Goal: Task Accomplishment & Management: Use online tool/utility

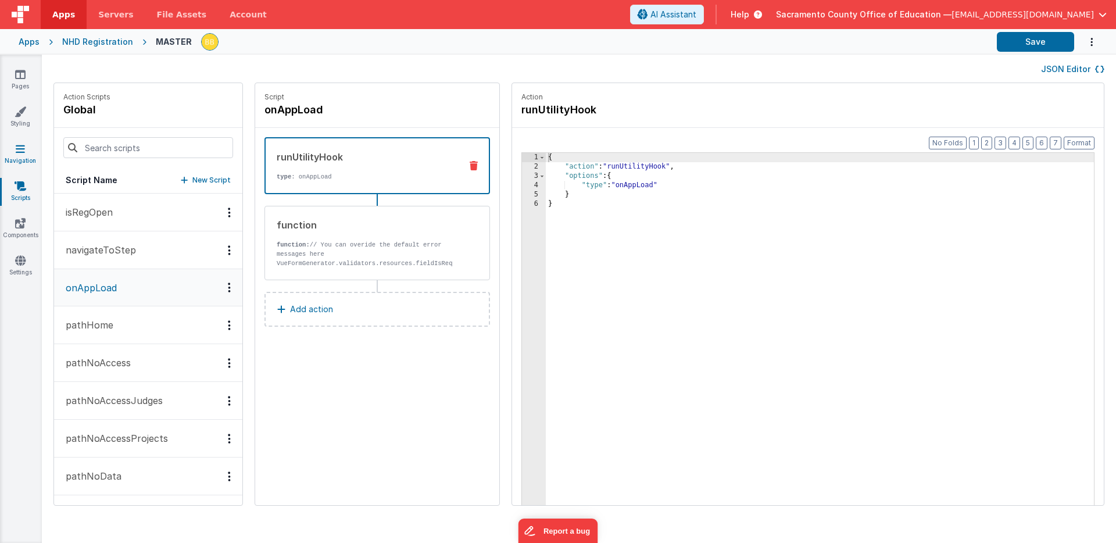
click at [20, 148] on icon at bounding box center [20, 149] width 9 height 12
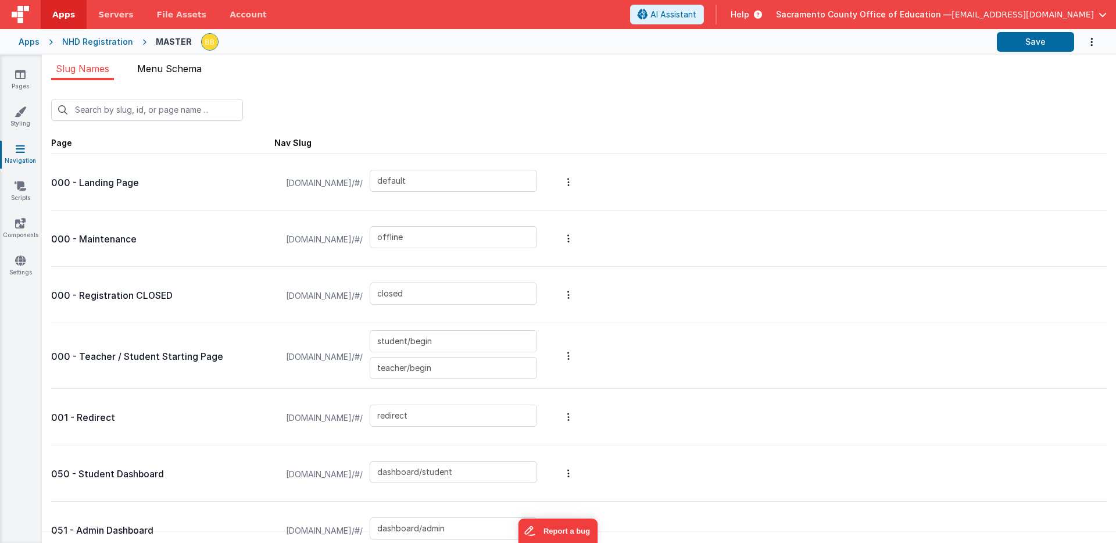
click at [170, 63] on span "Menu Schema" at bounding box center [169, 69] width 65 height 12
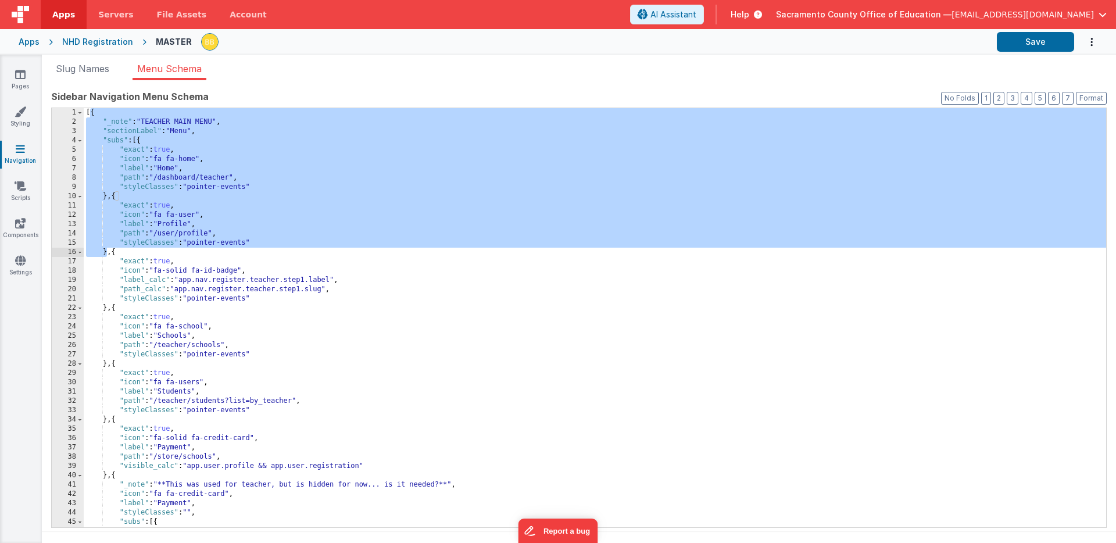
drag, startPoint x: 91, startPoint y: 113, endPoint x: 108, endPoint y: 251, distance: 138.3
click at [108, 251] on div "[{ "_note" : "TEACHER MAIN MENU" , "sectionLabel" : "Menu" , "subs" : [{ "exact…" at bounding box center [595, 327] width 1023 height 438
click at [90, 114] on div "[{ "_note" : "TEACHER MAIN MENU" , "sectionLabel" : "Menu" , "subs" : [{ "exact…" at bounding box center [595, 327] width 1023 height 438
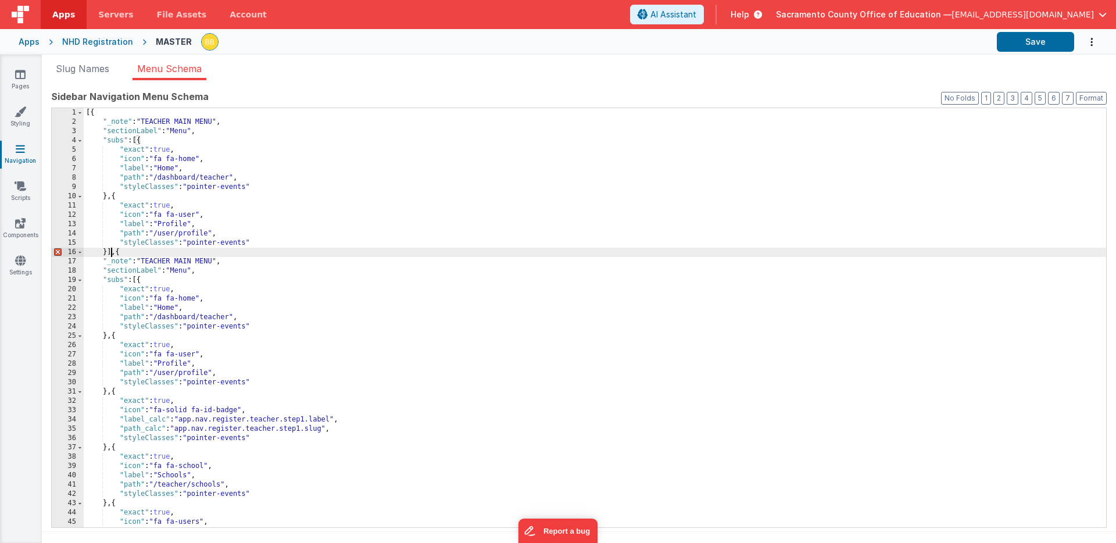
click at [112, 253] on div "[{ "_note" : "TEACHER MAIN MENU" , "sectionLabel" : "Menu" , "subs" : [{ "exact…" at bounding box center [595, 327] width 1023 height 438
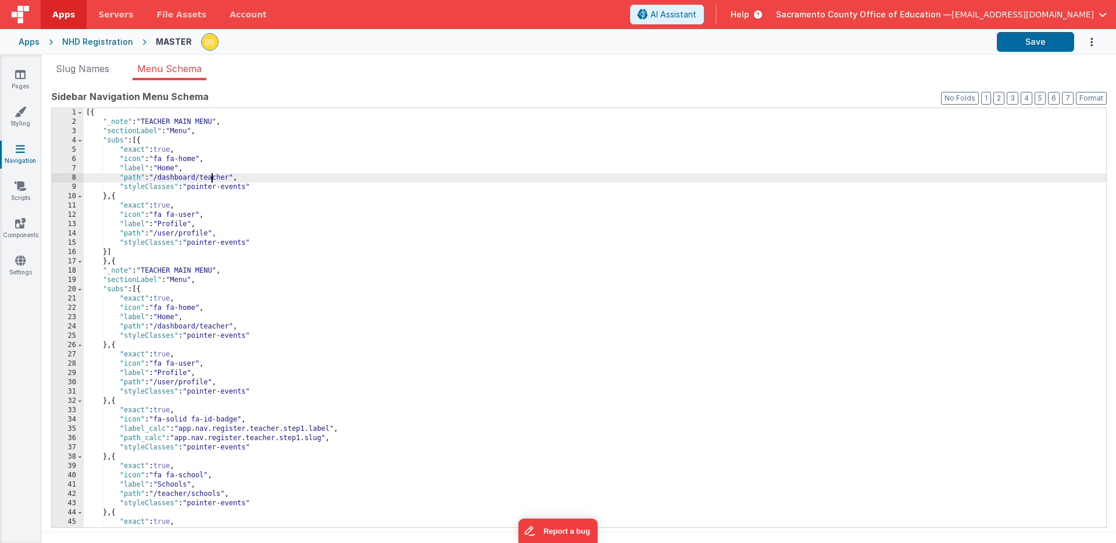
click at [213, 179] on div "[{ "_note" : "TEACHER MAIN MENU" , "sectionLabel" : "Menu" , "subs" : [{ "exact…" at bounding box center [595, 327] width 1023 height 438
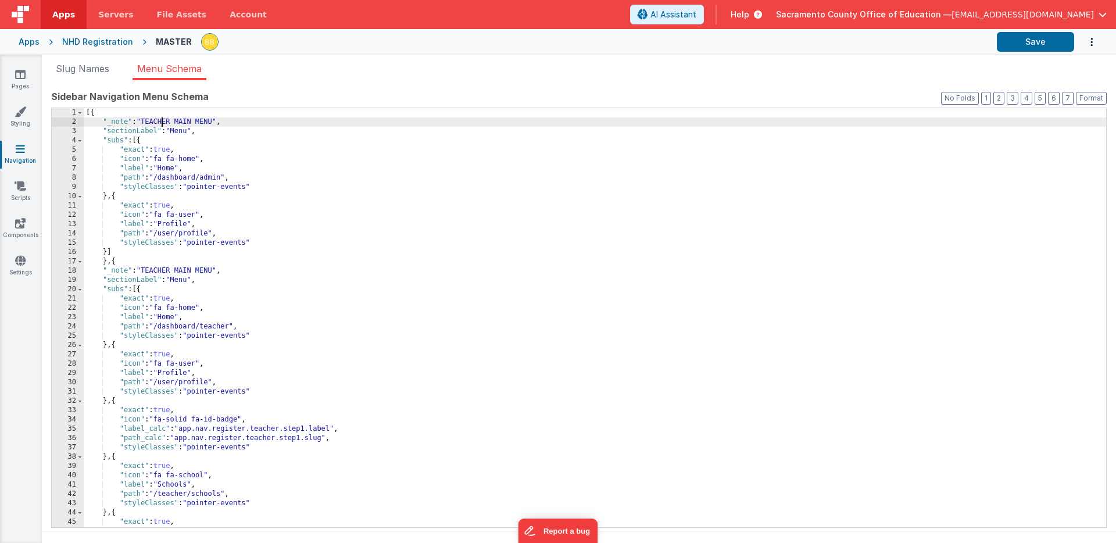
click at [163, 123] on div "[{ "_note" : "TEACHER MAIN MENU" , "sectionLabel" : "Menu" , "subs" : [{ "exact…" at bounding box center [595, 327] width 1023 height 438
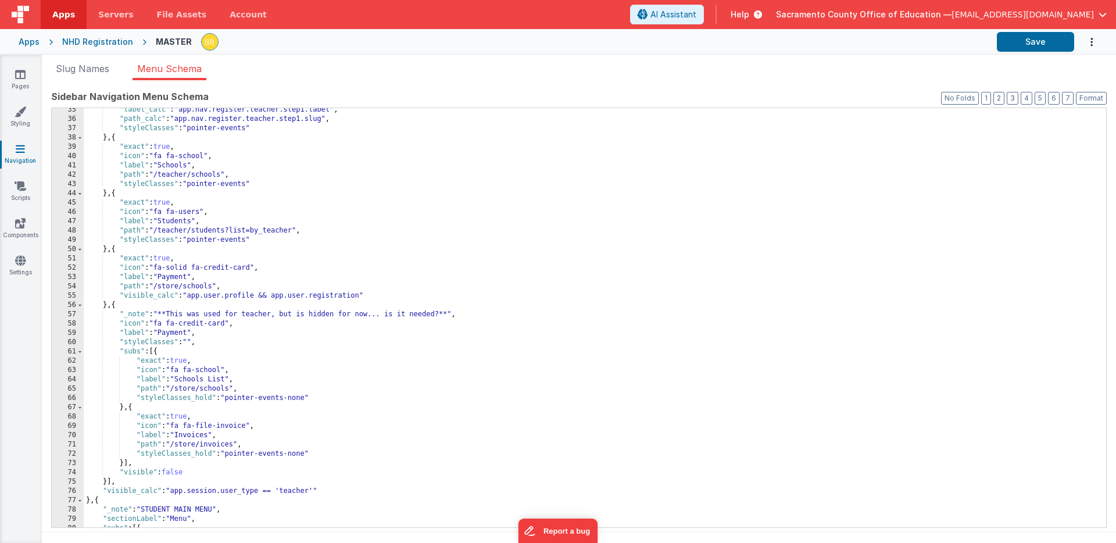
scroll to position [330, 0]
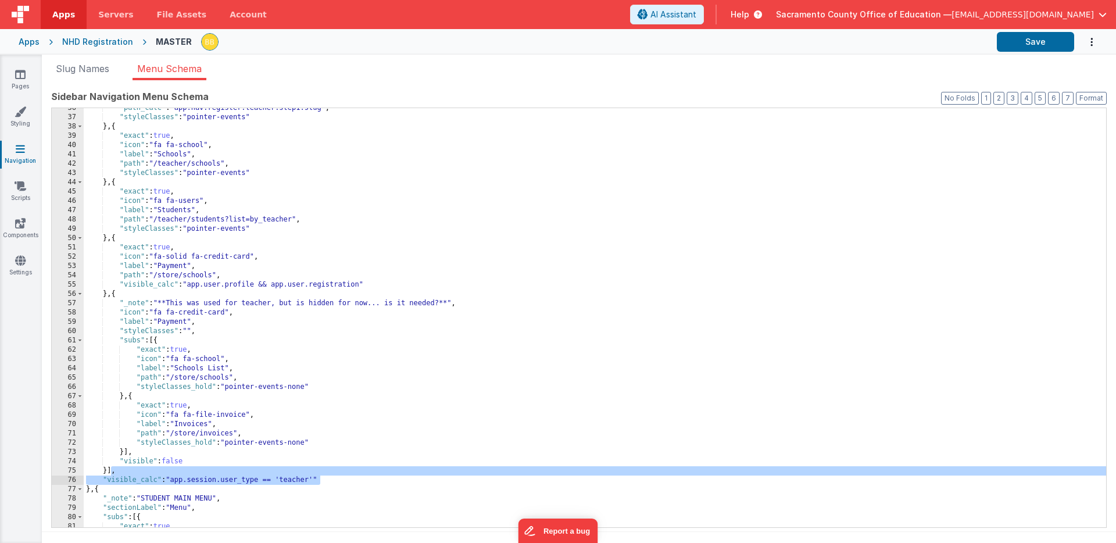
drag, startPoint x: 112, startPoint y: 472, endPoint x: 321, endPoint y: 477, distance: 208.8
click at [321, 477] on div ""path_calc" : "app.nav.register.teacher.step1.slug" , "styleClasses" : "pointer…" at bounding box center [595, 323] width 1023 height 438
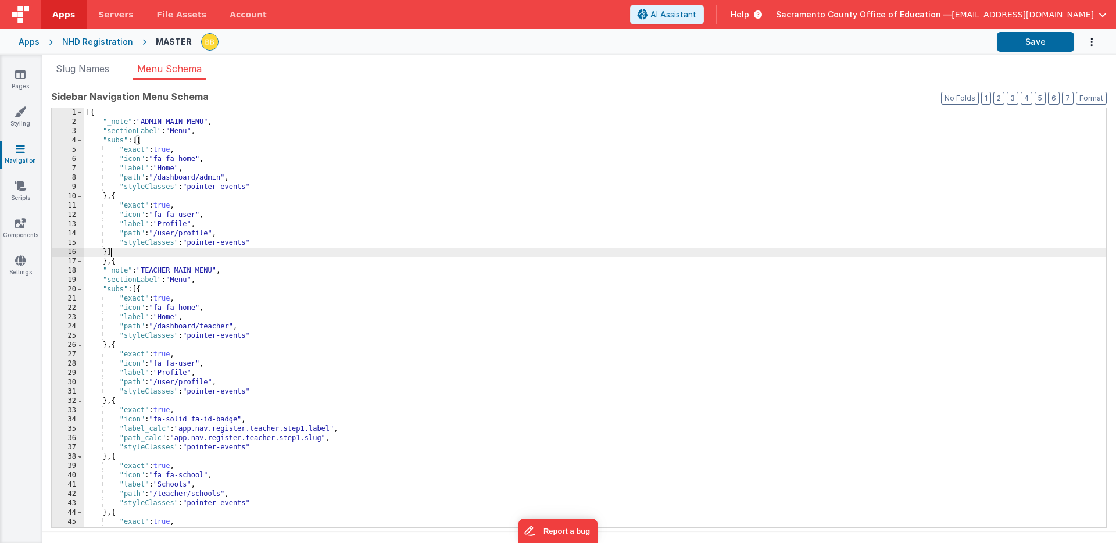
drag, startPoint x: 113, startPoint y: 252, endPoint x: 134, endPoint y: 254, distance: 21.5
click at [113, 252] on div "[{ "_note" : "ADMIN MAIN MENU" , "sectionLabel" : "Menu" , "subs" : [{ "exact" …" at bounding box center [595, 327] width 1023 height 438
paste textarea
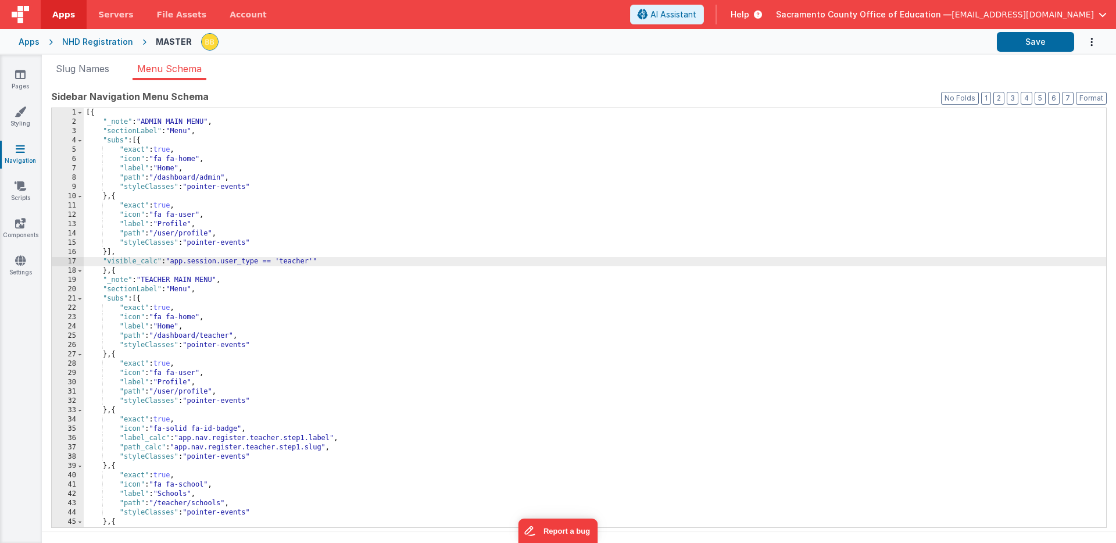
click at [305, 264] on div "[{ "_note" : "ADMIN MAIN MENU" , "sectionLabel" : "Menu" , "subs" : [{ "exact" …" at bounding box center [595, 327] width 1023 height 438
click at [306, 264] on div "[{ "_note" : "ADMIN MAIN MENU" , "sectionLabel" : "Menu" , "subs" : [{ "exact" …" at bounding box center [595, 327] width 1023 height 438
click at [1036, 35] on button "Save" at bounding box center [1035, 42] width 77 height 20
click at [20, 72] on icon at bounding box center [20, 75] width 10 height 12
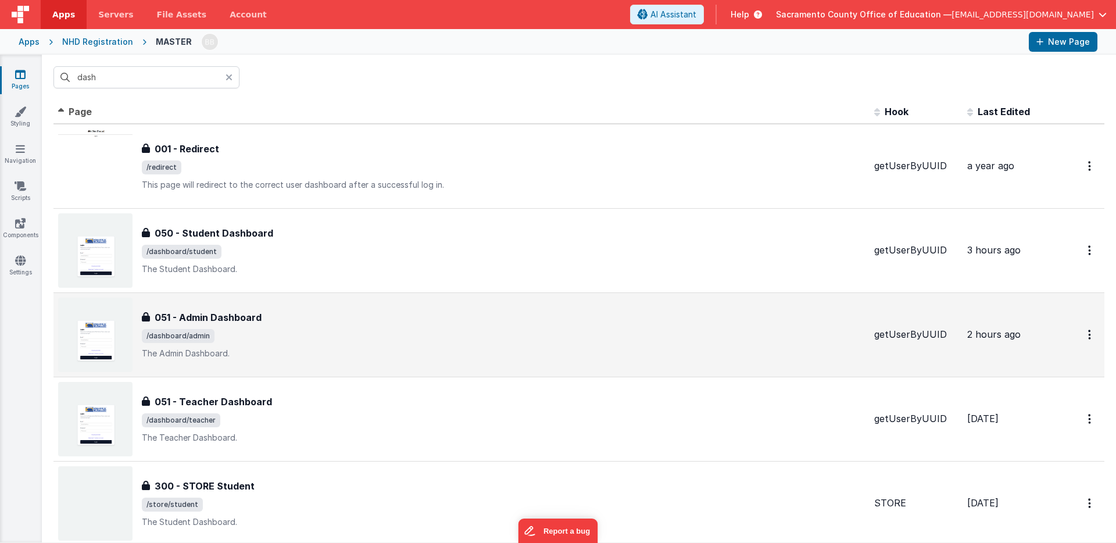
click at [235, 316] on h3 "051 - Admin Dashboard" at bounding box center [208, 318] width 107 height 14
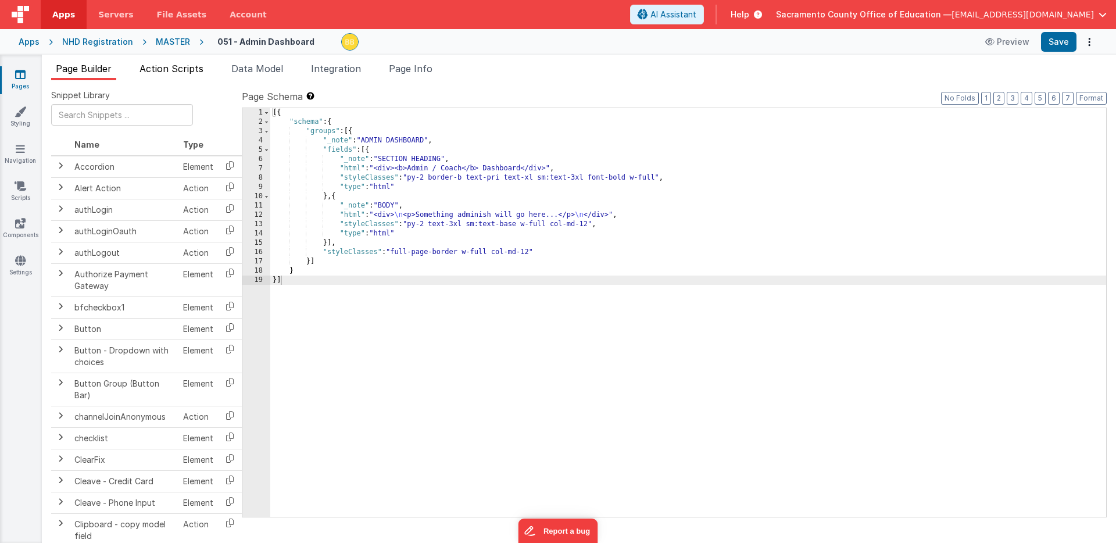
click at [183, 66] on span "Action Scripts" at bounding box center [172, 69] width 64 height 12
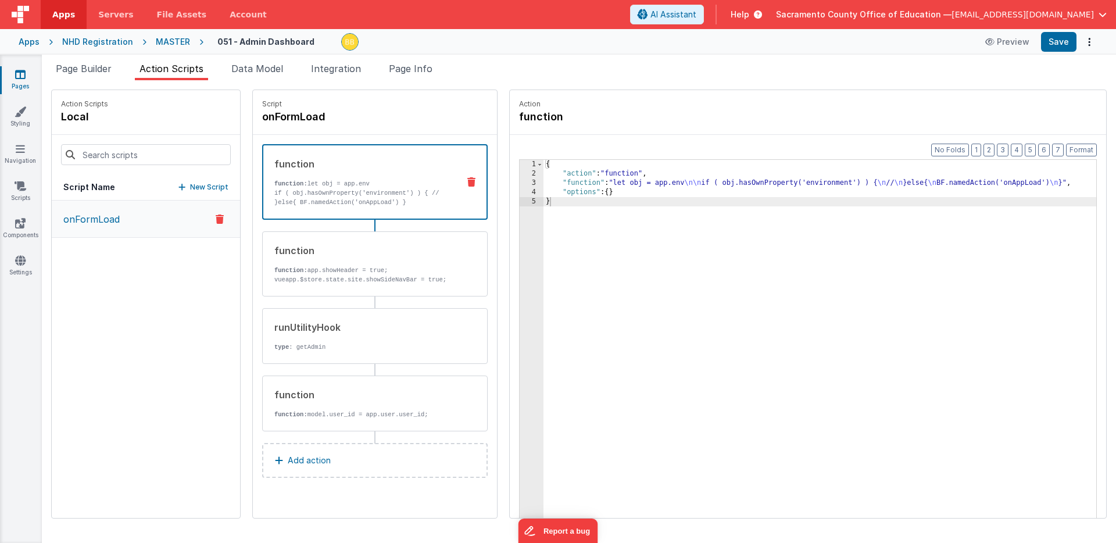
click at [324, 194] on p "if ( obj.hasOwnProperty('environment') ) { // }else{ BF.namedAction('onAppLoad'…" at bounding box center [361, 197] width 175 height 19
click at [21, 184] on icon at bounding box center [21, 186] width 12 height 12
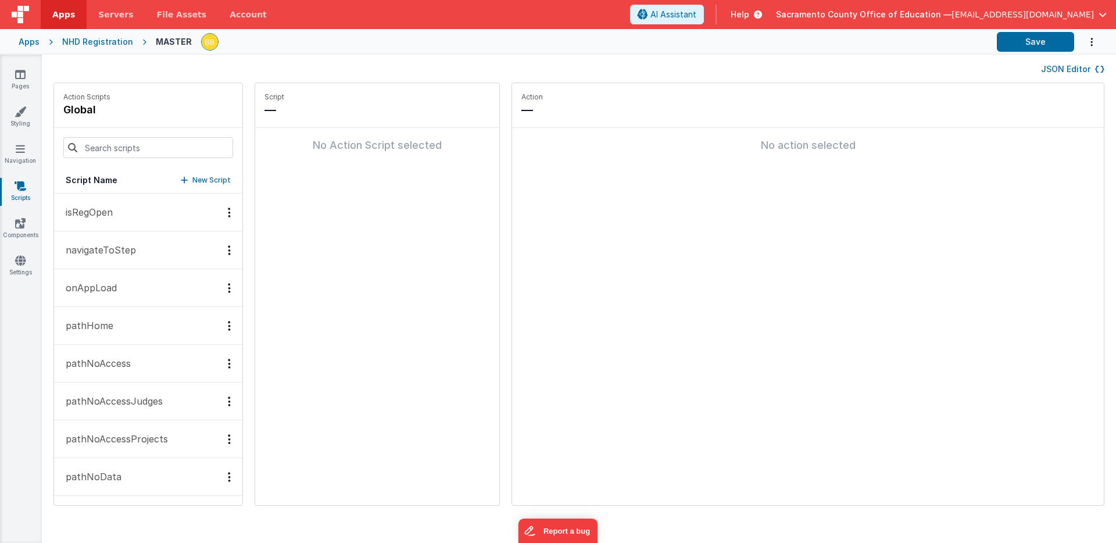
click at [104, 285] on p "onAppLoad" at bounding box center [88, 288] width 58 height 14
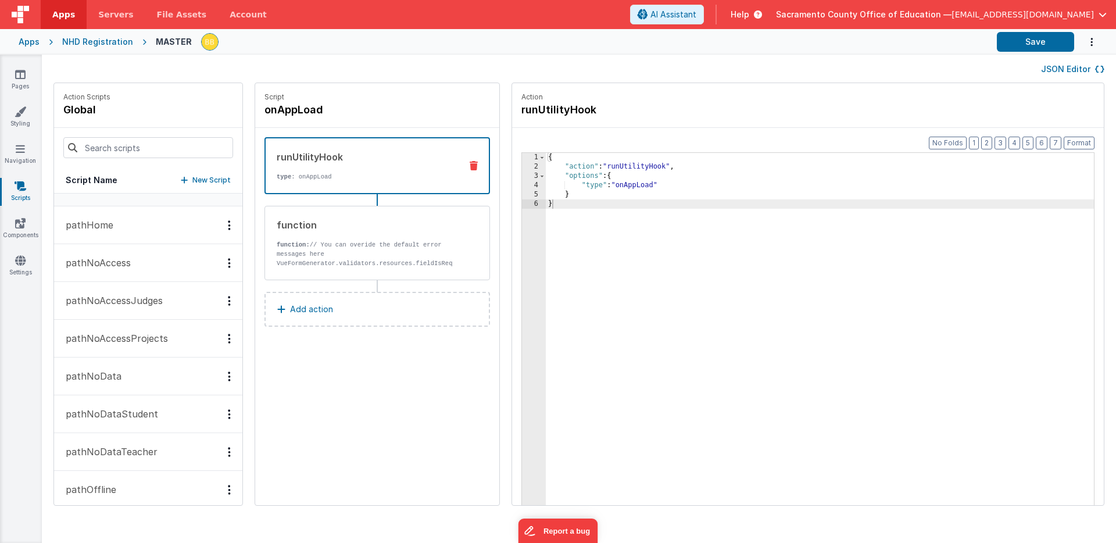
scroll to position [92, 0]
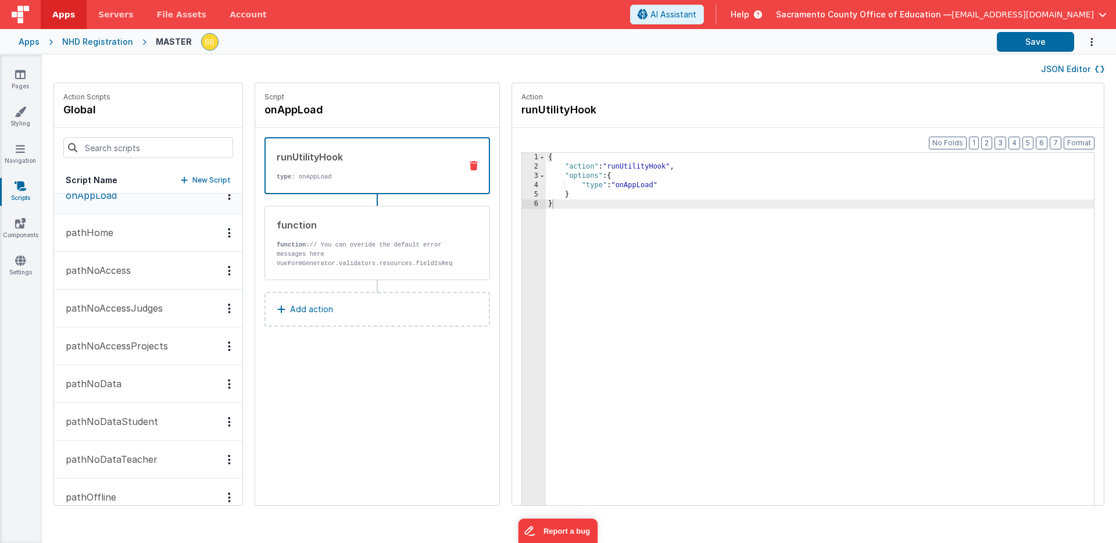
click at [113, 233] on button "pathHome" at bounding box center [148, 233] width 188 height 38
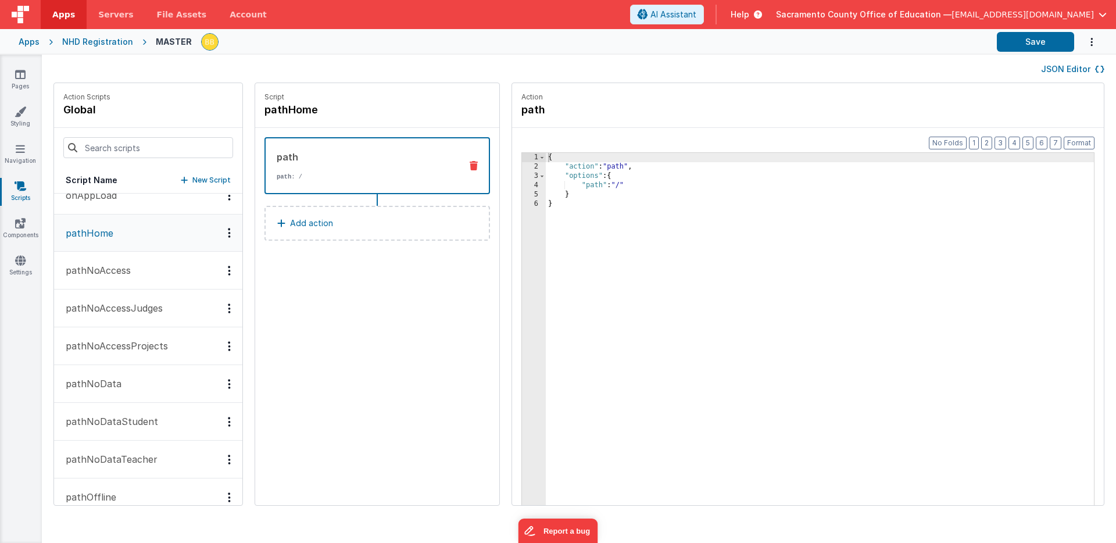
click at [110, 268] on p "pathNoAccess" at bounding box center [95, 270] width 72 height 14
click at [113, 304] on p "pathNoAccessJudges" at bounding box center [111, 308] width 104 height 14
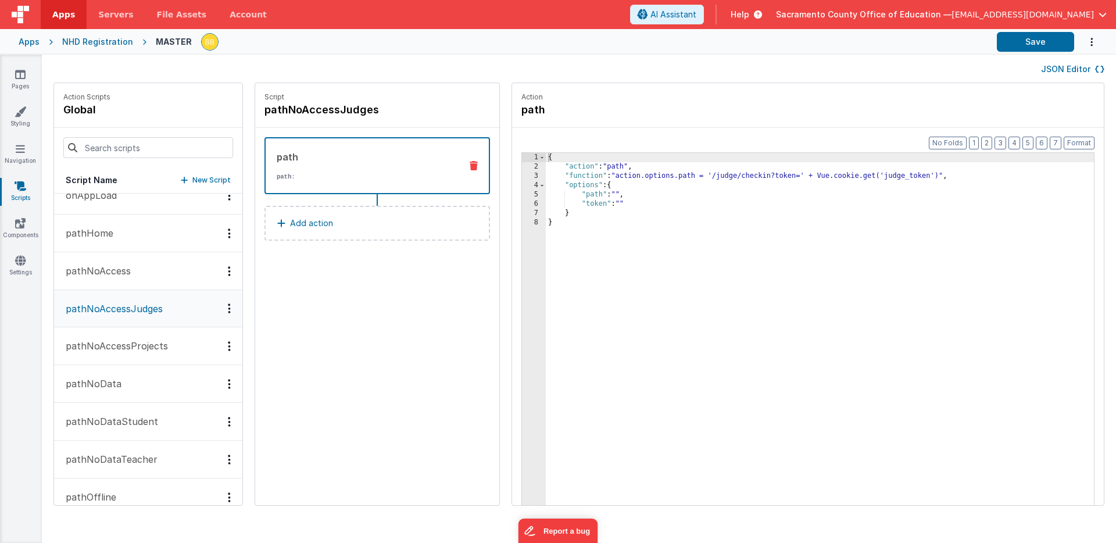
click at [115, 343] on p "pathNoAccessProjects" at bounding box center [113, 346] width 109 height 14
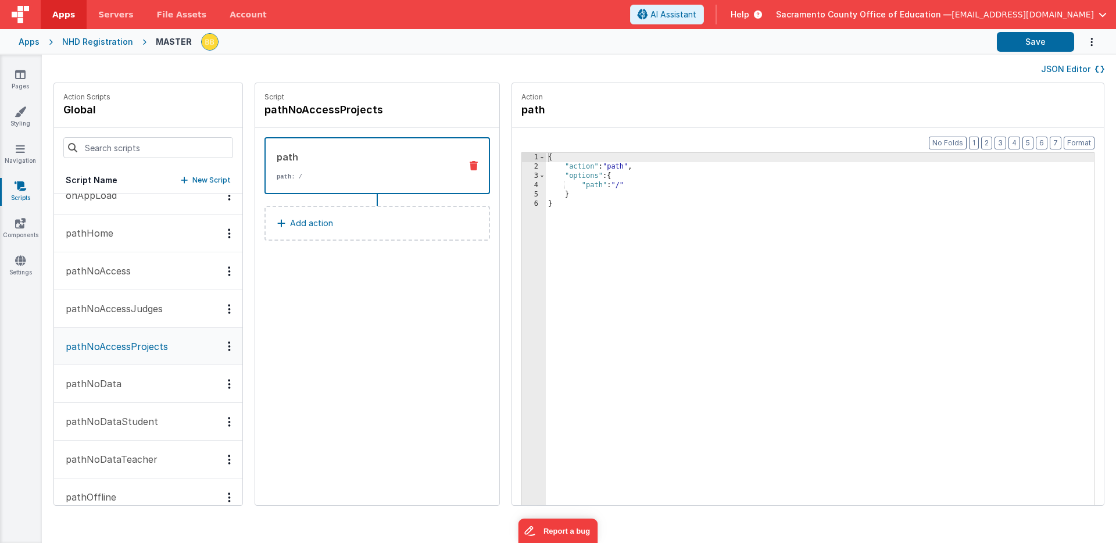
click at [108, 380] on p "pathNoData" at bounding box center [90, 384] width 63 height 14
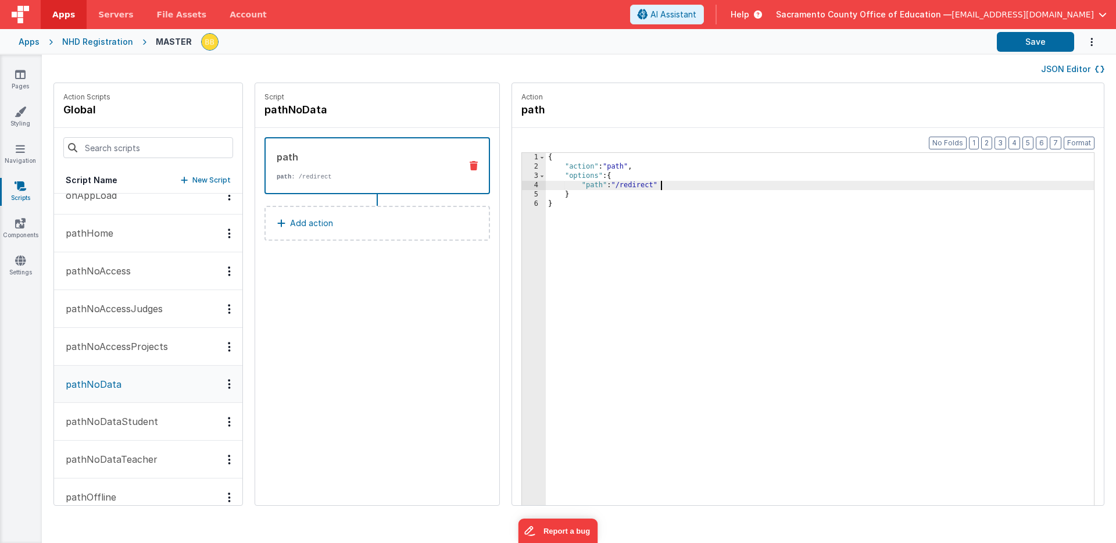
click at [795, 190] on div "{ "action" : "path" , "options" : { "path" : "/redirect" } }" at bounding box center [837, 356] width 583 height 407
click at [21, 72] on icon at bounding box center [20, 75] width 10 height 12
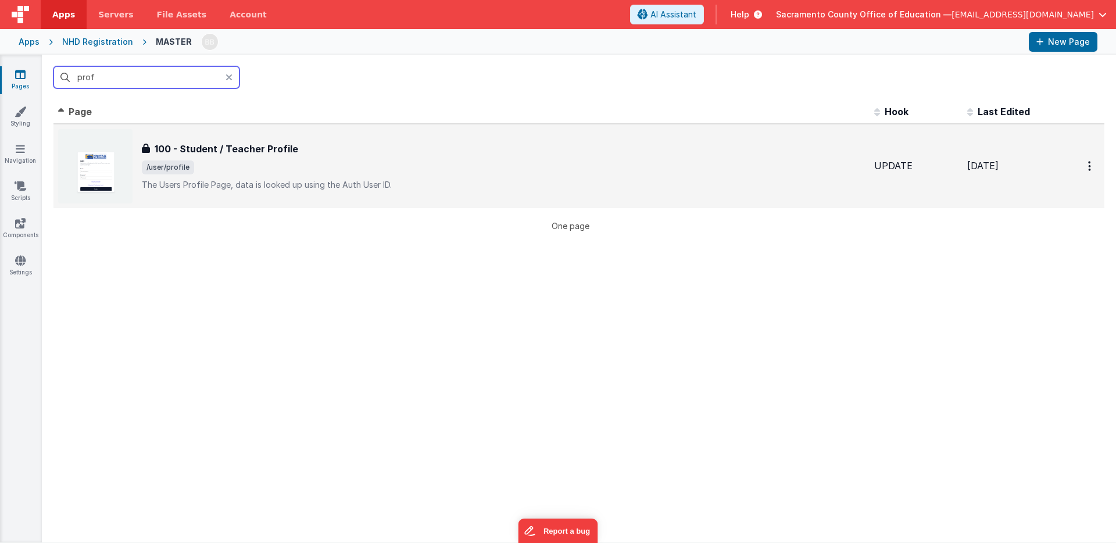
type input "prof"
click at [241, 144] on h3 "100 - Student / Teacher Profile" at bounding box center [227, 149] width 144 height 14
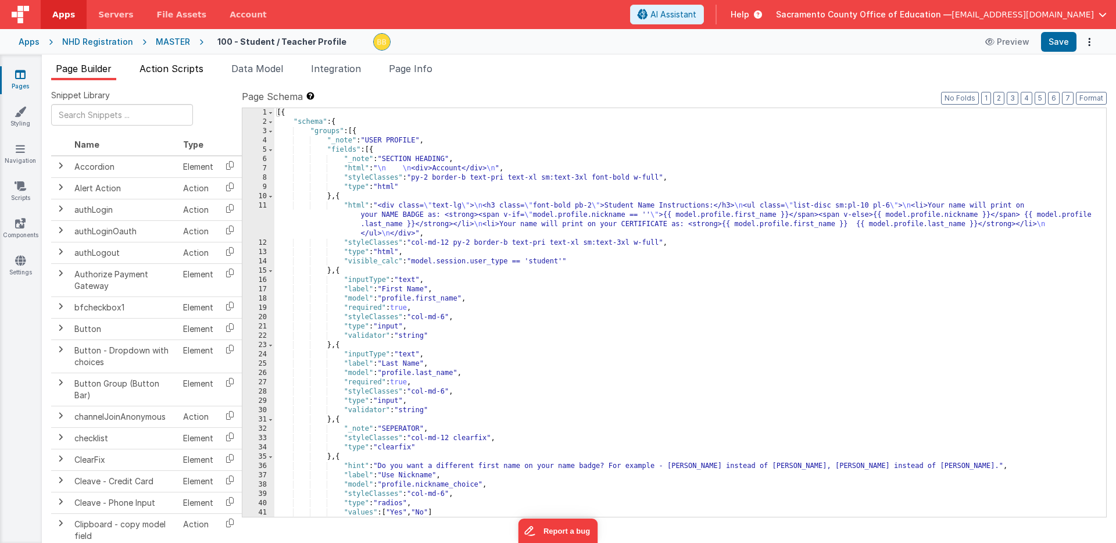
click at [188, 66] on span "Action Scripts" at bounding box center [172, 69] width 64 height 12
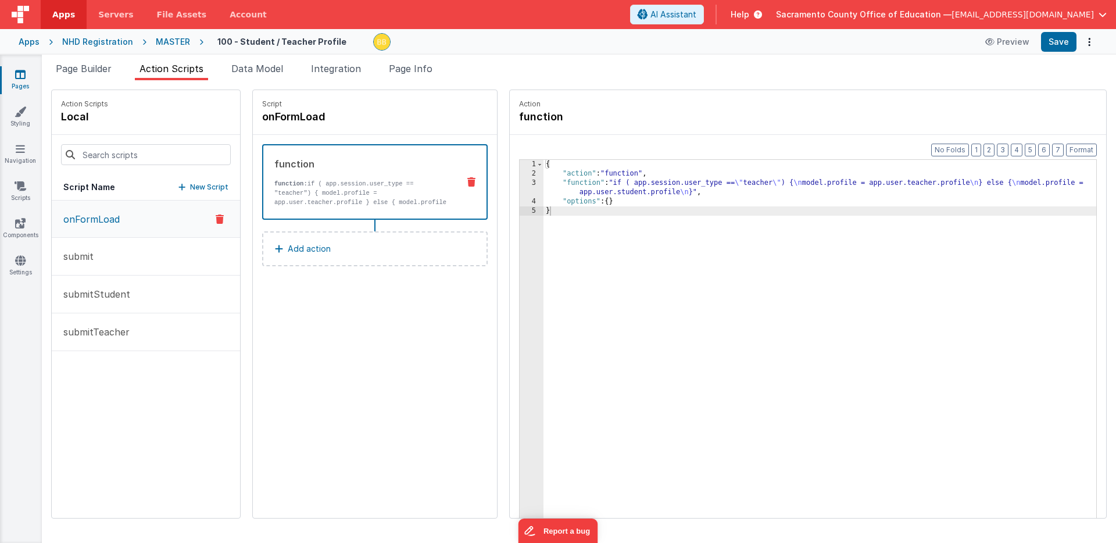
click at [551, 184] on div "{ "action" : "function" , "function" : "if ( app.session.user_type == \" teache…" at bounding box center [837, 366] width 587 height 413
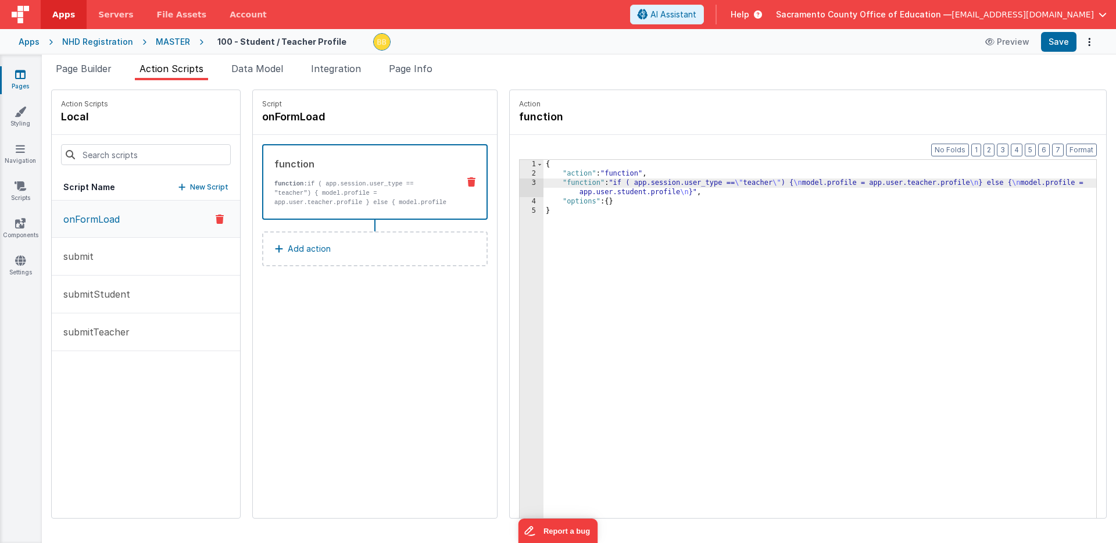
click at [520, 185] on div "3" at bounding box center [532, 188] width 24 height 19
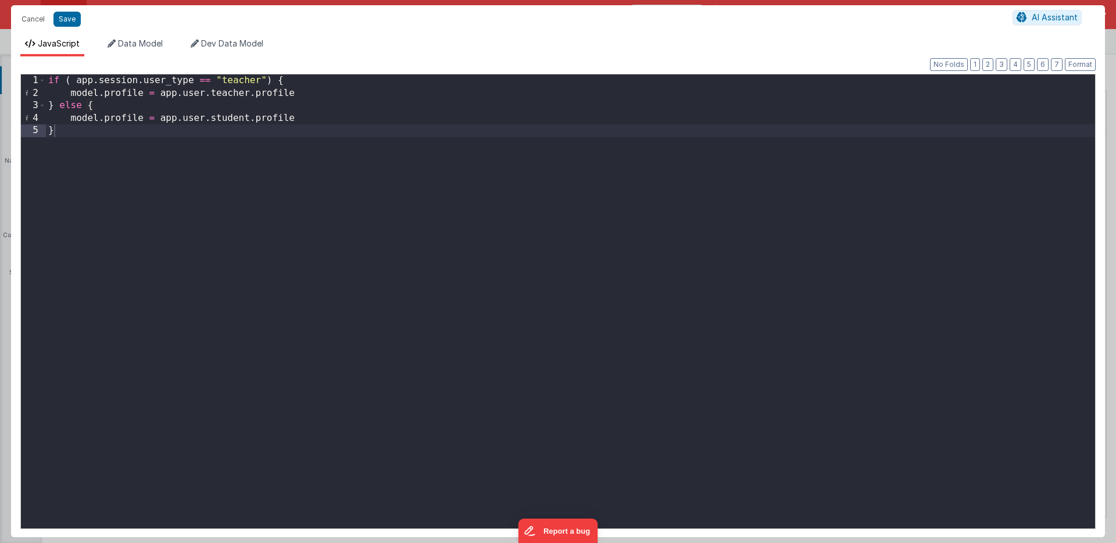
click at [310, 92] on div "if ( app . session . user_type == "teacher" ) { model . profile = app . user . …" at bounding box center [571, 313] width 1050 height 479
click at [308, 118] on div "if ( app . session . user_type == "teacher" ) { model . profile = app . user . …" at bounding box center [571, 313] width 1050 height 479
click at [309, 94] on div "if ( app . session . user_type == "teacher" ) { model . profile = app . user . …" at bounding box center [571, 313] width 1050 height 479
click at [82, 133] on div "if ( app . session . user_type == "teacher" ) { model . profile = app . user . …" at bounding box center [571, 313] width 1050 height 479
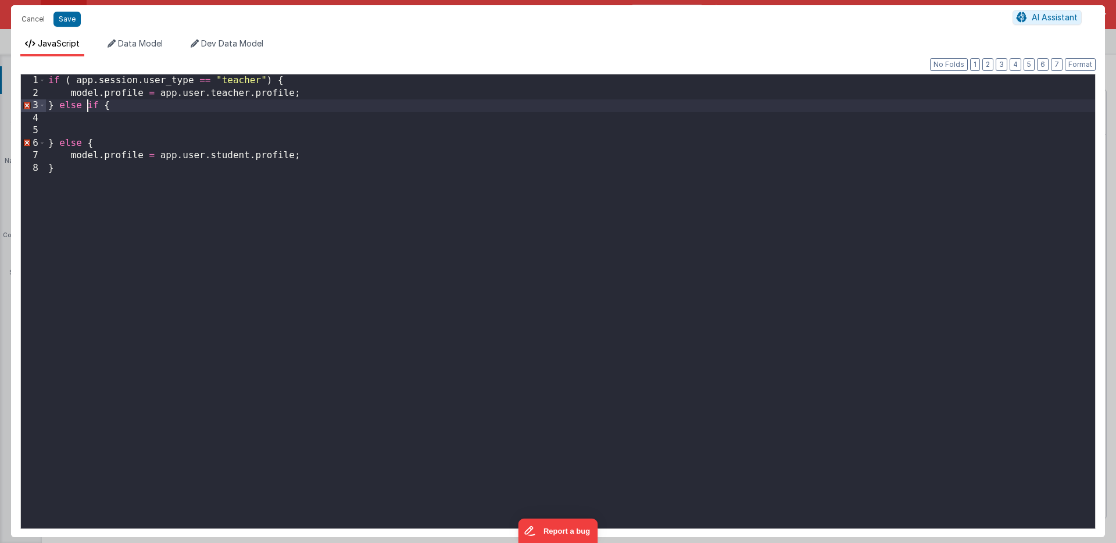
click at [86, 105] on div "if ( app . session . user_type == "teacher" ) { model . profile = app . user . …" at bounding box center [571, 313] width 1050 height 479
click at [99, 105] on div "if ( app . session . user_type == "teacher" ) { model . profile = app . user . …" at bounding box center [571, 313] width 1050 height 479
drag, startPoint x: 77, startPoint y: 81, endPoint x: 265, endPoint y: 78, distance: 187.8
click at [265, 78] on div "if ( app . session . user_type == "teacher" ) { model . profile = app . user . …" at bounding box center [571, 313] width 1050 height 479
click at [109, 106] on div "if ( app . session . user_type == "teacher" ) { model . profile = app . user . …" at bounding box center [571, 313] width 1050 height 479
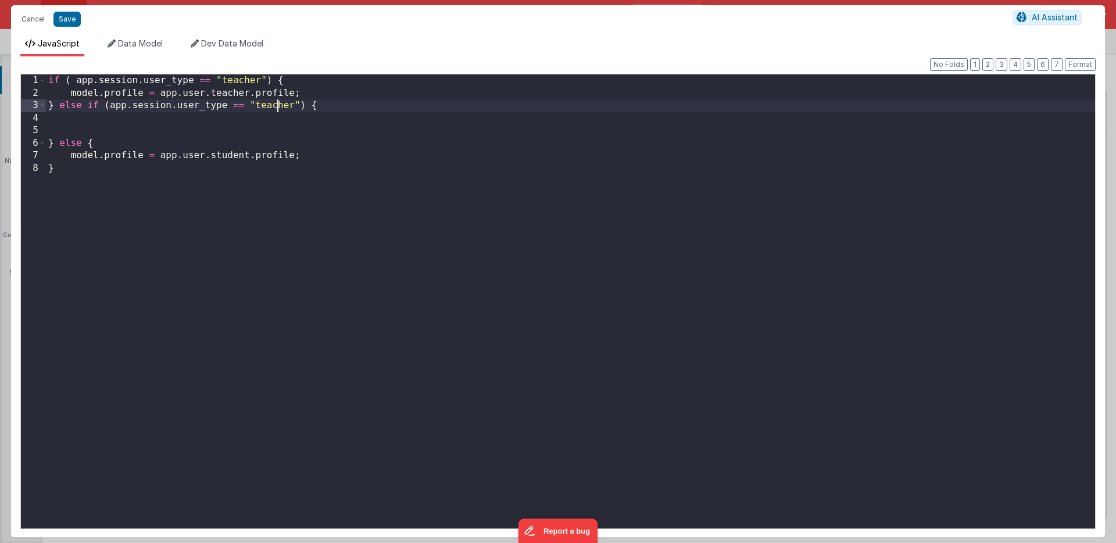
click at [276, 106] on div "if ( app . session . user_type == "teacher" ) { model . profile = app . user . …" at bounding box center [571, 313] width 1050 height 479
click at [244, 80] on div "if ( app . session . user_type == "teacher" ) { model . profile = app . user . …" at bounding box center [571, 313] width 1050 height 479
click at [122, 93] on div "if ( app . session . user_type == "admin" ) { model . profile = app . user . te…" at bounding box center [571, 313] width 1050 height 479
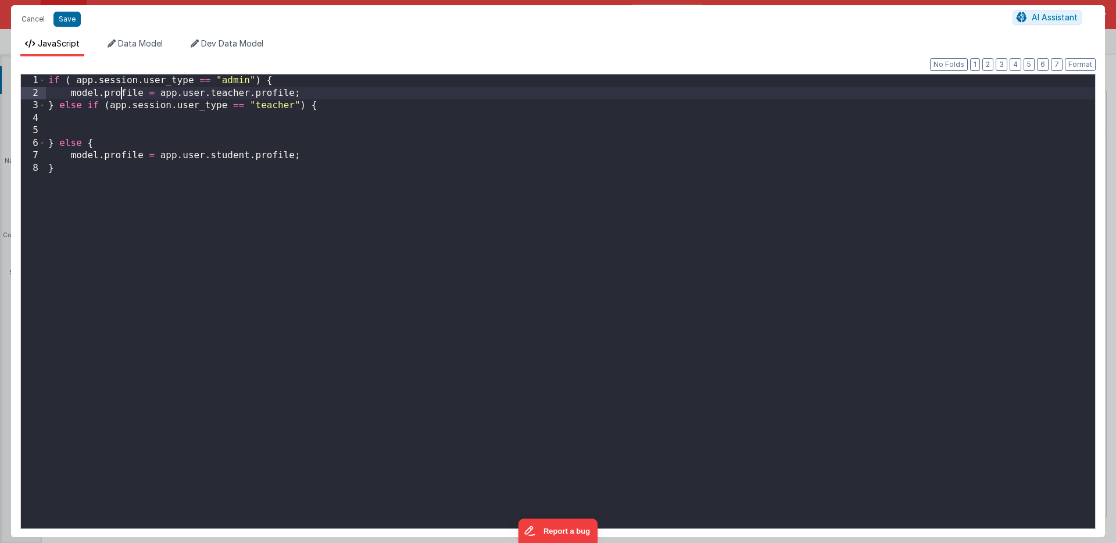
click at [122, 93] on div "if ( app . session . user_type == "admin" ) { model . profile = app . user . te…" at bounding box center [571, 313] width 1050 height 479
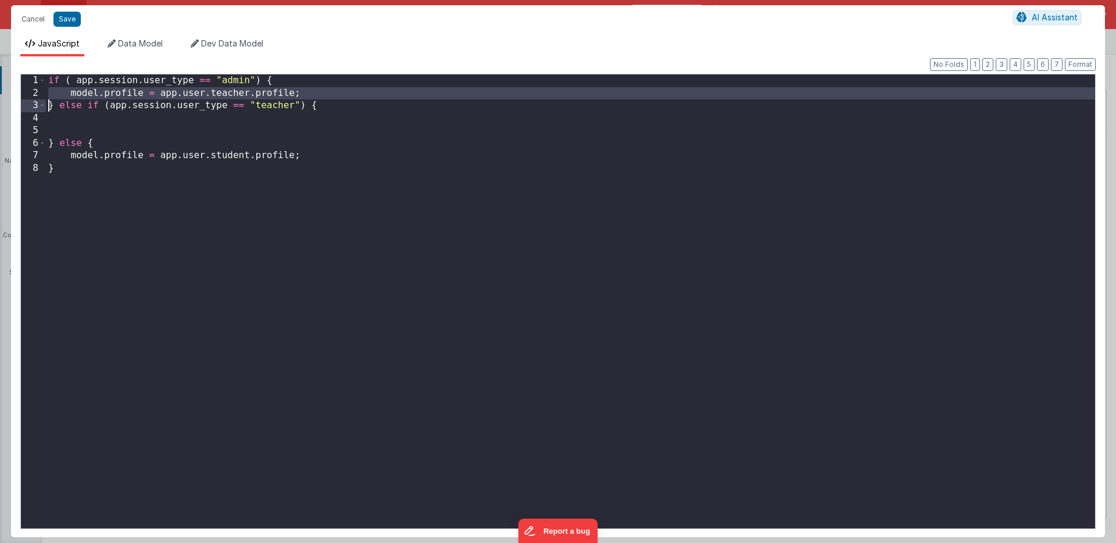
click at [122, 93] on div "if ( app . session . user_type == "admin" ) { model . profile = app . user . te…" at bounding box center [571, 313] width 1050 height 479
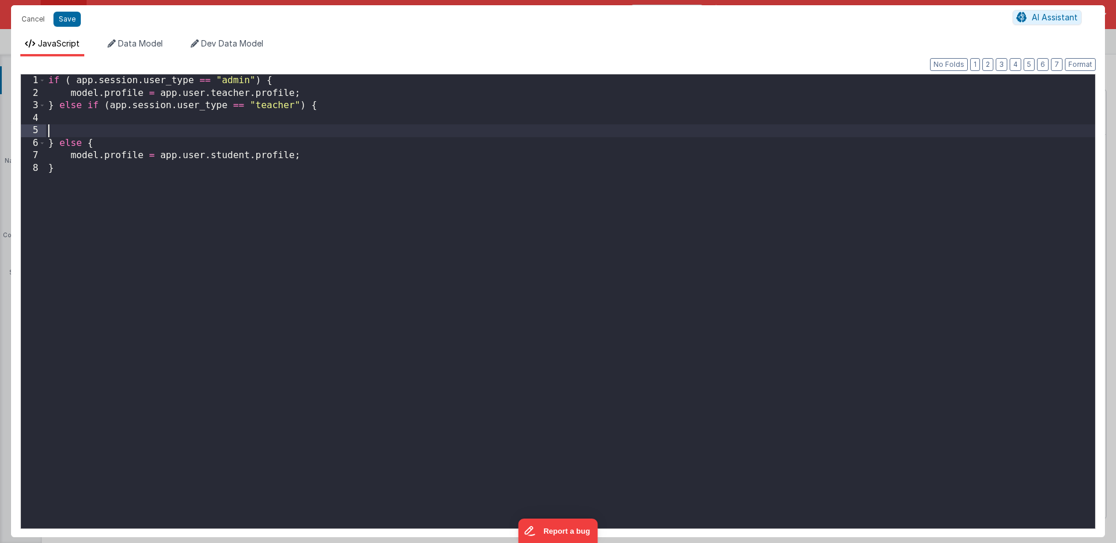
click at [84, 127] on div "if ( app . session . user_type == "admin" ) { model . profile = app . user . te…" at bounding box center [571, 313] width 1050 height 479
click at [81, 119] on div "if ( app . session . user_type == "admin" ) { model . profile = app . user . te…" at bounding box center [571, 313] width 1050 height 479
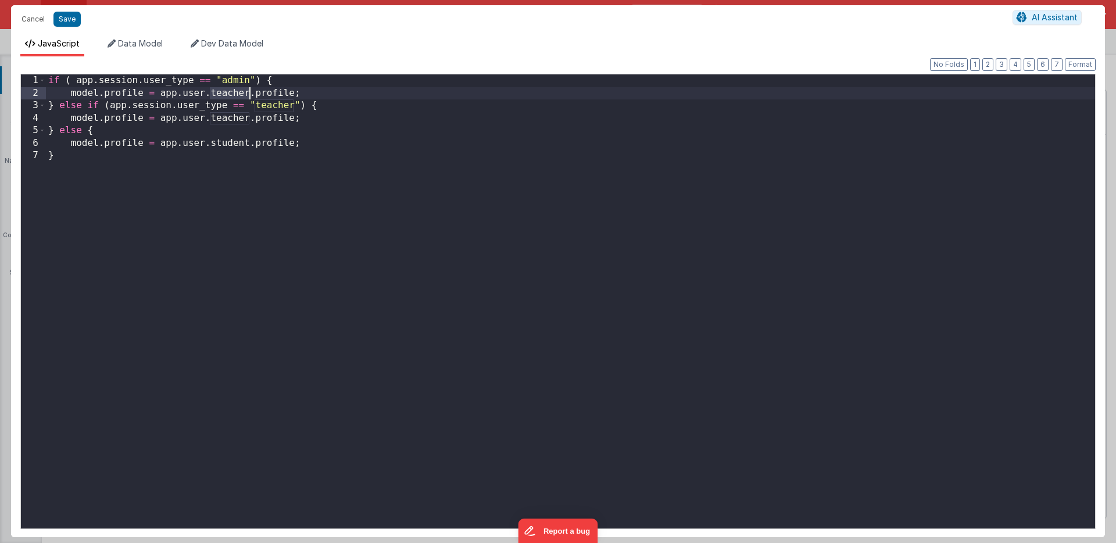
drag, startPoint x: 210, startPoint y: 94, endPoint x: 251, endPoint y: 93, distance: 40.7
click at [251, 93] on div "if ( app . session . user_type == "admin" ) { model . profile = app . user . te…" at bounding box center [571, 313] width 1050 height 479
click at [255, 81] on div "if ( app . session . user_type == "admin" ) { model . profile = app . user . ad…" at bounding box center [571, 313] width 1050 height 479
click at [299, 105] on div "if ( app . session . user_type == "admin" ) { model . profile = app . user . ad…" at bounding box center [571, 313] width 1050 height 479
click at [70, 20] on button "Save" at bounding box center [66, 19] width 27 height 15
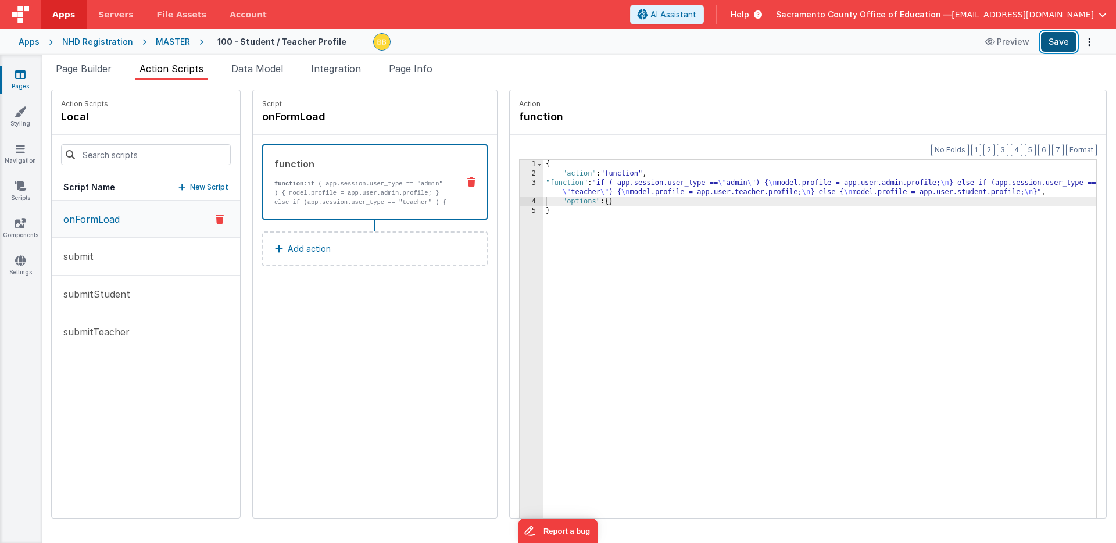
click at [1055, 36] on button "Save" at bounding box center [1058, 42] width 35 height 20
click at [270, 64] on span "Data Model" at bounding box center [257, 69] width 52 height 12
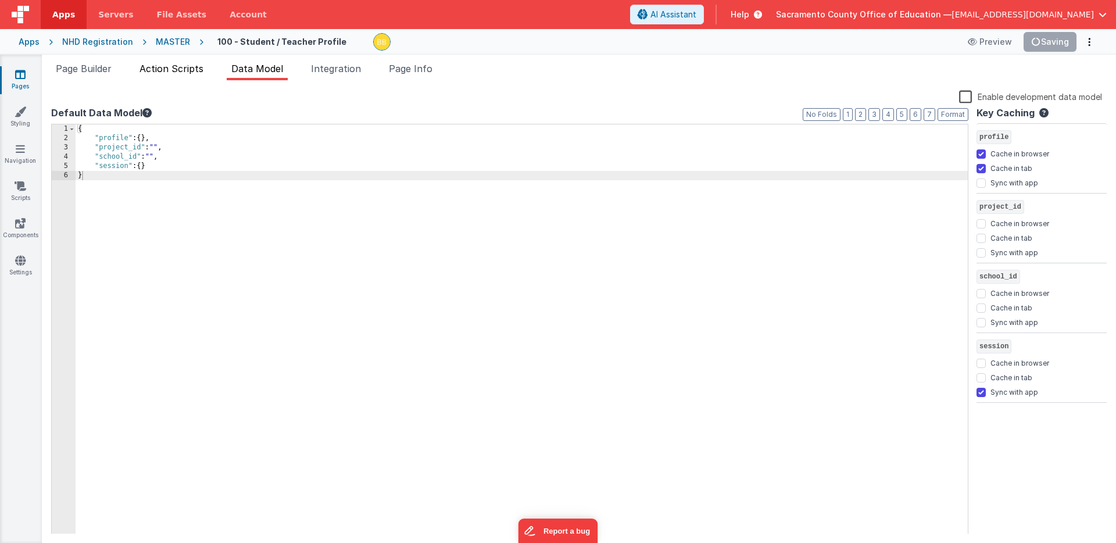
click at [160, 66] on span "Action Scripts" at bounding box center [172, 69] width 64 height 12
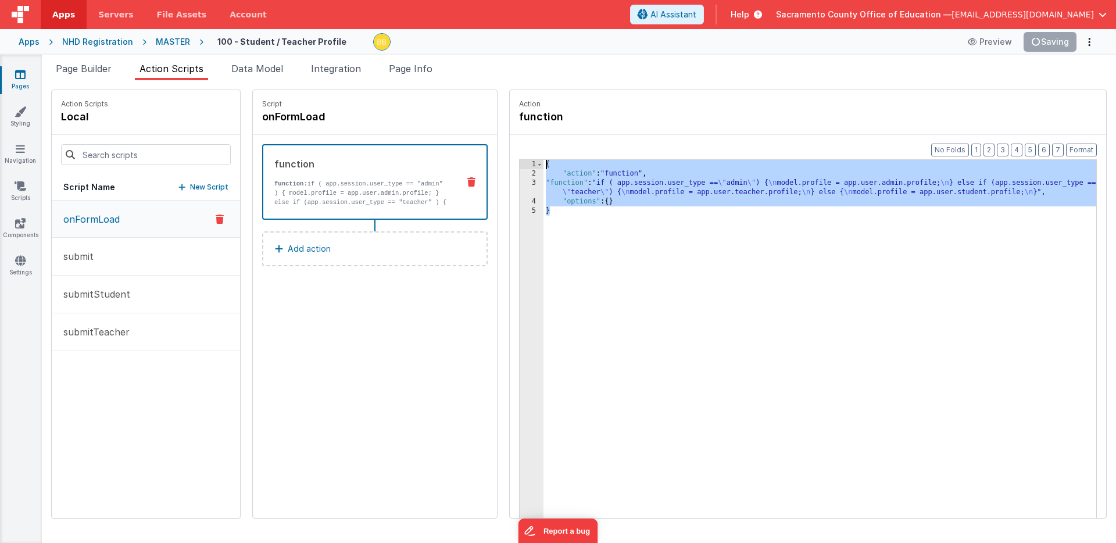
drag, startPoint x: 511, startPoint y: 191, endPoint x: 493, endPoint y: 156, distance: 39.5
click at [510, 156] on div "Format 7 6 5 4 3 2 1 No Folds 1 2 3 4 5 { "action" : "function" , "function" : …" at bounding box center [808, 349] width 597 height 428
click at [20, 75] on icon at bounding box center [20, 75] width 10 height 12
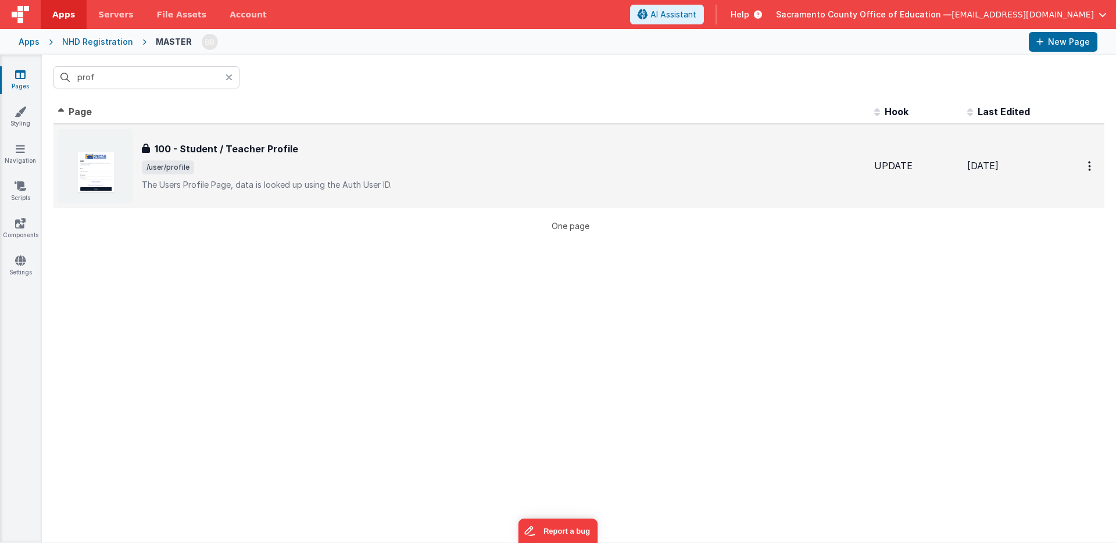
click at [237, 147] on h3 "100 - Student / Teacher Profile" at bounding box center [227, 149] width 144 height 14
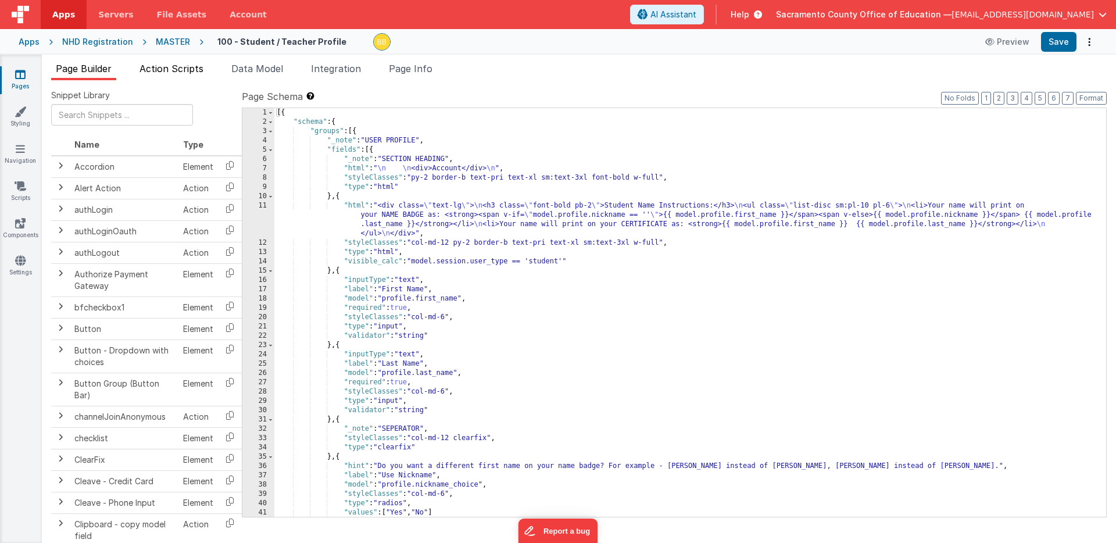
click at [191, 69] on span "Action Scripts" at bounding box center [172, 69] width 64 height 12
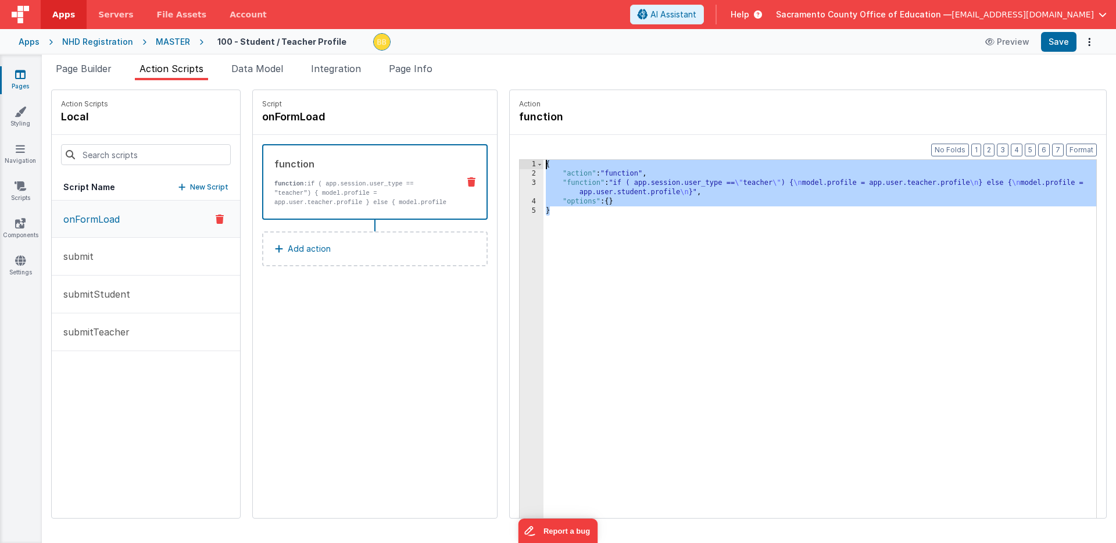
drag, startPoint x: 544, startPoint y: 247, endPoint x: 487, endPoint y: 145, distance: 116.9
click at [510, 145] on div "Format 7 6 5 4 3 2 1 No Folds 1 2 3 4 5 { "action" : "function" , "function" : …" at bounding box center [808, 349] width 597 height 428
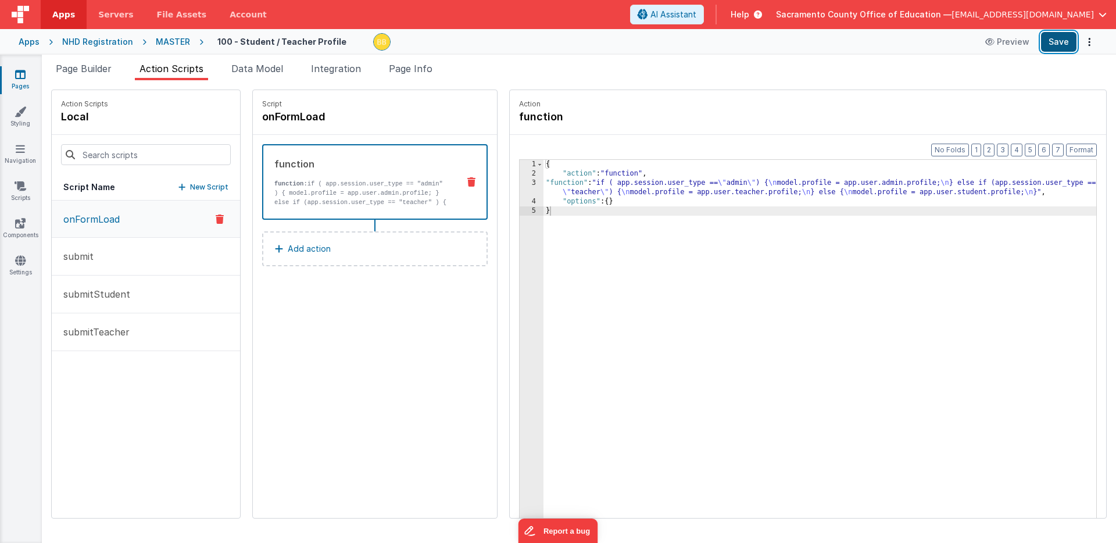
click at [1060, 41] on button "Save" at bounding box center [1058, 42] width 35 height 20
click at [106, 70] on span "Page Builder" at bounding box center [84, 69] width 56 height 12
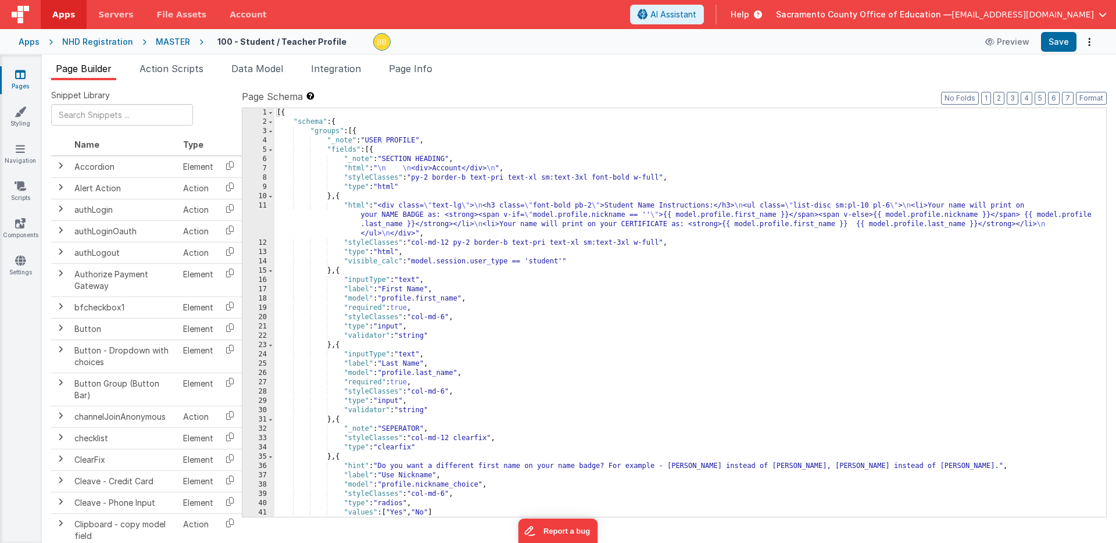
click at [22, 76] on icon at bounding box center [20, 75] width 10 height 12
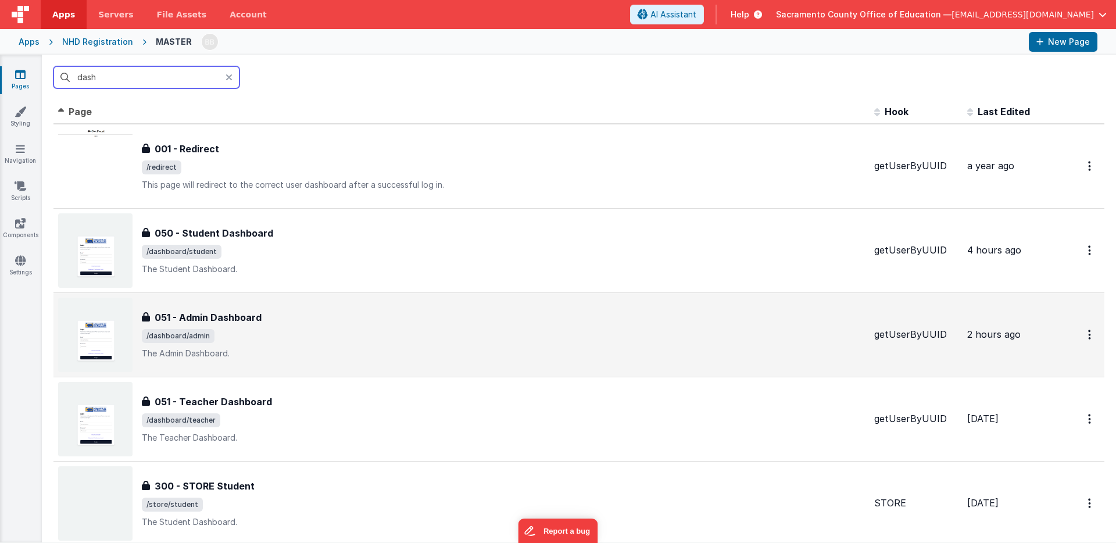
type input "dash"
click at [242, 315] on h3 "051 - Admin Dashboard" at bounding box center [208, 318] width 107 height 14
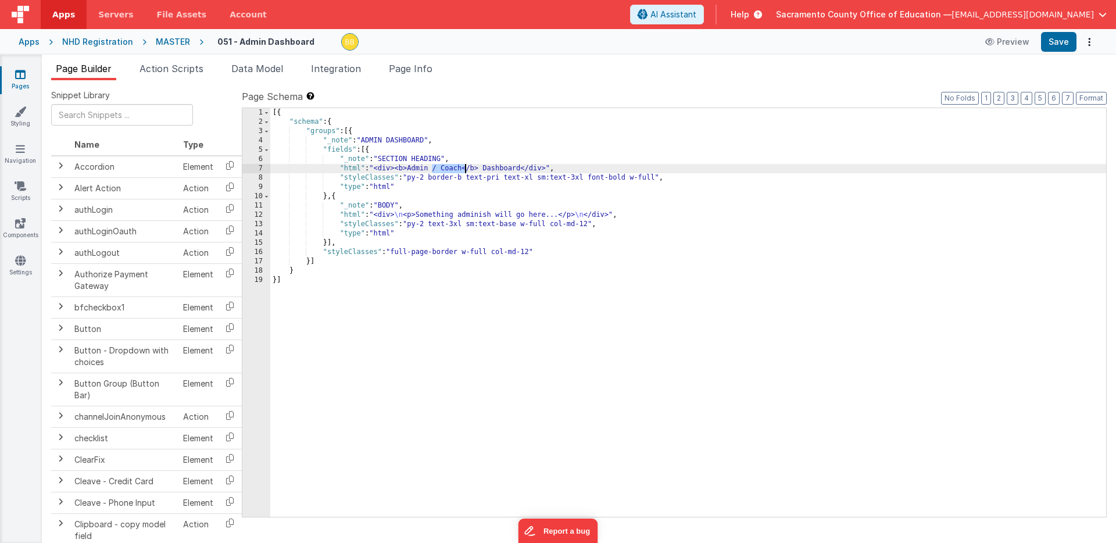
drag, startPoint x: 433, startPoint y: 169, endPoint x: 465, endPoint y: 168, distance: 32.6
click at [465, 168] on div "[{ "schema" : { "groups" : [{ "_note" : "ADMIN DASHBOARD" , "fields" : [{ "_not…" at bounding box center [688, 321] width 836 height 427
click at [411, 169] on div "[{ "schema" : { "groups" : [{ "_note" : "ADMIN DASHBOARD" , "fields" : [{ "_not…" at bounding box center [688, 321] width 836 height 427
click at [1062, 40] on button "Save" at bounding box center [1058, 42] width 35 height 20
click at [413, 66] on span "Page Info" at bounding box center [411, 69] width 44 height 12
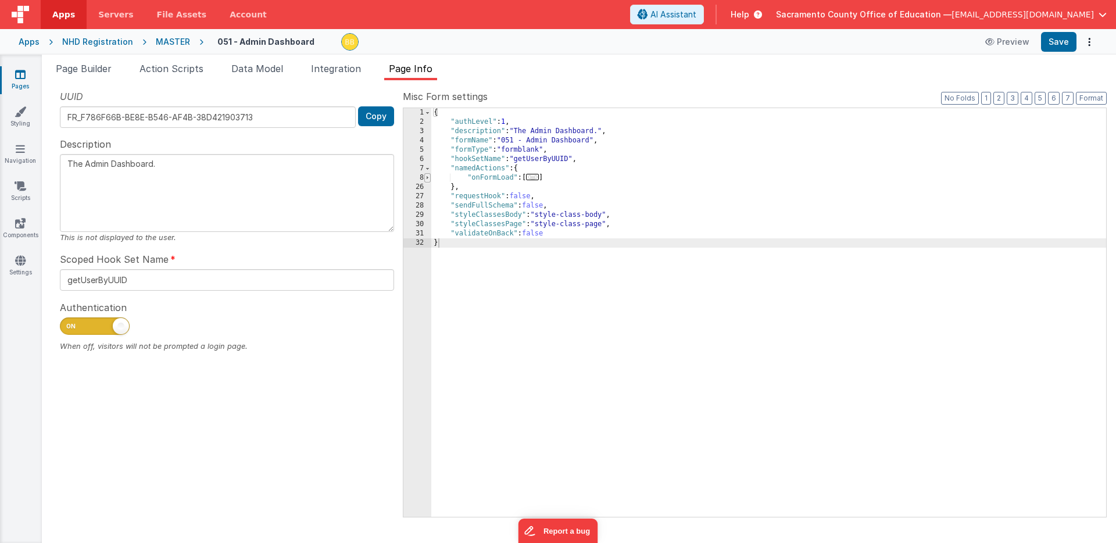
click at [428, 179] on span at bounding box center [427, 177] width 6 height 9
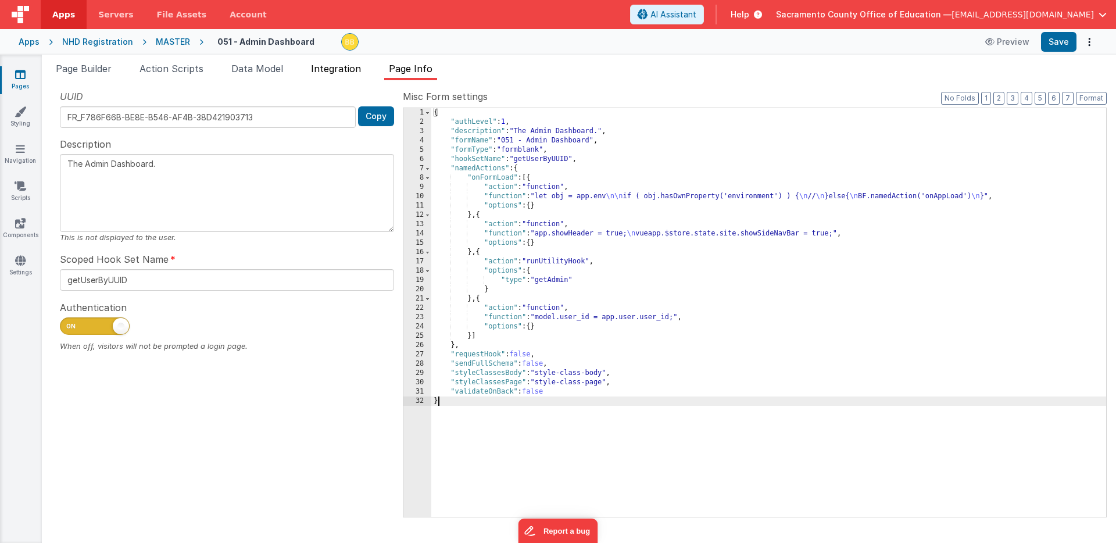
click at [333, 67] on span "Integration" at bounding box center [336, 69] width 50 height 12
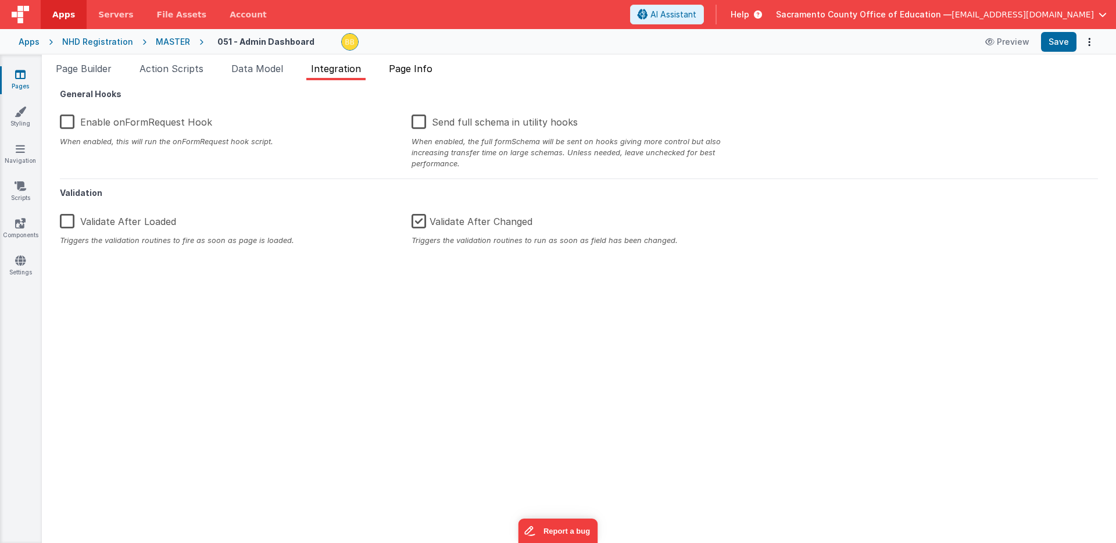
click at [410, 68] on span "Page Info" at bounding box center [411, 69] width 44 height 12
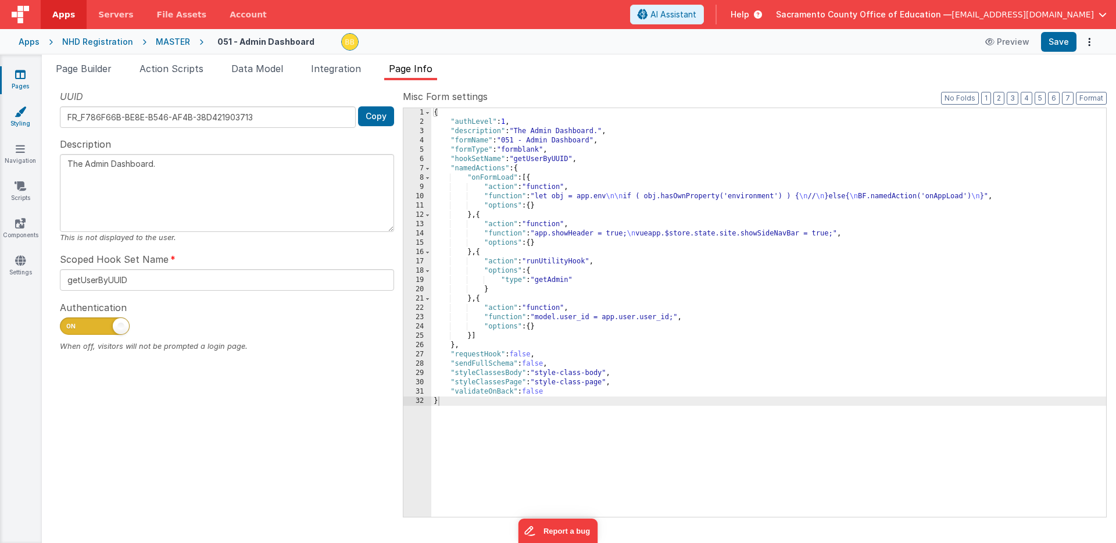
click at [22, 115] on icon at bounding box center [21, 112] width 12 height 12
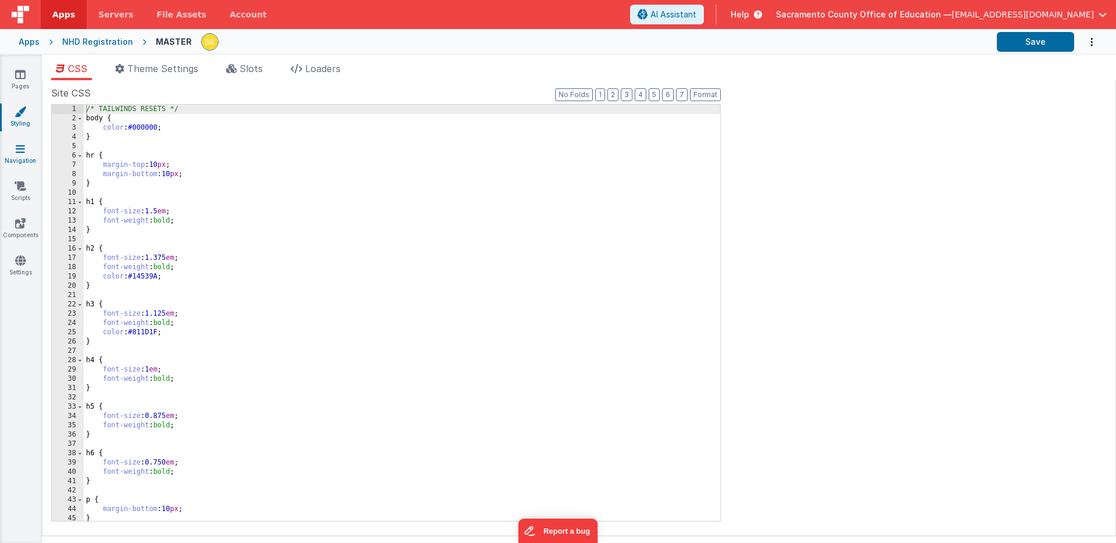
click at [22, 147] on icon at bounding box center [20, 149] width 9 height 12
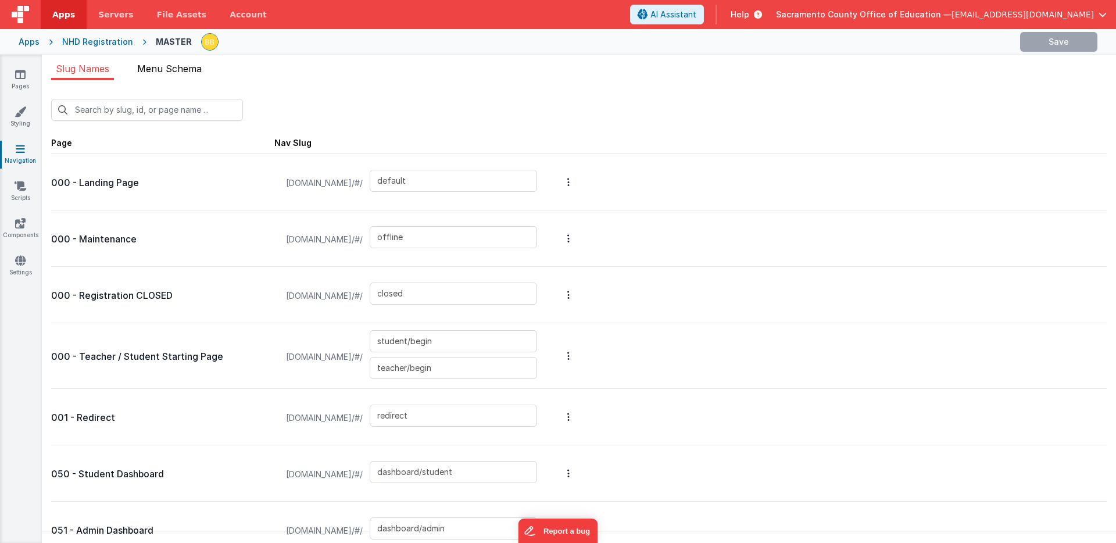
click at [172, 70] on span "Menu Schema" at bounding box center [169, 69] width 65 height 12
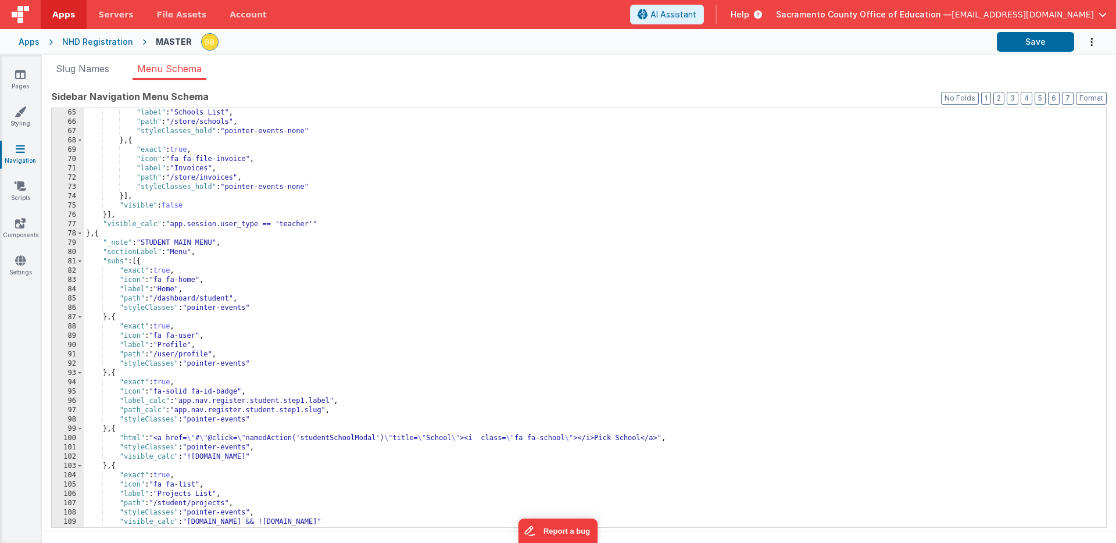
scroll to position [693, 0]
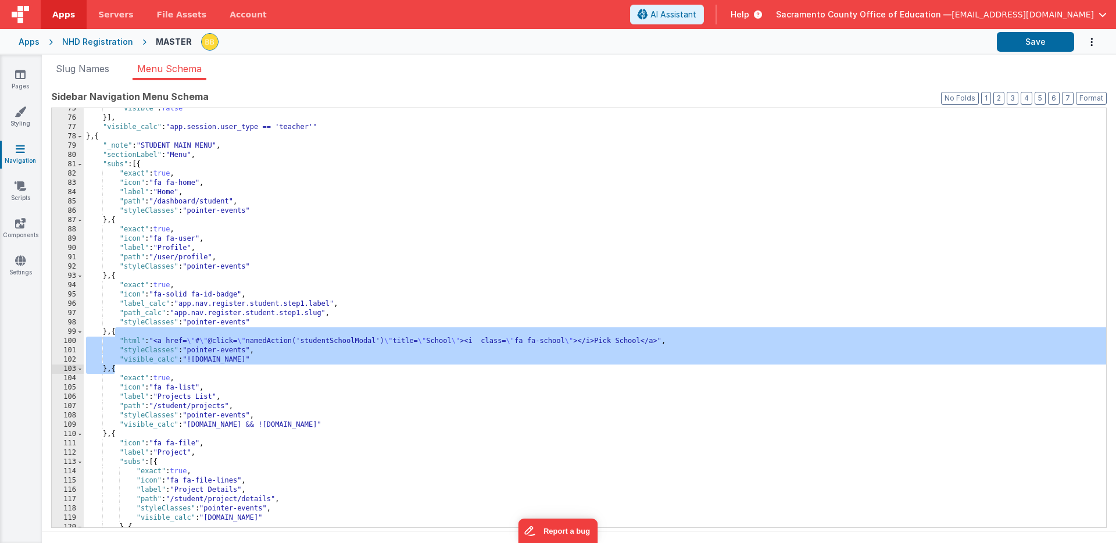
drag, startPoint x: 116, startPoint y: 333, endPoint x: 114, endPoint y: 366, distance: 33.2
click at [114, 366] on div ""visible" : false }] , "visible_calc" : "app.session.user_type == 'teacher'" } …" at bounding box center [595, 323] width 1023 height 438
drag, startPoint x: 107, startPoint y: 333, endPoint x: 113, endPoint y: 366, distance: 33.8
click at [113, 366] on div ""visible" : false }] , "visible_calc" : "app.session.user_type == 'teacher'" } …" at bounding box center [595, 323] width 1023 height 438
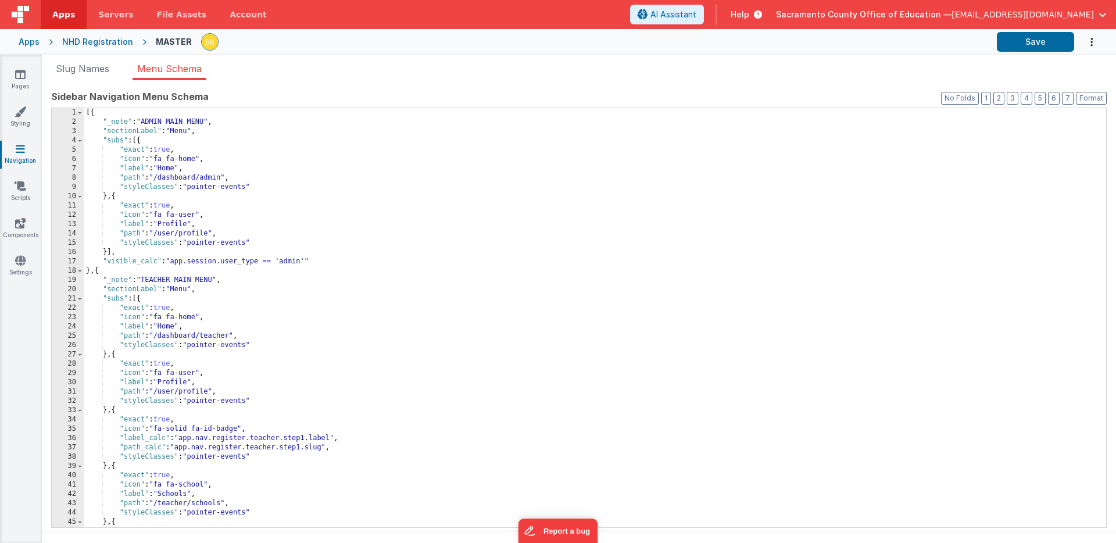
scroll to position [0, 0]
click at [106, 199] on div "[{ "_note" : "ADMIN MAIN MENU" , "sectionLabel" : "Menu" , "subs" : [{ "exact" …" at bounding box center [595, 327] width 1023 height 438
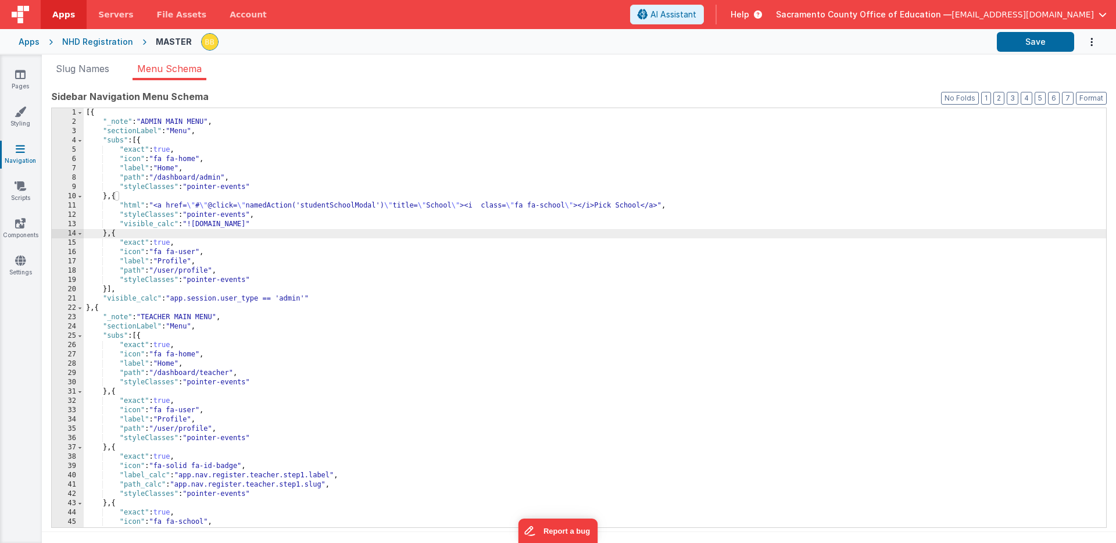
click at [164, 224] on div "[{ "_note" : "ADMIN MAIN MENU" , "sectionLabel" : "Menu" , "subs" : [{ "exact" …" at bounding box center [595, 327] width 1023 height 438
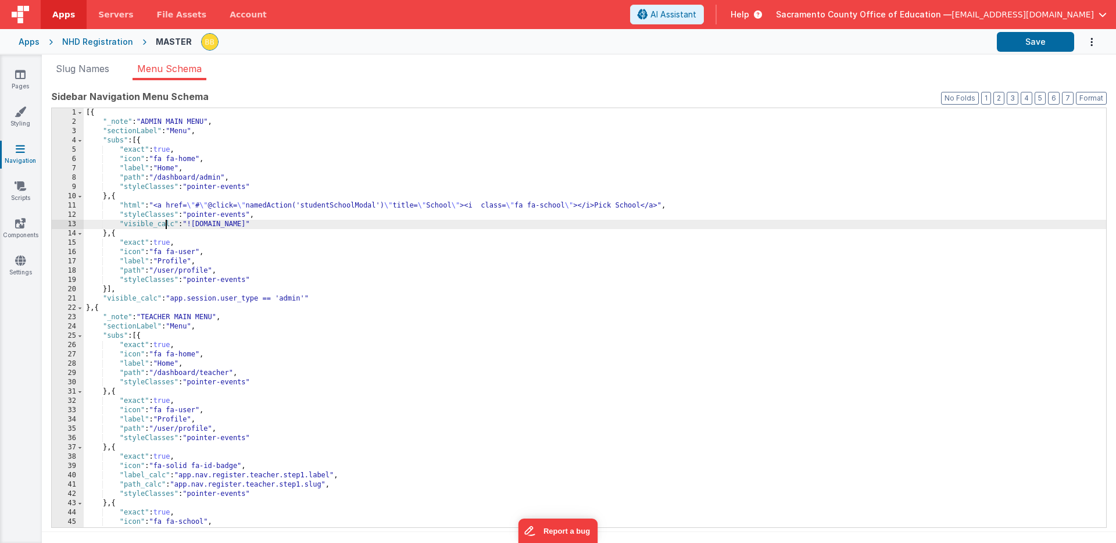
click at [164, 224] on div "[{ "_note" : "ADMIN MAIN MENU" , "sectionLabel" : "Menu" , "subs" : [{ "exact" …" at bounding box center [595, 327] width 1023 height 438
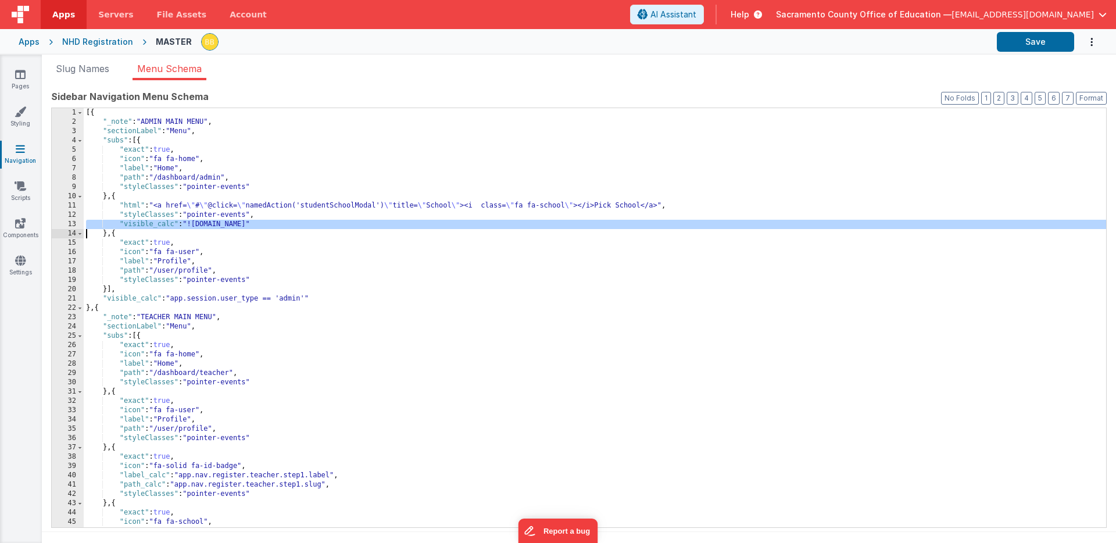
click at [164, 224] on div "[{ "_note" : "ADMIN MAIN MENU" , "sectionLabel" : "Menu" , "subs" : [{ "exact" …" at bounding box center [595, 327] width 1023 height 438
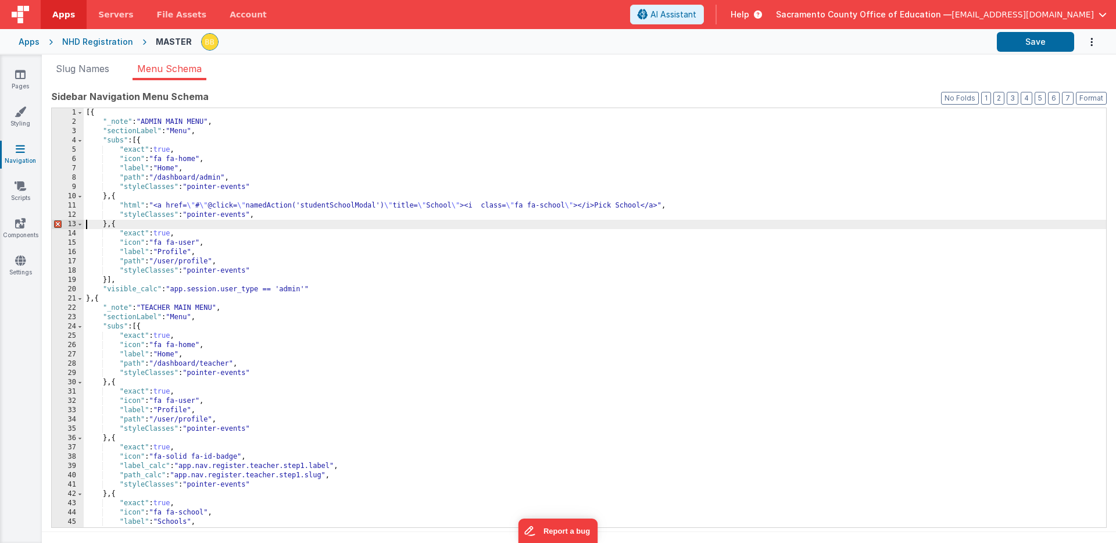
click at [272, 216] on div "[{ "_note" : "ADMIN MAIN MENU" , "sectionLabel" : "Menu" , "subs" : [{ "exact" …" at bounding box center [595, 327] width 1023 height 438
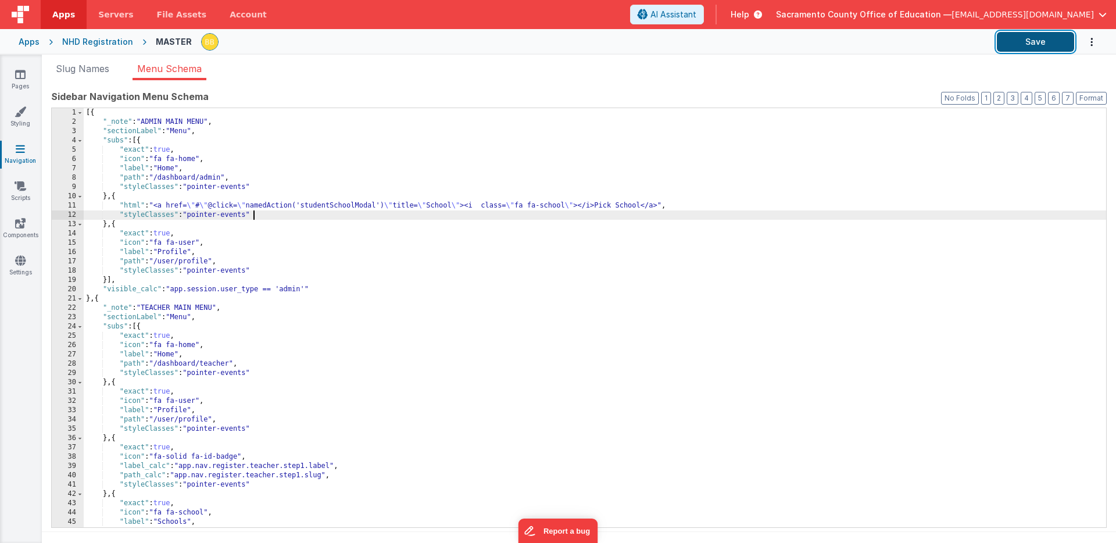
click at [1026, 38] on button "Save" at bounding box center [1035, 42] width 77 height 20
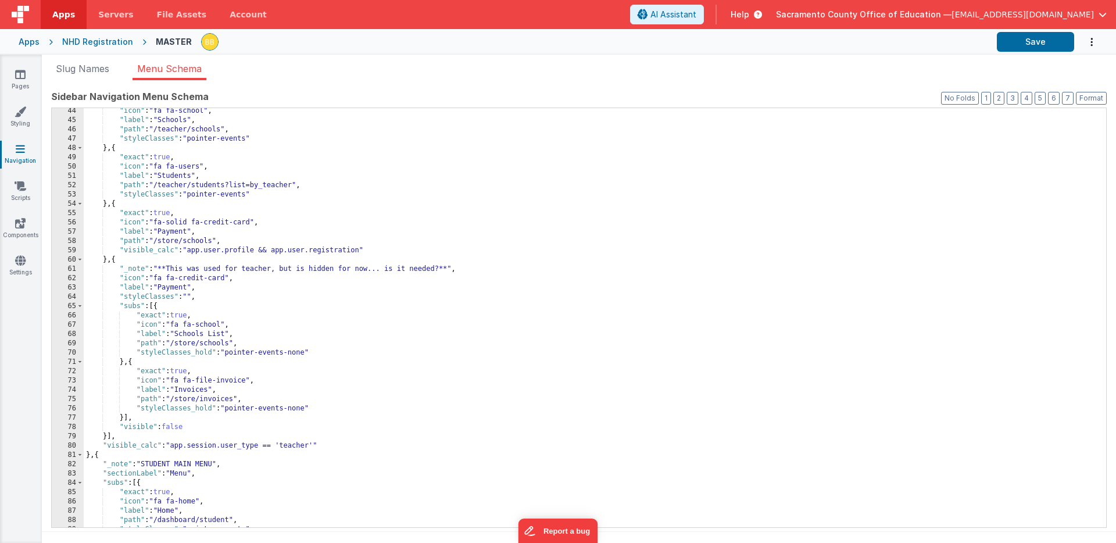
scroll to position [442, 0]
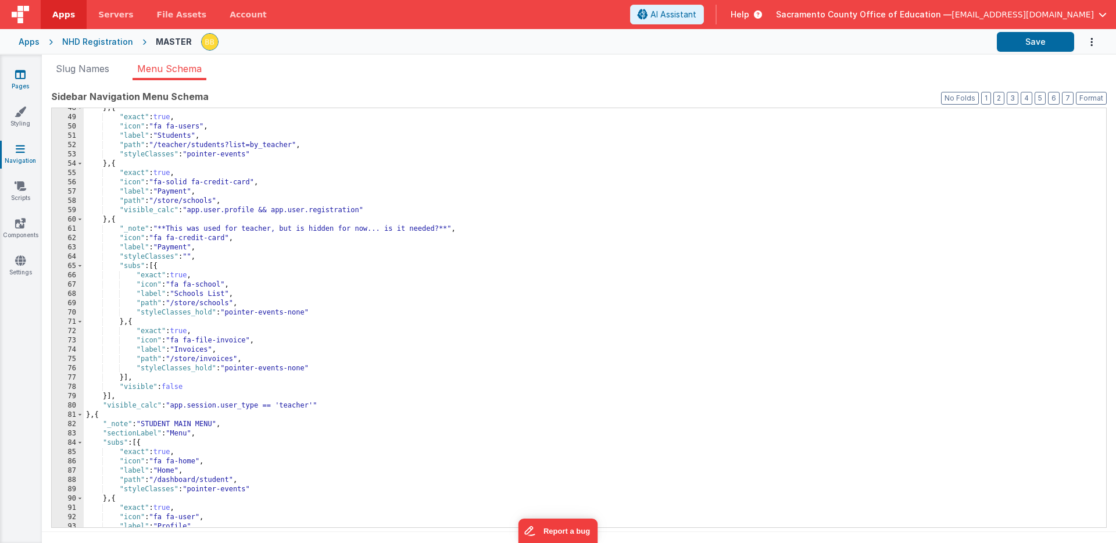
click at [19, 74] on icon at bounding box center [20, 75] width 10 height 12
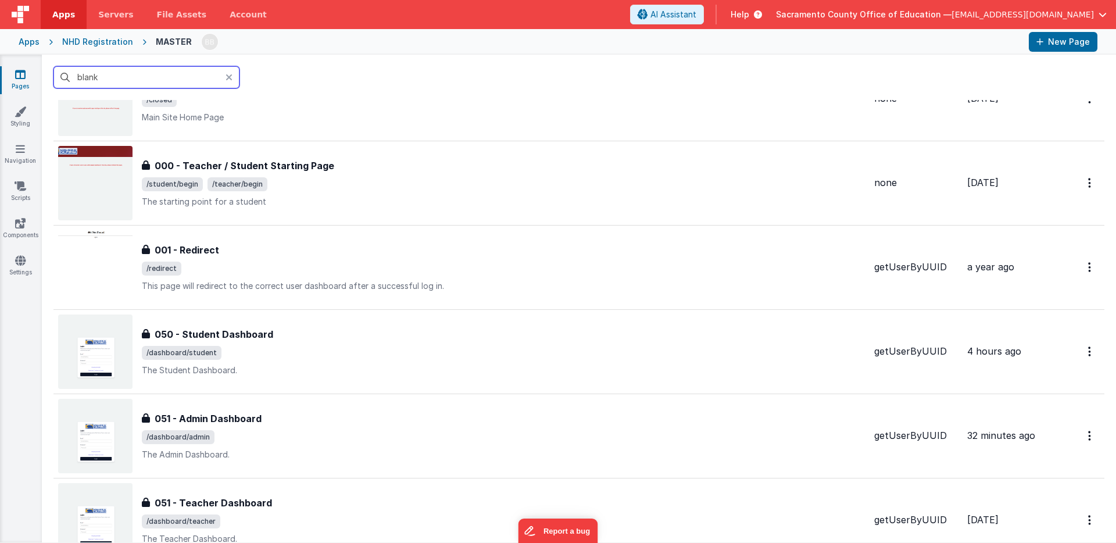
scroll to position [276, 0]
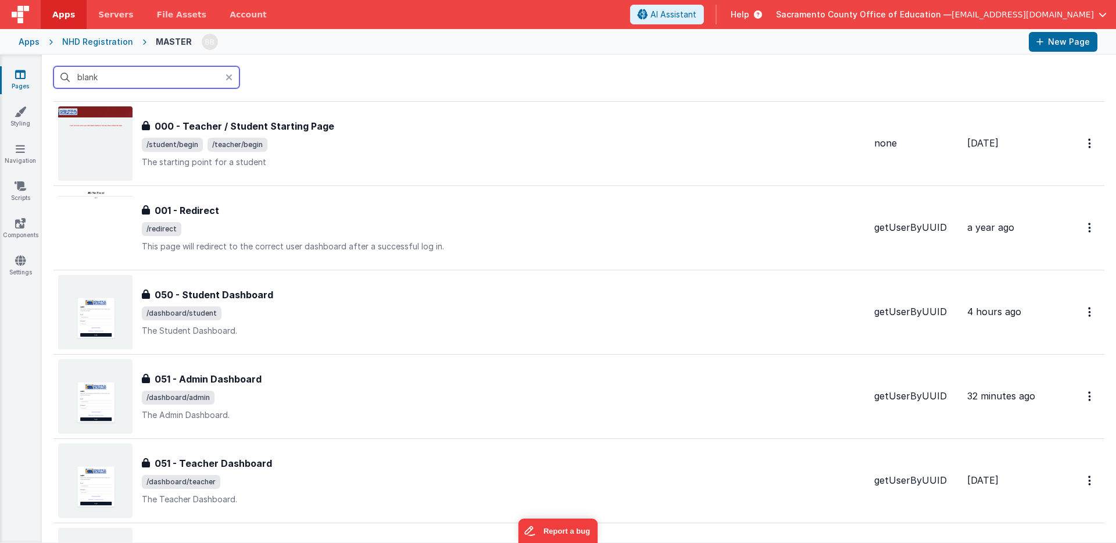
drag, startPoint x: 130, startPoint y: 77, endPoint x: 74, endPoint y: 73, distance: 56.6
click at [74, 73] on input "blank" at bounding box center [146, 77] width 186 height 22
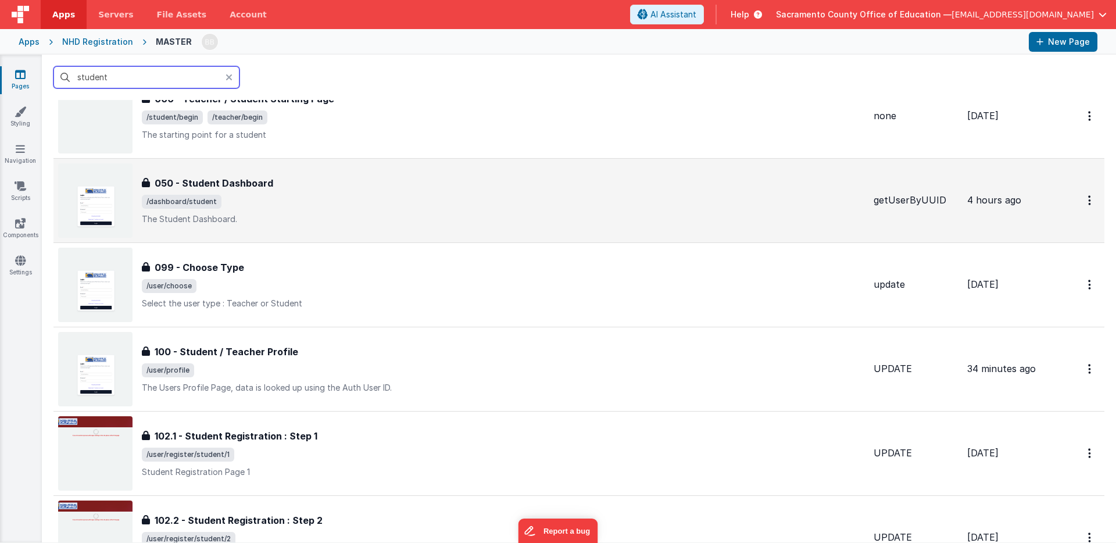
scroll to position [0, 0]
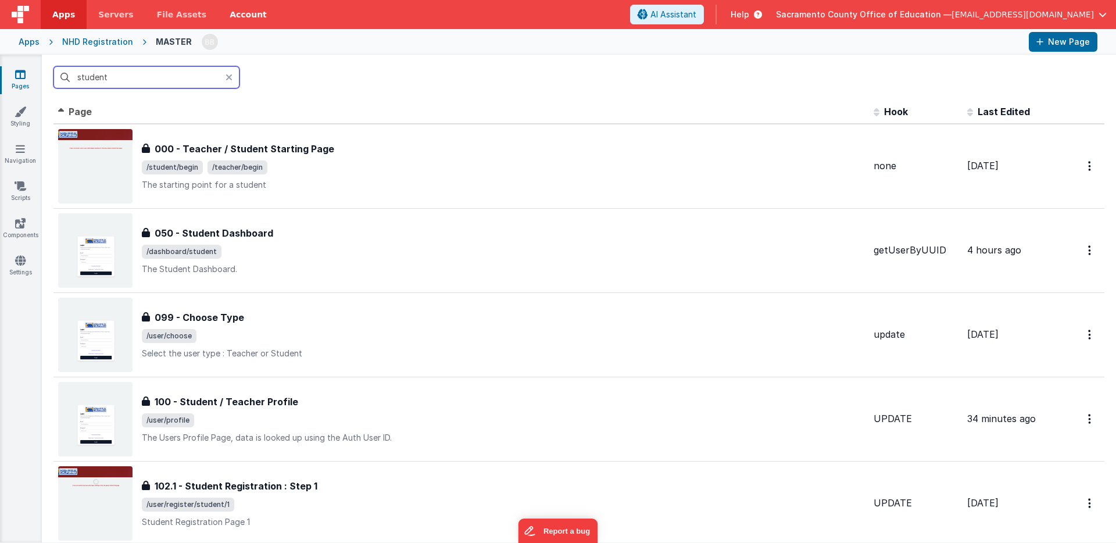
type input "student"
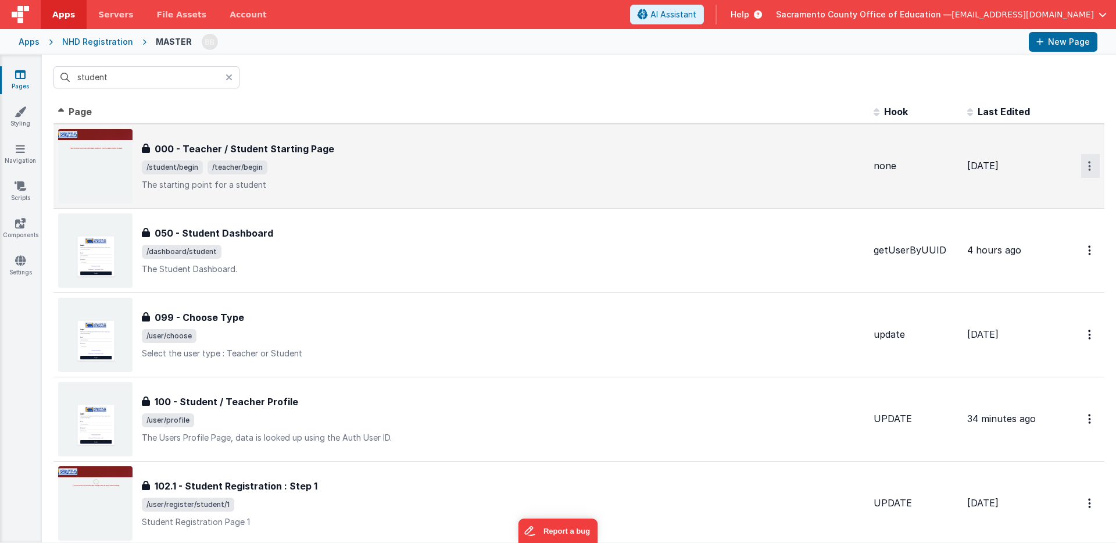
click at [1087, 163] on button "Options" at bounding box center [1091, 166] width 19 height 24
click at [1040, 214] on link "Duplicate" at bounding box center [1049, 215] width 102 height 22
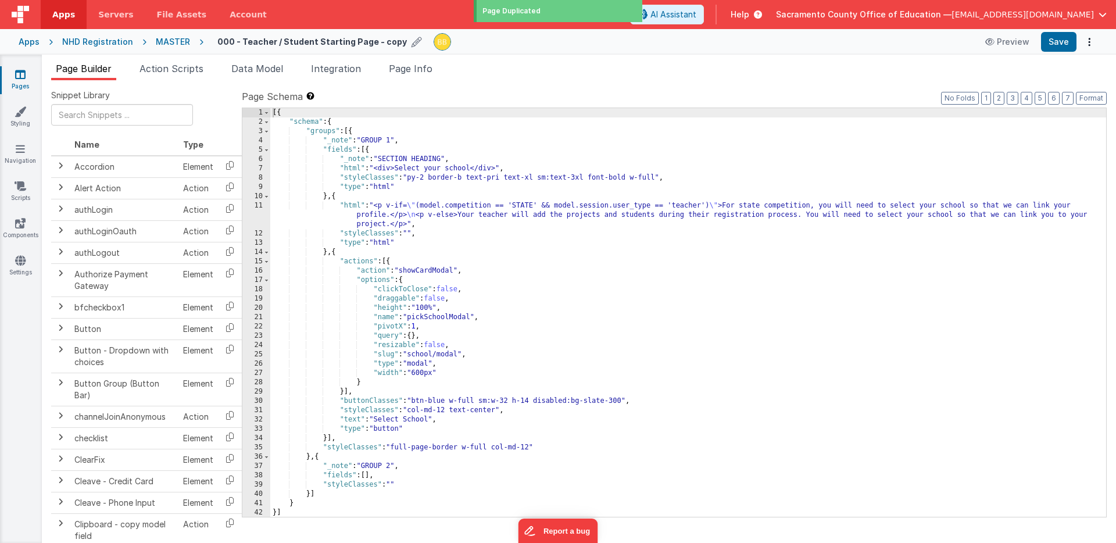
click at [284, 42] on h4 "000 - Teacher / Student Starting Page - copy" at bounding box center [312, 41] width 190 height 9
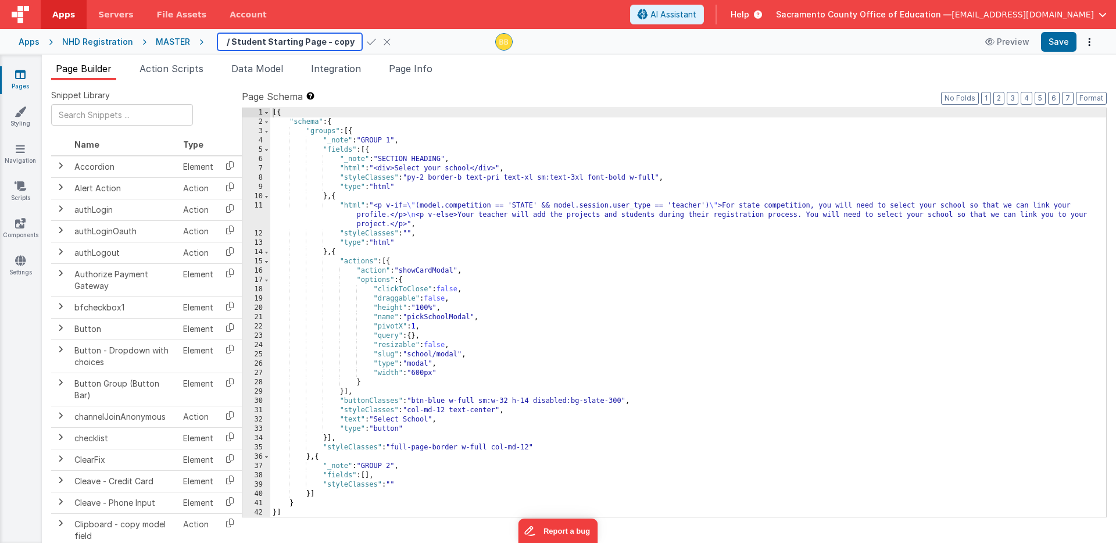
click at [232, 42] on input "000 - Teacher / Student Starting Page - copy" at bounding box center [289, 41] width 145 height 17
type input "000 - Admin Search"
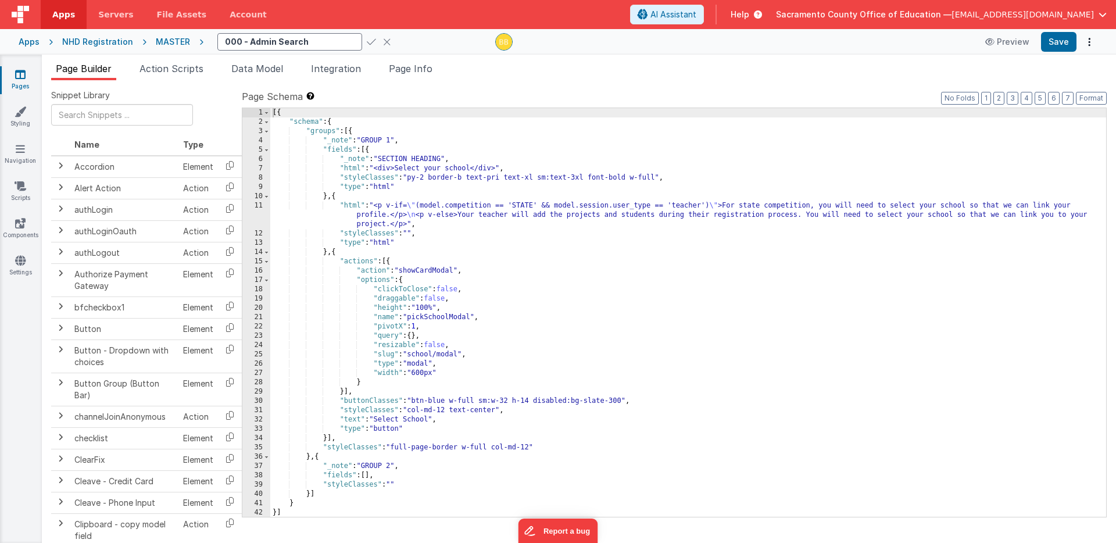
click at [367, 41] on icon at bounding box center [371, 42] width 9 height 16
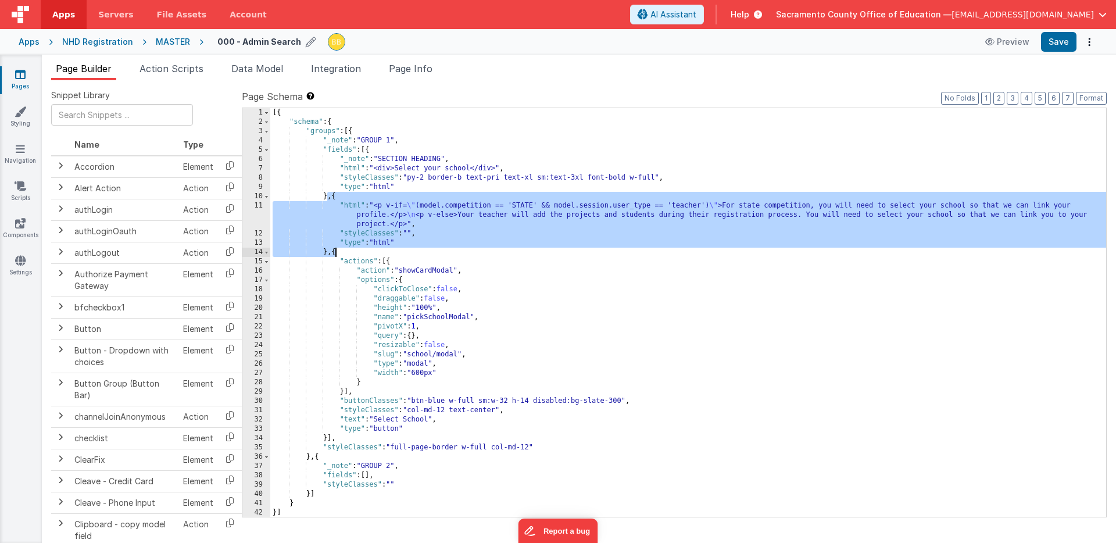
drag, startPoint x: 327, startPoint y: 197, endPoint x: 334, endPoint y: 249, distance: 52.8
click at [334, 249] on div "[{ "schema" : { "groups" : [{ "_note" : "GROUP 1" , "fields" : [{ "_note" : "SE…" at bounding box center [688, 321] width 836 height 427
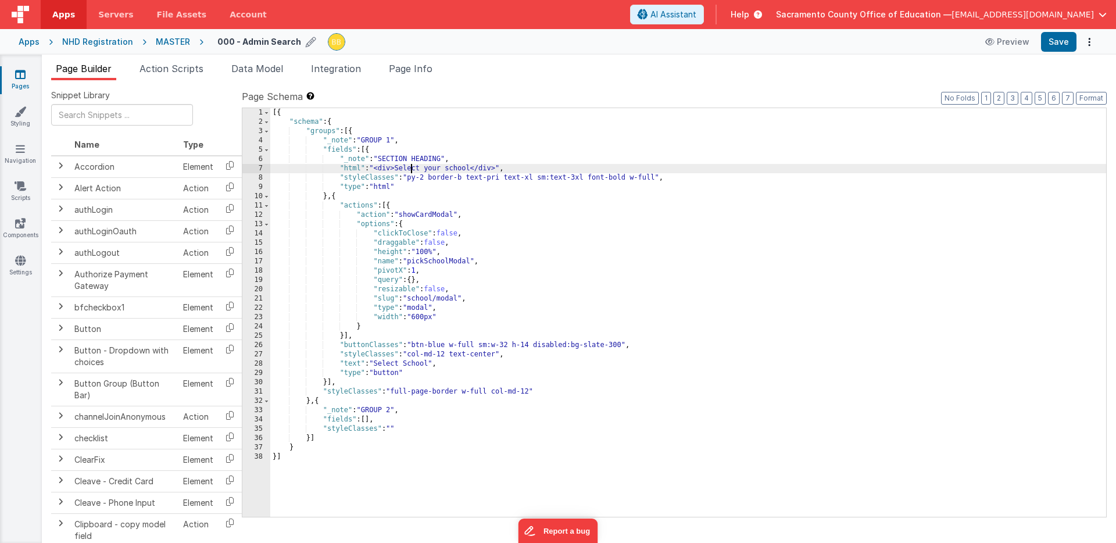
click at [411, 170] on div "[{ "schema" : { "groups" : [{ "_note" : "GROUP 1" , "fields" : [{ "_note" : "SE…" at bounding box center [688, 321] width 836 height 427
drag, startPoint x: 411, startPoint y: 170, endPoint x: 456, endPoint y: 169, distance: 46.0
click at [456, 169] on div "[{ "schema" : { "groups" : [{ "_note" : "GROUP 1" , "fields" : [{ "_note" : "SE…" at bounding box center [688, 321] width 836 height 427
click at [99, 115] on input "text" at bounding box center [122, 115] width 142 height 22
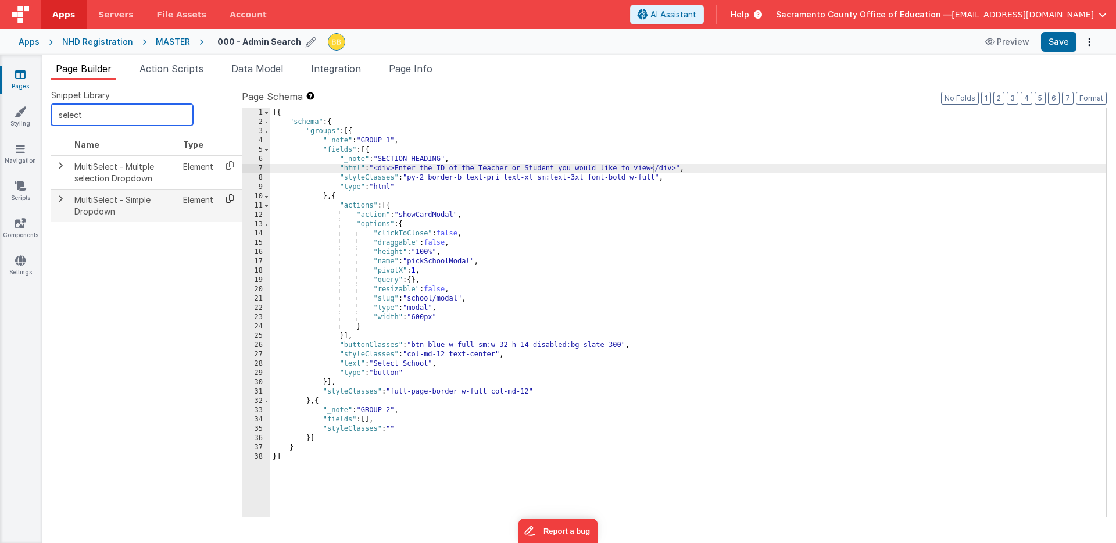
type input "select"
click at [231, 197] on icon at bounding box center [230, 199] width 24 height 18
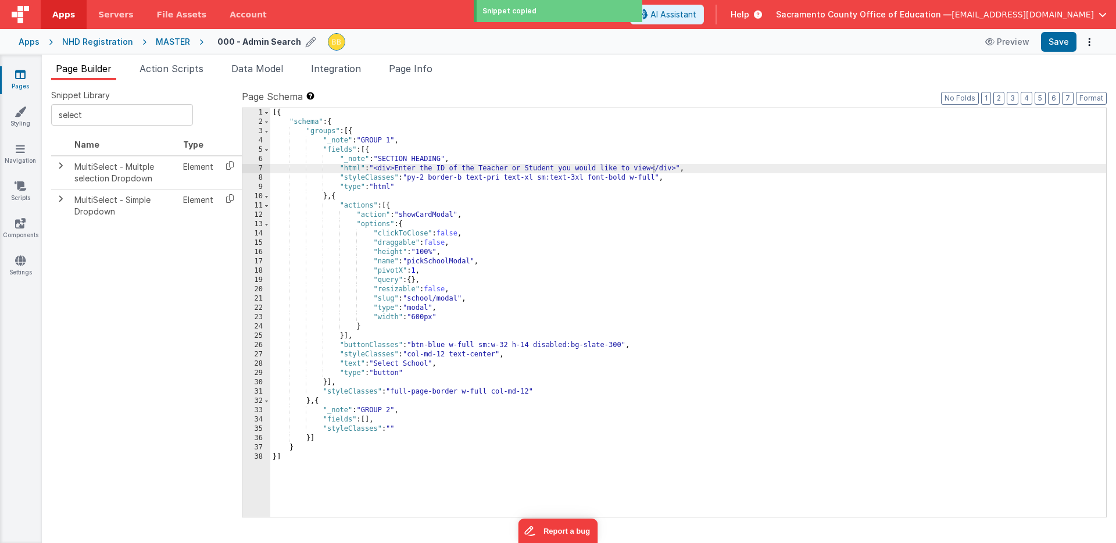
click at [335, 197] on div "[{ "schema" : { "groups" : [{ "_note" : "GROUP 1" , "fields" : [{ "_note" : "SE…" at bounding box center [688, 321] width 836 height 427
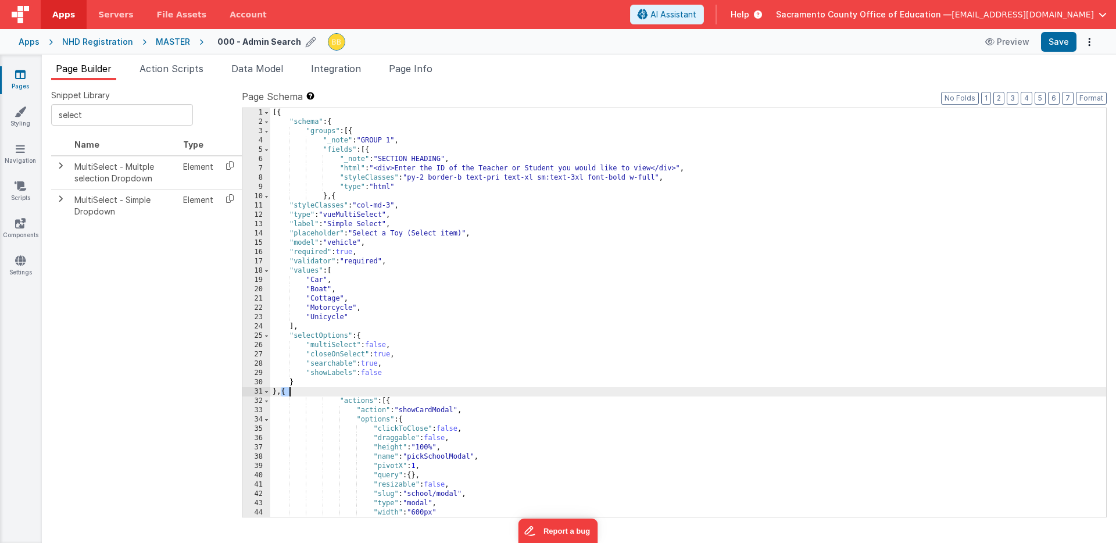
click at [288, 393] on div "[{ "schema" : { "groups" : [{ "_note" : "GROUP 1" , "fields" : [{ "_note" : "SE…" at bounding box center [688, 321] width 836 height 427
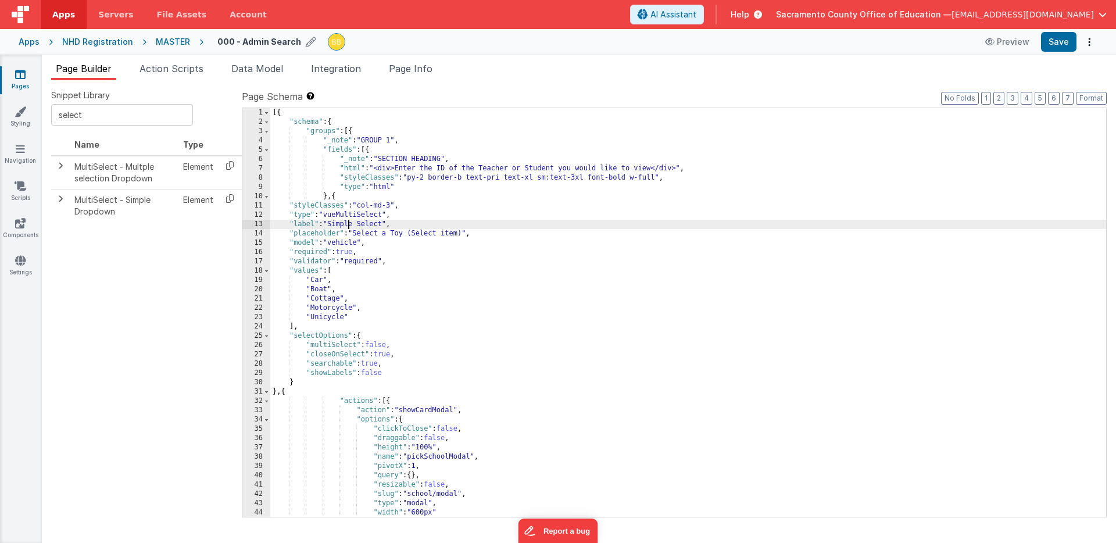
click at [347, 225] on div "[{ "schema" : { "groups" : [{ "_note" : "GROUP 1" , "fields" : [{ "_note" : "SE…" at bounding box center [688, 321] width 836 height 427
drag, startPoint x: 347, startPoint y: 225, endPoint x: 365, endPoint y: 223, distance: 18.2
click at [365, 223] on div "[{ "schema" : { "groups" : [{ "_note" : "GROUP 1" , "fields" : [{ "_note" : "SE…" at bounding box center [688, 321] width 836 height 427
click at [316, 281] on div "[{ "schema" : { "groups" : [{ "_note" : "GROUP 1" , "fields" : [{ "_note" : "SE…" at bounding box center [688, 321] width 836 height 427
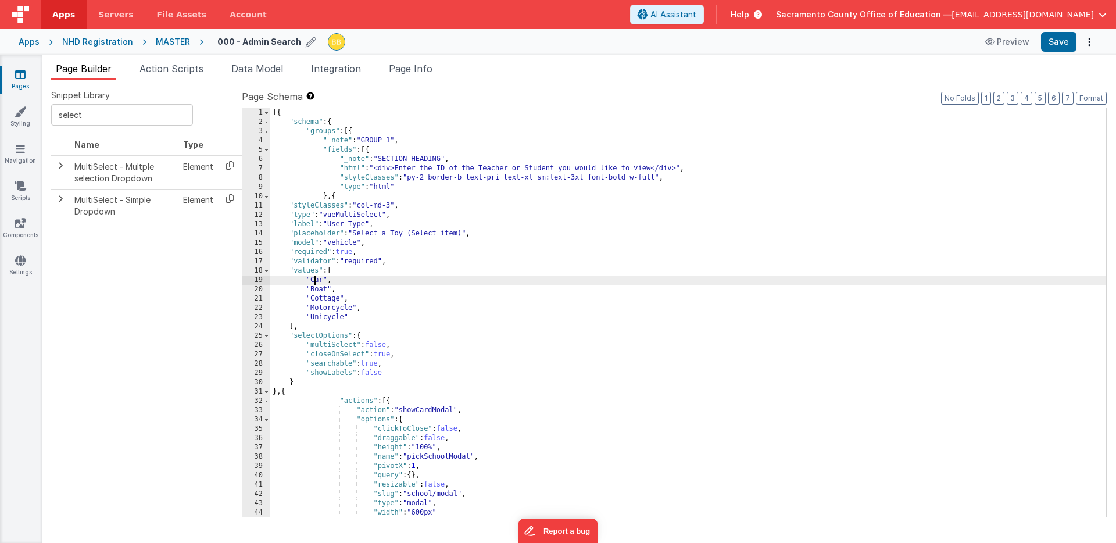
click at [316, 281] on div "[{ "schema" : { "groups" : [{ "_note" : "GROUP 1" , "fields" : [{ "_note" : "SE…" at bounding box center [688, 321] width 836 height 427
click at [316, 290] on div "[{ "schema" : { "groups" : [{ "_note" : "GROUP 1" , "fields" : [{ "_note" : "SE…" at bounding box center [688, 321] width 836 height 427
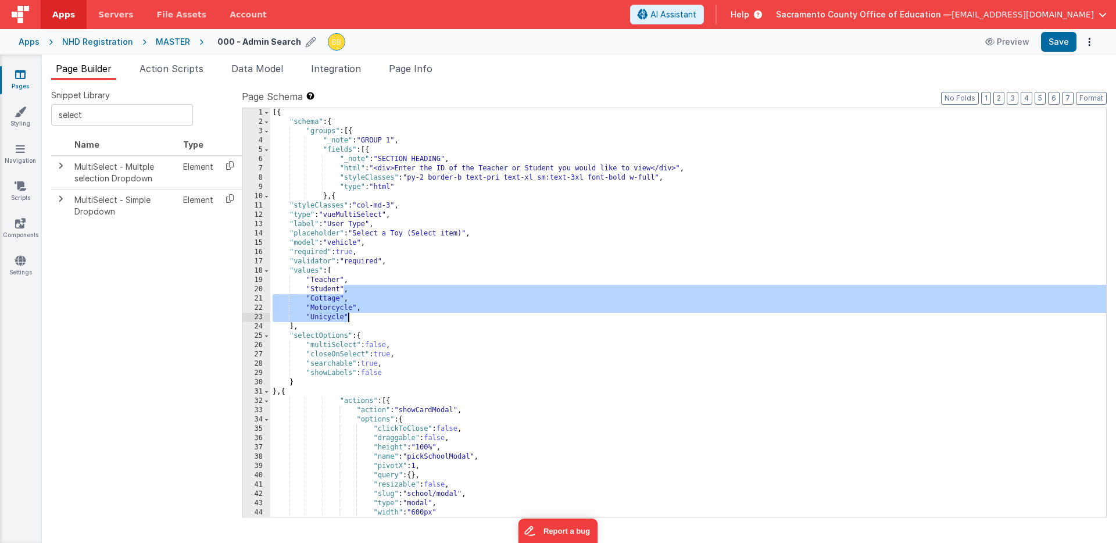
drag, startPoint x: 345, startPoint y: 291, endPoint x: 349, endPoint y: 314, distance: 23.1
click at [349, 314] on div "[{ "schema" : { "groups" : [{ "_note" : "GROUP 1" , "fields" : [{ "_note" : "SE…" at bounding box center [688, 321] width 836 height 427
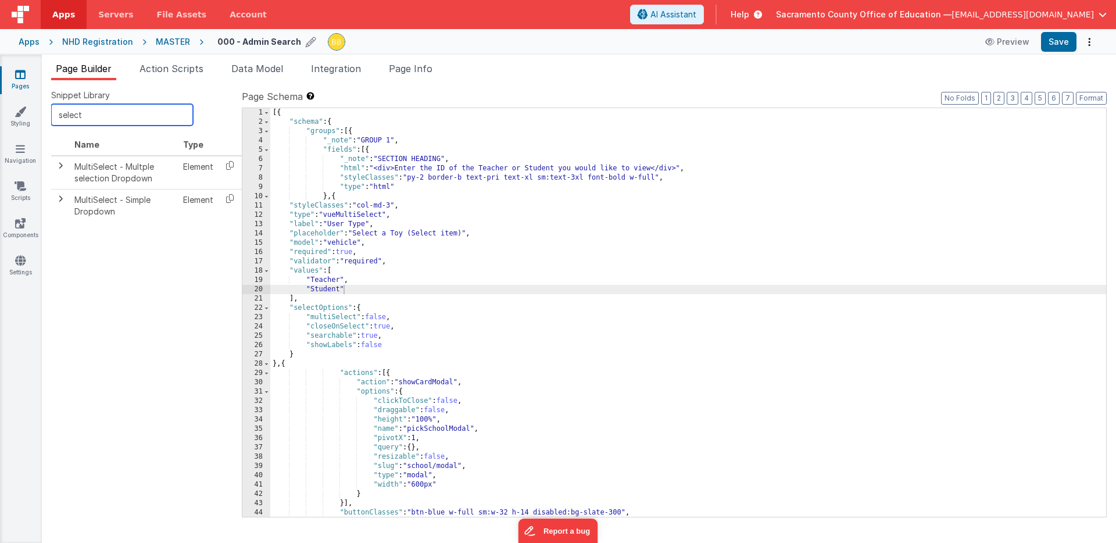
drag, startPoint x: 101, startPoint y: 118, endPoint x: 55, endPoint y: 117, distance: 46.0
click at [55, 117] on input "select" at bounding box center [122, 115] width 142 height 22
type input "field"
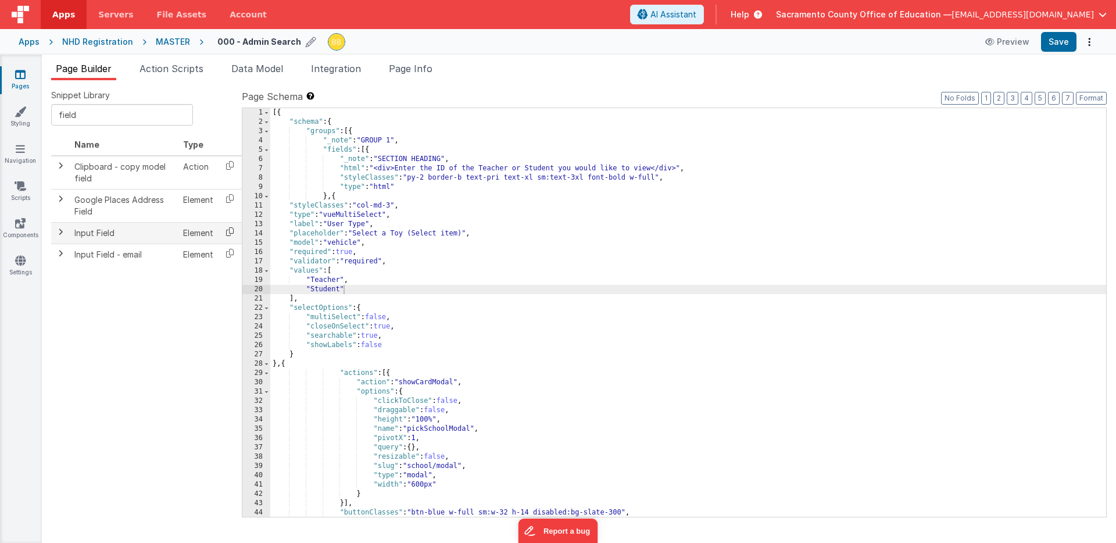
click at [229, 228] on icon at bounding box center [230, 232] width 24 height 18
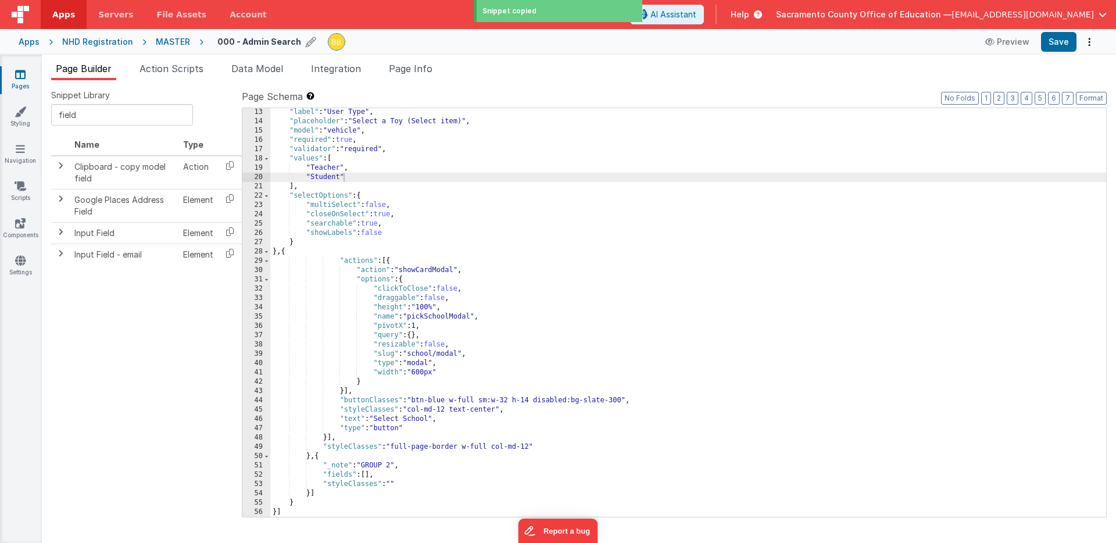
scroll to position [112, 0]
click at [1059, 40] on button "Save" at bounding box center [1058, 42] width 35 height 20
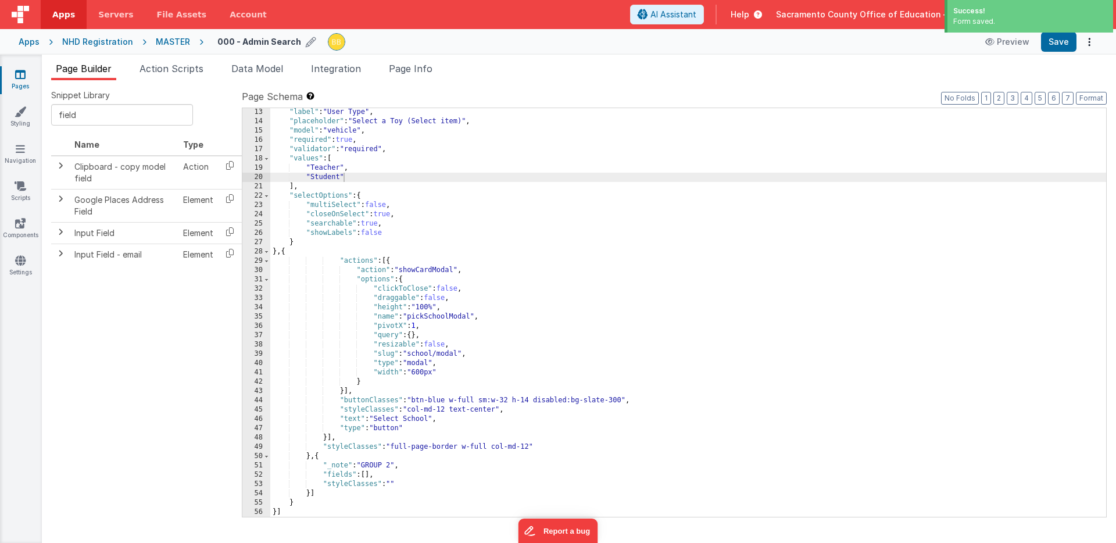
click at [20, 73] on icon at bounding box center [20, 75] width 10 height 12
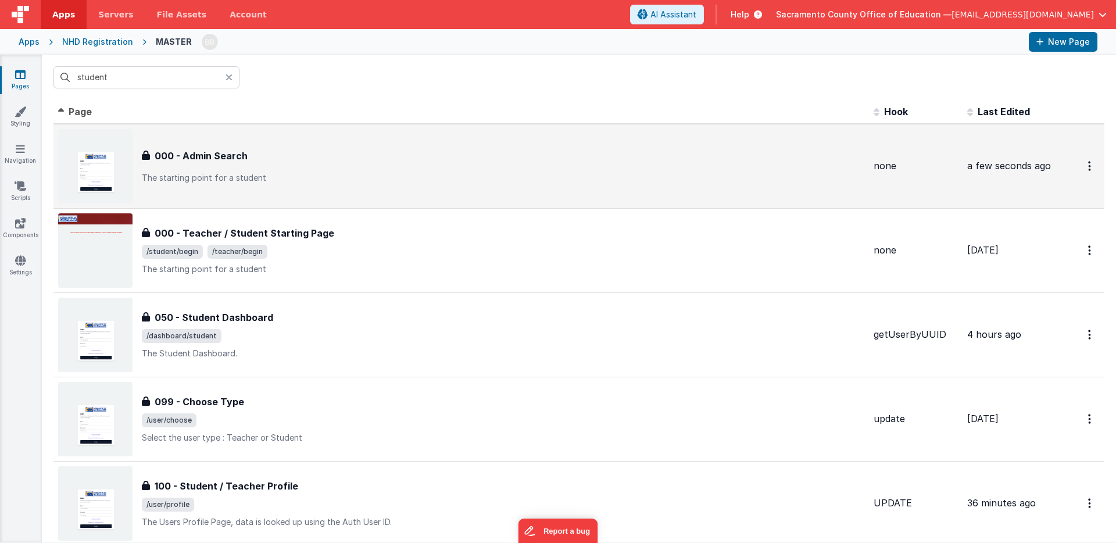
click at [208, 154] on h3 "000 - Admin Search" at bounding box center [201, 156] width 93 height 14
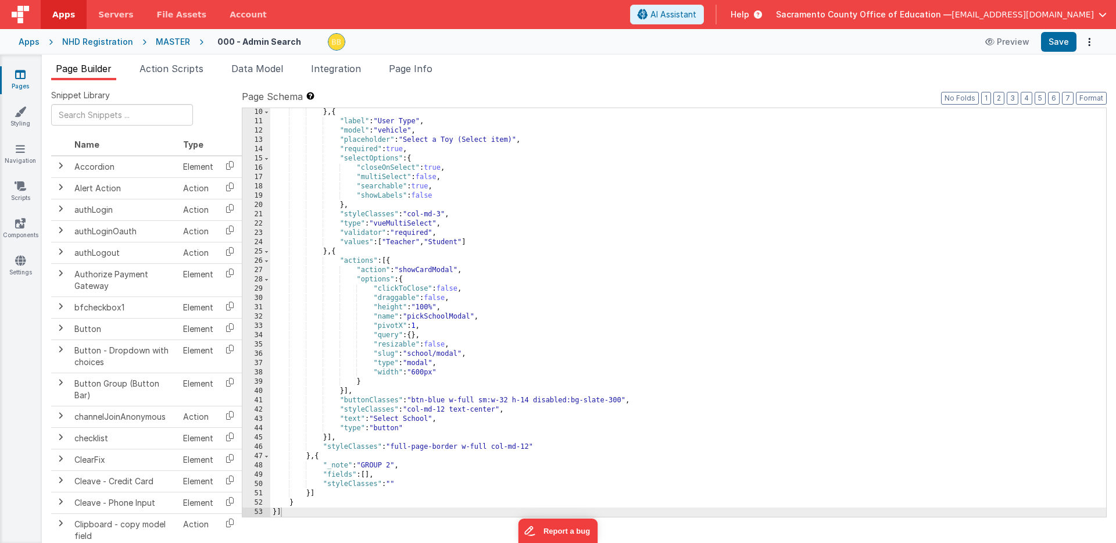
scroll to position [84, 0]
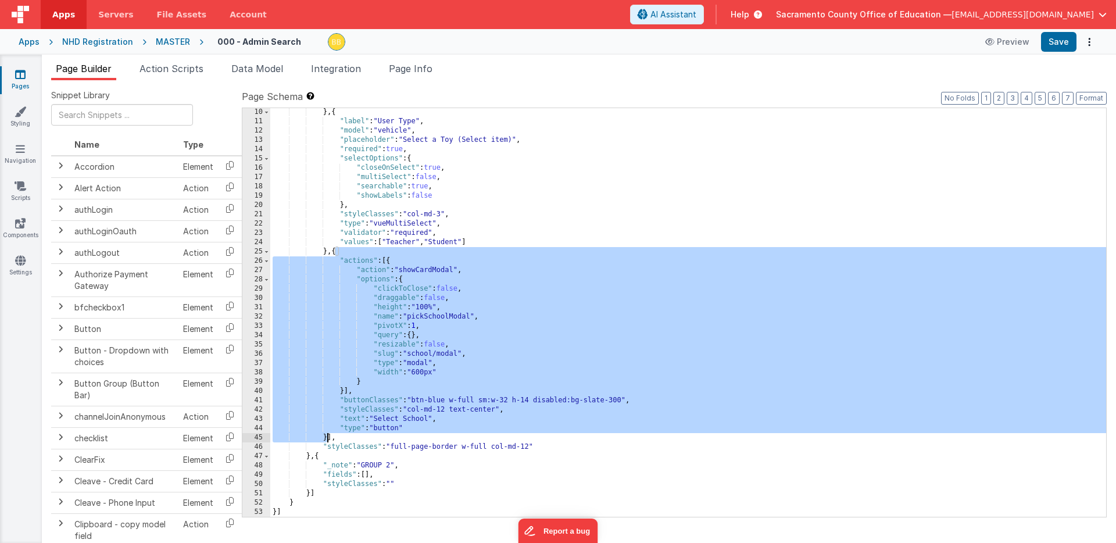
drag, startPoint x: 336, startPoint y: 252, endPoint x: 327, endPoint y: 435, distance: 182.8
click at [327, 435] on div "} , { "label" : "User Type" , "model" : "vehicle" , "placeholder" : "Select a T…" at bounding box center [688, 321] width 836 height 427
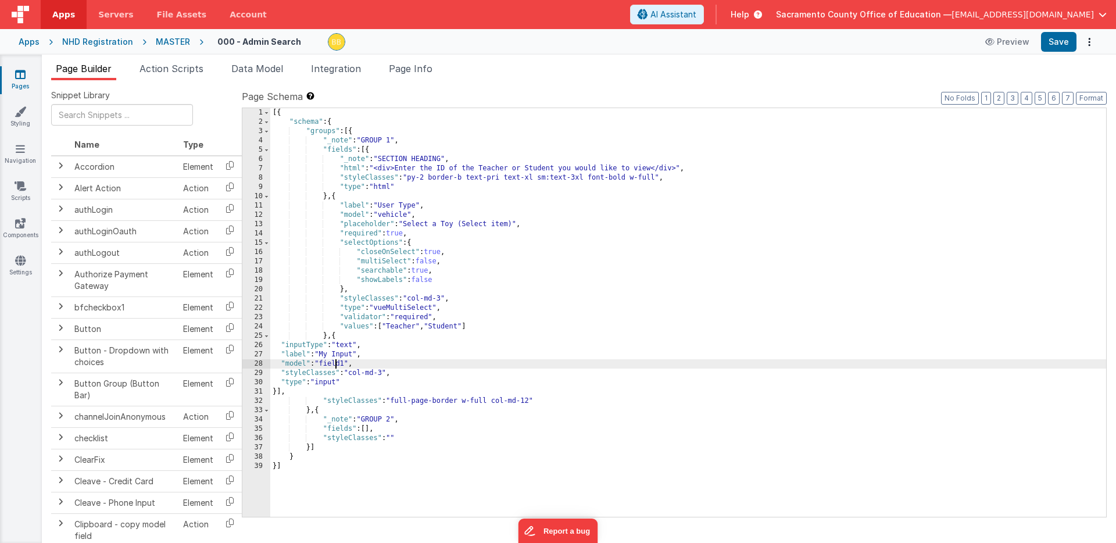
click at [336, 365] on div "[{ "schema" : { "groups" : [{ "_note" : "GROUP 1" , "fields" : [{ "_note" : "SE…" at bounding box center [688, 321] width 836 height 427
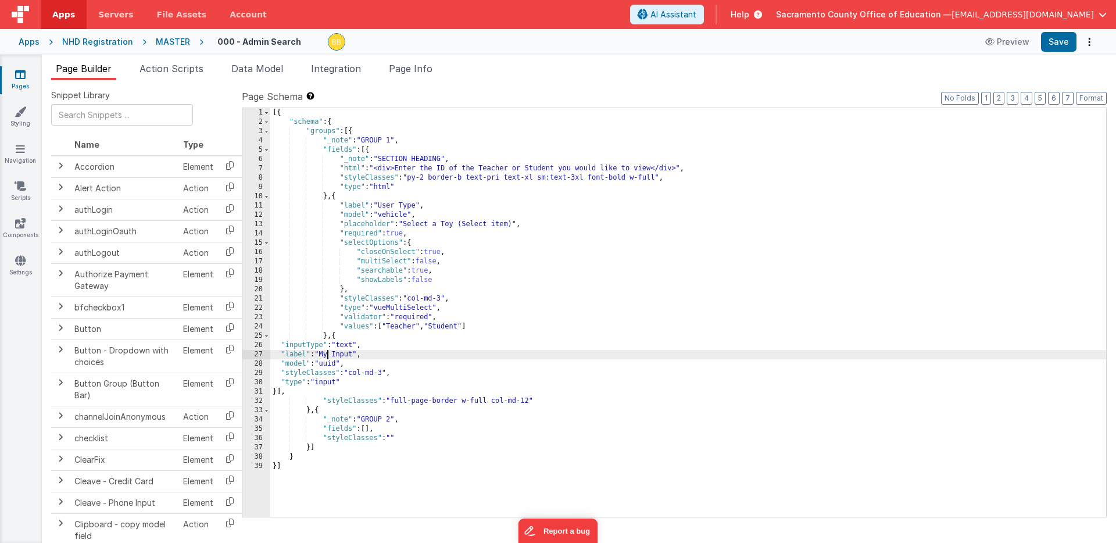
click at [329, 355] on div "[{ "schema" : { "groups" : [{ "_note" : "GROUP 1" , "fields" : [{ "_note" : "SE…" at bounding box center [688, 321] width 836 height 427
drag, startPoint x: 329, startPoint y: 355, endPoint x: 348, endPoint y: 355, distance: 19.8
click at [348, 355] on div "[{ "schema" : { "groups" : [{ "_note" : "GROUP 1" , "fields" : [{ "_note" : "SE…" at bounding box center [688, 321] width 836 height 427
click at [339, 354] on div "[{ "schema" : { "groups" : [{ "_note" : "GROUP 1" , "fields" : [{ "_note" : "SE…" at bounding box center [688, 321] width 836 height 427
click at [1061, 41] on button "Save" at bounding box center [1058, 42] width 35 height 20
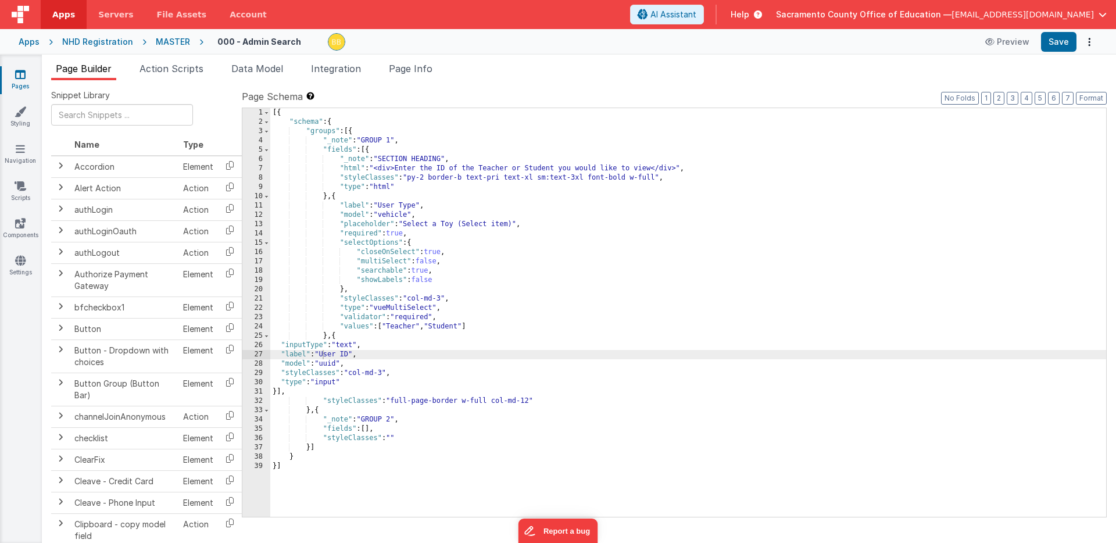
click at [22, 73] on icon at bounding box center [20, 75] width 10 height 12
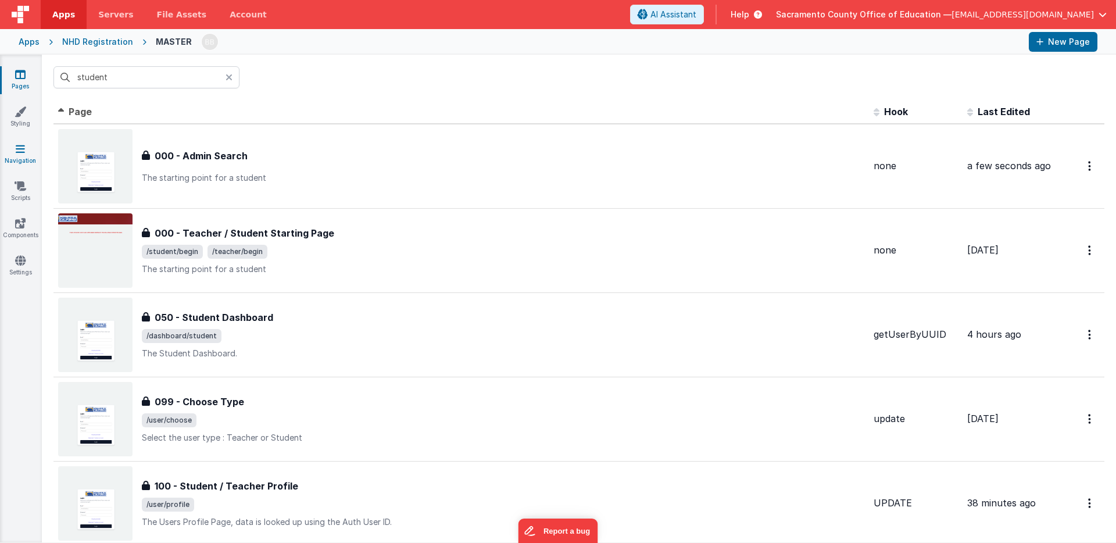
click at [21, 151] on icon at bounding box center [20, 149] width 9 height 12
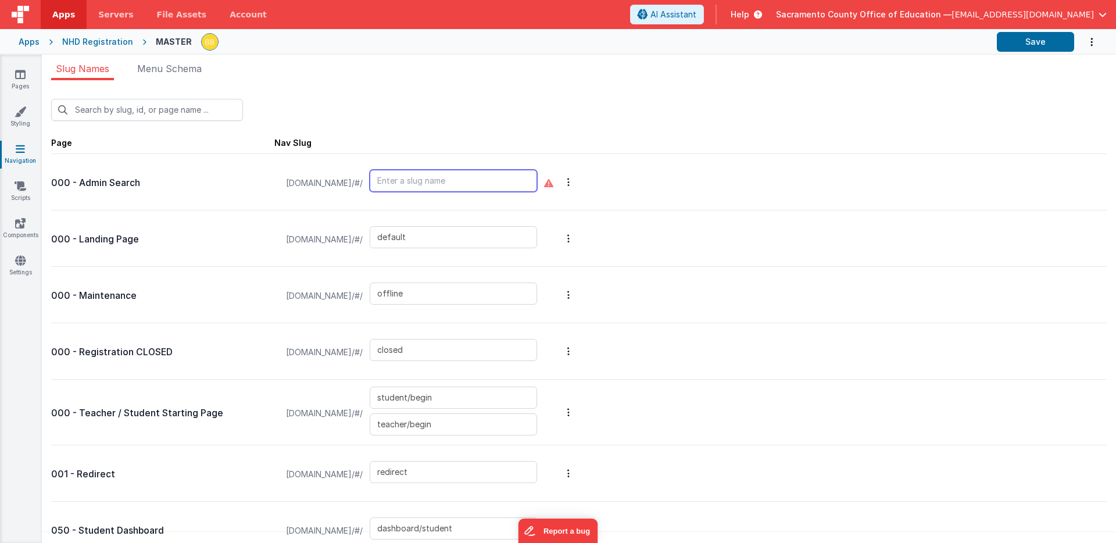
click at [481, 177] on input "text" at bounding box center [453, 181] width 167 height 22
type input "admin/search"
click at [1031, 43] on button "Save" at bounding box center [1035, 42] width 77 height 20
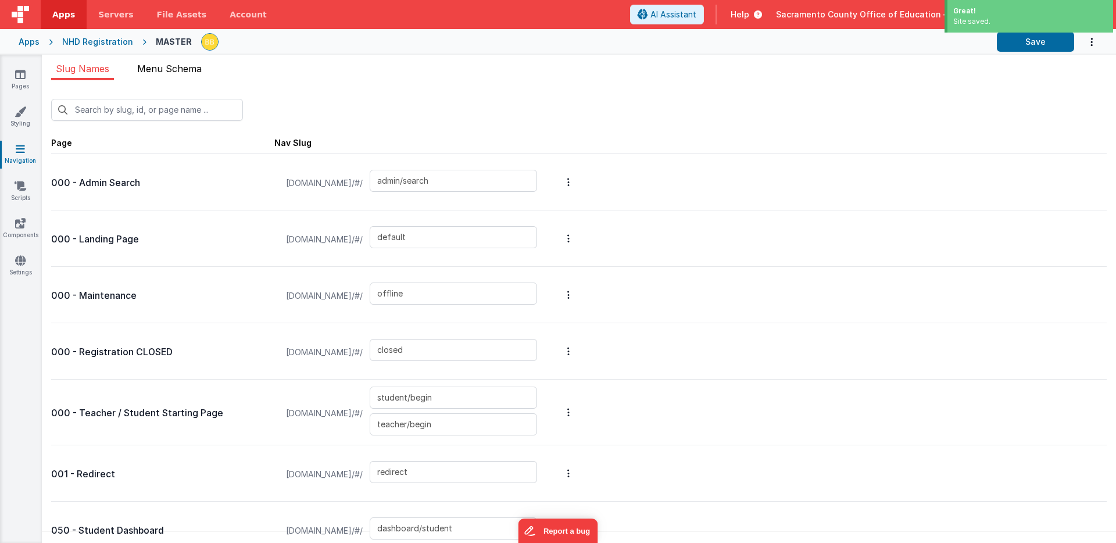
click at [191, 67] on span "Menu Schema" at bounding box center [169, 69] width 65 height 12
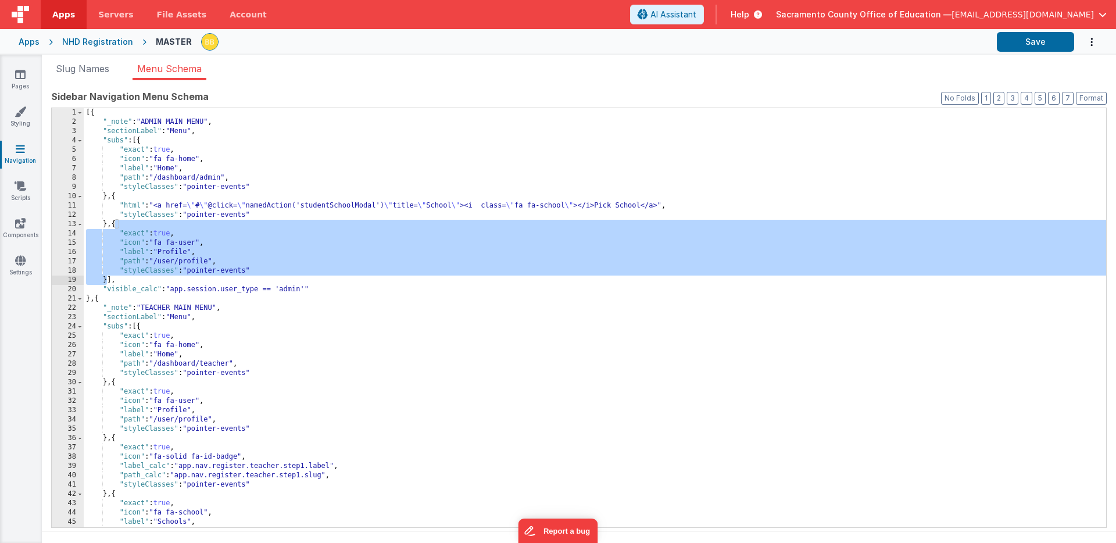
drag, startPoint x: 115, startPoint y: 226, endPoint x: 108, endPoint y: 277, distance: 51.1
click at [108, 277] on div "[{ "_note" : "ADMIN MAIN MENU" , "sectionLabel" : "Menu" , "subs" : [{ "exact" …" at bounding box center [595, 327] width 1023 height 438
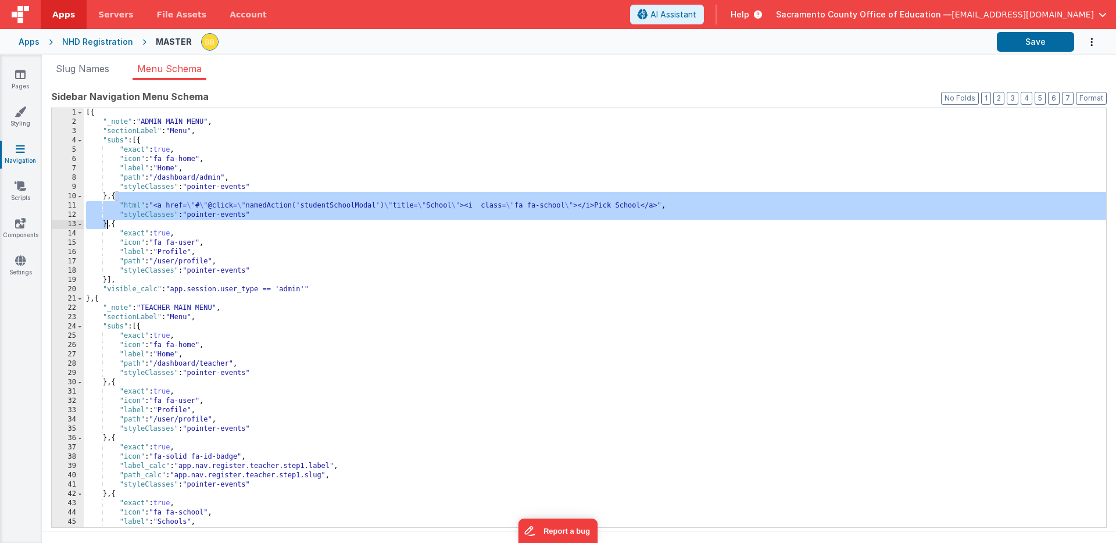
drag, startPoint x: 116, startPoint y: 196, endPoint x: 107, endPoint y: 223, distance: 28.1
click at [107, 223] on div "[{ "_note" : "ADMIN MAIN MENU" , "sectionLabel" : "Menu" , "subs" : [{ "exact" …" at bounding box center [595, 327] width 1023 height 438
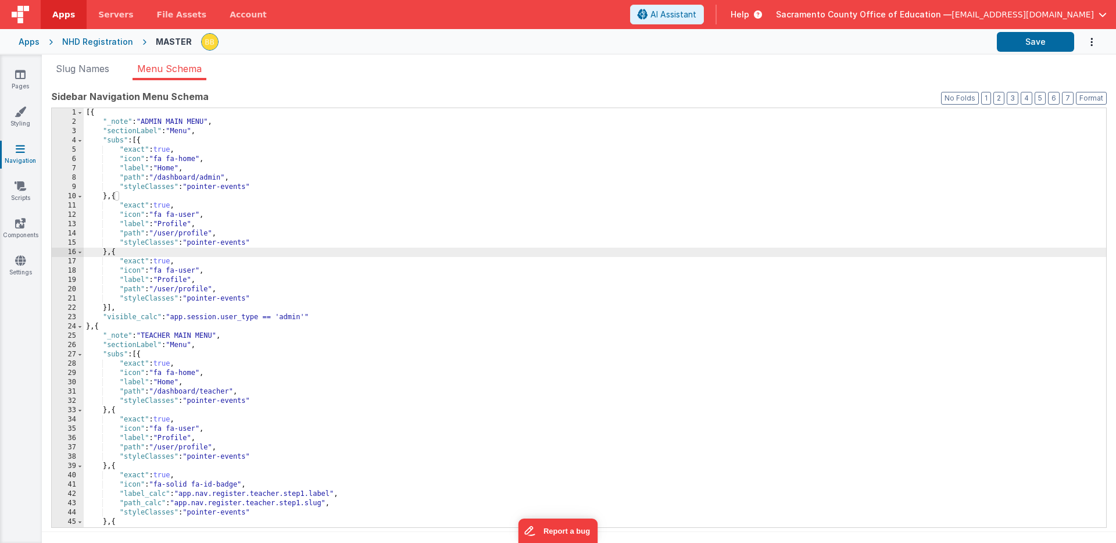
click at [178, 224] on div "[{ "_note" : "ADMIN MAIN MENU" , "sectionLabel" : "Menu" , "subs" : [{ "exact" …" at bounding box center [595, 327] width 1023 height 438
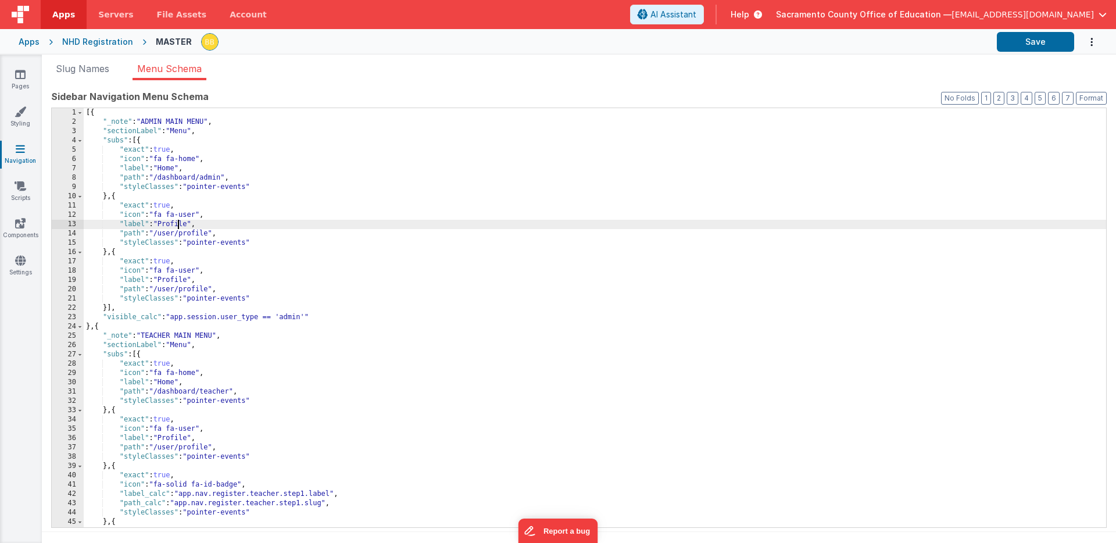
click at [178, 224] on div "[{ "_note" : "ADMIN MAIN MENU" , "sectionLabel" : "Menu" , "subs" : [{ "exact" …" at bounding box center [595, 327] width 1023 height 438
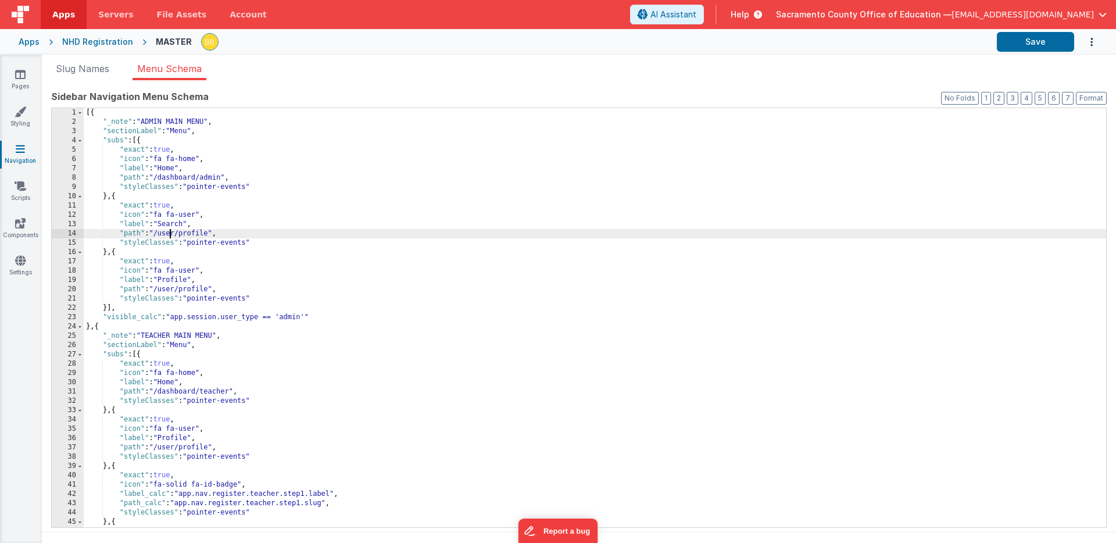
click at [171, 234] on div "[{ "_note" : "ADMIN MAIN MENU" , "sectionLabel" : "Menu" , "subs" : [{ "exact" …" at bounding box center [595, 327] width 1023 height 438
drag, startPoint x: 171, startPoint y: 234, endPoint x: 190, endPoint y: 233, distance: 18.7
click at [190, 233] on div "[{ "_note" : "ADMIN MAIN MENU" , "sectionLabel" : "Menu" , "subs" : [{ "exact" …" at bounding box center [595, 327] width 1023 height 438
click at [1033, 35] on button "Save" at bounding box center [1035, 42] width 77 height 20
click at [20, 76] on icon at bounding box center [20, 75] width 10 height 12
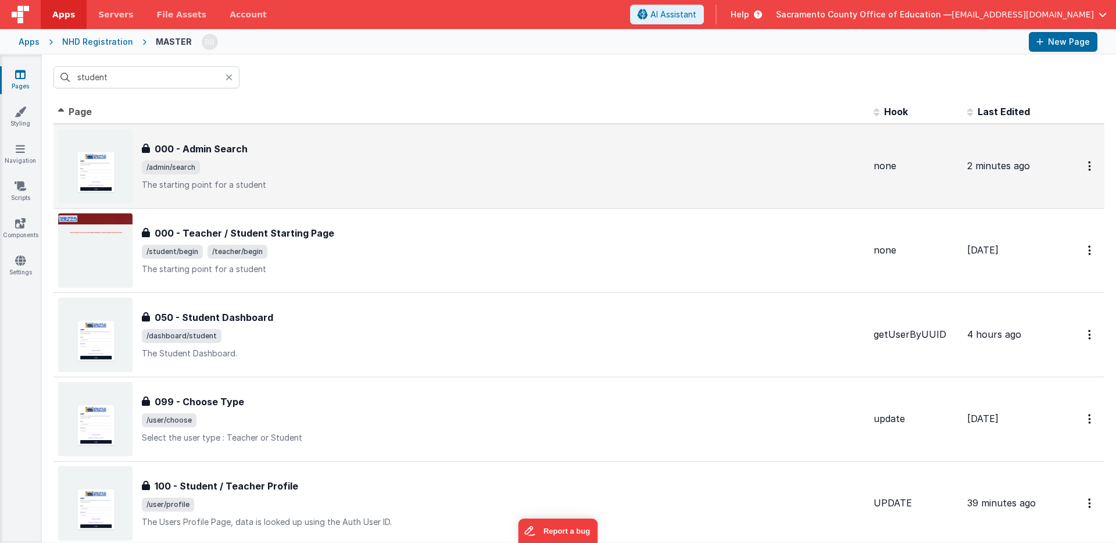
click at [227, 149] on h3 "000 - Admin Search" at bounding box center [201, 149] width 93 height 14
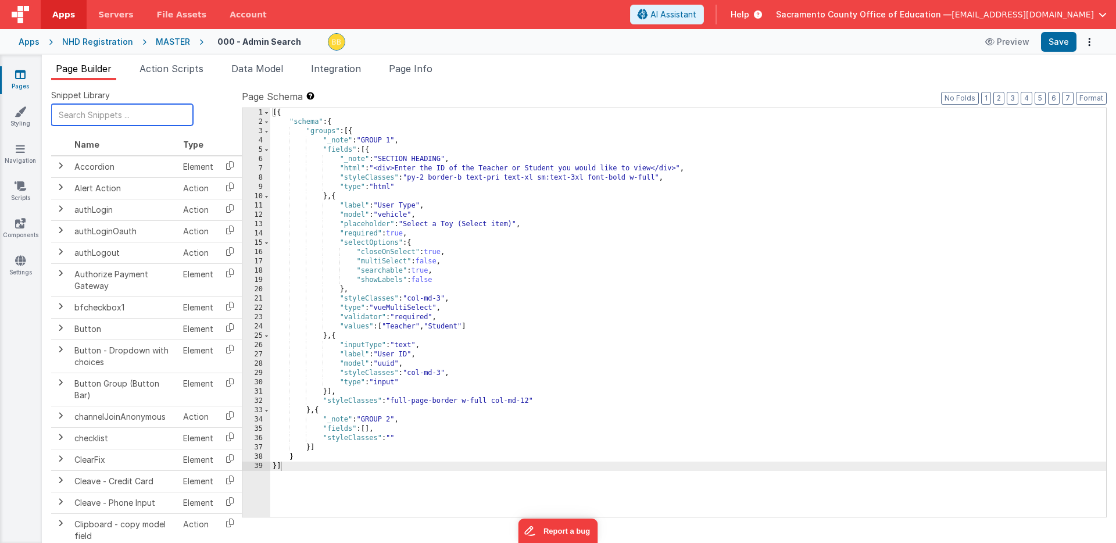
click at [134, 115] on input "text" at bounding box center [122, 115] width 142 height 22
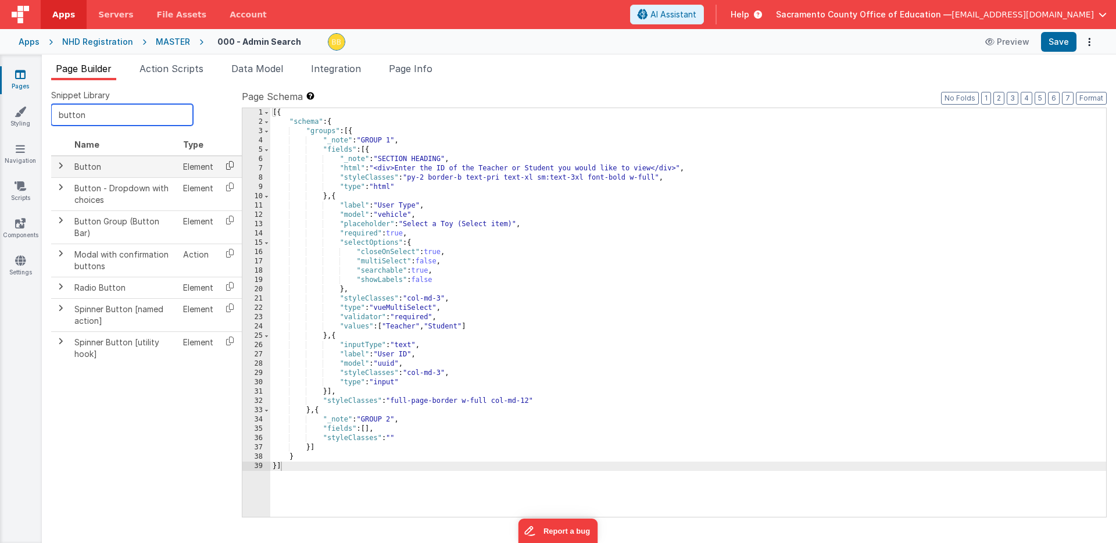
type input "button"
click at [231, 163] on icon at bounding box center [230, 165] width 24 height 18
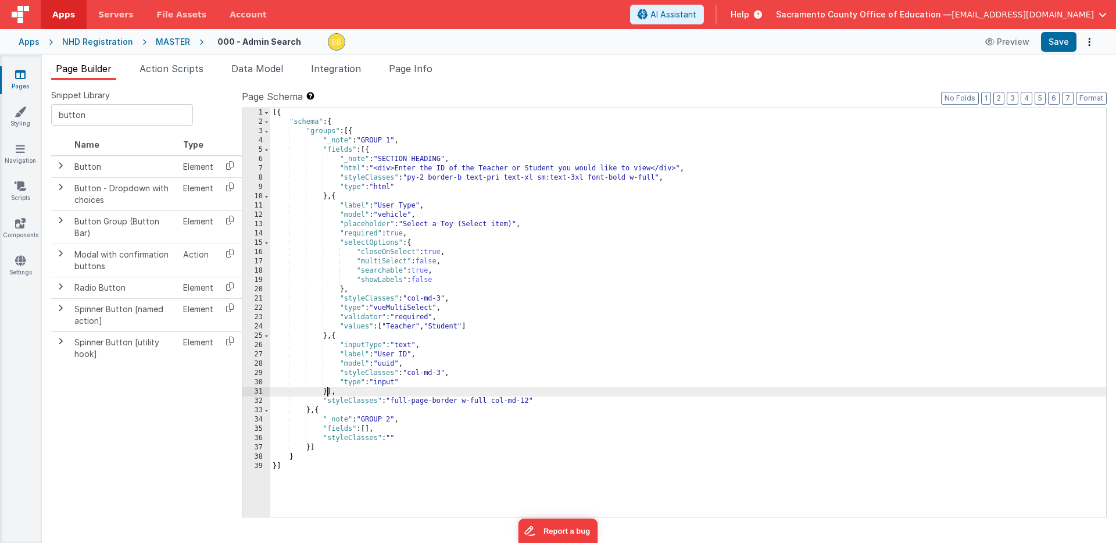
click at [327, 394] on div "[{ "schema" : { "groups" : [{ "_note" : "GROUP 1" , "fields" : [{ "_note" : "SE…" at bounding box center [688, 321] width 836 height 427
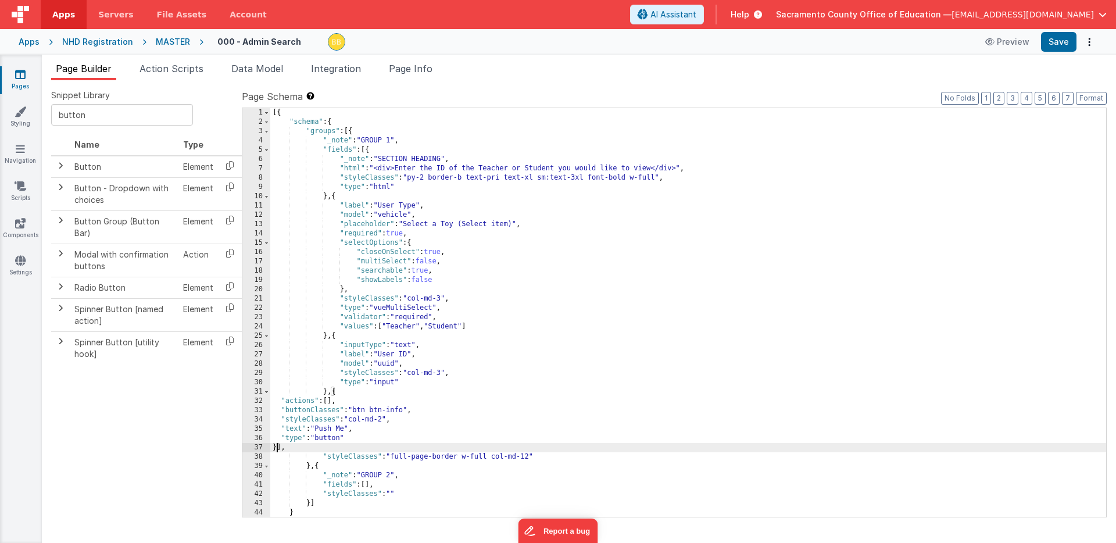
click at [327, 429] on div "[{ "schema" : { "groups" : [{ "_note" : "GROUP 1" , "fields" : [{ "_note" : "SE…" at bounding box center [688, 321] width 836 height 427
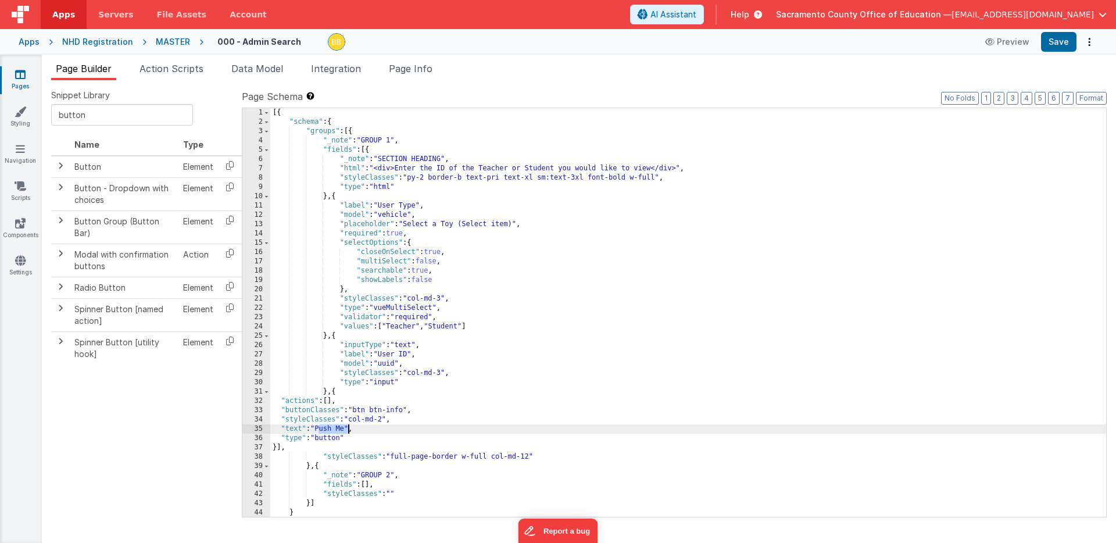
drag, startPoint x: 327, startPoint y: 429, endPoint x: 343, endPoint y: 427, distance: 15.7
click at [343, 427] on div "[{ "schema" : { "groups" : [{ "_note" : "GROUP 1" , "fields" : [{ "_note" : "SE…" at bounding box center [688, 321] width 836 height 427
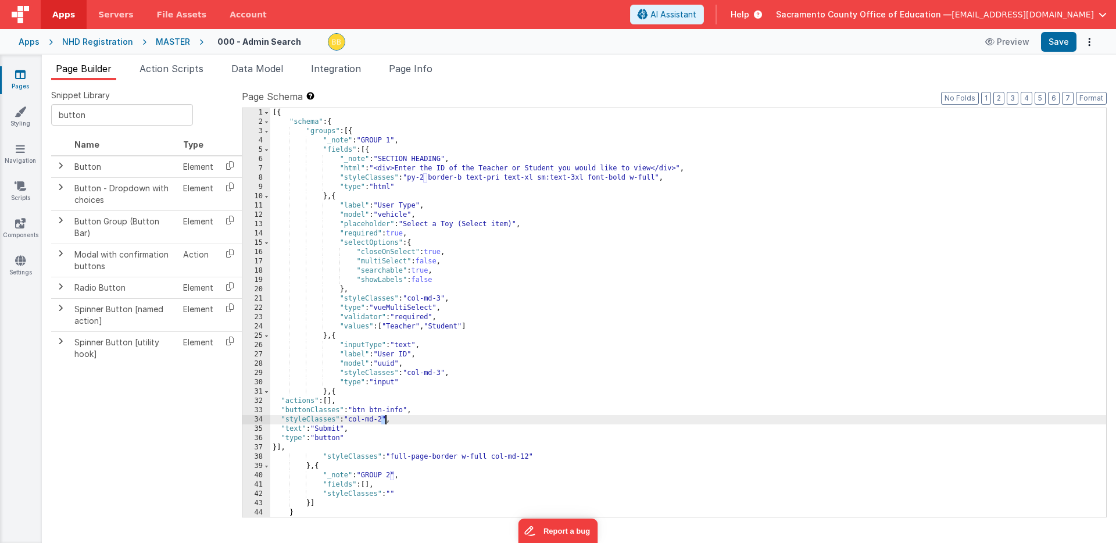
click at [384, 421] on div "[{ "schema" : { "groups" : [{ "_note" : "GROUP 1" , "fields" : [{ "_note" : "SE…" at bounding box center [688, 321] width 836 height 427
click at [1061, 43] on button "Save" at bounding box center [1058, 42] width 35 height 20
click at [22, 74] on icon at bounding box center [20, 75] width 10 height 12
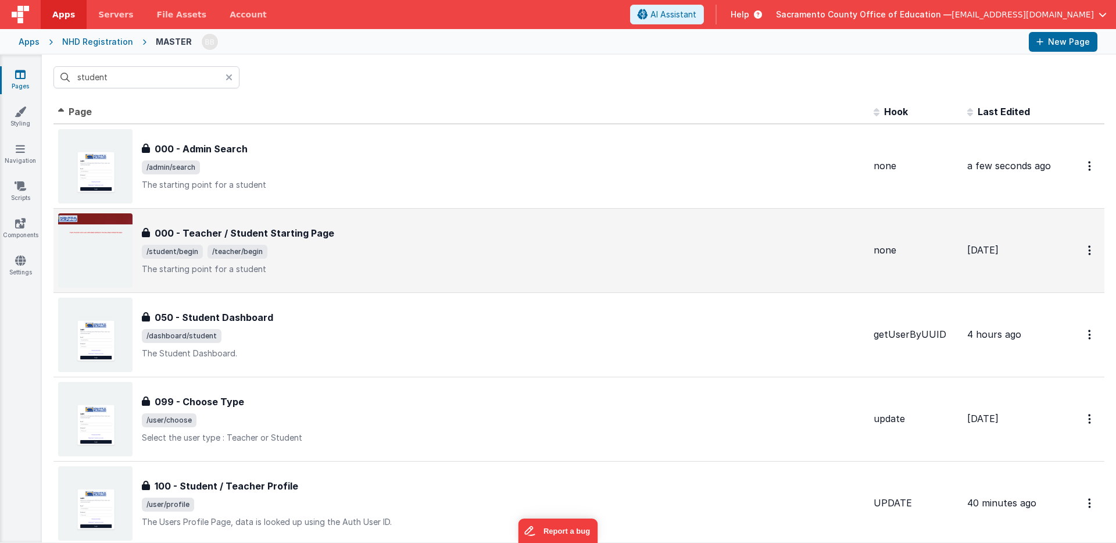
click at [241, 230] on h3 "000 - Teacher / Student Starting Page" at bounding box center [245, 233] width 180 height 14
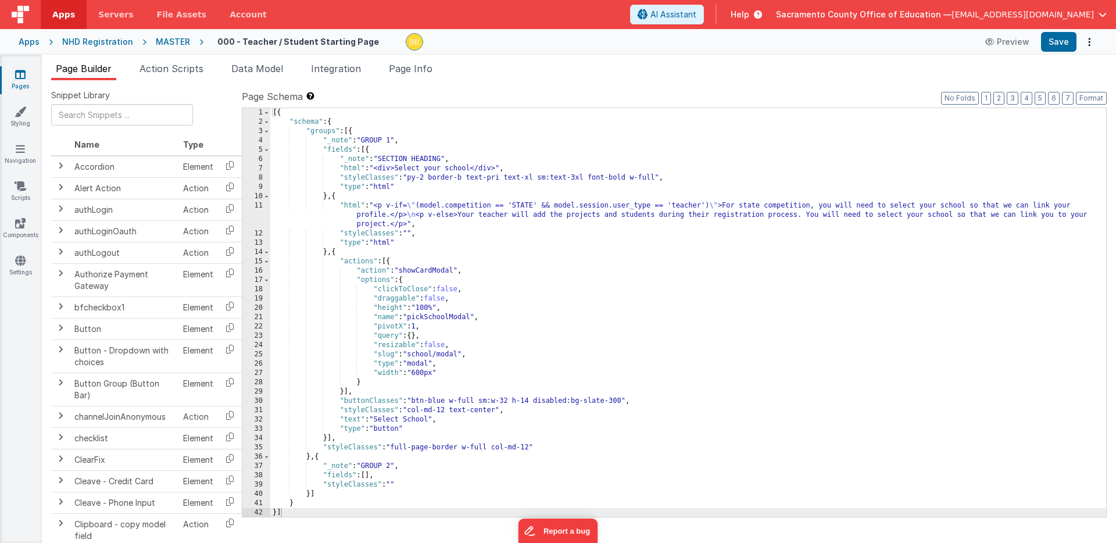
click at [22, 74] on icon at bounding box center [20, 75] width 10 height 12
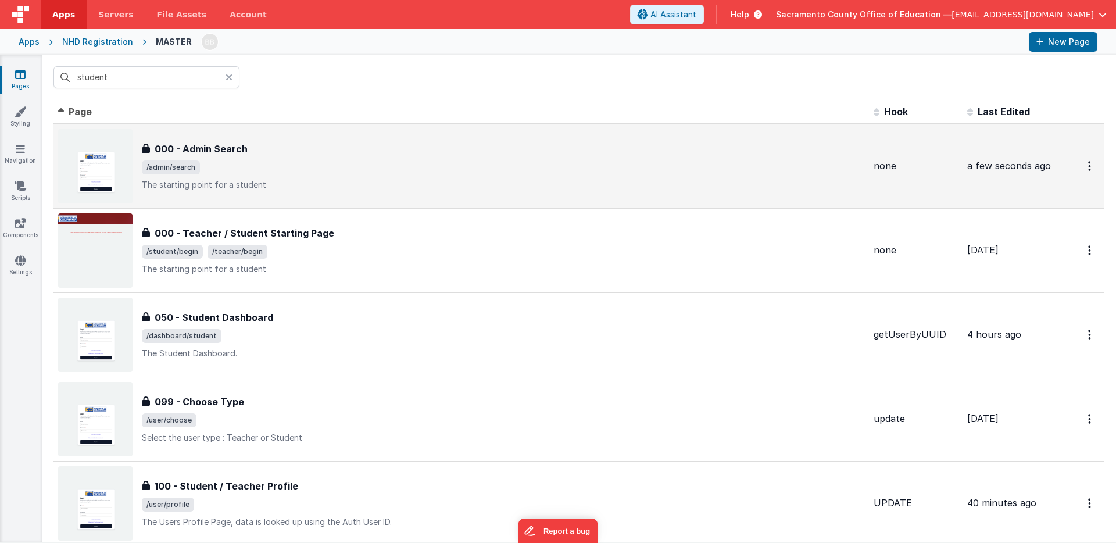
click at [216, 150] on h3 "000 - Admin Search" at bounding box center [201, 149] width 93 height 14
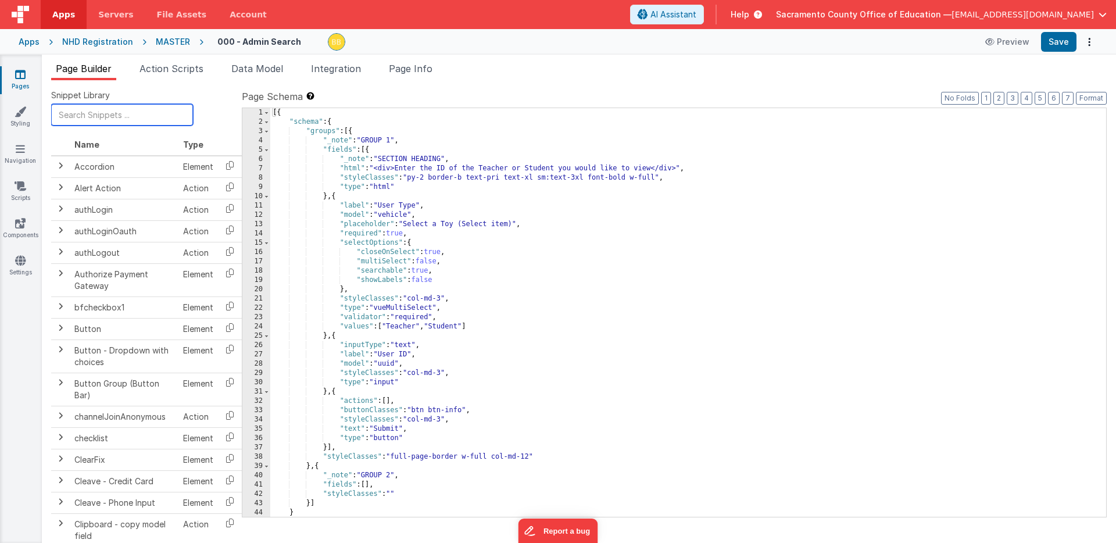
click at [80, 116] on input "text" at bounding box center [122, 115] width 142 height 22
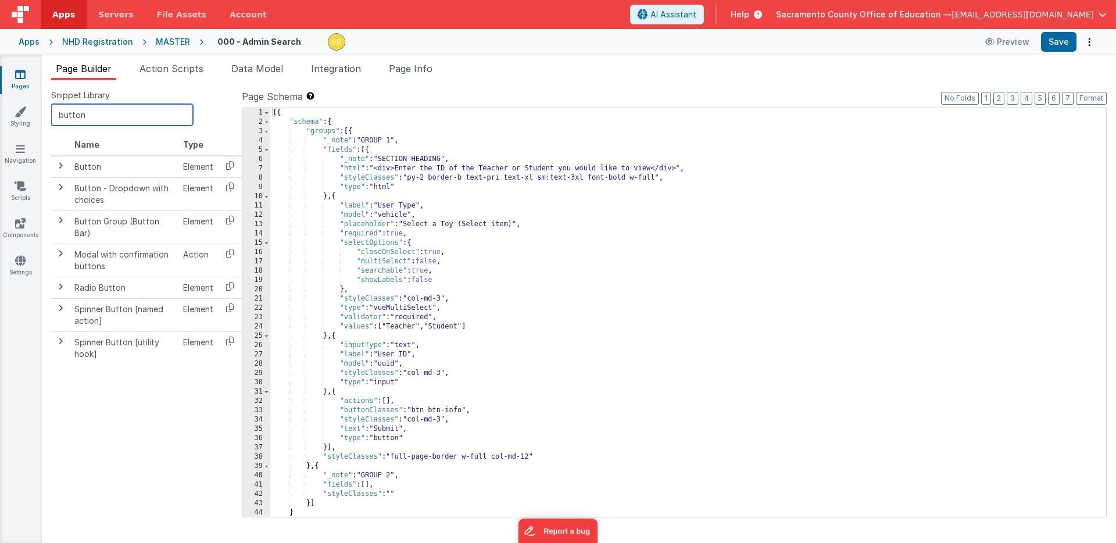
type input "button"
click at [20, 74] on icon at bounding box center [20, 75] width 10 height 12
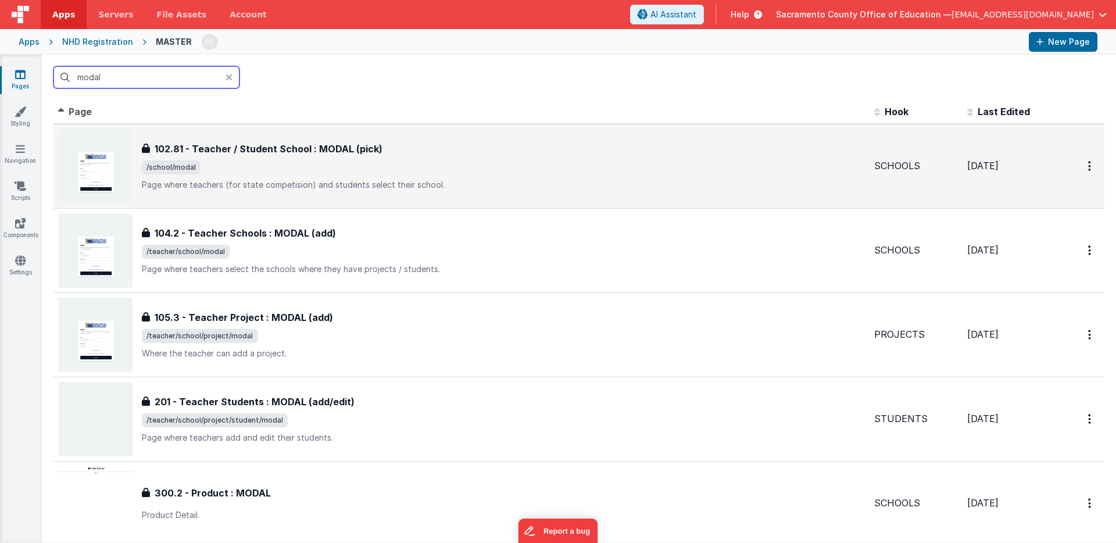
type input "modal"
click at [287, 149] on h3 "102.81 - Teacher / Student School : MODAL (pick)" at bounding box center [269, 149] width 228 height 14
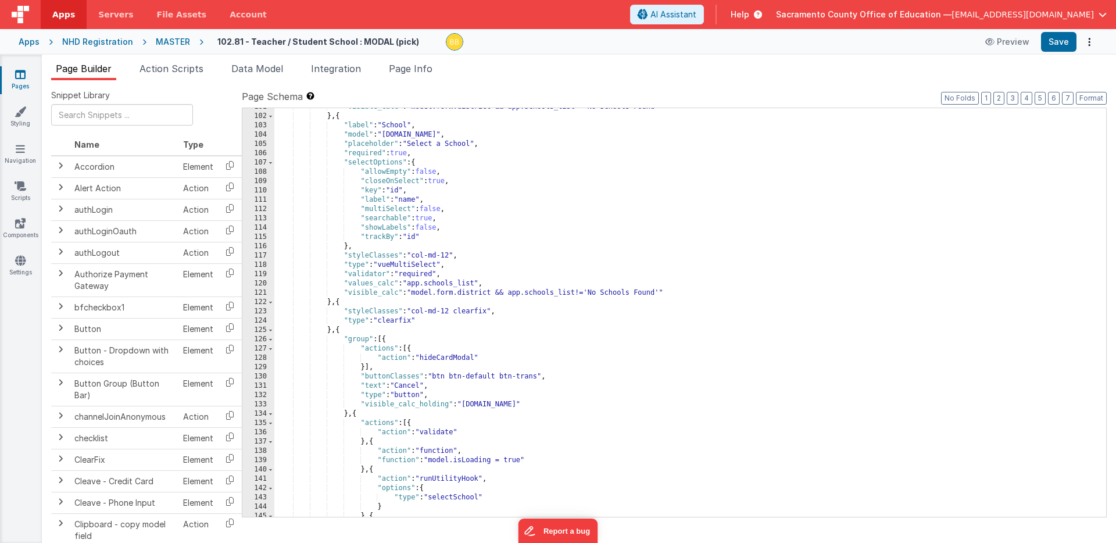
scroll to position [1191, 0]
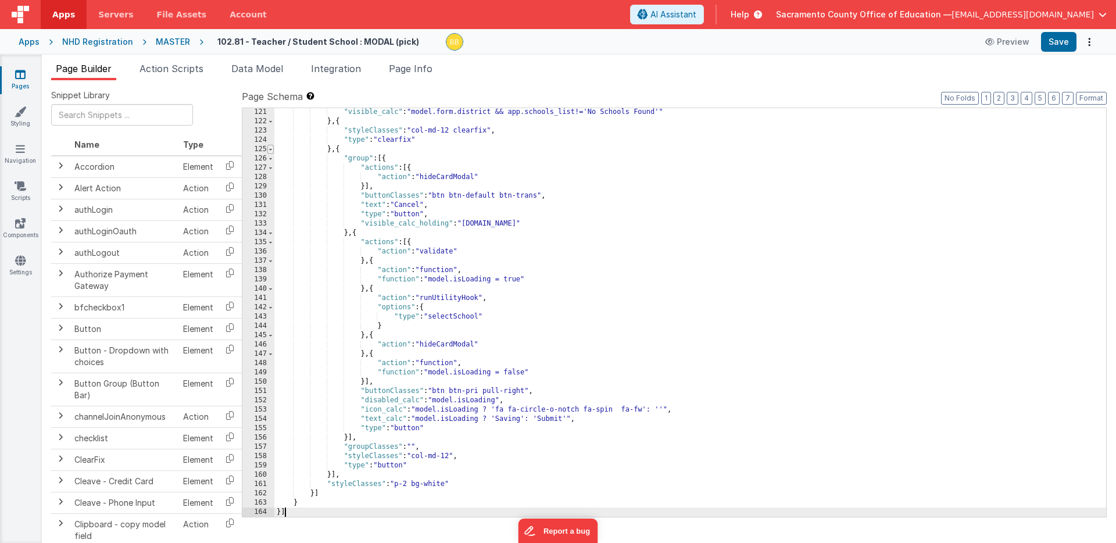
click at [269, 148] on span at bounding box center [270, 149] width 6 height 9
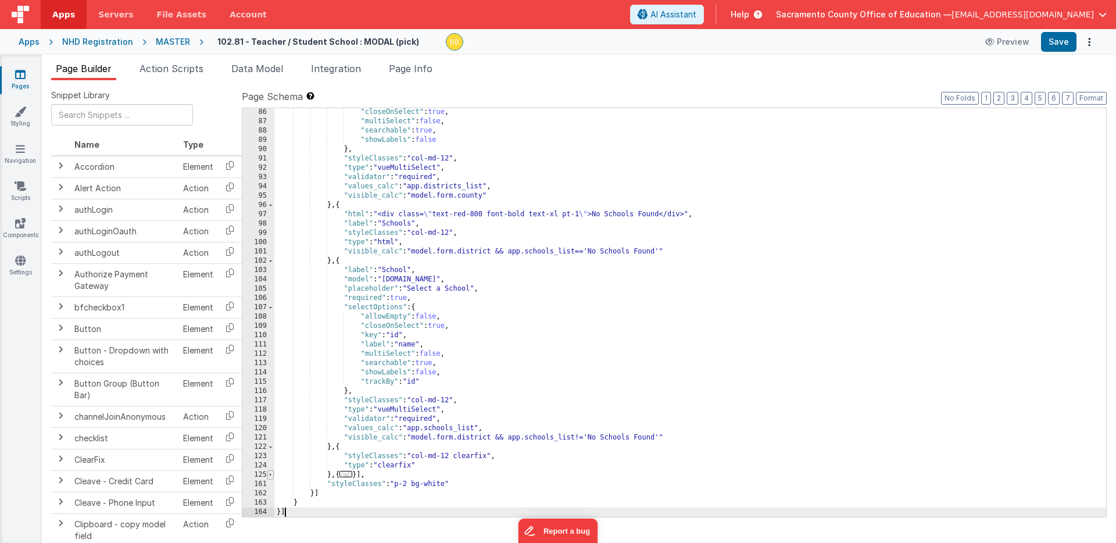
click at [270, 474] on span at bounding box center [270, 474] width 6 height 9
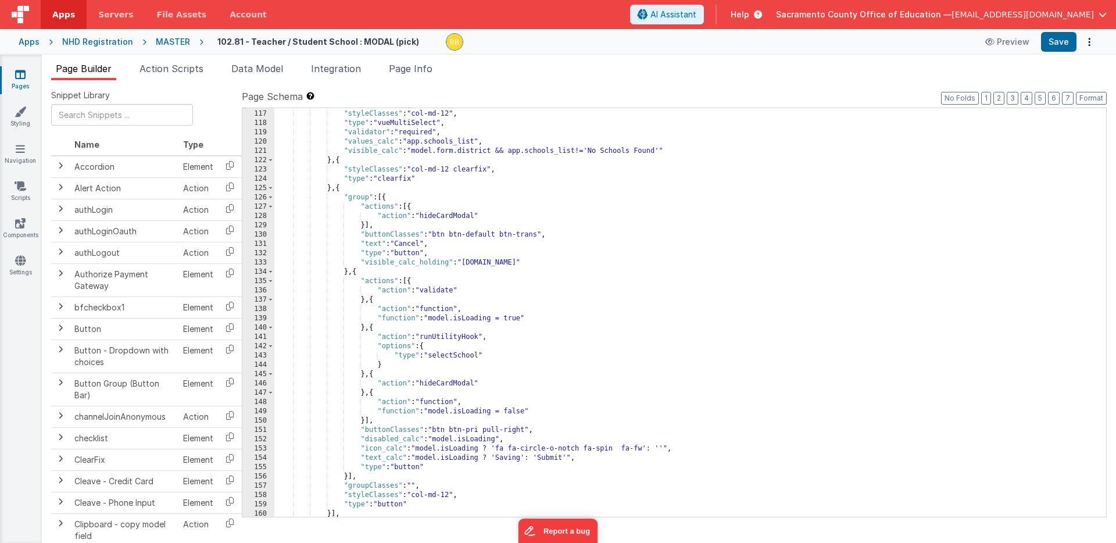
scroll to position [1191, 0]
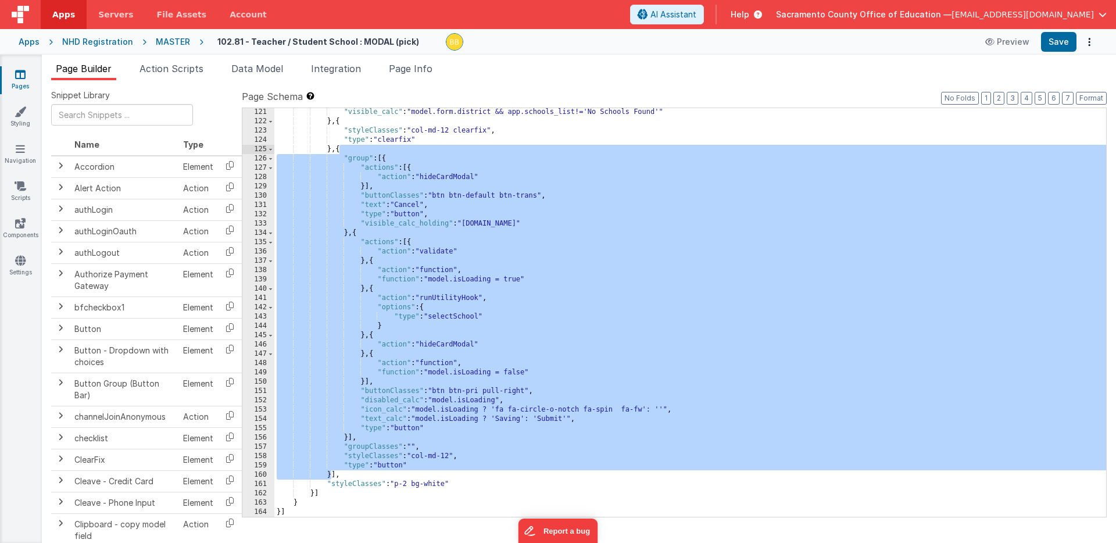
drag, startPoint x: 331, startPoint y: 476, endPoint x: 340, endPoint y: 152, distance: 324.0
click at [340, 152] on div ""visible_calc" : "model.form.district && app.schools_list!='No Schools Found'" …" at bounding box center [690, 321] width 832 height 427
click at [19, 73] on icon at bounding box center [20, 75] width 10 height 12
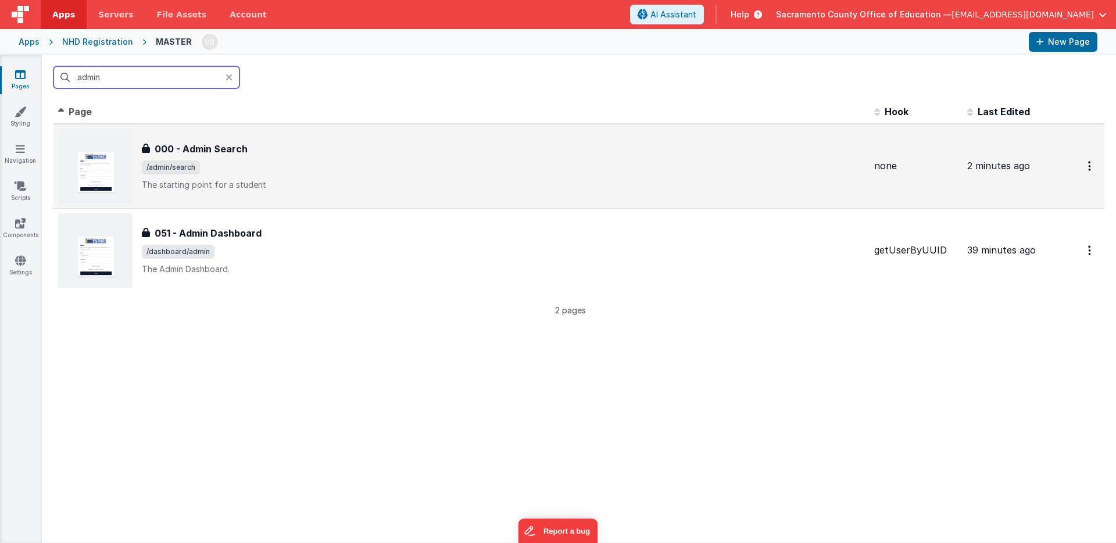
type input "admin"
click at [220, 147] on h3 "000 - Admin Search" at bounding box center [201, 149] width 93 height 14
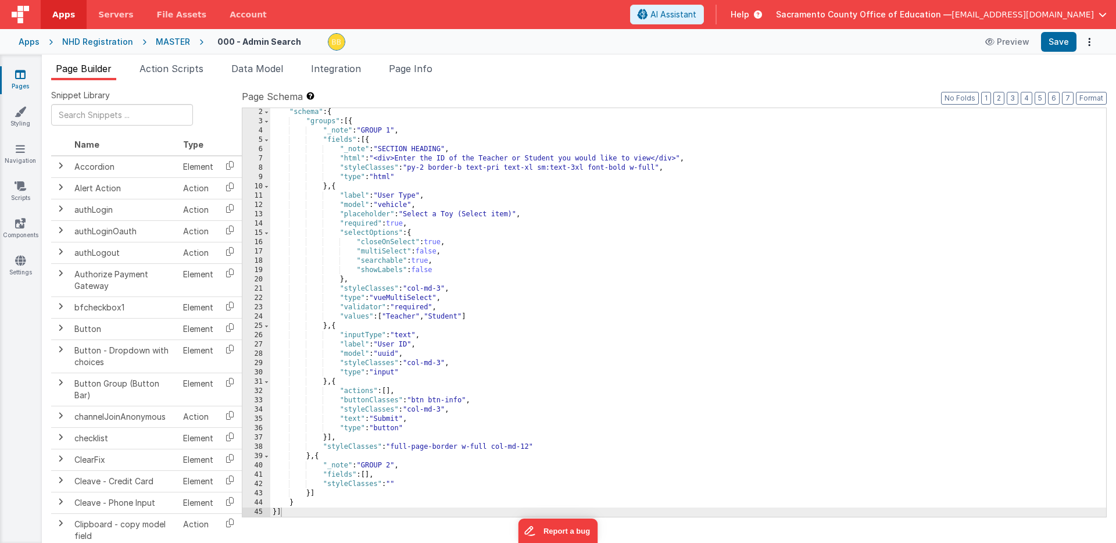
scroll to position [10, 0]
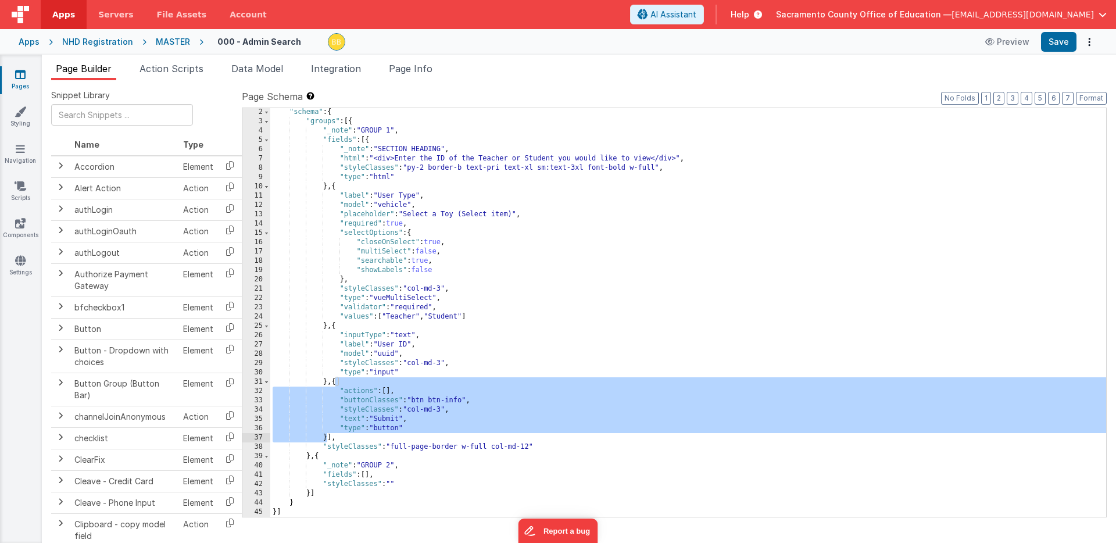
drag, startPoint x: 336, startPoint y: 383, endPoint x: 327, endPoint y: 437, distance: 54.2
click at [327, 437] on div ""schema" : { "groups" : [{ "_note" : "GROUP 1" , "fields" : [{ "_note" : "SECTI…" at bounding box center [688, 321] width 836 height 427
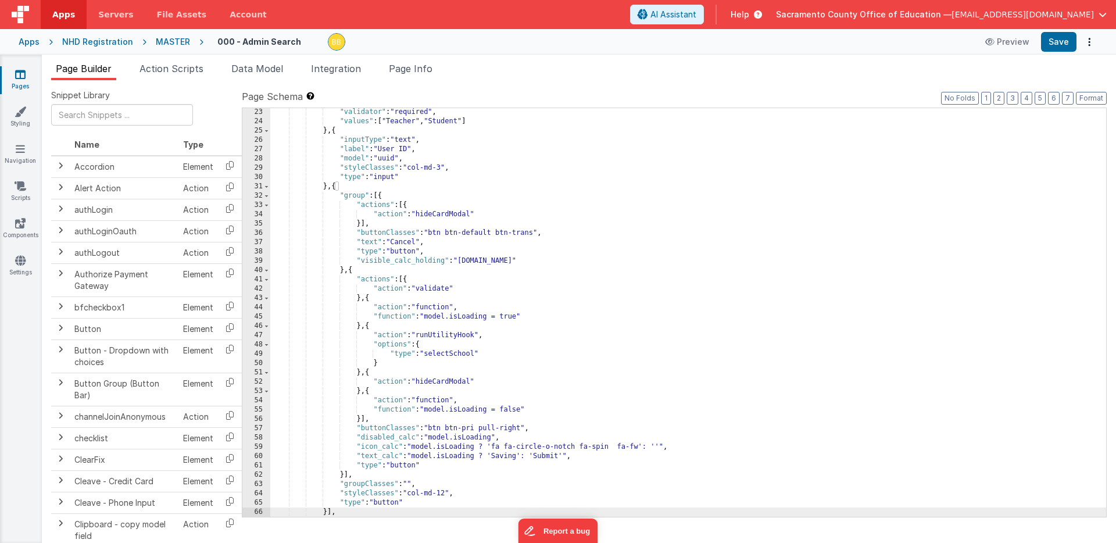
scroll to position [280, 0]
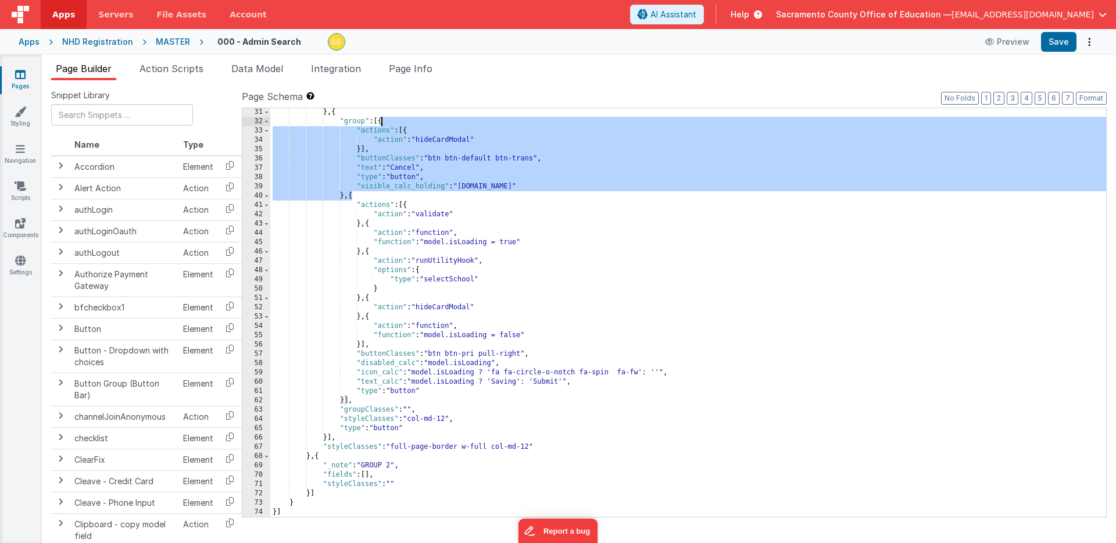
drag, startPoint x: 352, startPoint y: 197, endPoint x: 381, endPoint y: 125, distance: 77.2
click at [381, 125] on div "} , { "group" : [{ "actions" : [{ "action" : "hideCardModal" }] , "buttonClasse…" at bounding box center [688, 321] width 836 height 427
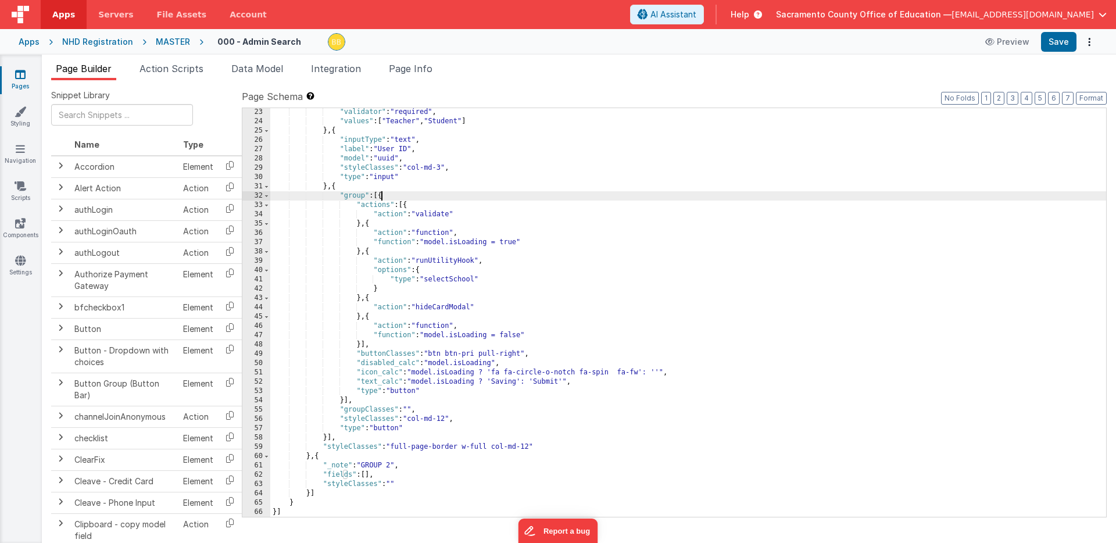
scroll to position [205, 0]
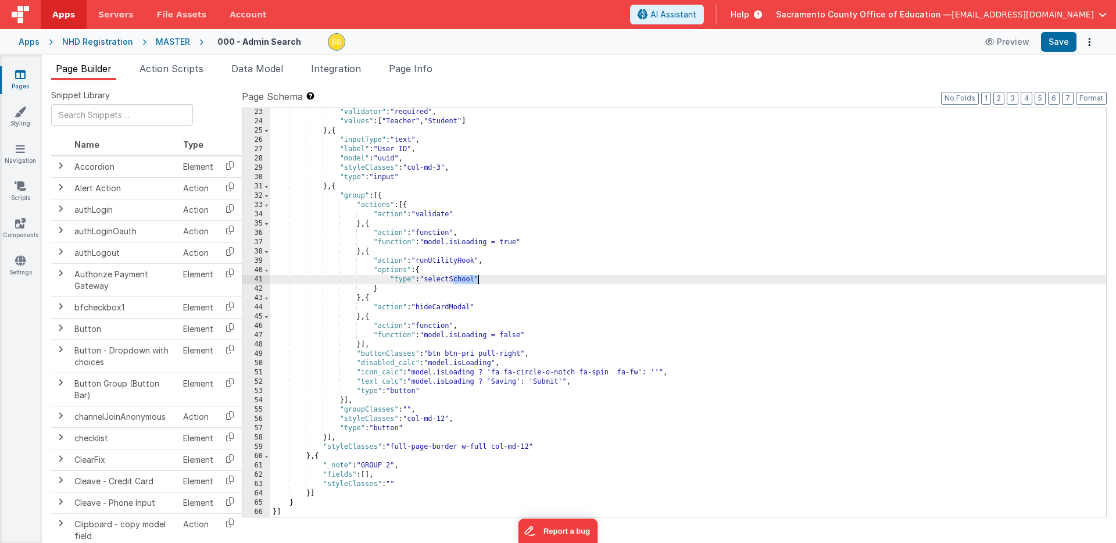
drag, startPoint x: 454, startPoint y: 280, endPoint x: 478, endPoint y: 280, distance: 24.4
click at [478, 280] on div ""validator" : "required" , "values" : [ "Teacher" , "Student" ] } , { "inputTyp…" at bounding box center [688, 321] width 836 height 427
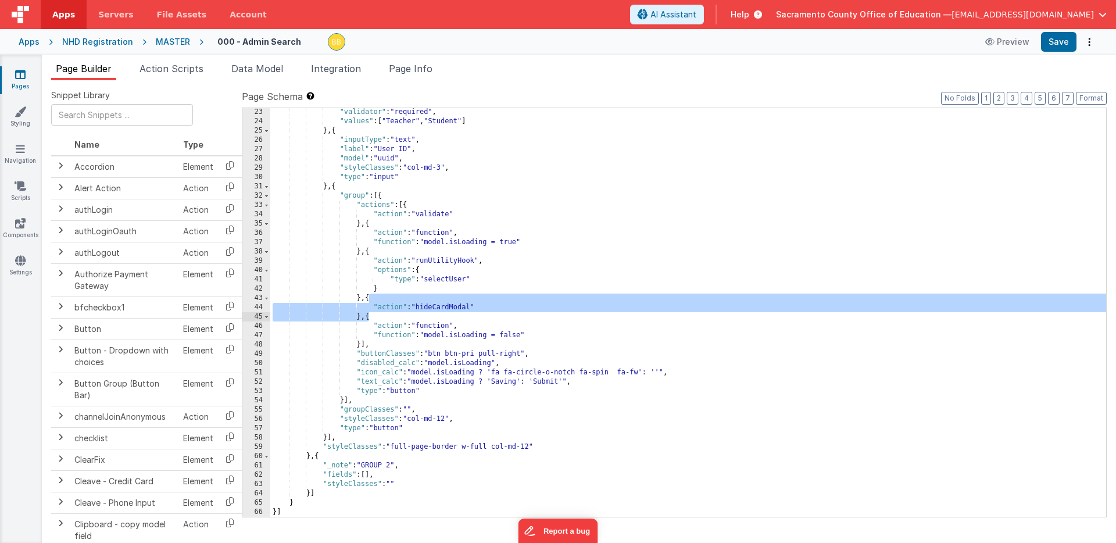
drag, startPoint x: 370, startPoint y: 300, endPoint x: 369, endPoint y: 316, distance: 15.7
click at [369, 316] on div ""validator" : "required" , "values" : [ "Teacher" , "Student" ] } , { "inputTyp…" at bounding box center [688, 321] width 836 height 427
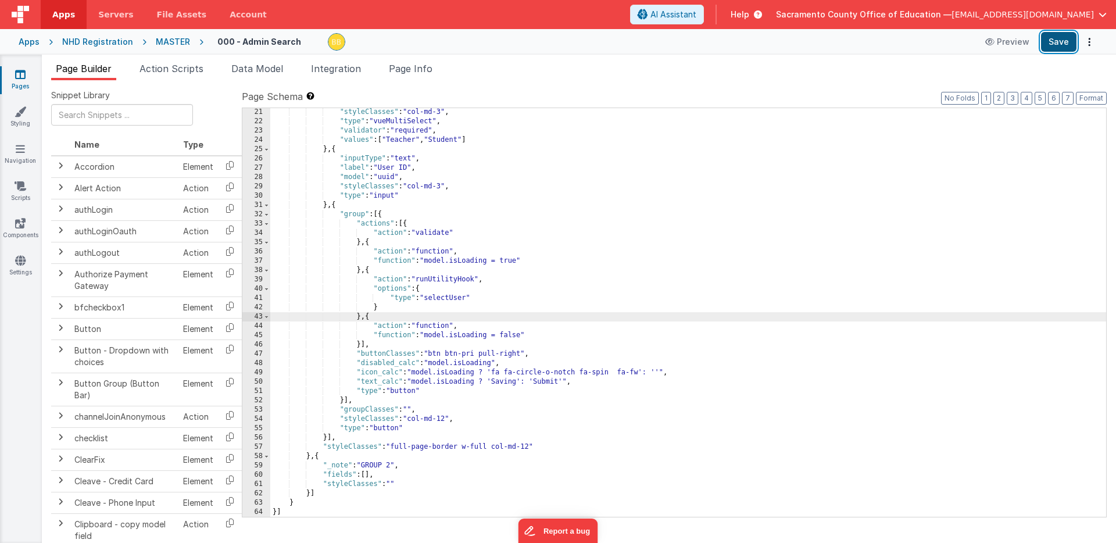
click at [1058, 38] on button "Save" at bounding box center [1058, 42] width 35 height 20
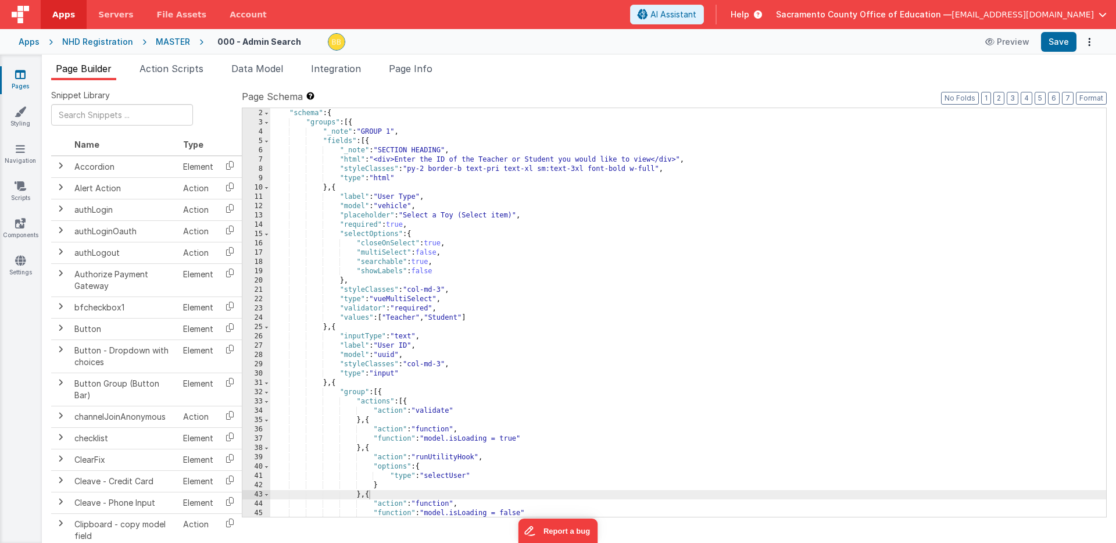
scroll to position [9, 0]
click at [363, 309] on div "[{ "schema" : { "groups" : [{ "_note" : "GROUP 1" , "fields" : [{ "_note" : "SE…" at bounding box center [688, 312] width 836 height 427
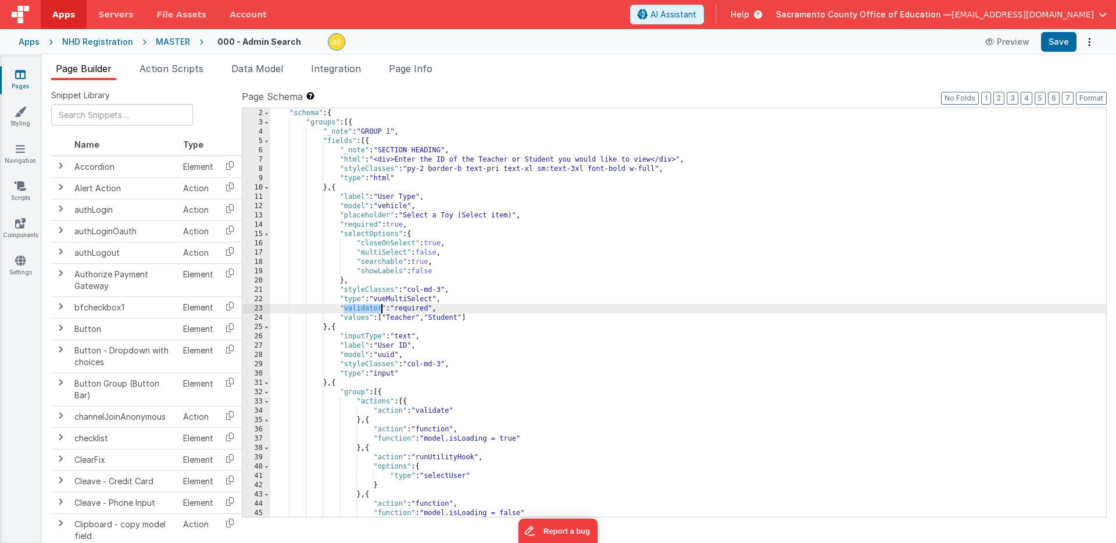
click at [363, 309] on div "[{ "schema" : { "groups" : [{ "_note" : "GROUP 1" , "fields" : [{ "_note" : "SE…" at bounding box center [688, 312] width 836 height 427
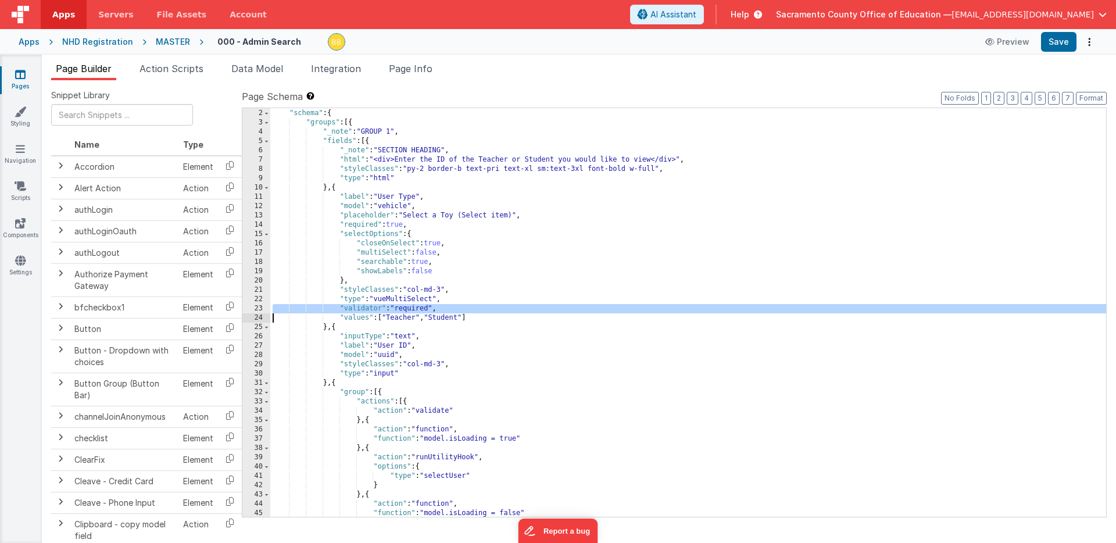
click at [363, 309] on div "[{ "schema" : { "groups" : [{ "_note" : "GROUP 1" , "fields" : [{ "_note" : "SE…" at bounding box center [688, 312] width 836 height 427
click at [273, 373] on div "[{ "schema" : { "groups" : [{ "_note" : "GROUP 1" , "fields" : [{ "_note" : "SE…" at bounding box center [688, 312] width 836 height 427
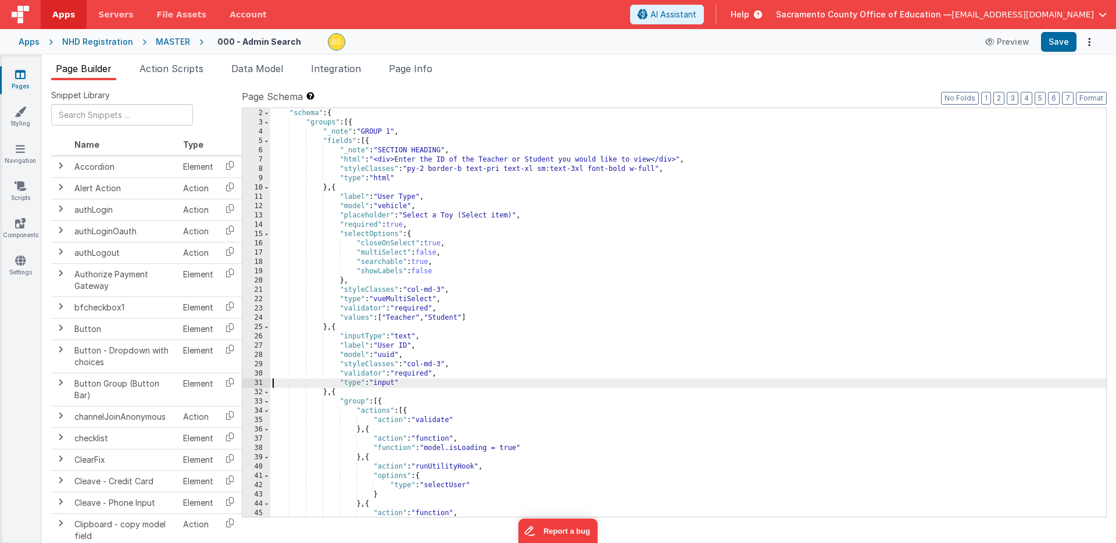
click at [373, 226] on div "[{ "schema" : { "groups" : [{ "_note" : "GROUP 1" , "fields" : [{ "_note" : "SE…" at bounding box center [688, 312] width 836 height 427
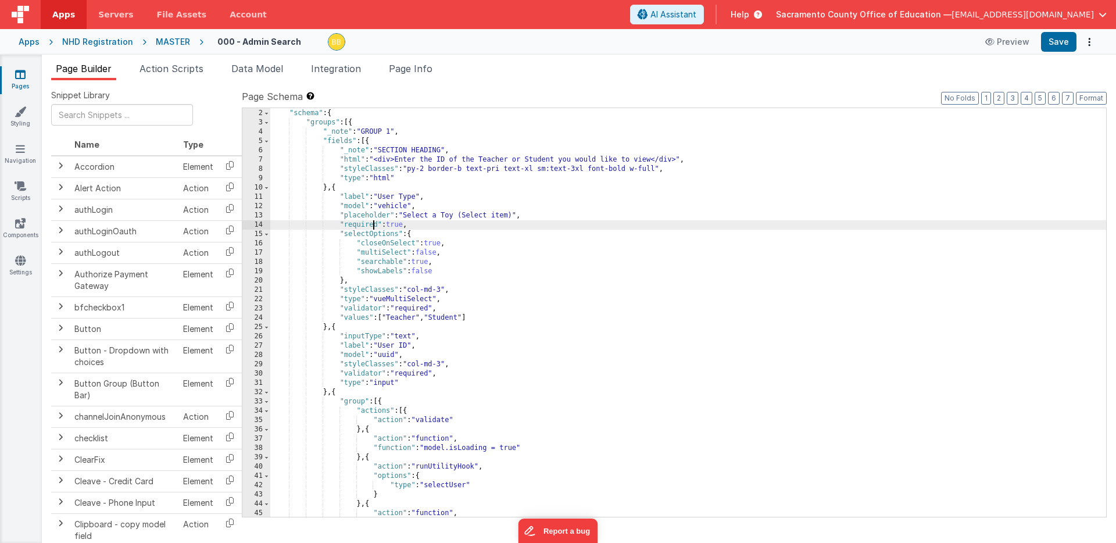
click at [373, 226] on div "[{ "schema" : { "groups" : [{ "_note" : "GROUP 1" , "fields" : [{ "_note" : "SE…" at bounding box center [688, 312] width 836 height 427
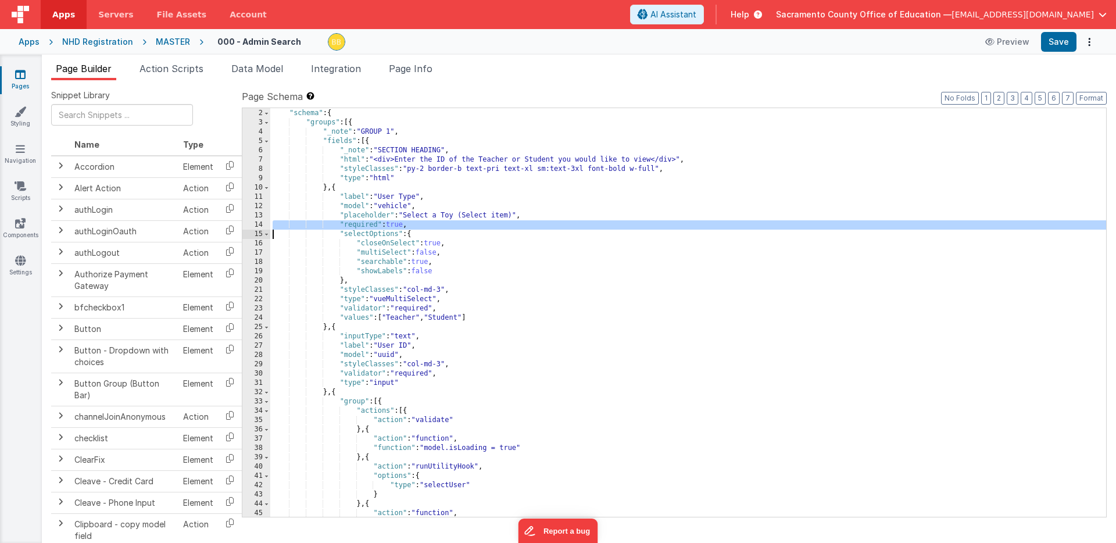
click at [373, 226] on div "[{ "schema" : { "groups" : [{ "_note" : "GROUP 1" , "fields" : [{ "_note" : "SE…" at bounding box center [688, 312] width 836 height 427
click at [272, 373] on div "[{ "schema" : { "groups" : [{ "_note" : "GROUP 1" , "fields" : [{ "_note" : "SE…" at bounding box center [688, 312] width 836 height 427
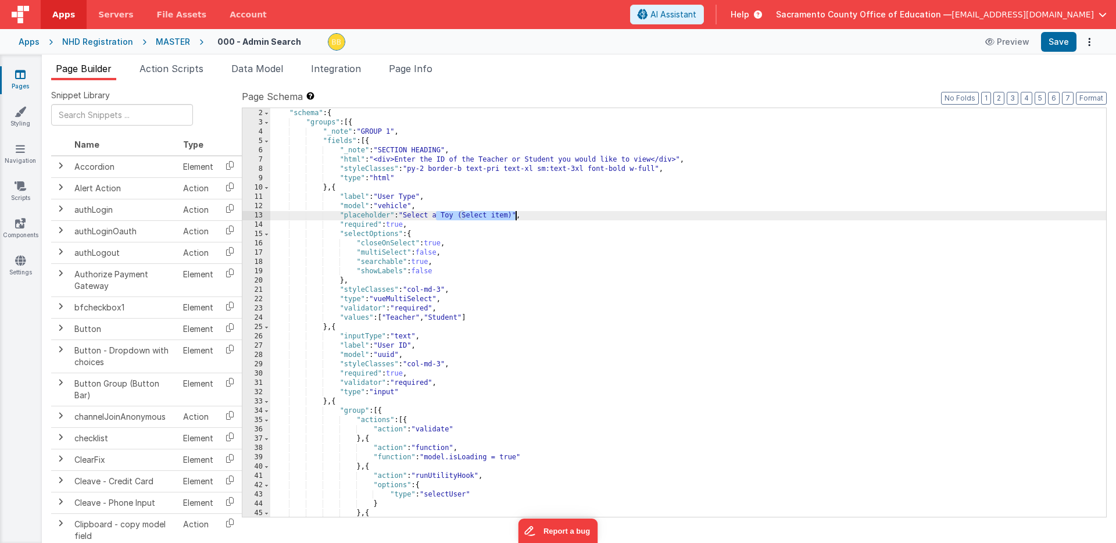
drag, startPoint x: 437, startPoint y: 216, endPoint x: 515, endPoint y: 215, distance: 78.5
click at [515, 215] on div "[{ "schema" : { "groups" : [{ "_note" : "GROUP 1" , "fields" : [{ "_note" : "SE…" at bounding box center [688, 312] width 836 height 427
click at [394, 206] on div "[{ "schema" : { "groups" : [{ "_note" : "GROUP 1" , "fields" : [{ "_note" : "SE…" at bounding box center [688, 312] width 836 height 427
click at [406, 216] on div "[{ "schema" : { "groups" : [{ "_note" : "GROUP 1" , "fields" : [{ "_note" : "SE…" at bounding box center [688, 312] width 836 height 427
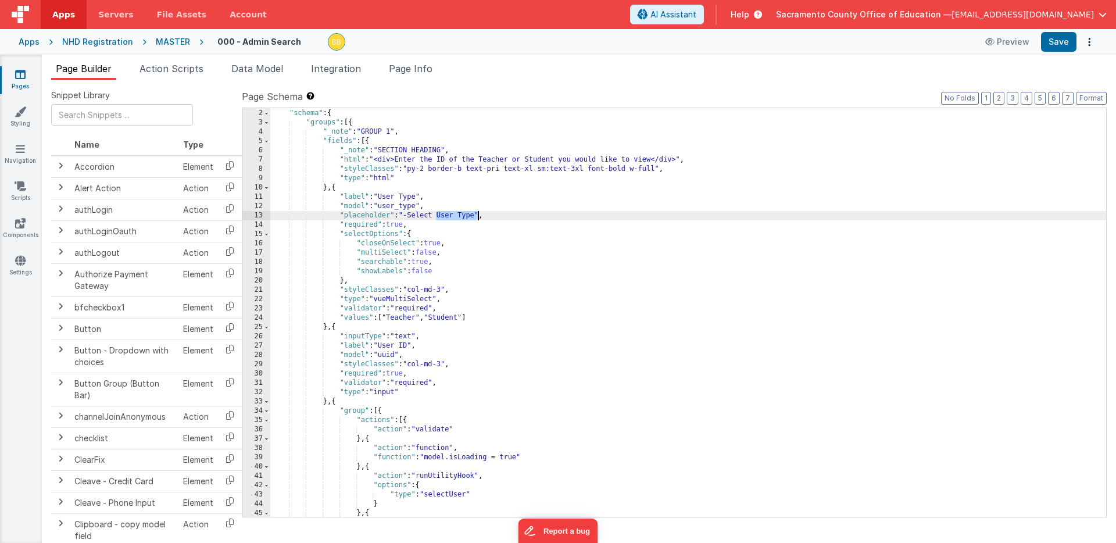
drag, startPoint x: 434, startPoint y: 215, endPoint x: 479, endPoint y: 213, distance: 44.8
click at [479, 213] on div "[{ "schema" : { "groups" : [{ "_note" : "GROUP 1" , "fields" : [{ "_note" : "SE…" at bounding box center [688, 312] width 836 height 427
click at [1059, 37] on button "Save" at bounding box center [1058, 42] width 35 height 20
click at [420, 68] on span "Page Info" at bounding box center [411, 69] width 44 height 12
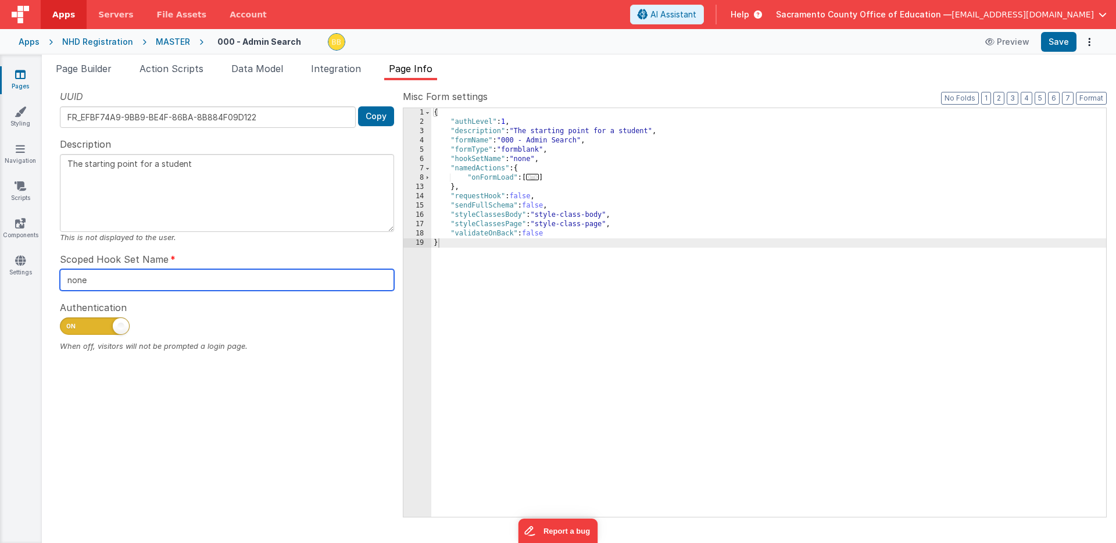
click at [94, 281] on input "none" at bounding box center [227, 280] width 334 height 22
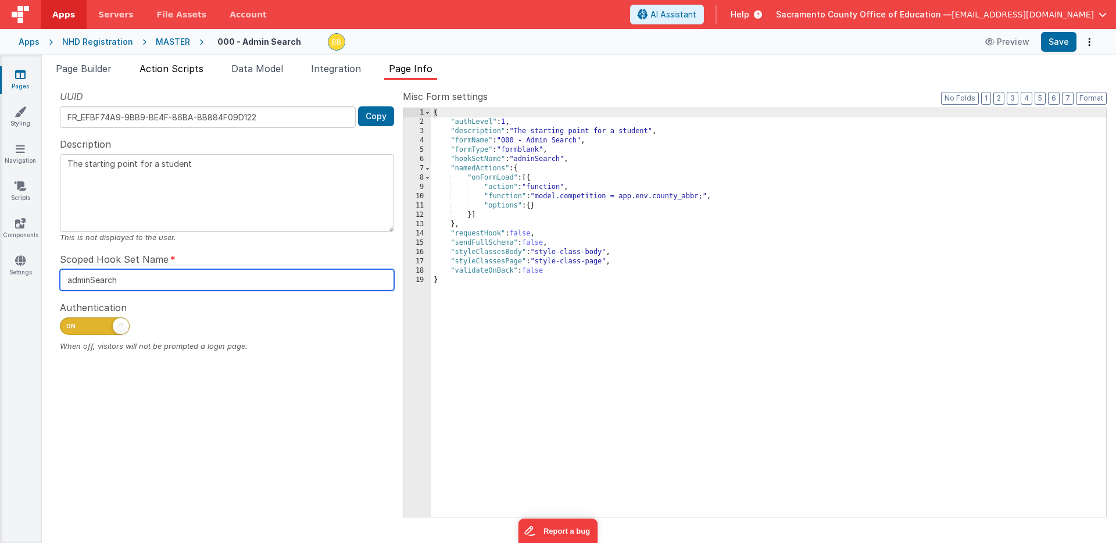
type input "adminSearch"
click at [177, 67] on span "Action Scripts" at bounding box center [172, 69] width 64 height 12
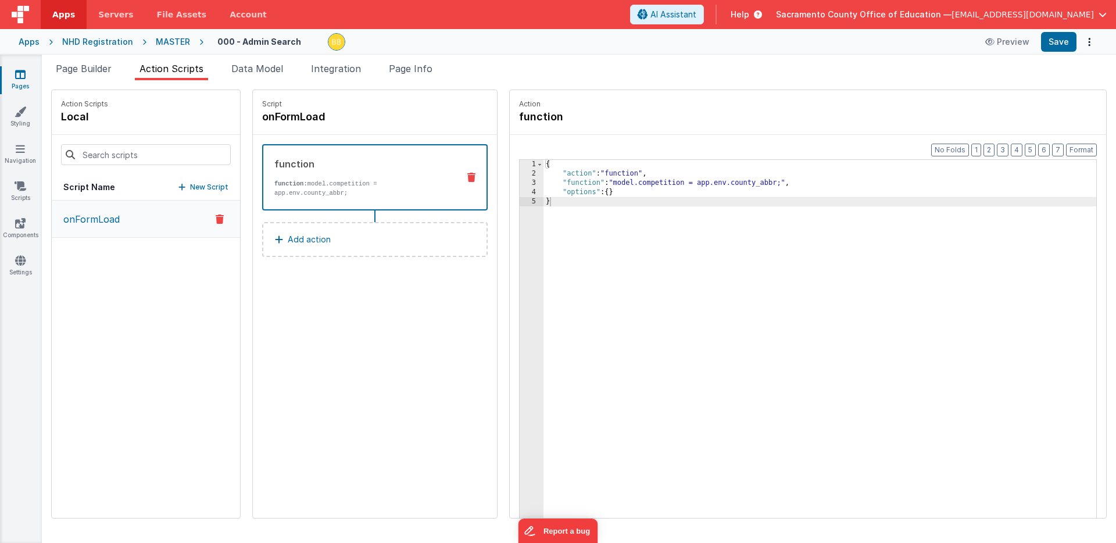
click at [311, 182] on p "function: model.competition = app.env.county_abbr;" at bounding box center [361, 188] width 175 height 19
click at [468, 175] on icon at bounding box center [472, 177] width 8 height 9
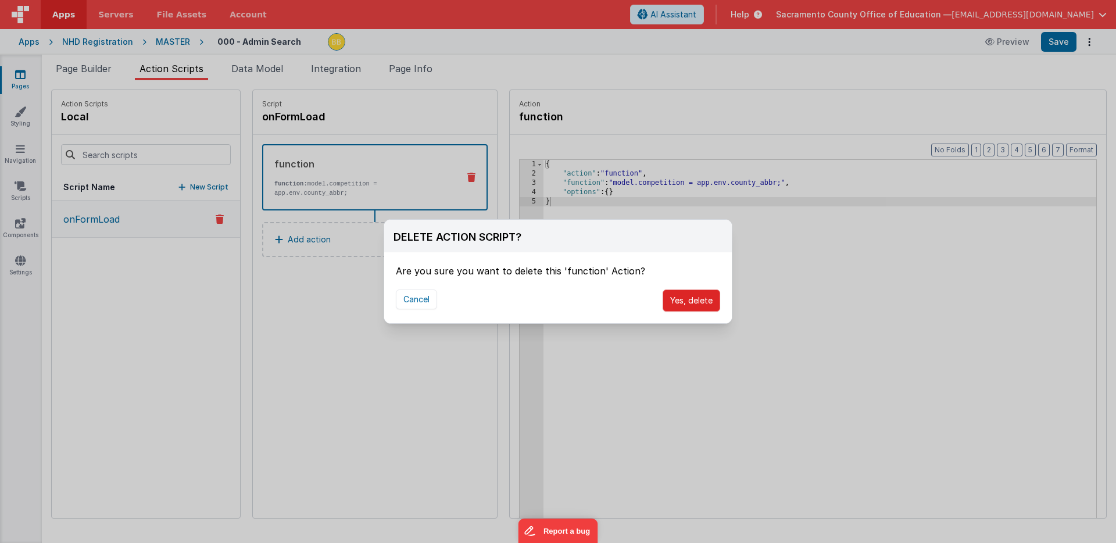
click at [682, 296] on button "Yes, delete" at bounding box center [692, 301] width 58 height 22
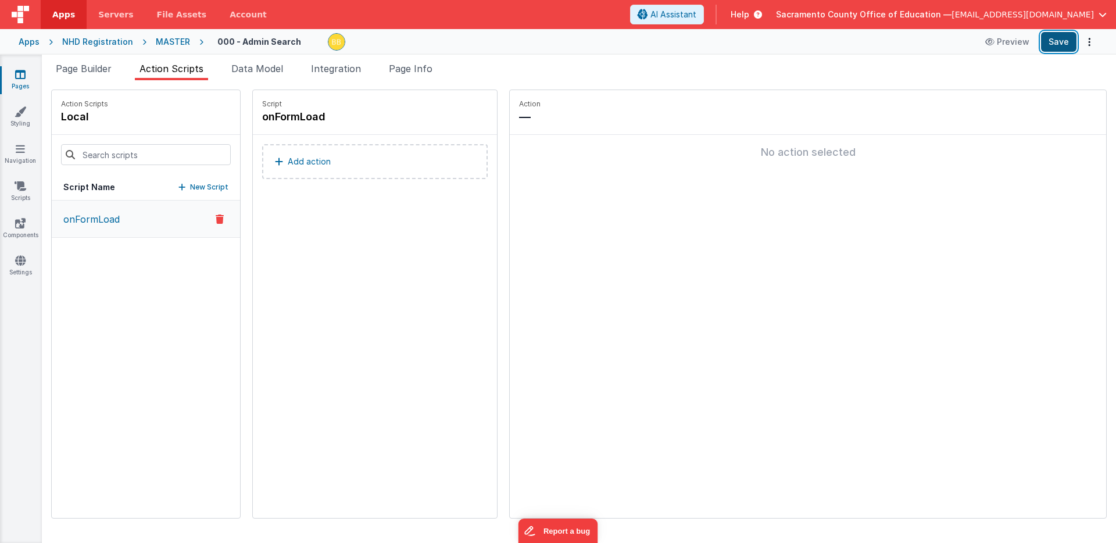
click at [1061, 42] on button "Save" at bounding box center [1058, 42] width 35 height 20
click at [96, 69] on span "Page Builder" at bounding box center [84, 69] width 56 height 12
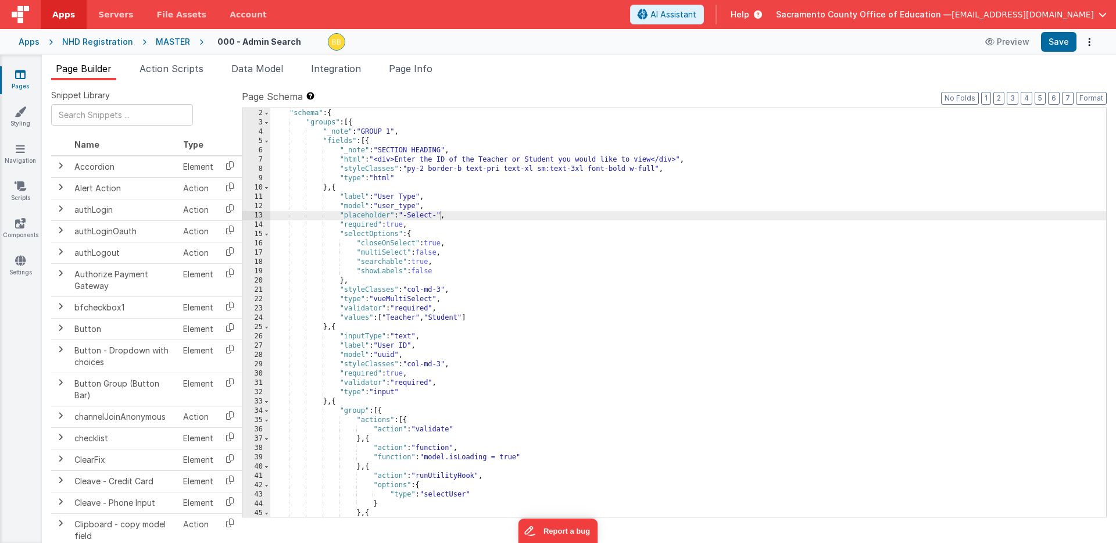
click at [381, 355] on div "[{ "schema" : { "groups" : [{ "_note" : "GROUP 1" , "fields" : [{ "_note" : "SE…" at bounding box center [688, 312] width 836 height 427
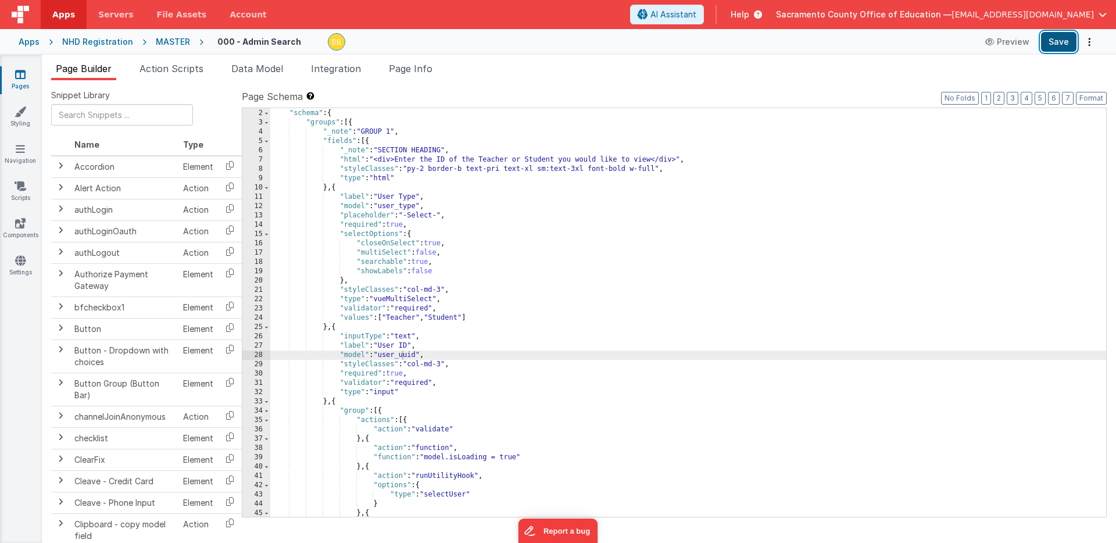
click at [1057, 38] on button "Save" at bounding box center [1058, 42] width 35 height 20
click at [381, 356] on div "[{ "schema" : { "groups" : [{ "_note" : "GROUP 1" , "fields" : [{ "_note" : "SE…" at bounding box center [688, 312] width 836 height 427
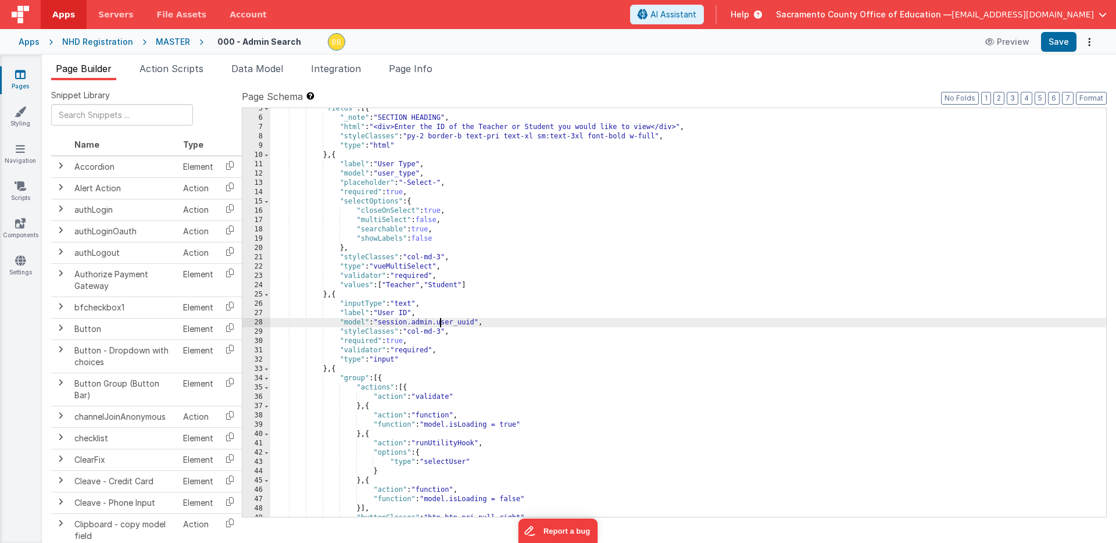
scroll to position [30, 0]
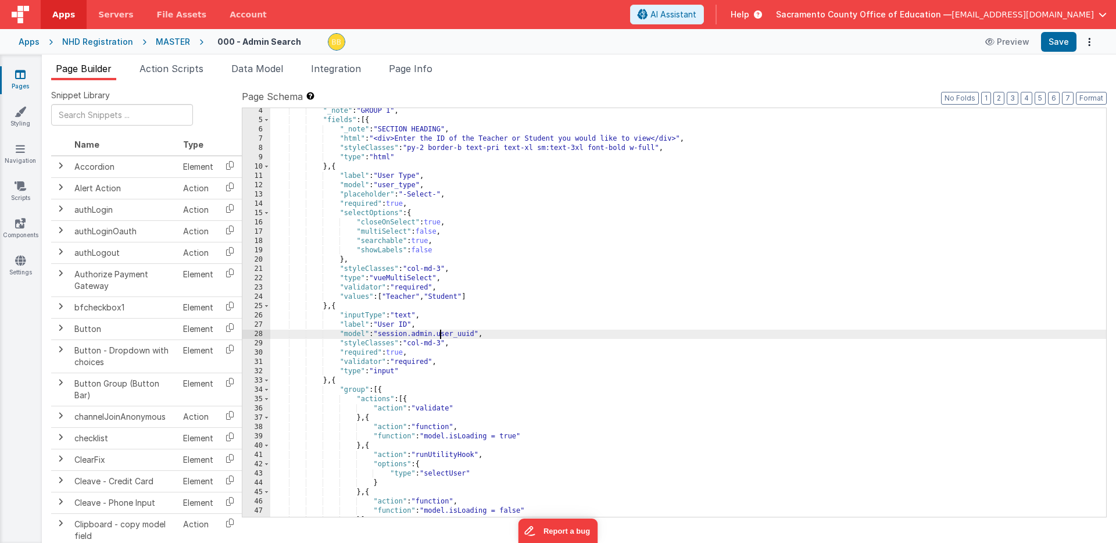
click at [382, 185] on div ""_note" : "GROUP 1" , "fields" : [{ "_note" : "SECTION HEADING" , "html" : "<di…" at bounding box center [688, 319] width 836 height 427
click at [1059, 38] on button "Save" at bounding box center [1058, 42] width 35 height 20
click at [19, 74] on icon at bounding box center [20, 75] width 10 height 12
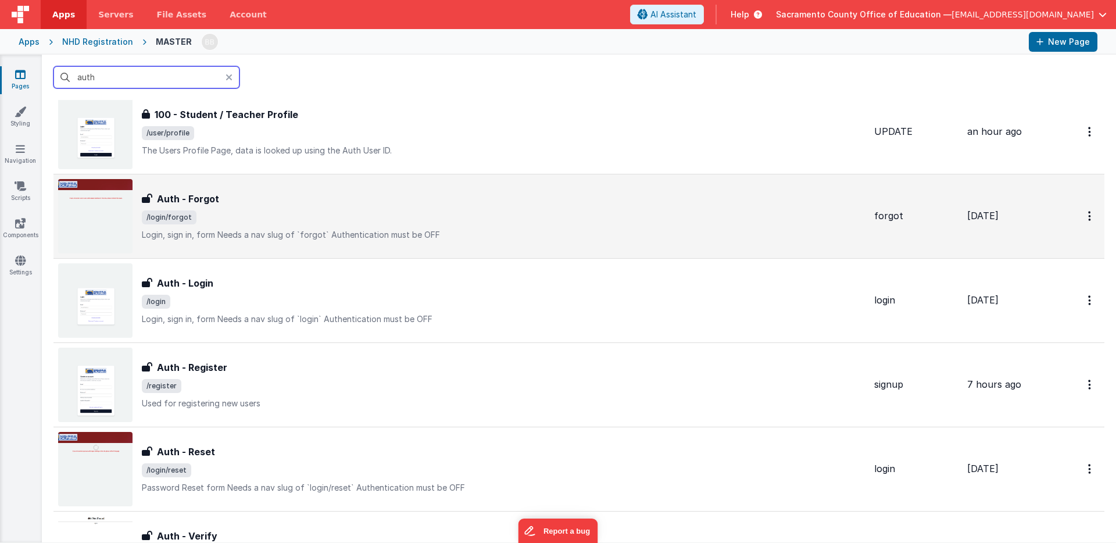
scroll to position [42, 0]
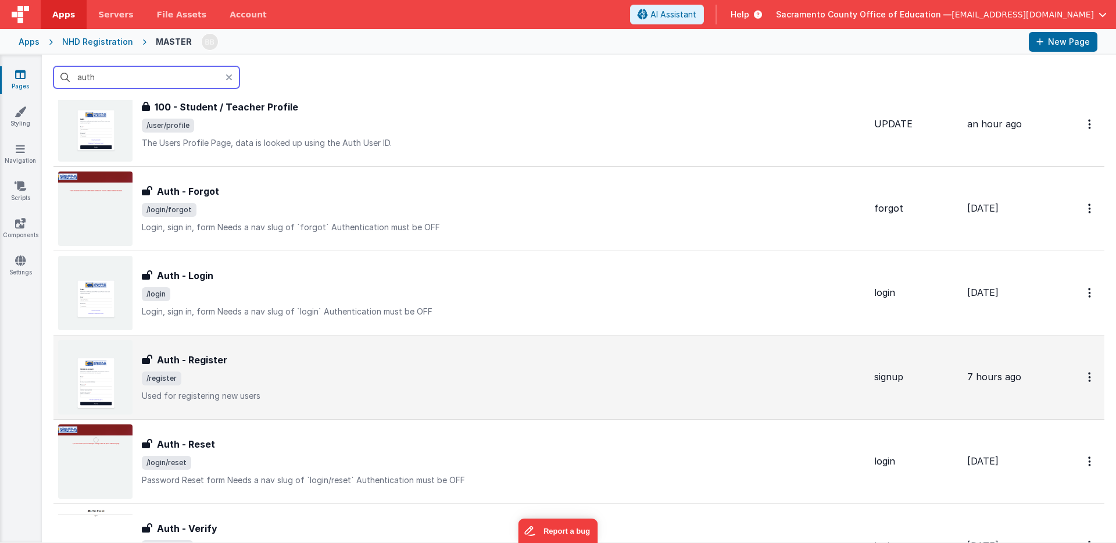
type input "auth"
click at [199, 358] on h3 "Auth - Register" at bounding box center [192, 360] width 70 height 14
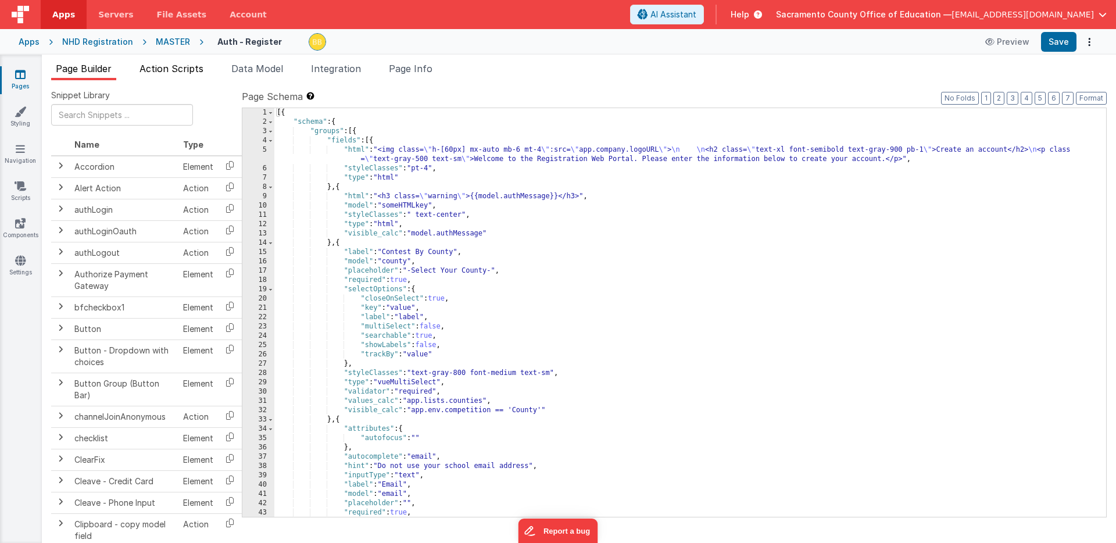
click at [188, 66] on span "Action Scripts" at bounding box center [172, 69] width 64 height 12
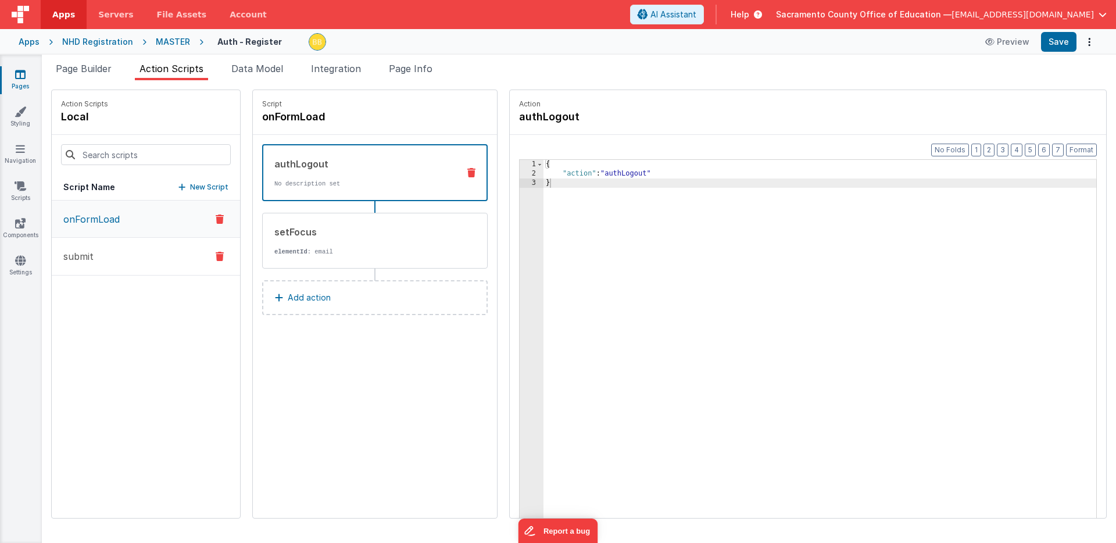
click at [97, 254] on button "submit" at bounding box center [146, 257] width 188 height 38
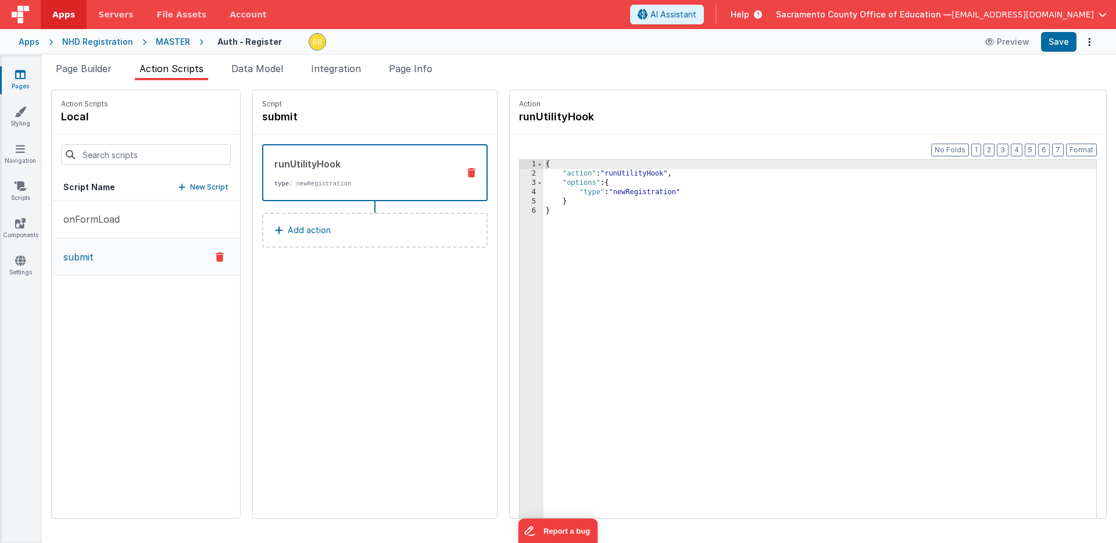
click at [21, 76] on icon at bounding box center [20, 75] width 10 height 12
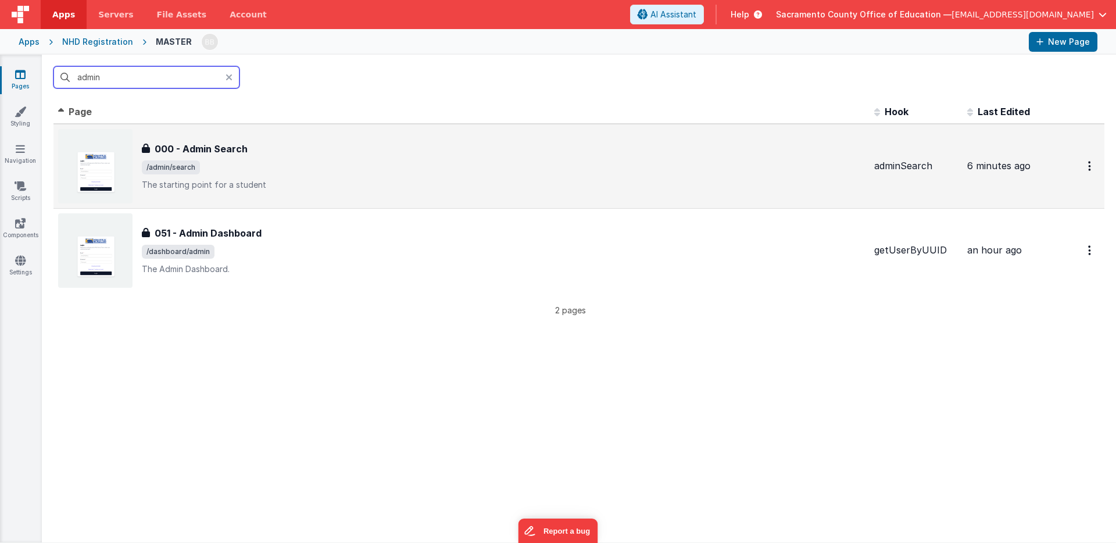
type input "admin"
click at [212, 143] on h3 "000 - Admin Search" at bounding box center [201, 149] width 93 height 14
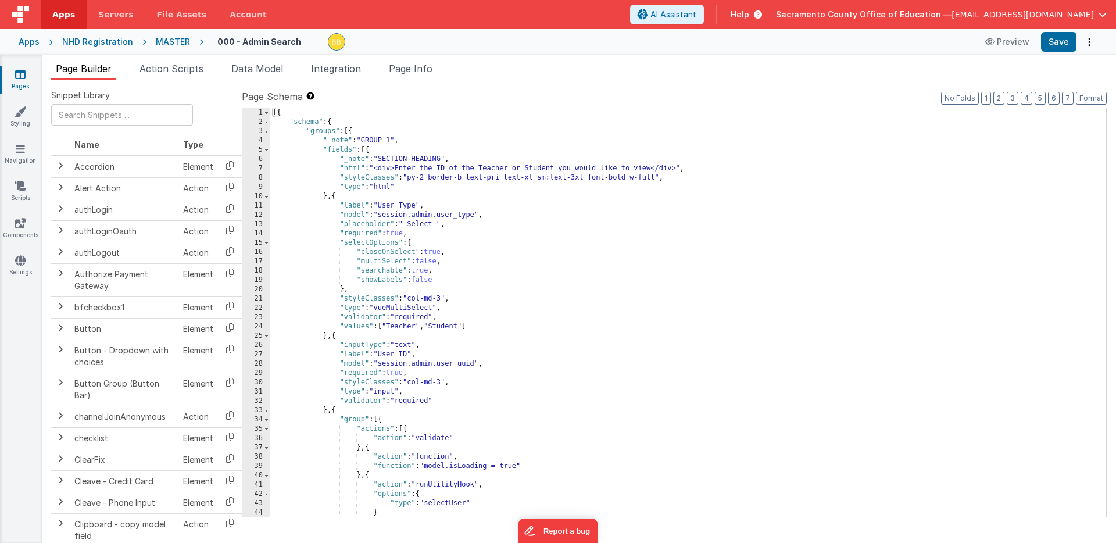
click at [23, 75] on icon at bounding box center [20, 75] width 10 height 12
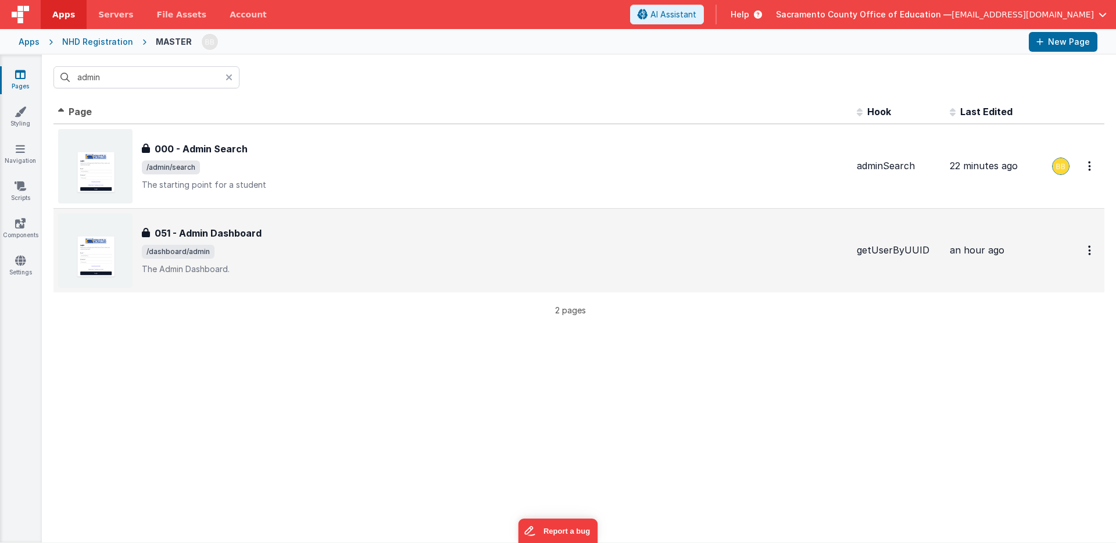
click at [212, 233] on h3 "051 - Admin Dashboard" at bounding box center [208, 233] width 107 height 14
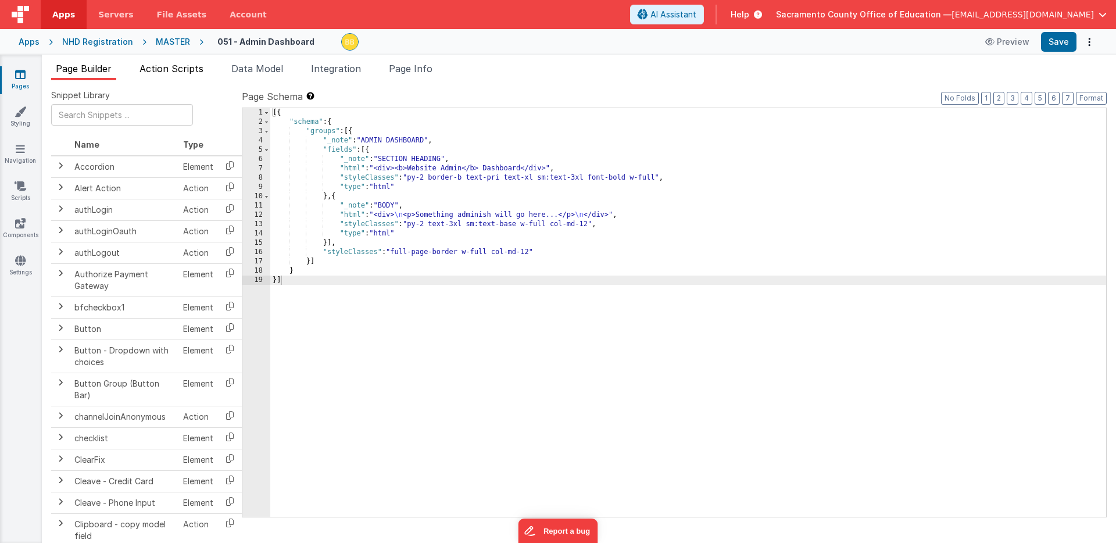
click at [190, 69] on span "Action Scripts" at bounding box center [172, 69] width 64 height 12
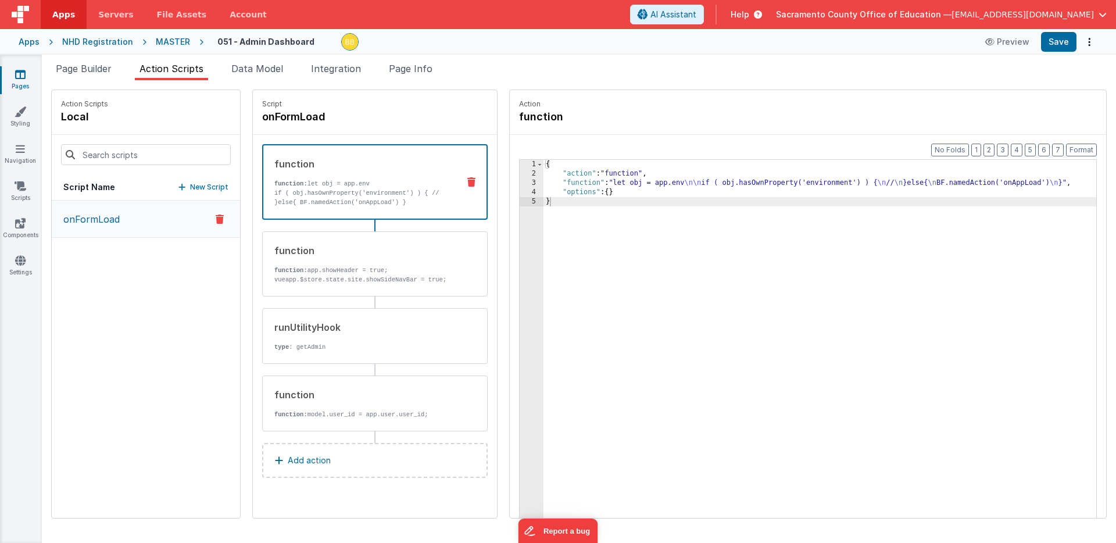
click at [19, 74] on icon at bounding box center [20, 75] width 10 height 12
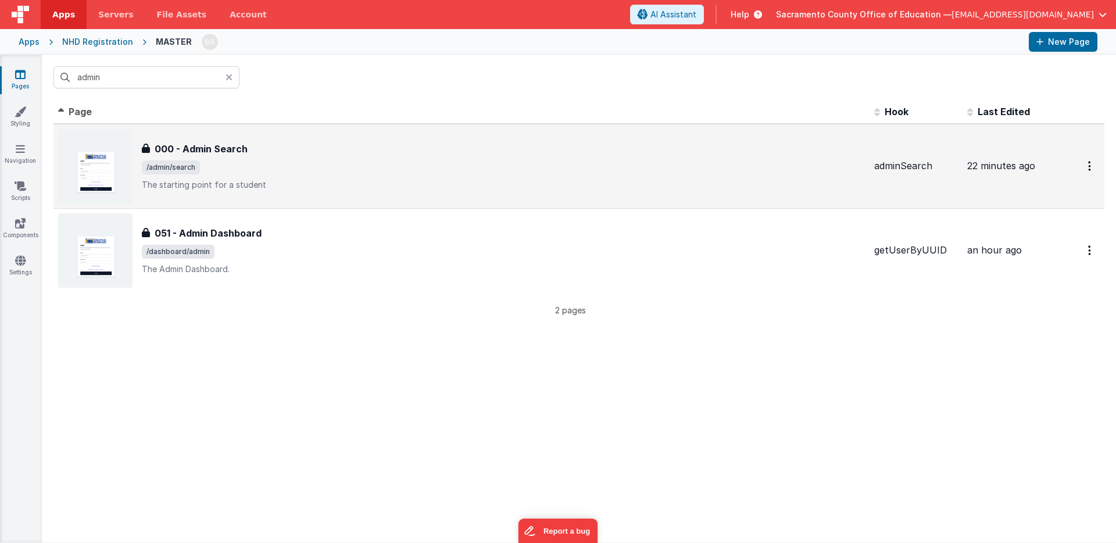
click at [228, 150] on h3 "000 - Admin Search" at bounding box center [201, 149] width 93 height 14
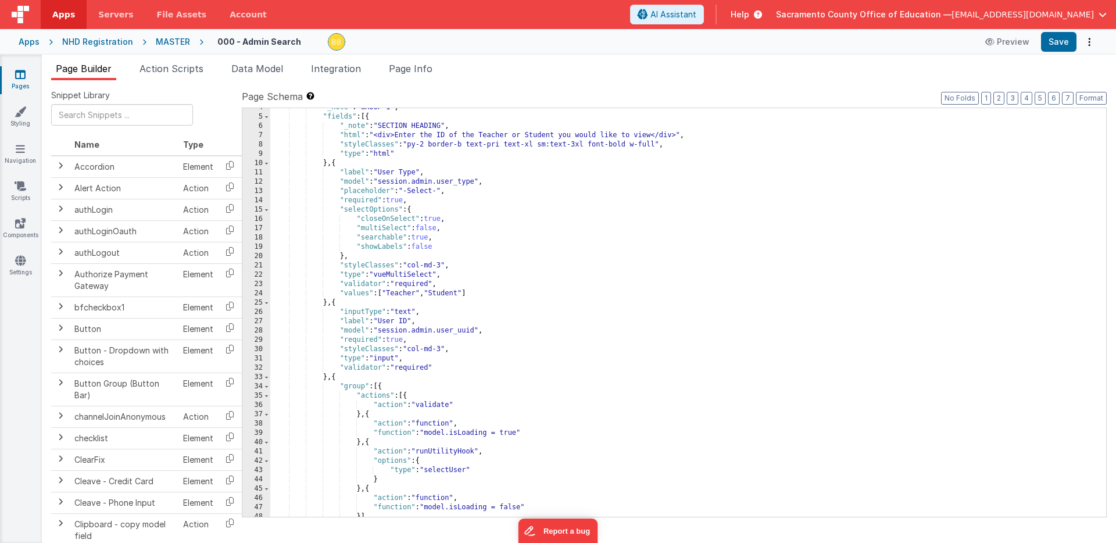
scroll to position [44, 0]
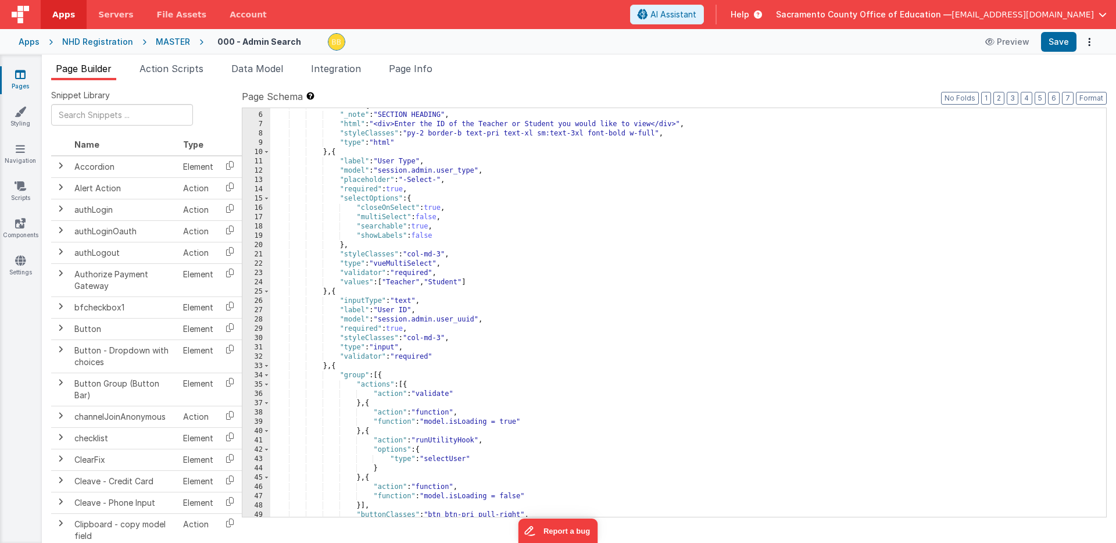
click at [22, 73] on icon at bounding box center [20, 75] width 10 height 12
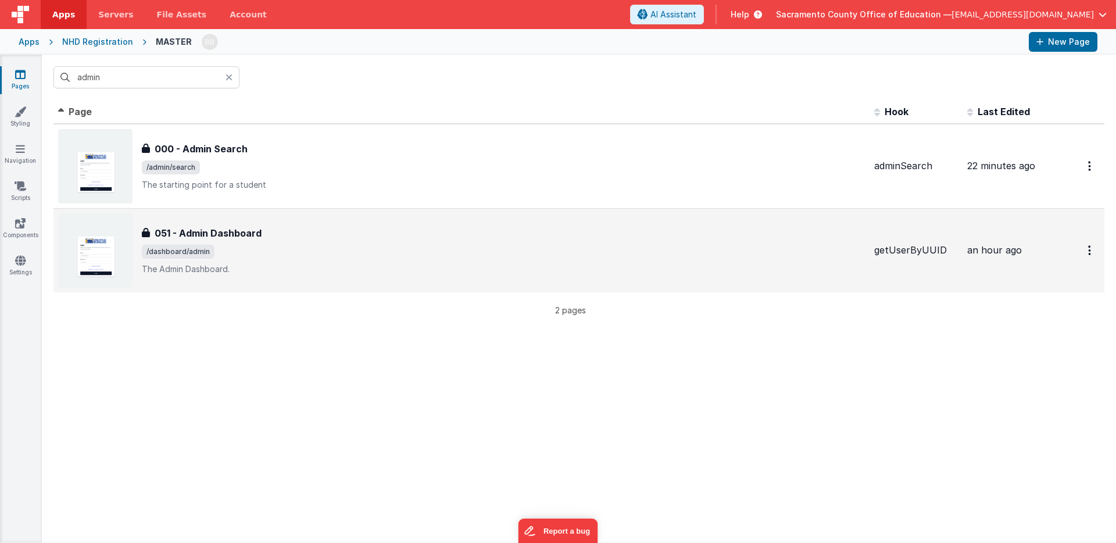
click at [219, 231] on h3 "051 - Admin Dashboard" at bounding box center [208, 233] width 107 height 14
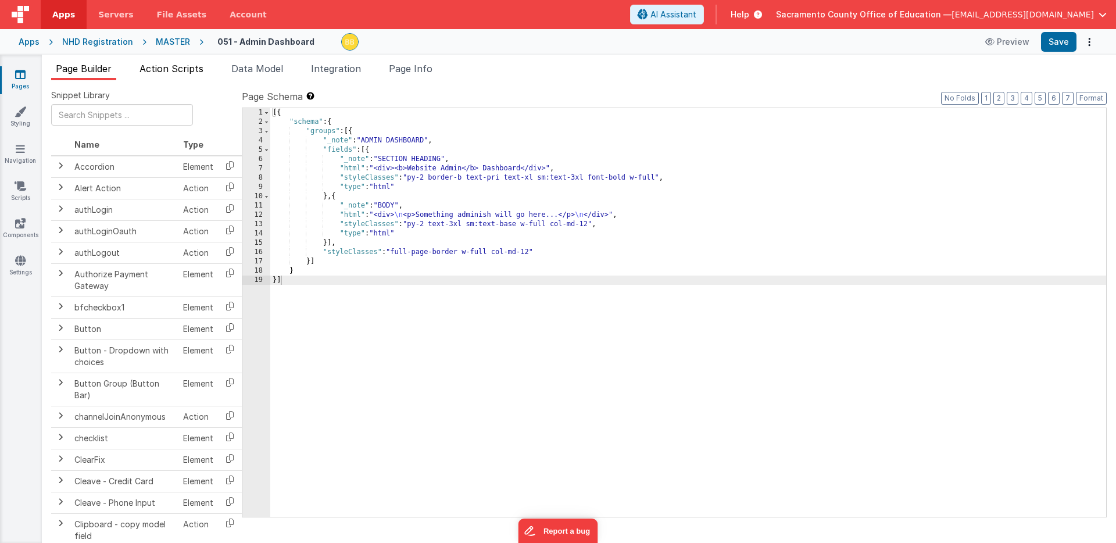
click at [184, 67] on span "Action Scripts" at bounding box center [172, 69] width 64 height 12
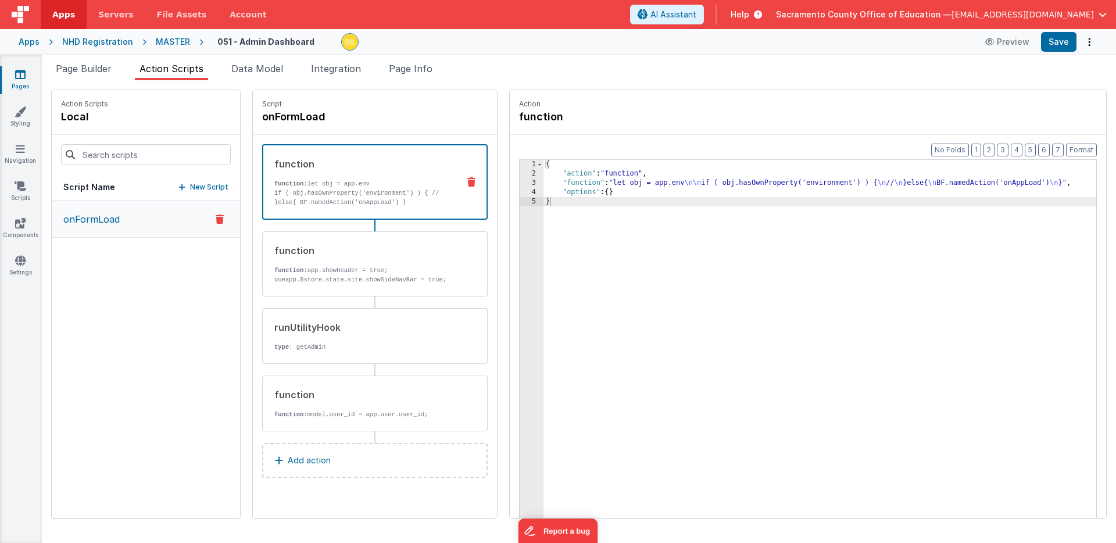
click at [98, 217] on p "onFormLoad" at bounding box center [87, 219] width 63 height 14
click at [20, 260] on icon at bounding box center [20, 261] width 10 height 12
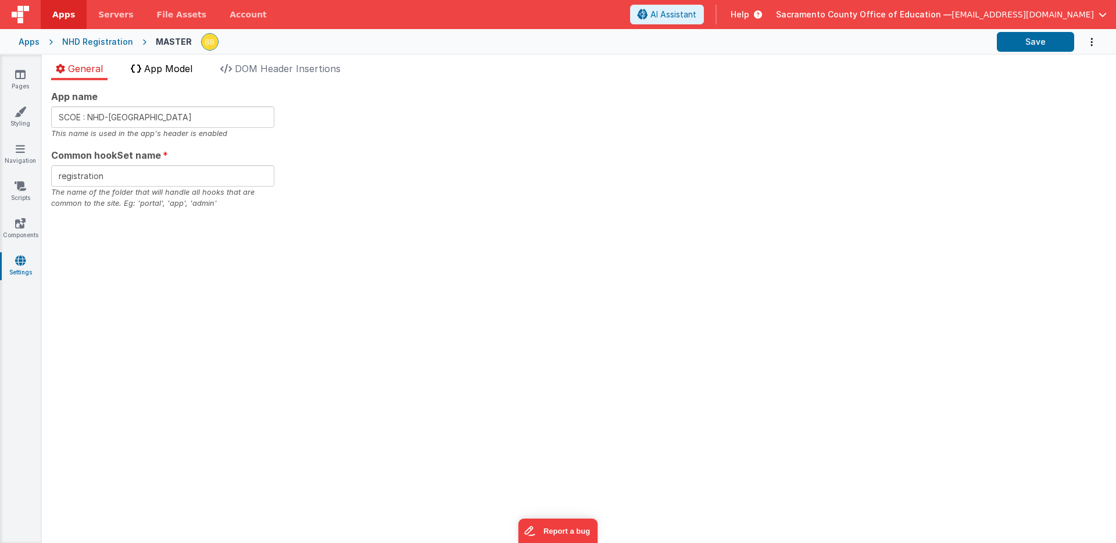
click at [174, 70] on span "App Model" at bounding box center [168, 69] width 48 height 12
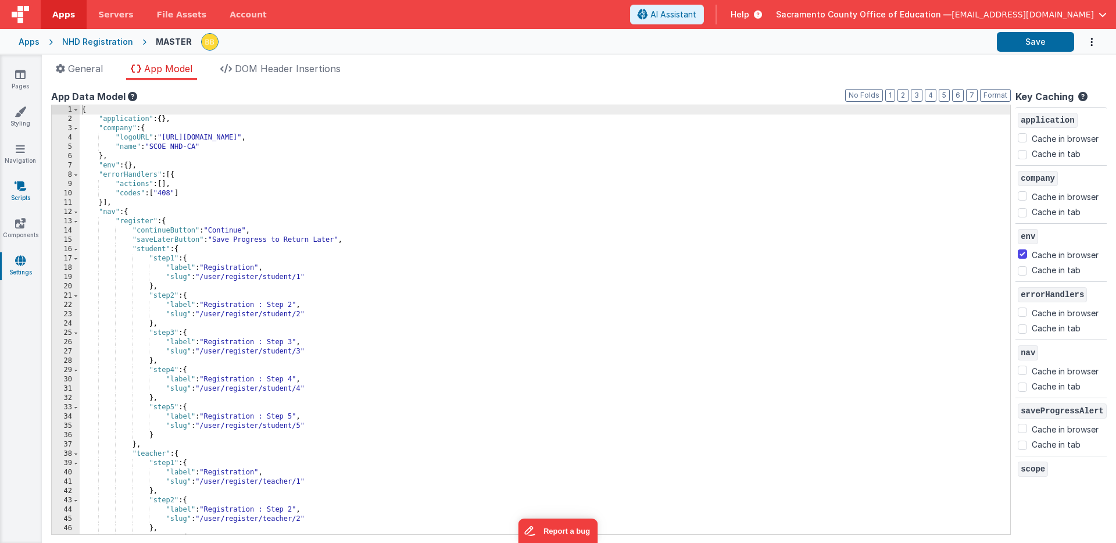
click at [19, 184] on icon at bounding box center [21, 186] width 12 height 12
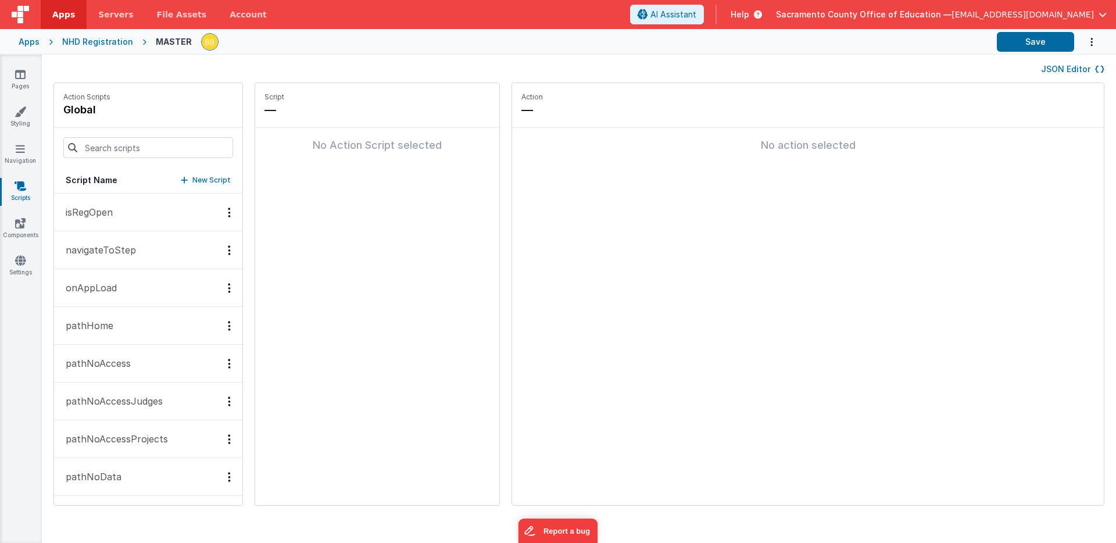
click at [105, 285] on p "onAppLoad" at bounding box center [88, 288] width 58 height 14
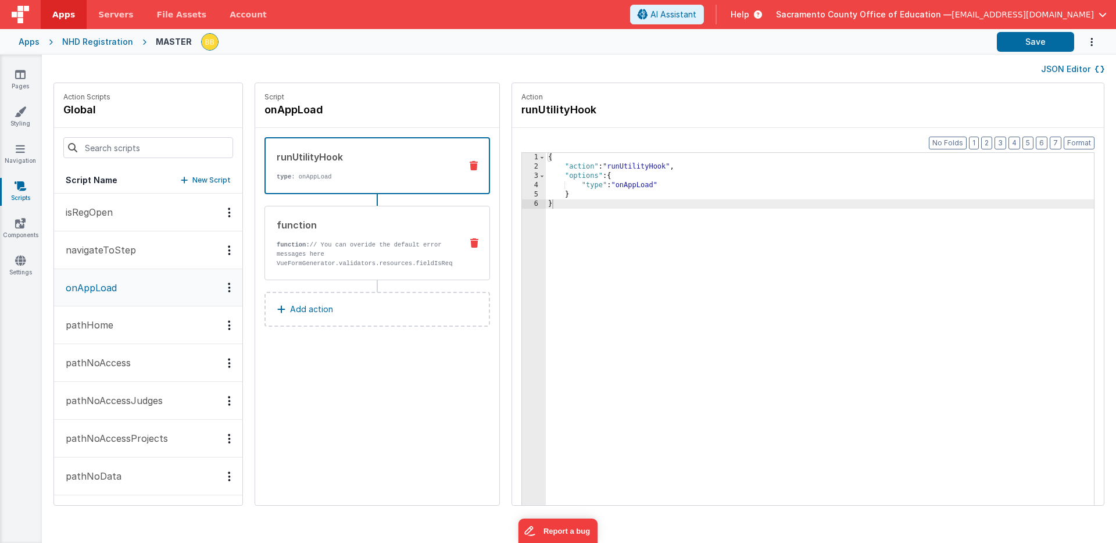
click at [322, 251] on p "function: // You can overide the default error messages here VueFormGenerator.v…" at bounding box center [365, 258] width 176 height 37
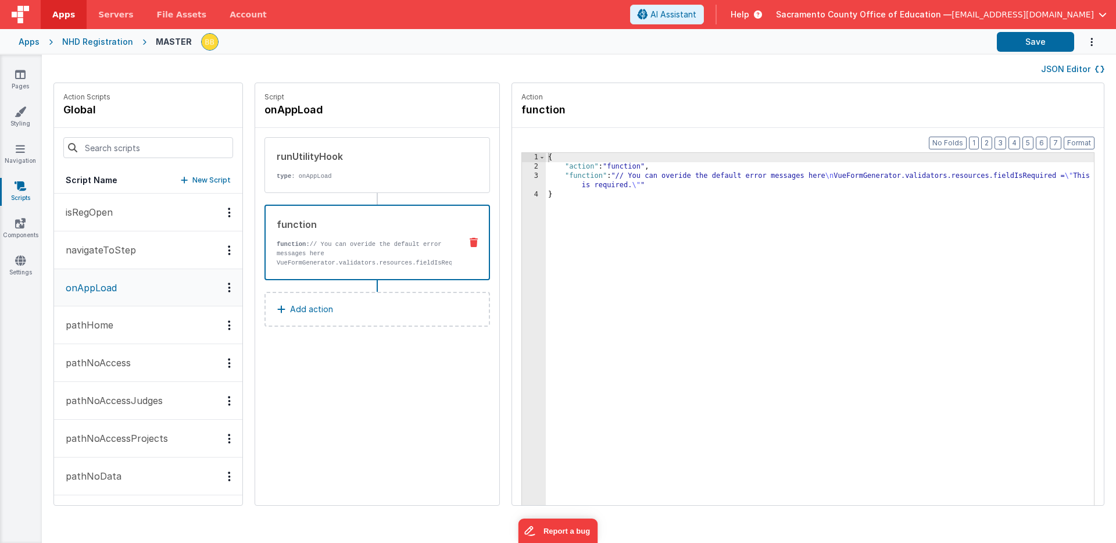
click at [115, 251] on p "navigateToStep" at bounding box center [97, 250] width 77 height 14
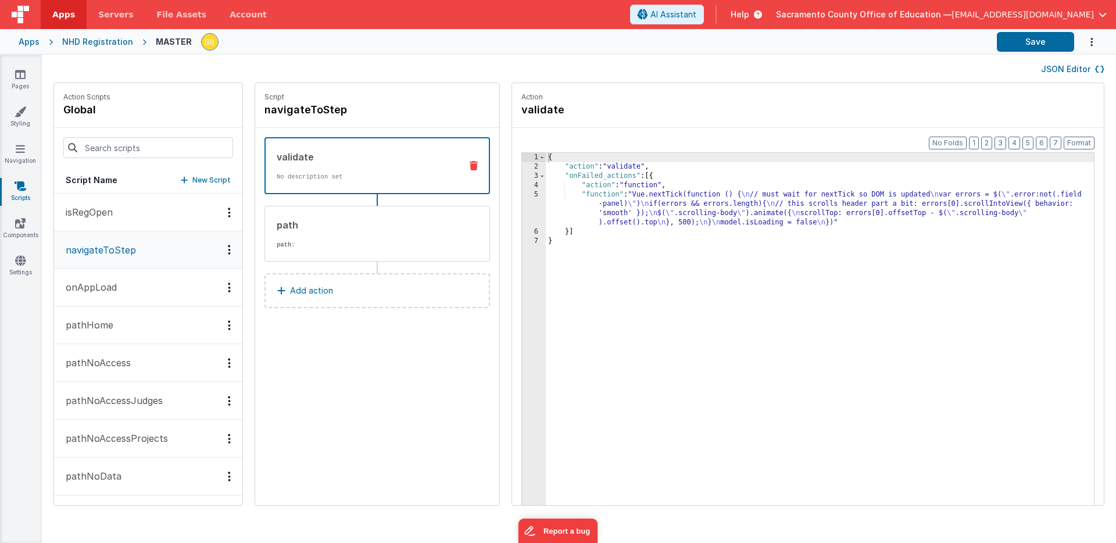
click at [109, 284] on p "onAppLoad" at bounding box center [88, 287] width 58 height 14
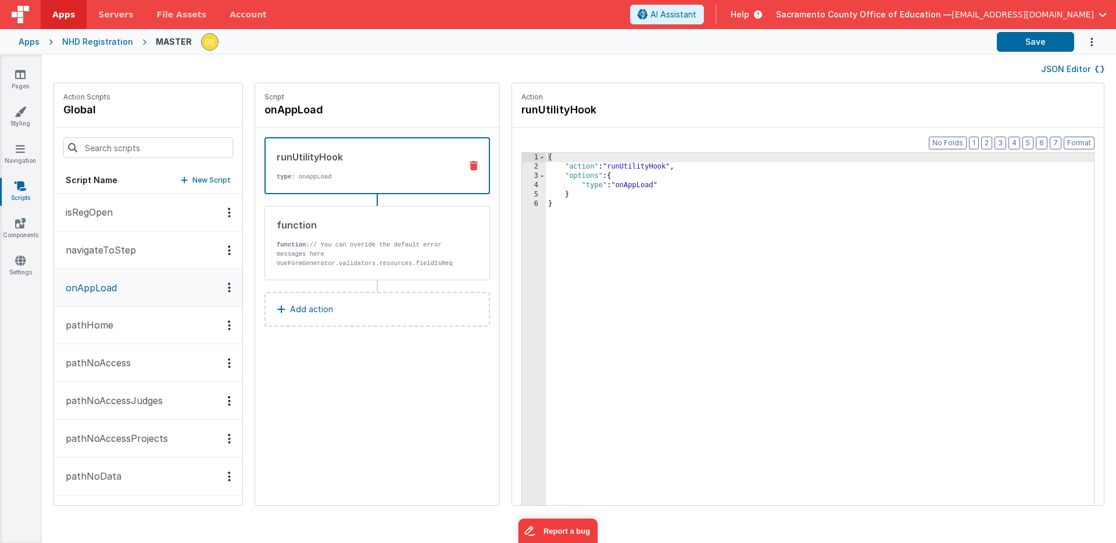
click at [105, 323] on p "pathHome" at bounding box center [86, 325] width 55 height 14
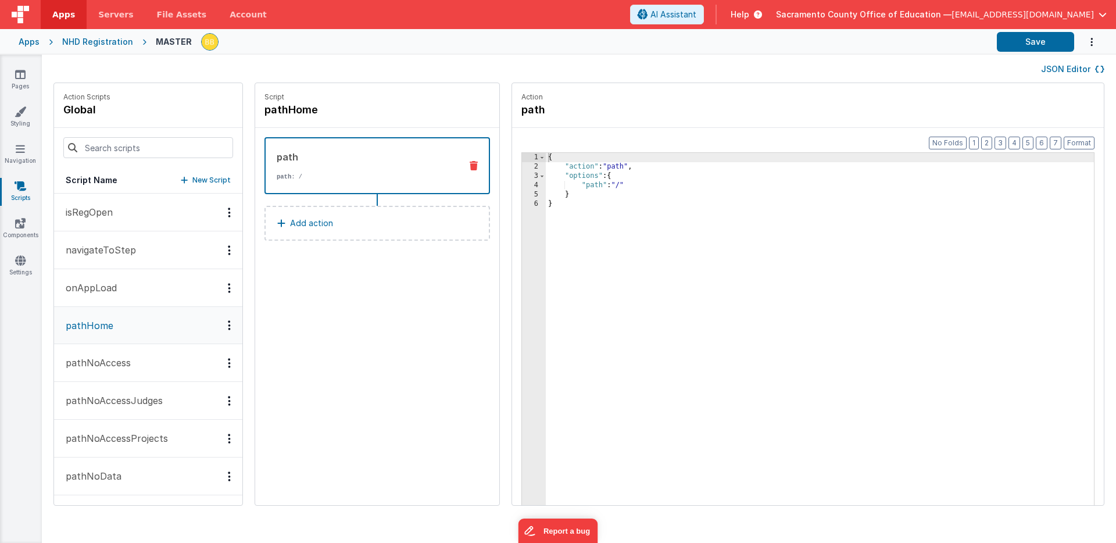
click at [108, 362] on p "pathNoAccess" at bounding box center [95, 363] width 72 height 14
click at [110, 394] on p "pathNoAccessJudges" at bounding box center [111, 401] width 104 height 14
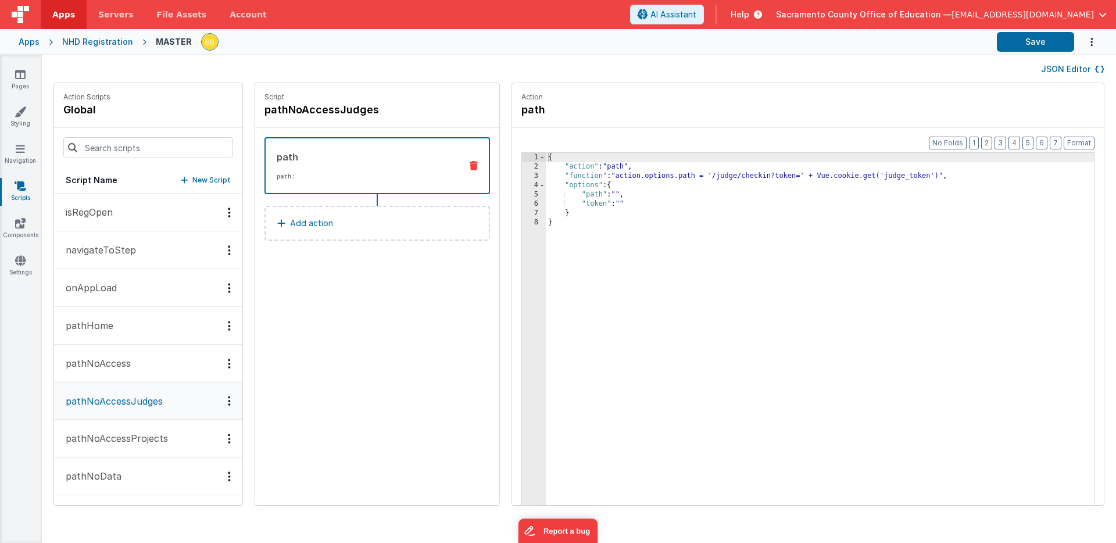
click at [113, 433] on p "pathNoAccessProjects" at bounding box center [113, 438] width 109 height 14
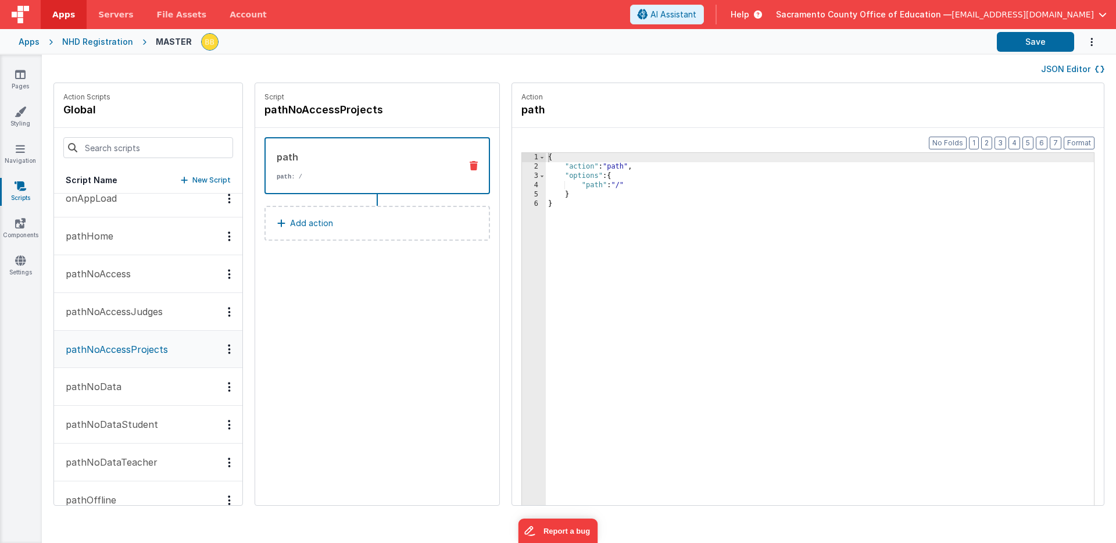
scroll to position [120, 0]
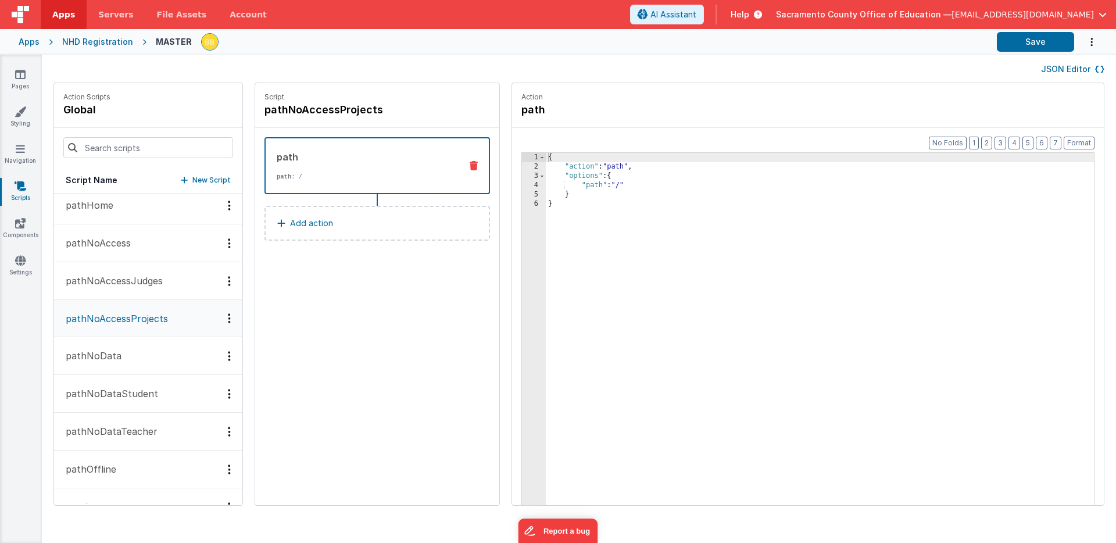
click at [108, 354] on p "pathNoData" at bounding box center [90, 356] width 63 height 14
click at [108, 394] on p "pathNoDataStudent" at bounding box center [108, 394] width 99 height 14
click at [110, 426] on p "pathNoDataTeacher" at bounding box center [108, 431] width 99 height 14
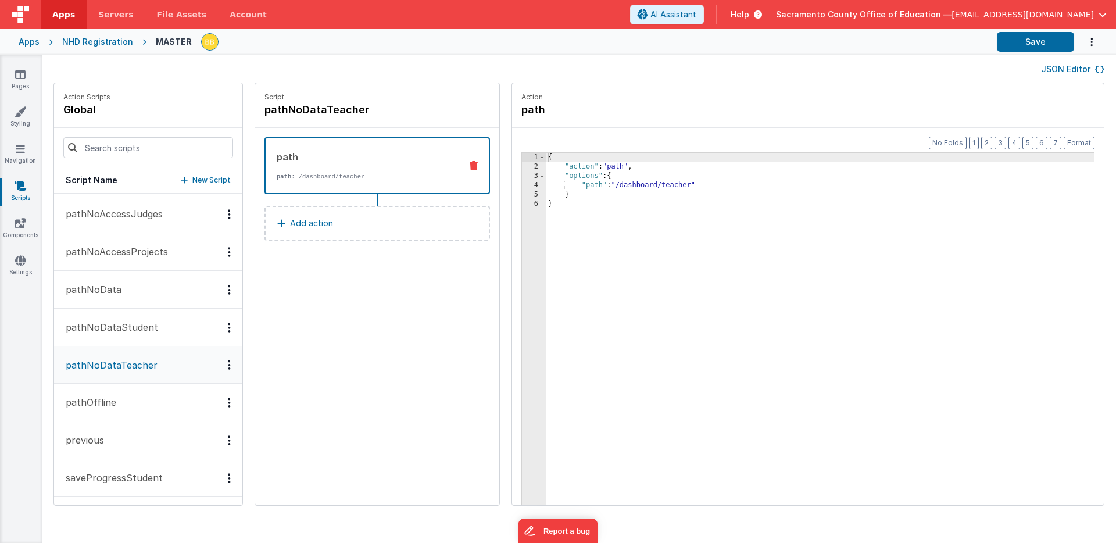
scroll to position [229, 0]
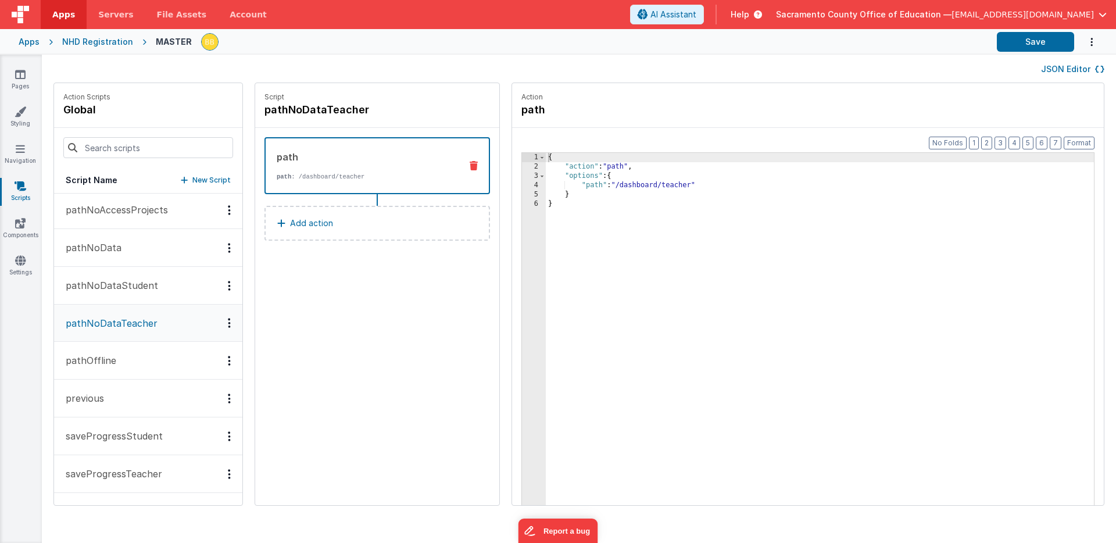
click at [112, 360] on p "pathOffline" at bounding box center [88, 361] width 58 height 14
click at [108, 397] on button "previous" at bounding box center [148, 399] width 188 height 38
click at [112, 434] on p "saveProgressStudent" at bounding box center [111, 436] width 104 height 14
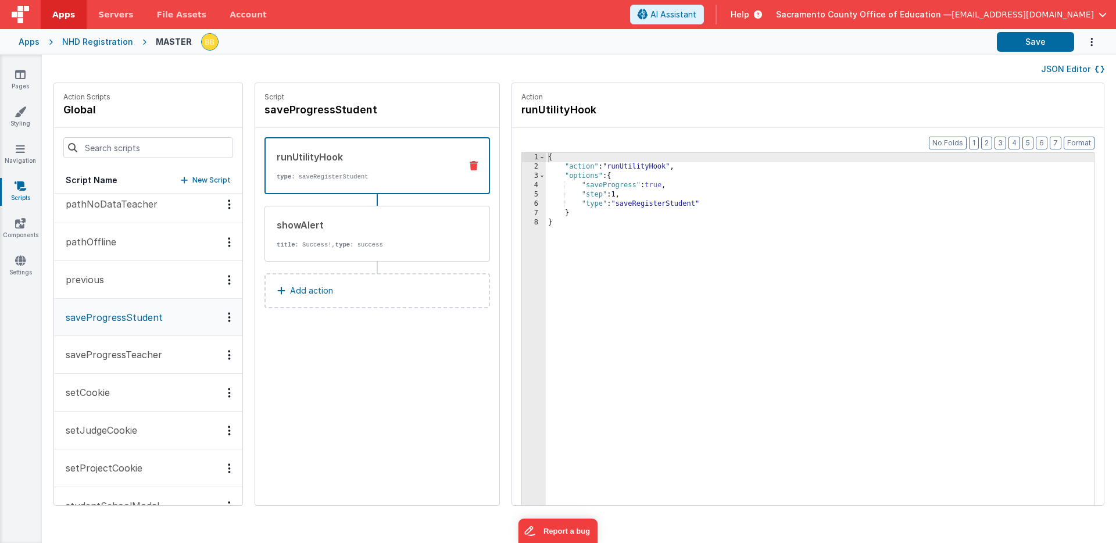
scroll to position [415, 0]
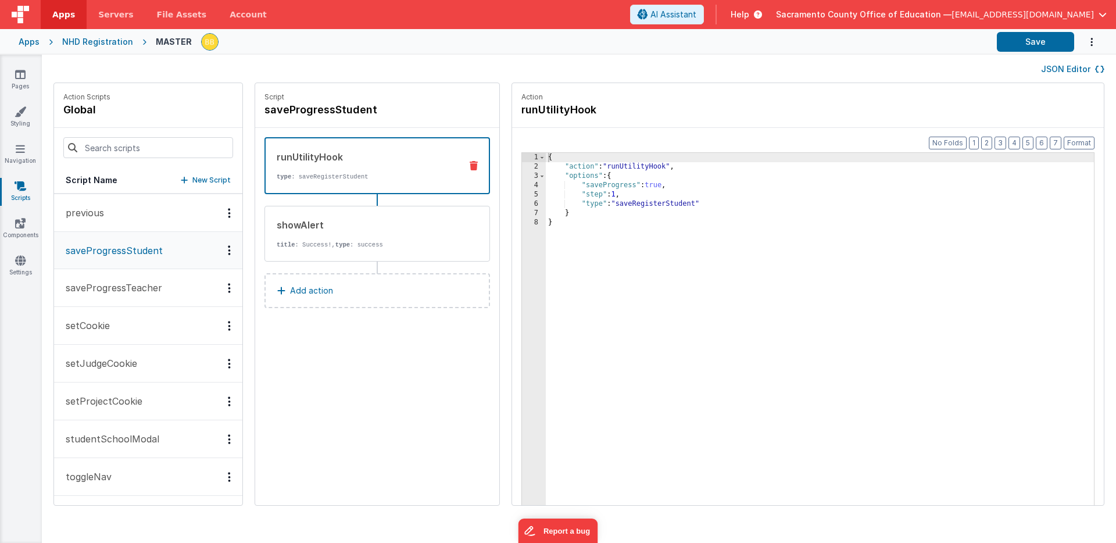
click at [115, 291] on p "saveProgressTeacher" at bounding box center [111, 288] width 104 height 14
click at [110, 331] on button "setCookie" at bounding box center [148, 326] width 188 height 38
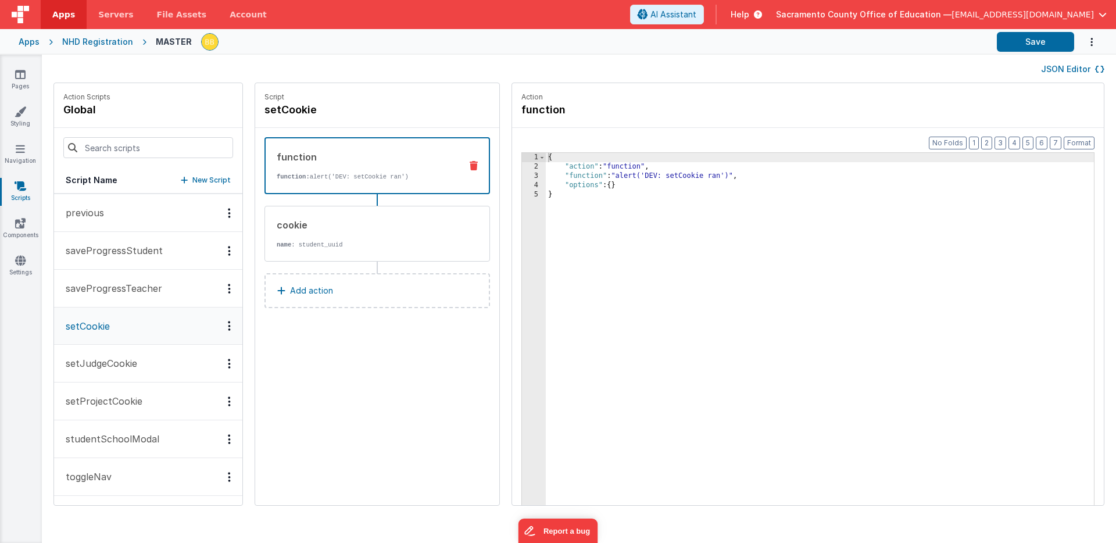
click at [109, 361] on p "setJudgeCookie" at bounding box center [98, 363] width 78 height 14
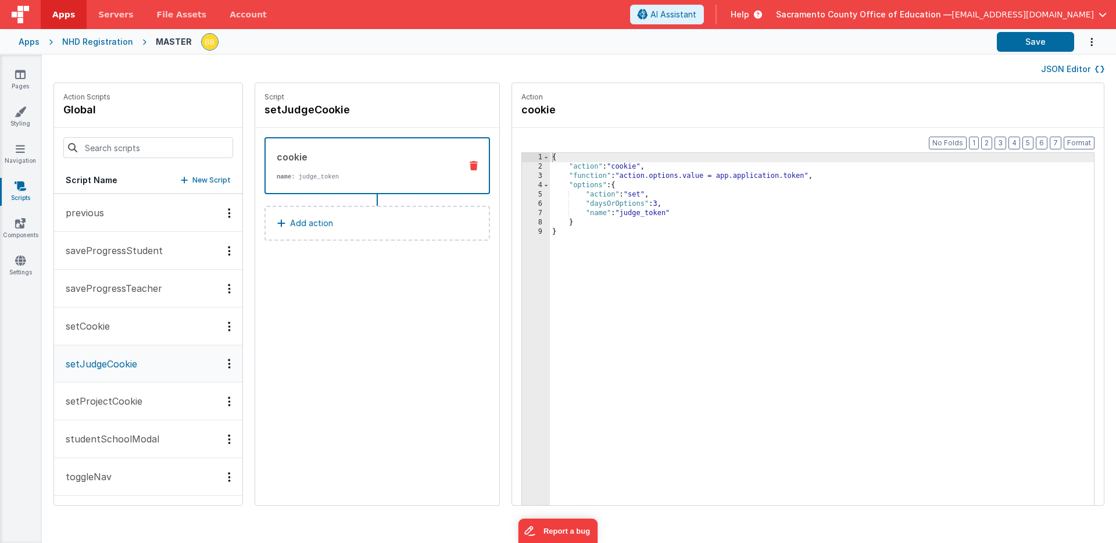
click at [106, 396] on p "setProjectCookie" at bounding box center [101, 401] width 84 height 14
click at [104, 437] on p "studentSchoolModal" at bounding box center [109, 439] width 101 height 14
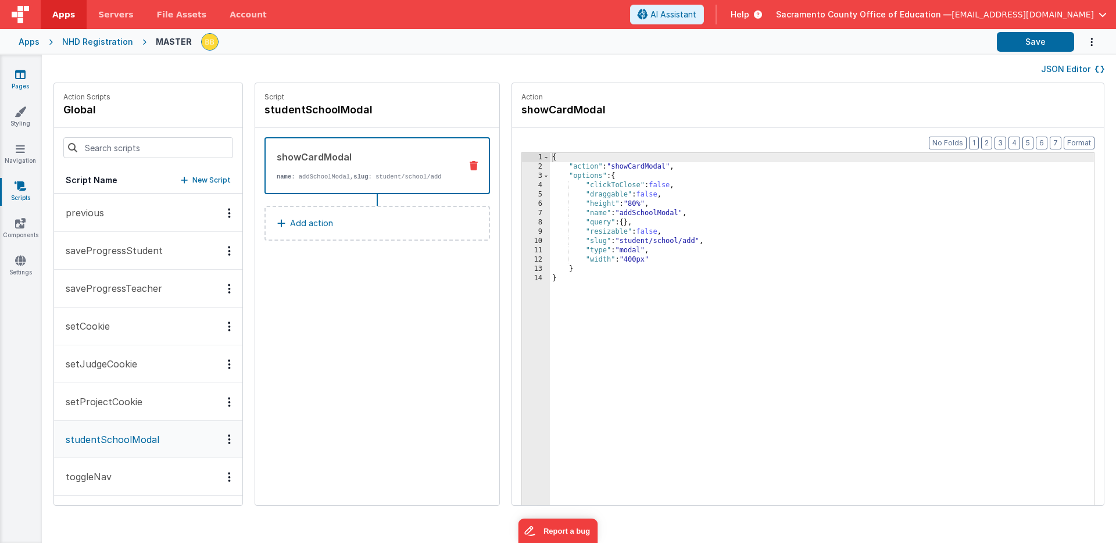
click at [19, 75] on icon at bounding box center [20, 75] width 10 height 12
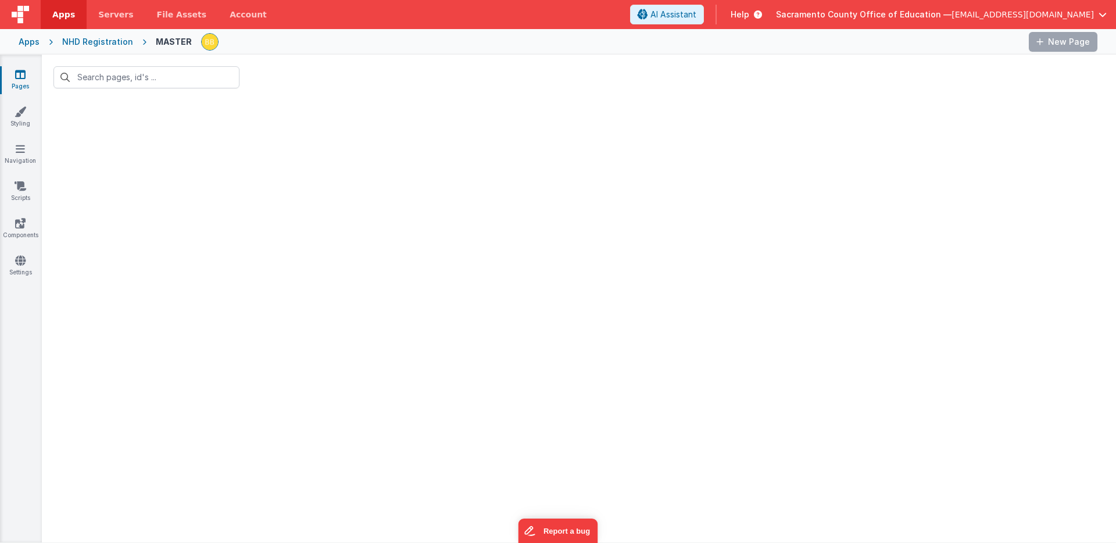
type input "admin"
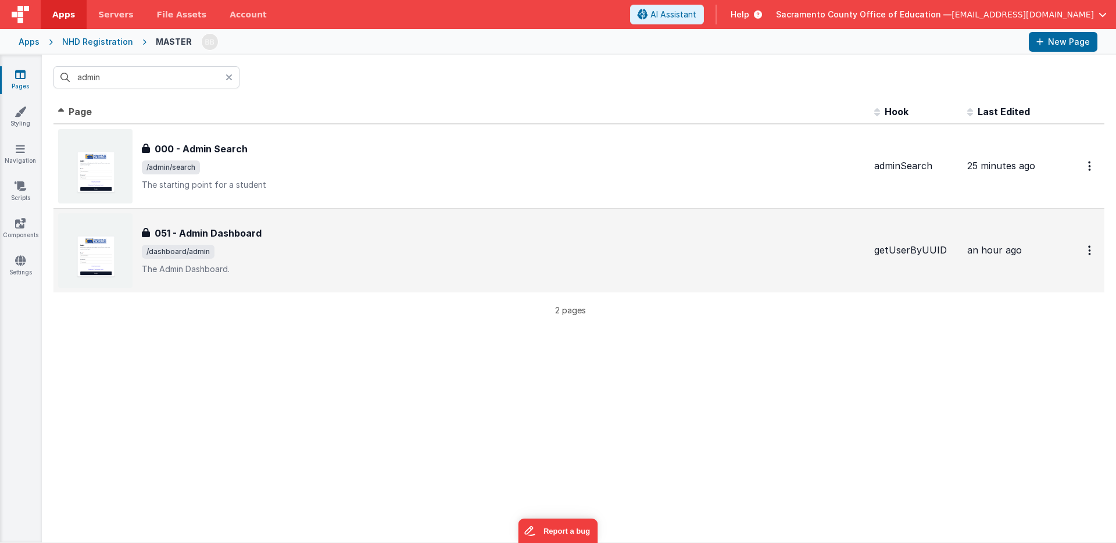
click at [209, 238] on h3 "051 - Admin Dashboard" at bounding box center [208, 233] width 107 height 14
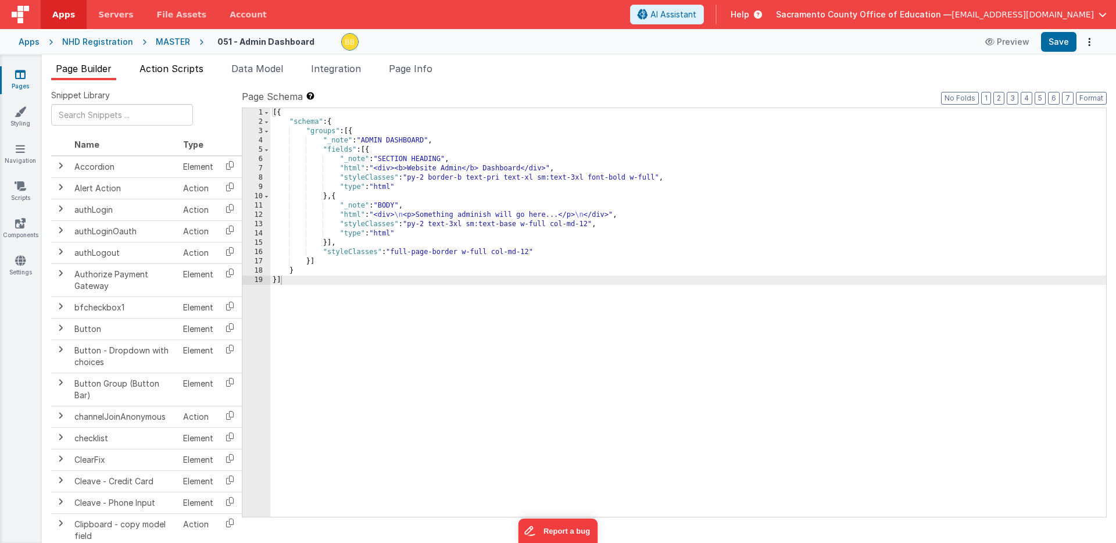
click at [191, 68] on span "Action Scripts" at bounding box center [172, 69] width 64 height 12
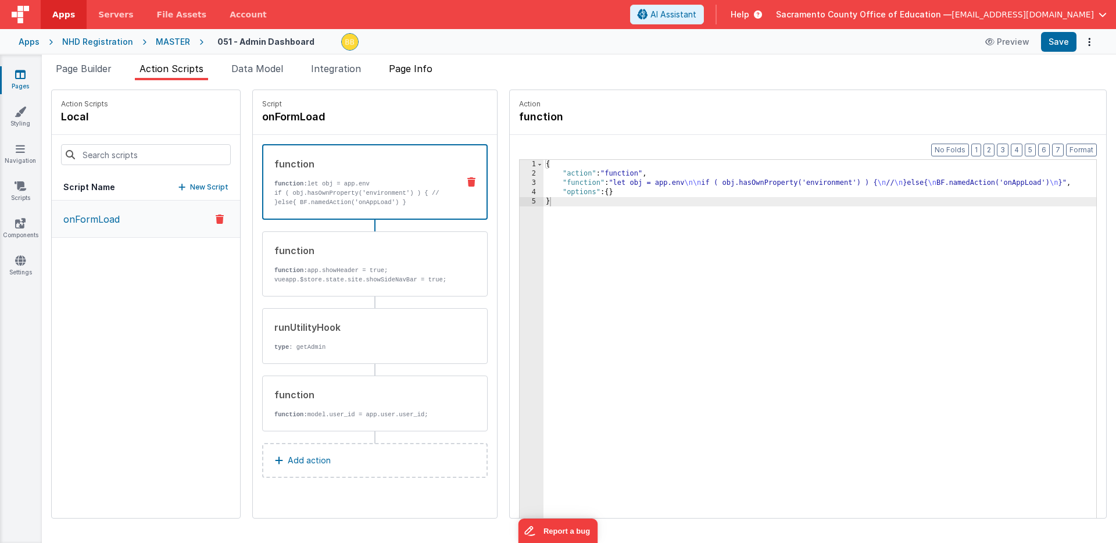
click at [416, 70] on span "Page Info" at bounding box center [411, 69] width 44 height 12
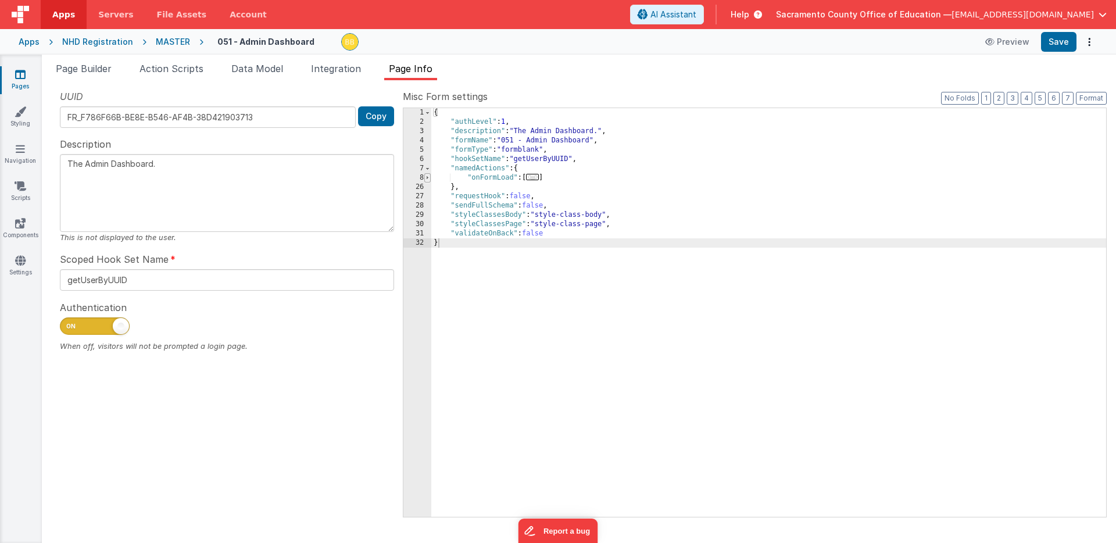
click at [429, 179] on span at bounding box center [427, 177] width 6 height 9
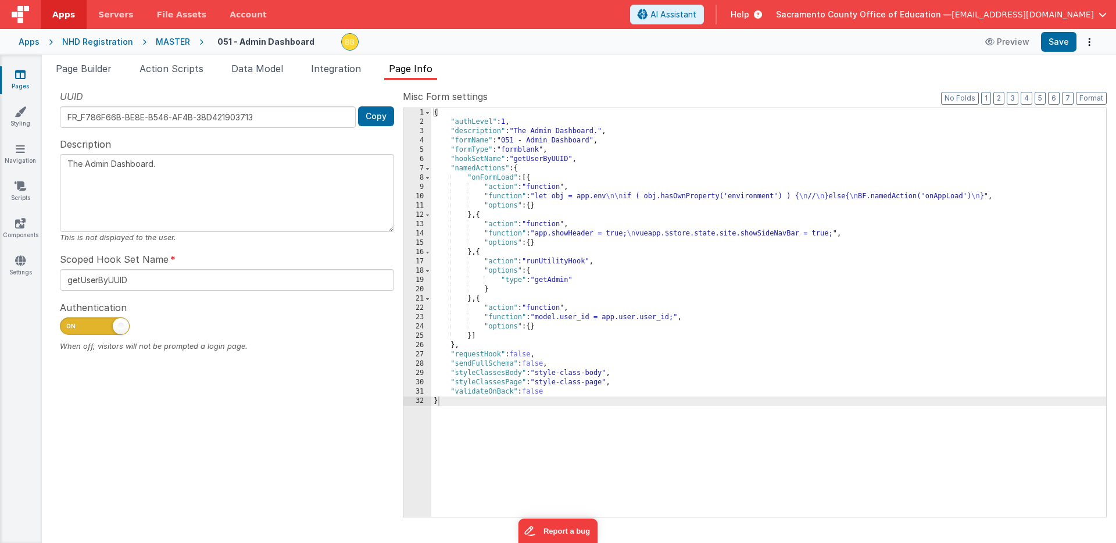
click at [170, 39] on div "MASTER" at bounding box center [173, 42] width 34 height 12
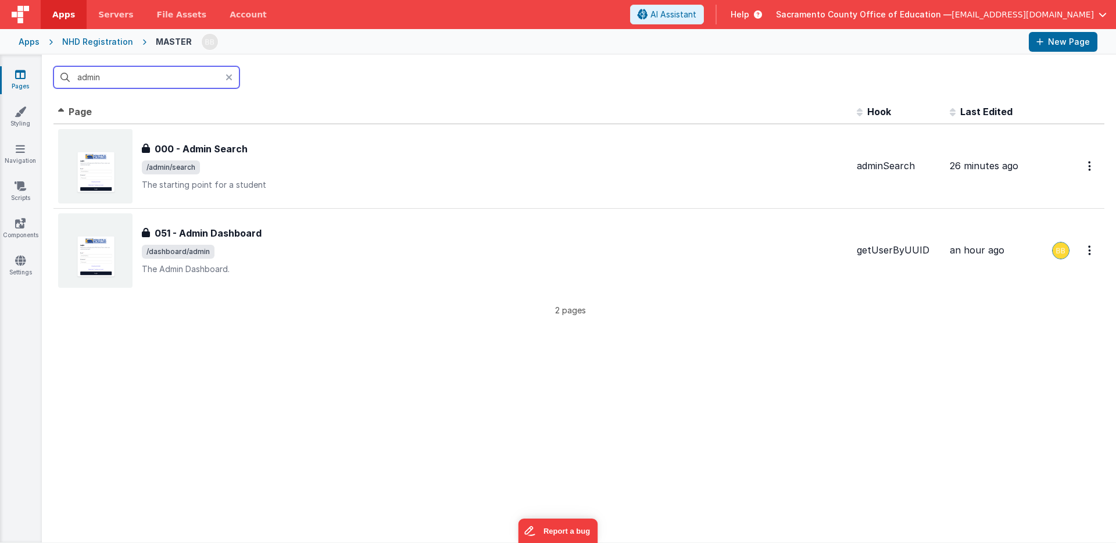
click at [111, 76] on input "admin" at bounding box center [146, 77] width 186 height 22
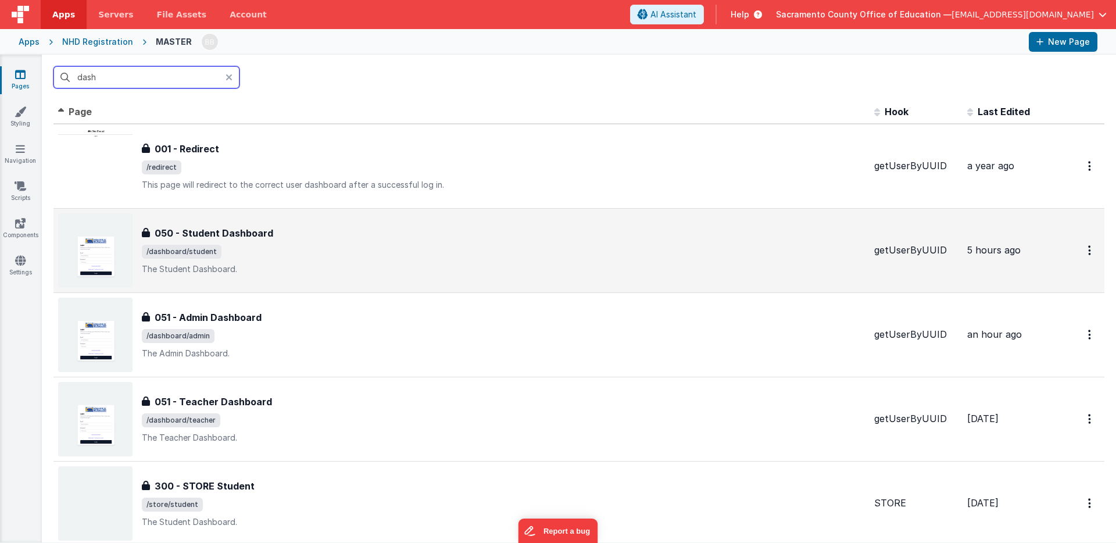
type input "dash"
click at [223, 230] on h3 "050 - Student Dashboard" at bounding box center [214, 233] width 119 height 14
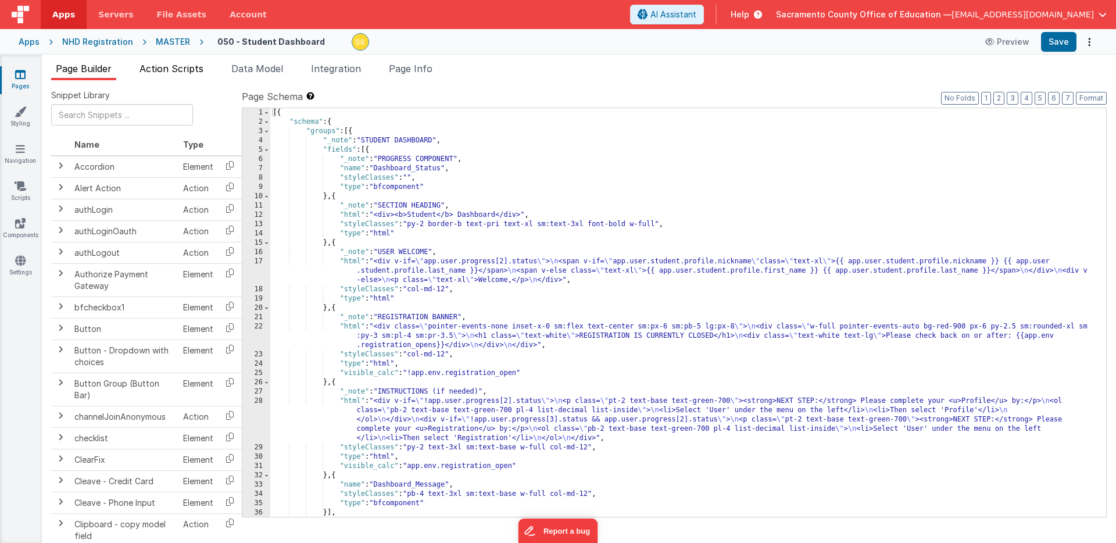
click at [184, 65] on span "Action Scripts" at bounding box center [172, 69] width 64 height 12
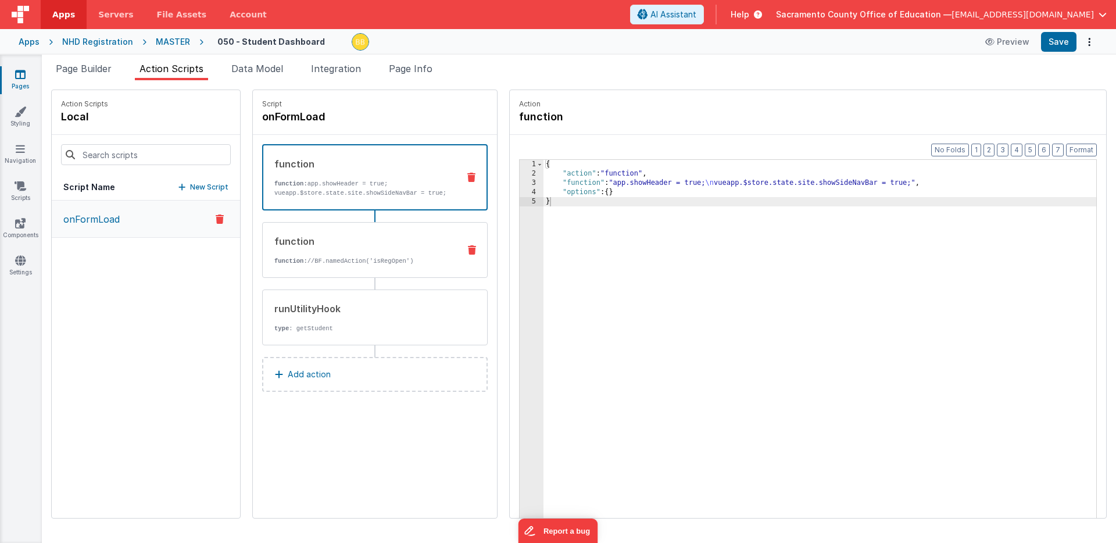
click at [297, 256] on p "function: //BF.namedAction('isRegOpen')" at bounding box center [362, 260] width 176 height 9
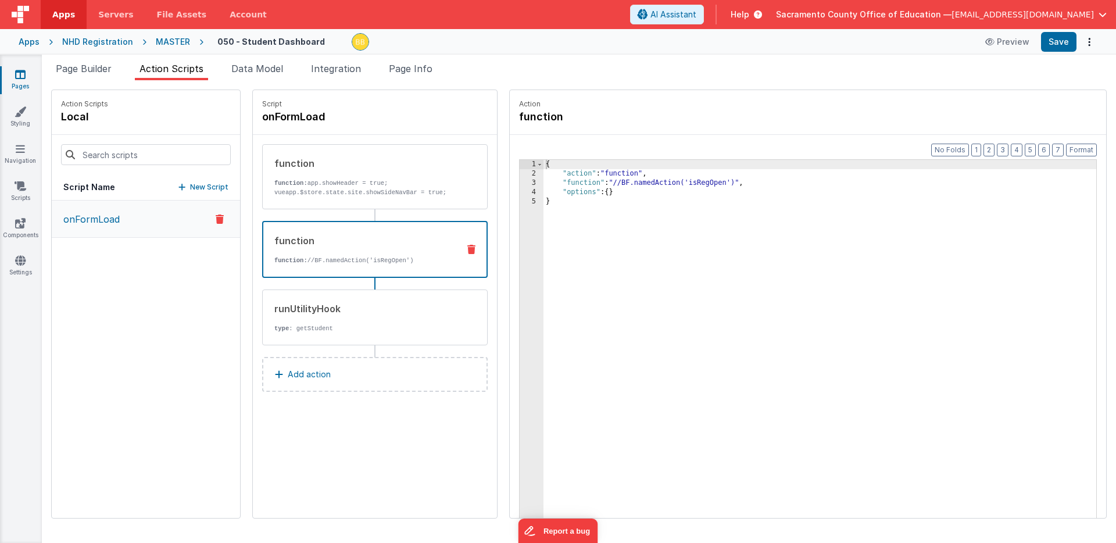
click at [166, 40] on div "MASTER" at bounding box center [173, 42] width 34 height 12
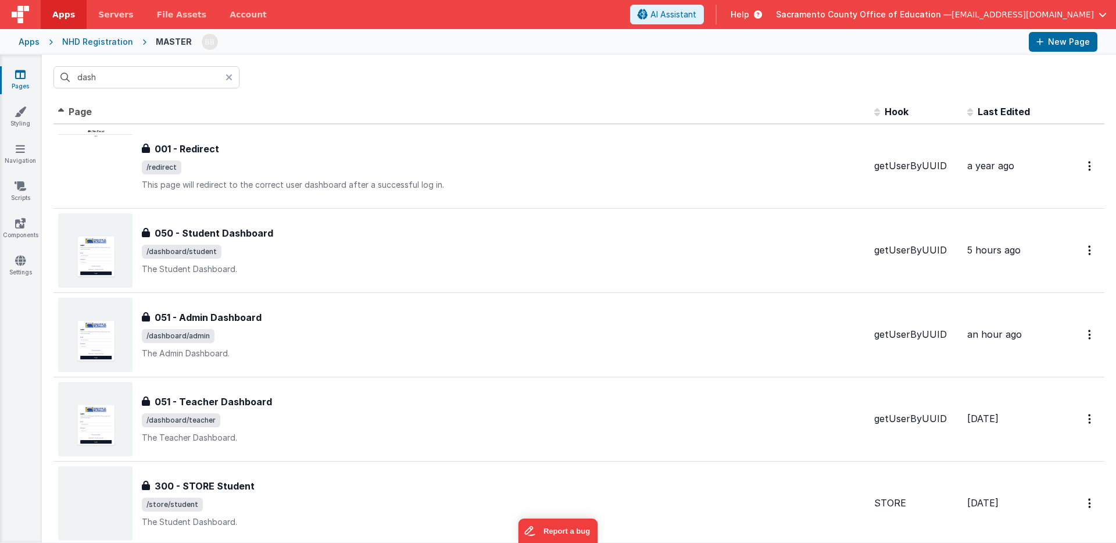
click at [229, 76] on icon at bounding box center [229, 77] width 7 height 9
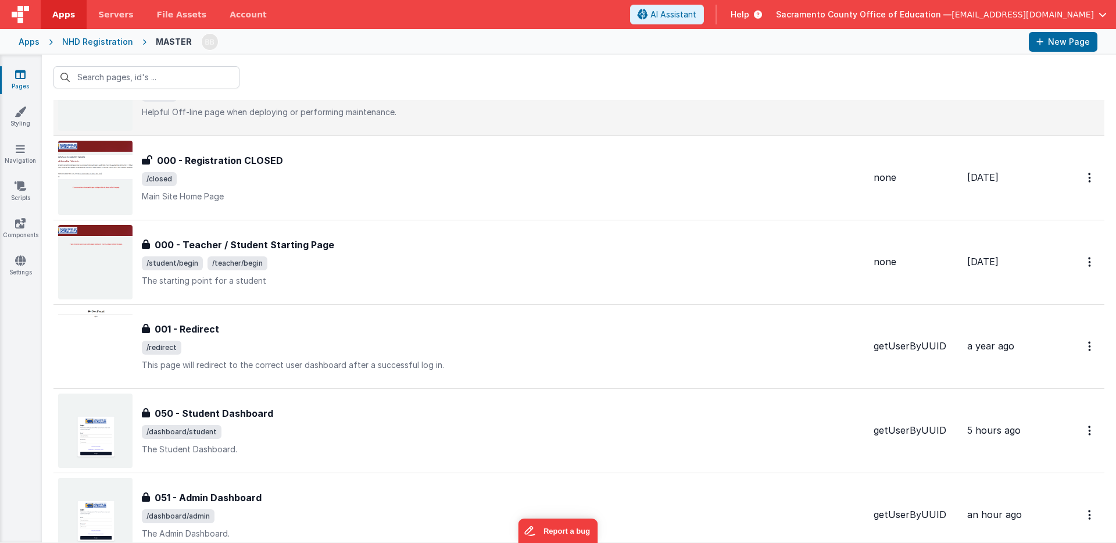
scroll to position [284, 0]
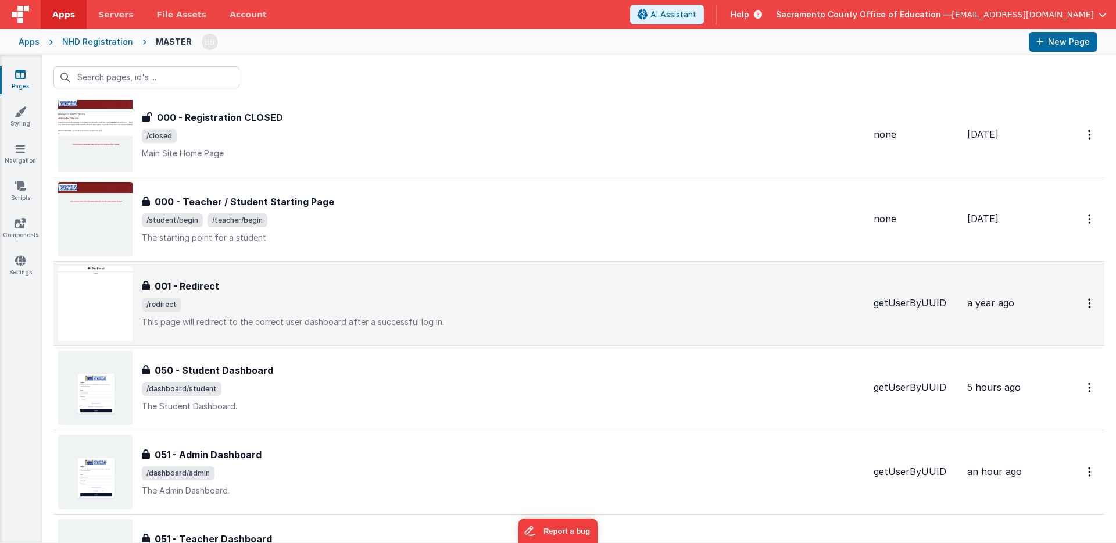
click at [197, 281] on h3 "001 - Redirect" at bounding box center [187, 286] width 65 height 14
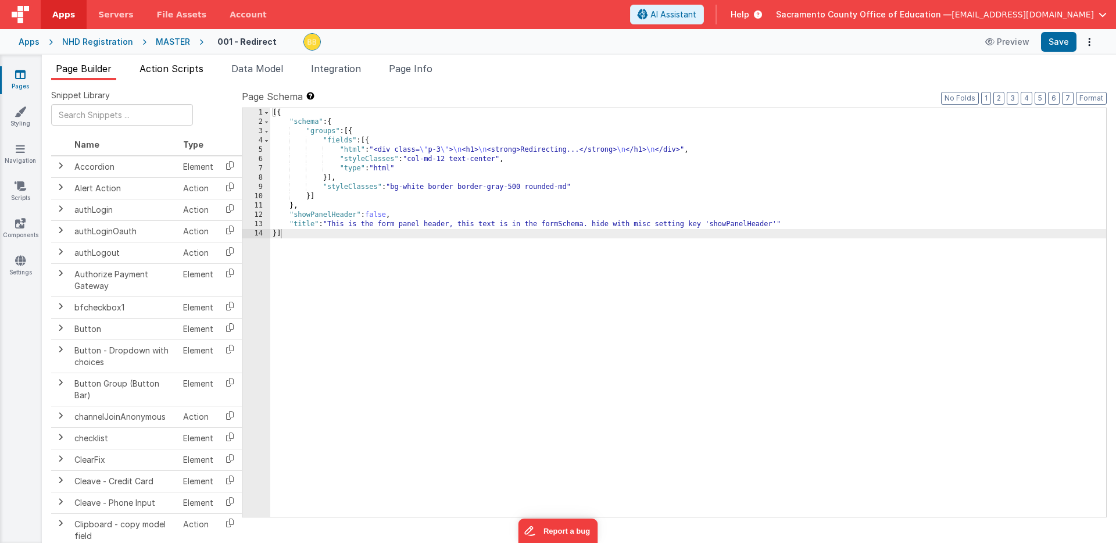
click at [184, 67] on span "Action Scripts" at bounding box center [172, 69] width 64 height 12
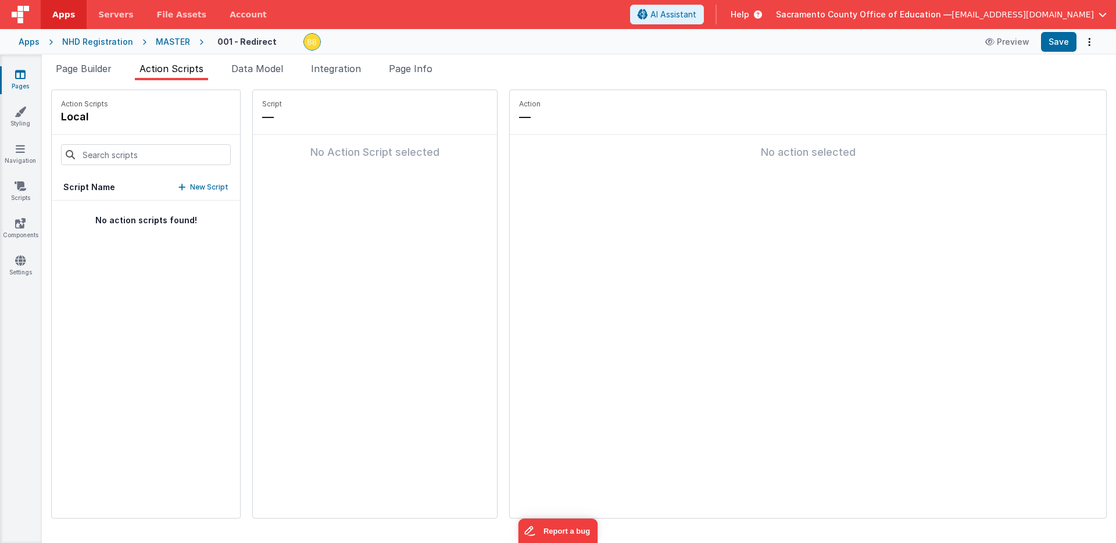
click at [162, 42] on div "MASTER" at bounding box center [173, 42] width 34 height 12
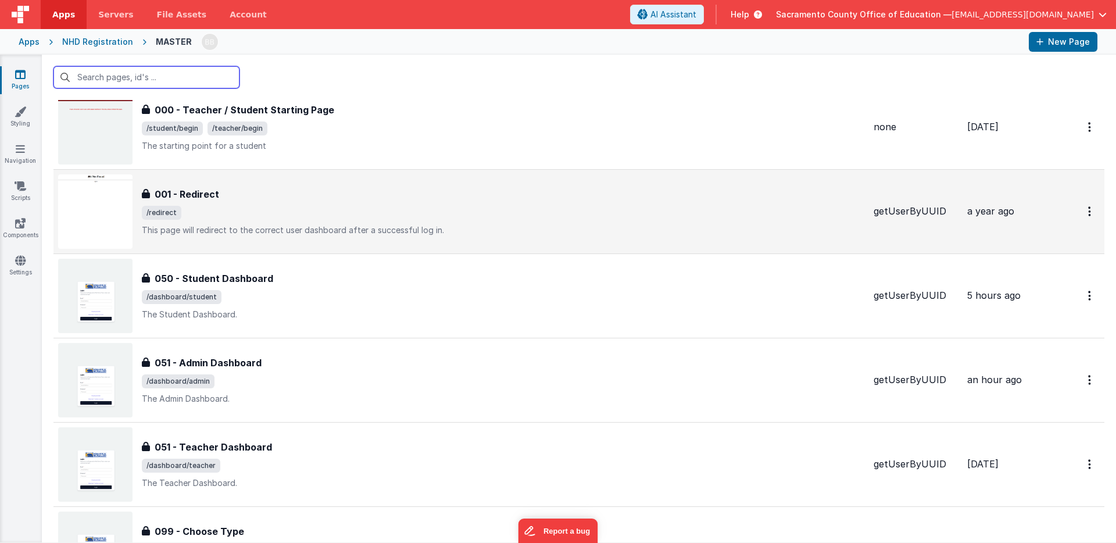
scroll to position [422, 0]
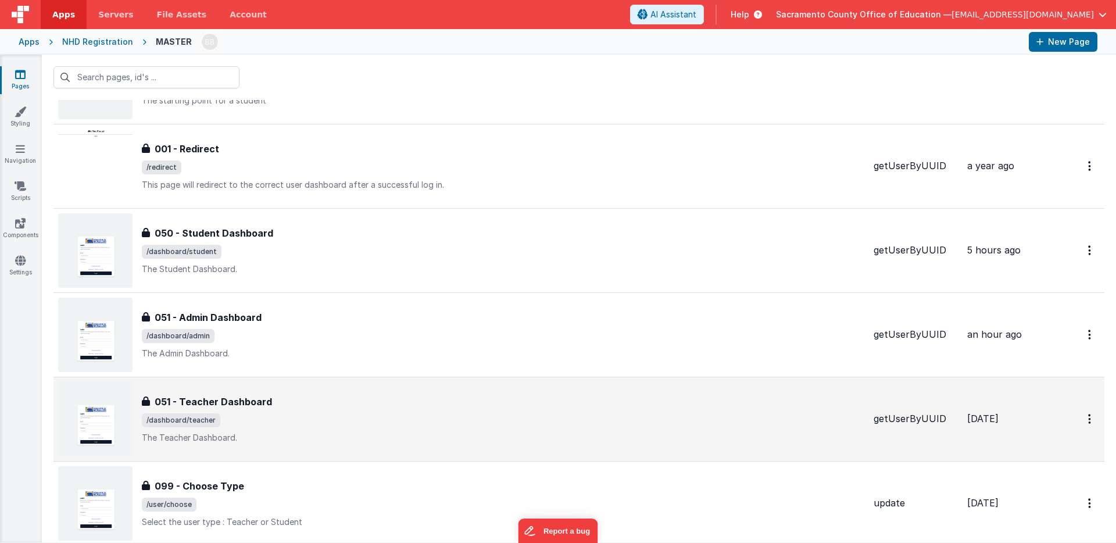
click at [167, 400] on h3 "051 - Teacher Dashboard" at bounding box center [213, 402] width 117 height 14
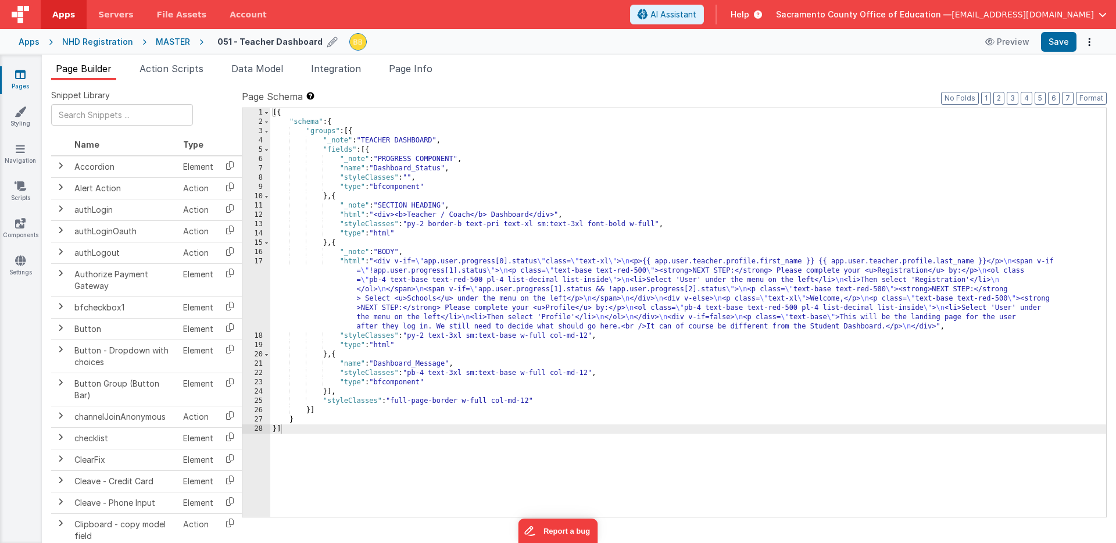
click at [226, 42] on h4 "051 - Teacher Dashboard" at bounding box center [269, 41] width 105 height 9
click at [229, 42] on input "051 - Teacher Dashboard" at bounding box center [289, 41] width 145 height 17
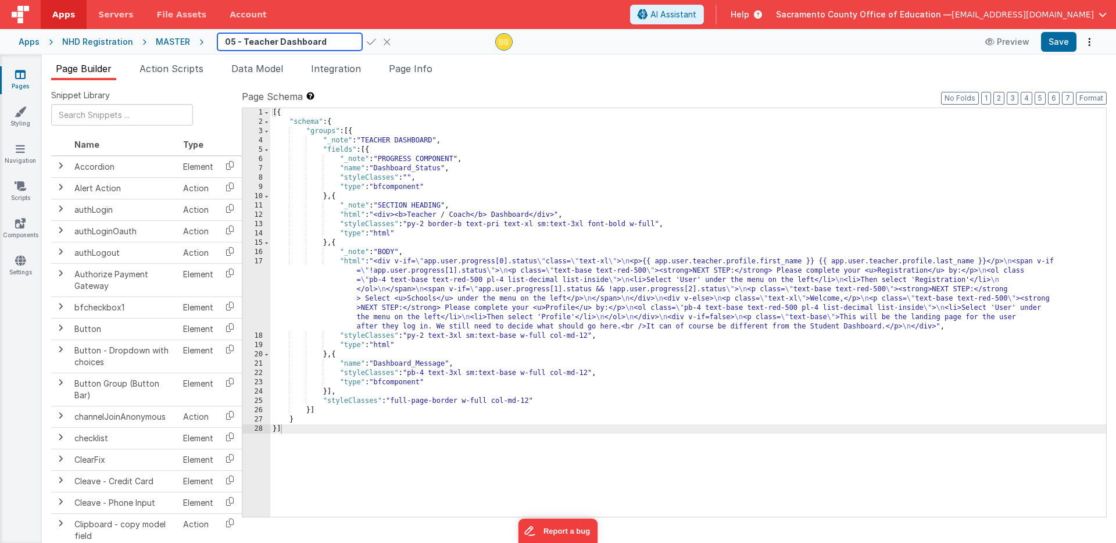
scroll to position [0, 0]
type input "050 - Teacher Dashboard"
click at [367, 40] on icon at bounding box center [371, 42] width 9 height 16
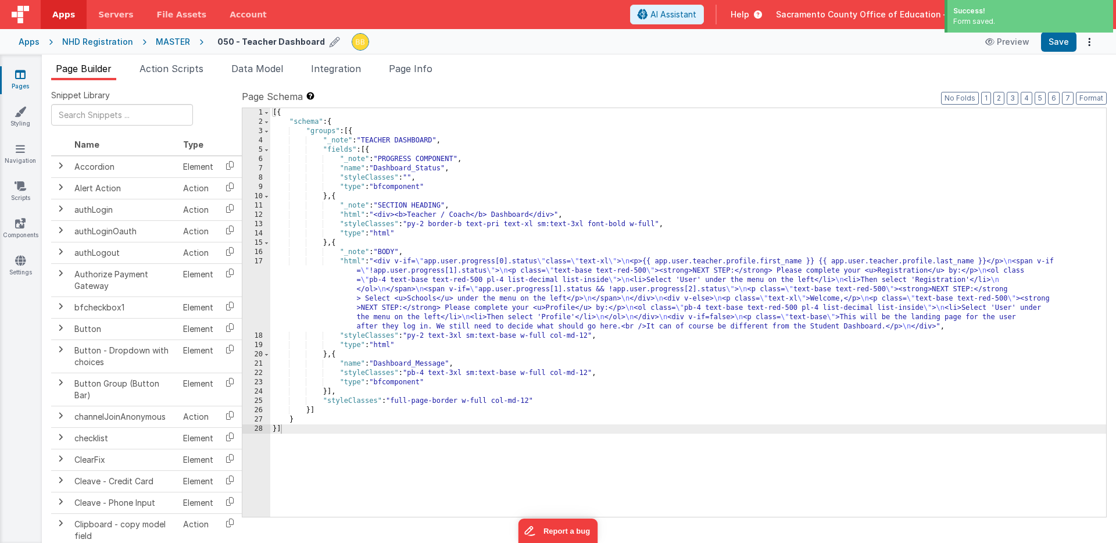
click at [170, 40] on div "MASTER" at bounding box center [173, 42] width 34 height 12
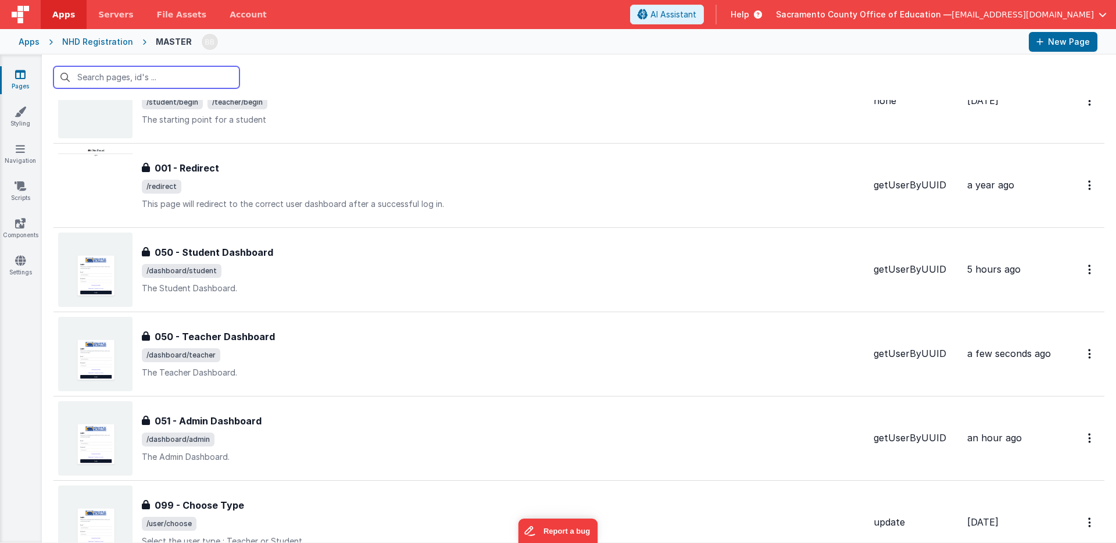
scroll to position [448, 0]
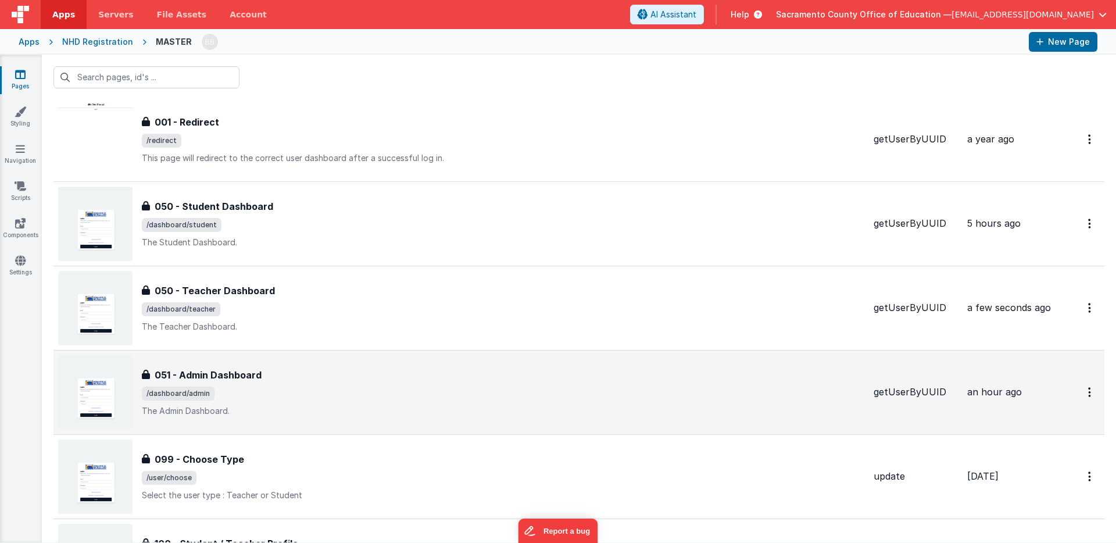
click at [170, 372] on h3 "051 - Admin Dashboard" at bounding box center [208, 375] width 107 height 14
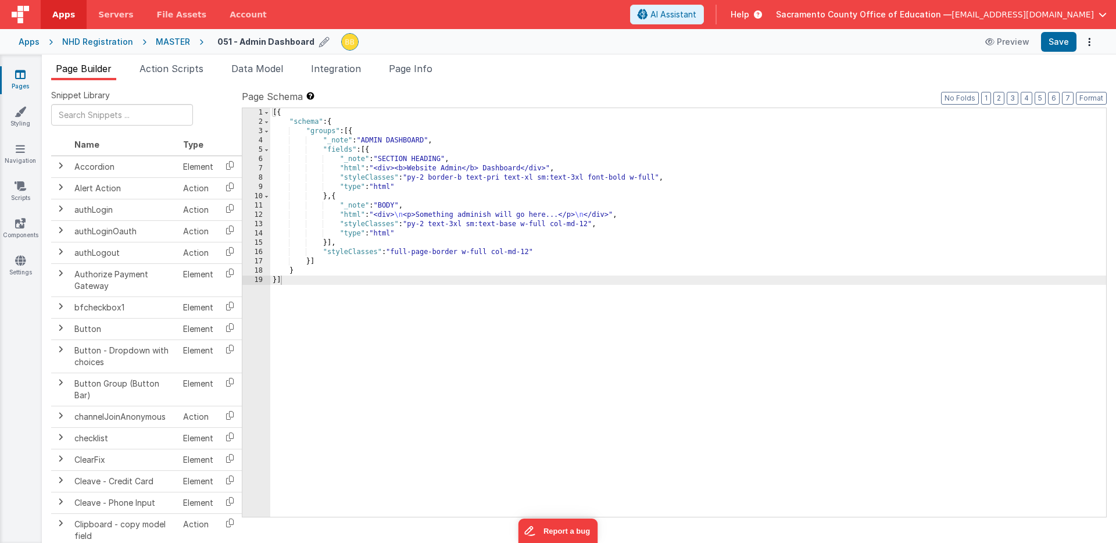
click at [234, 42] on h4 "051 - Admin Dashboard" at bounding box center [265, 41] width 97 height 9
click at [232, 42] on input "051 - Admin Dashboard" at bounding box center [289, 41] width 145 height 17
type input "050 - Admin Dashboard"
click at [367, 41] on icon at bounding box center [371, 42] width 9 height 16
click at [23, 74] on icon at bounding box center [20, 75] width 10 height 12
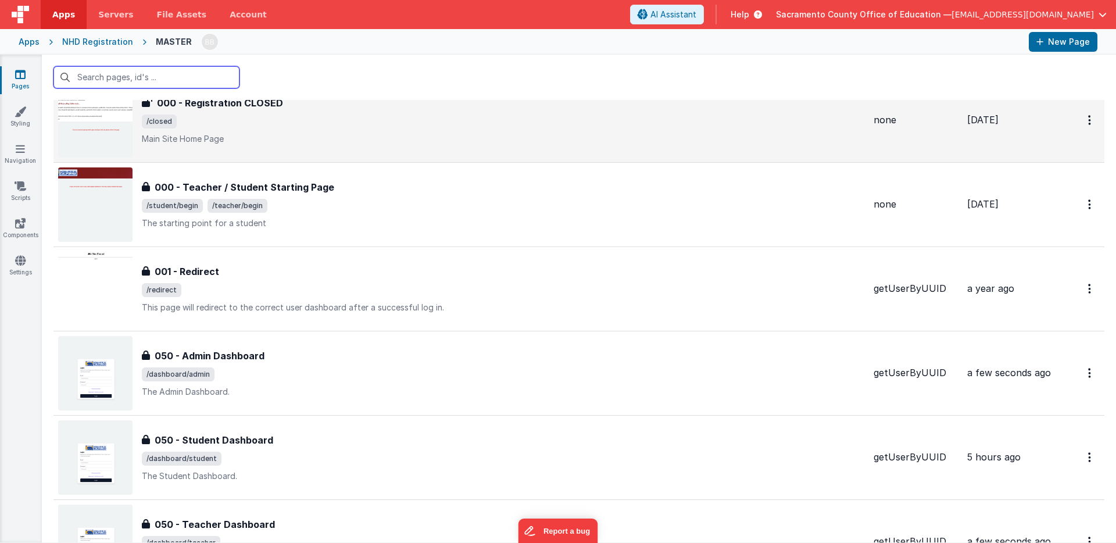
scroll to position [370, 0]
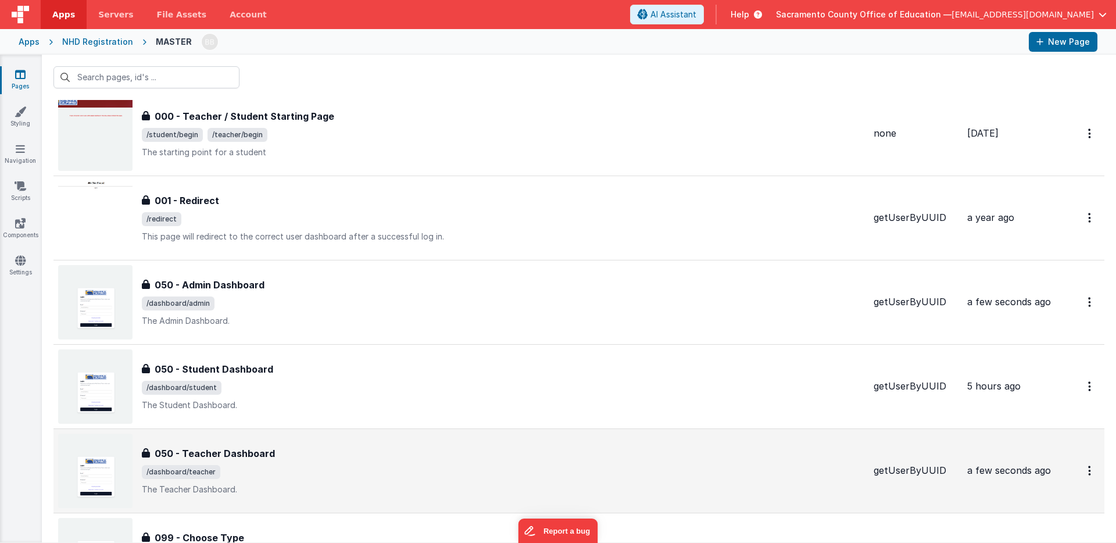
click at [201, 452] on h3 "050 - Teacher Dashboard" at bounding box center [215, 454] width 120 height 14
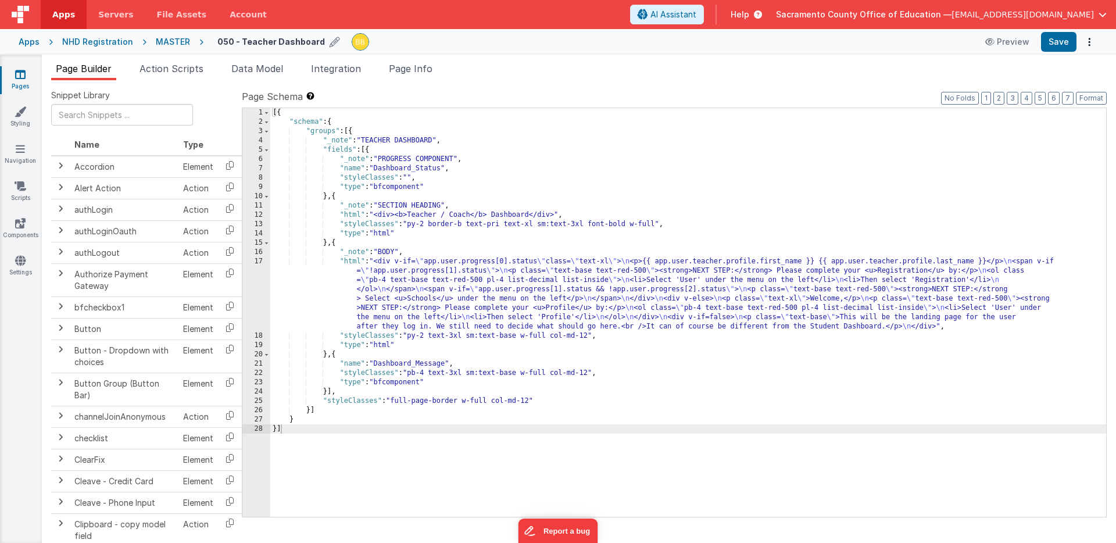
click at [222, 42] on h4 "050 - Teacher Dashboard" at bounding box center [271, 41] width 108 height 9
click at [231, 41] on input "050 - Teacher Dashboard" at bounding box center [289, 41] width 145 height 17
click at [231, 42] on input "050 - Teacher Dashboard" at bounding box center [289, 41] width 145 height 17
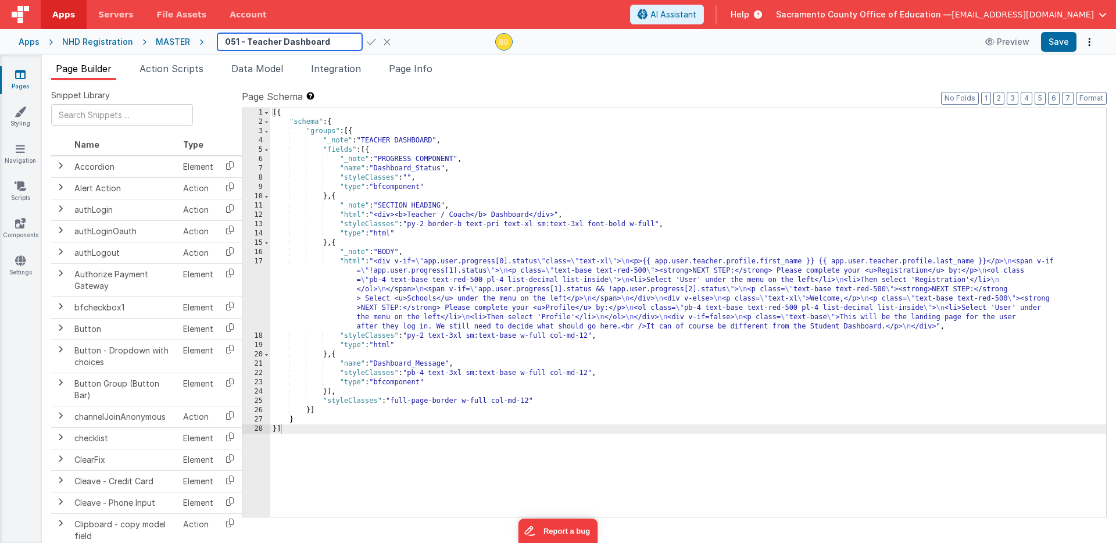
type input "051 - Teacher Dashboard"
click at [367, 41] on icon at bounding box center [371, 42] width 9 height 16
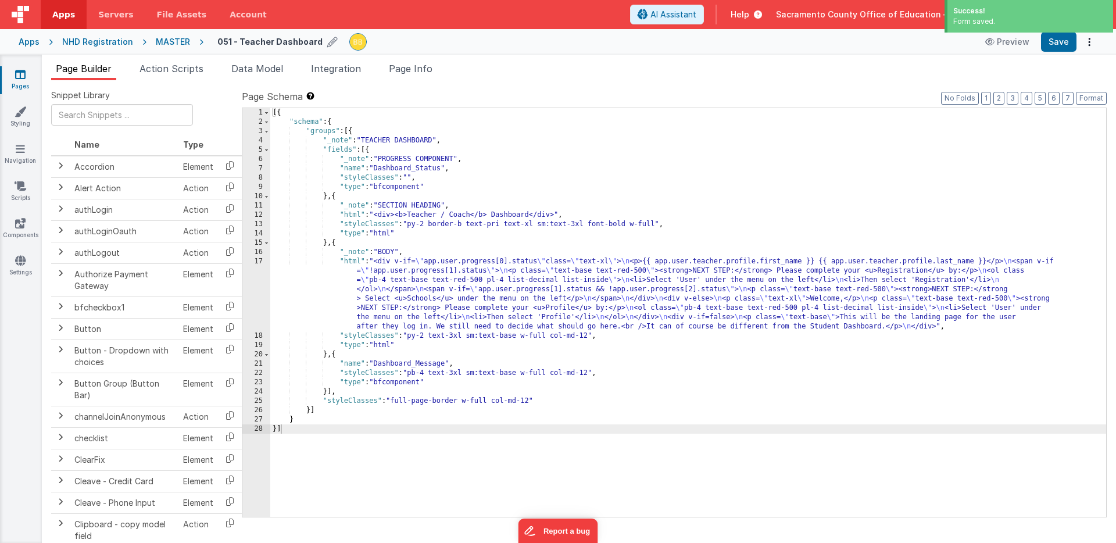
click at [20, 74] on icon at bounding box center [20, 75] width 10 height 12
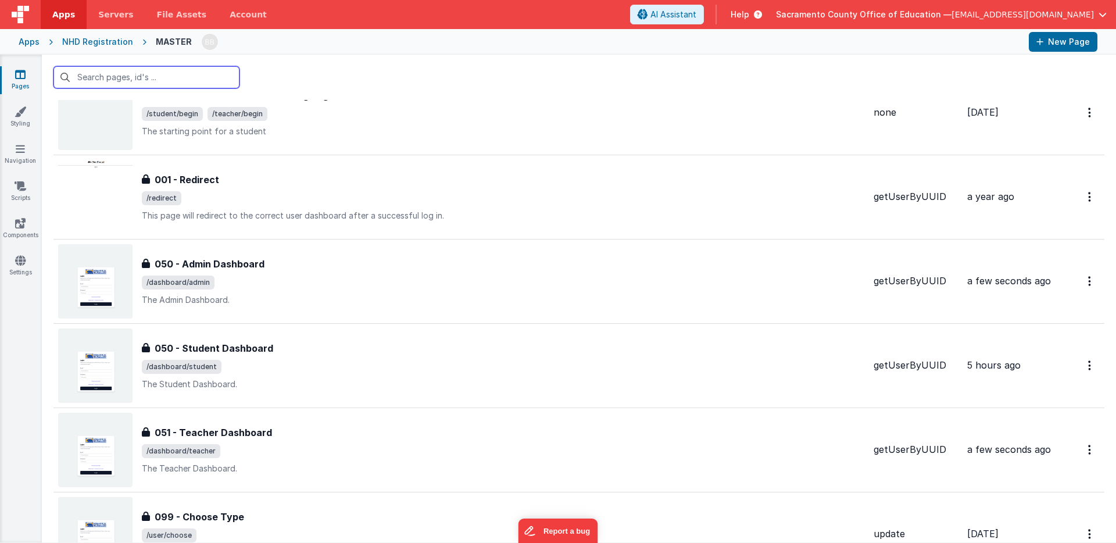
scroll to position [427, 0]
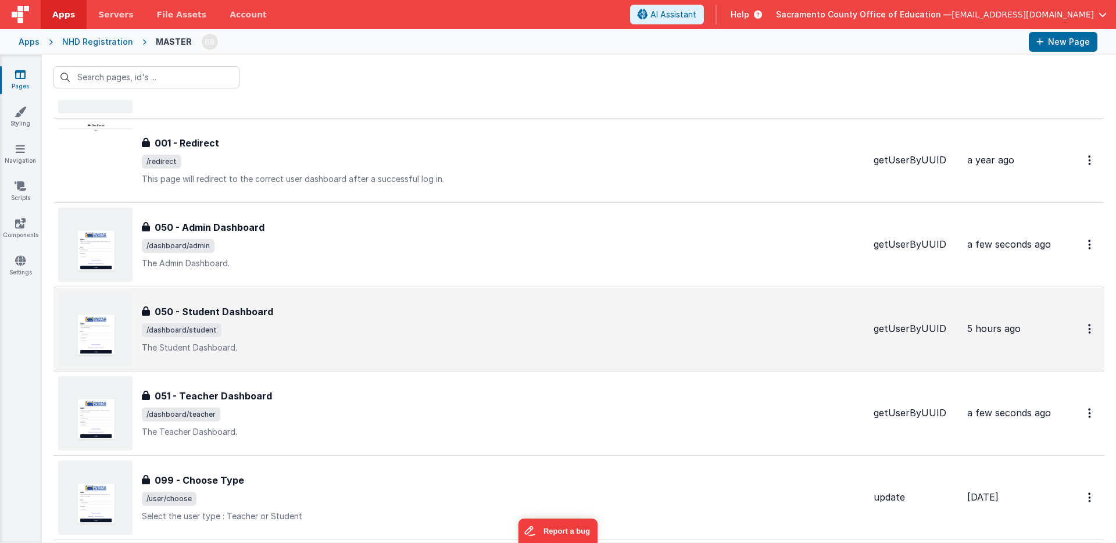
click at [169, 311] on h3 "050 - Student Dashboard" at bounding box center [214, 312] width 119 height 14
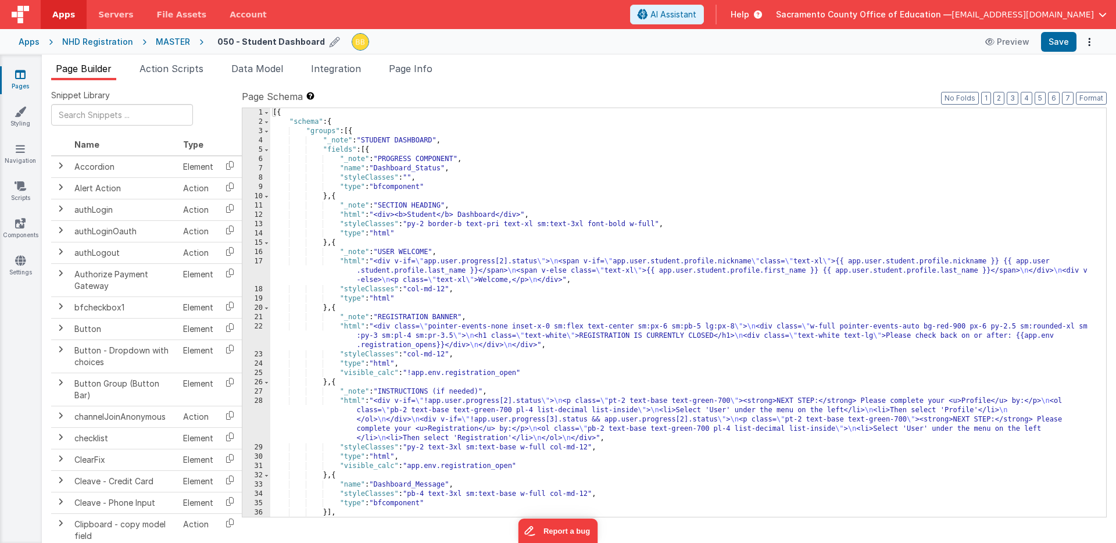
click at [235, 40] on h4 "050 - Student Dashboard" at bounding box center [271, 41] width 108 height 9
click at [231, 42] on input "050 - Student Dashboard" at bounding box center [289, 41] width 145 height 17
type input "052 - Student Dashboard"
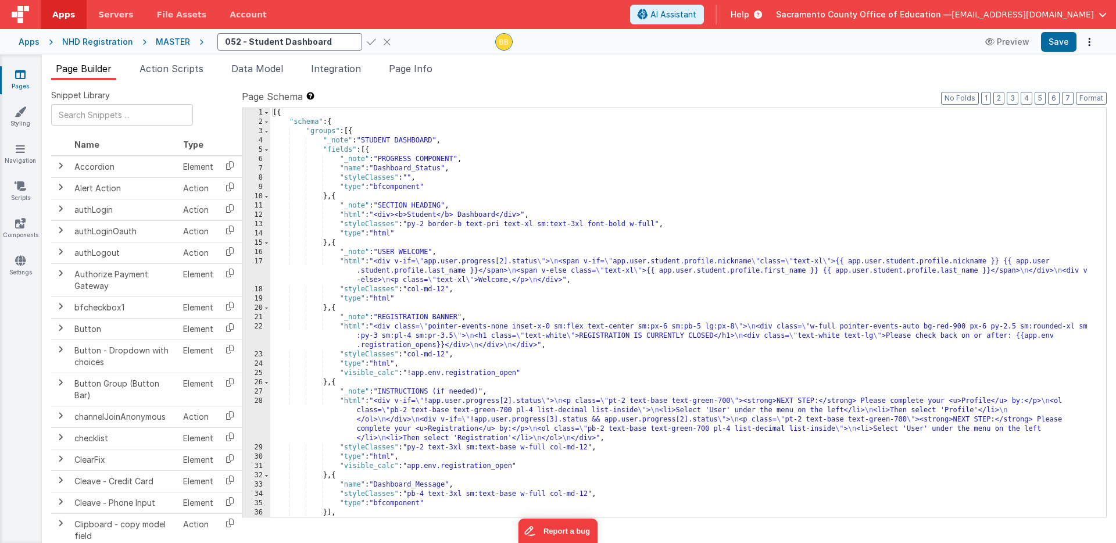
click at [367, 40] on icon at bounding box center [371, 42] width 9 height 16
click at [20, 74] on icon at bounding box center [20, 75] width 10 height 12
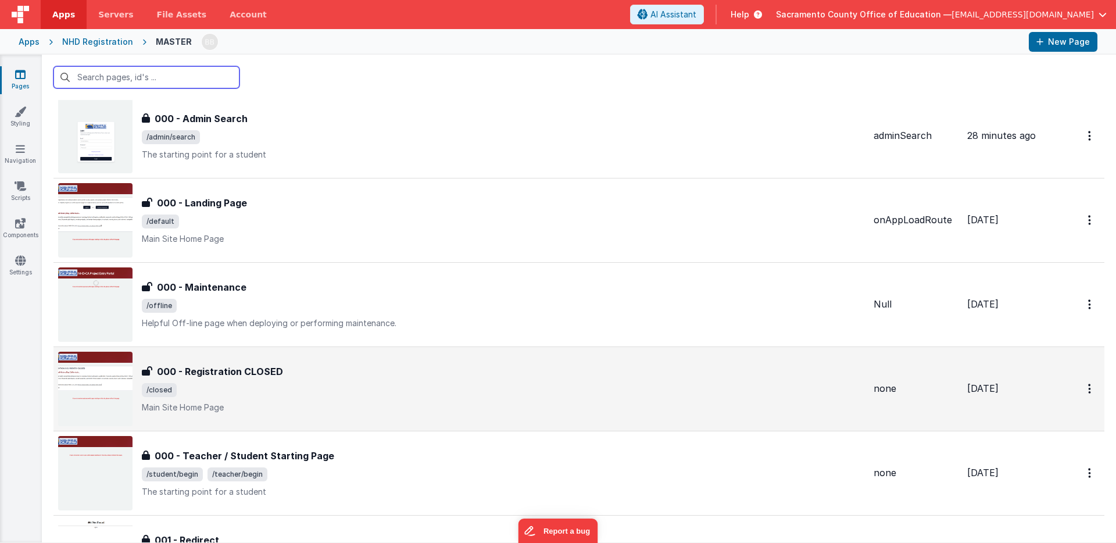
scroll to position [15, 0]
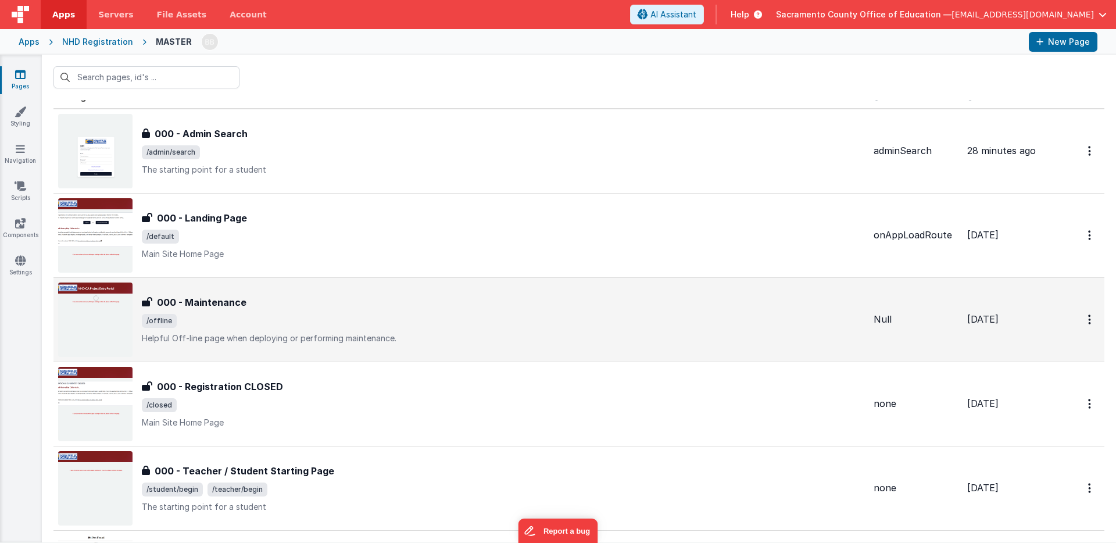
click at [178, 302] on h3 "000 - Maintenance" at bounding box center [202, 302] width 90 height 14
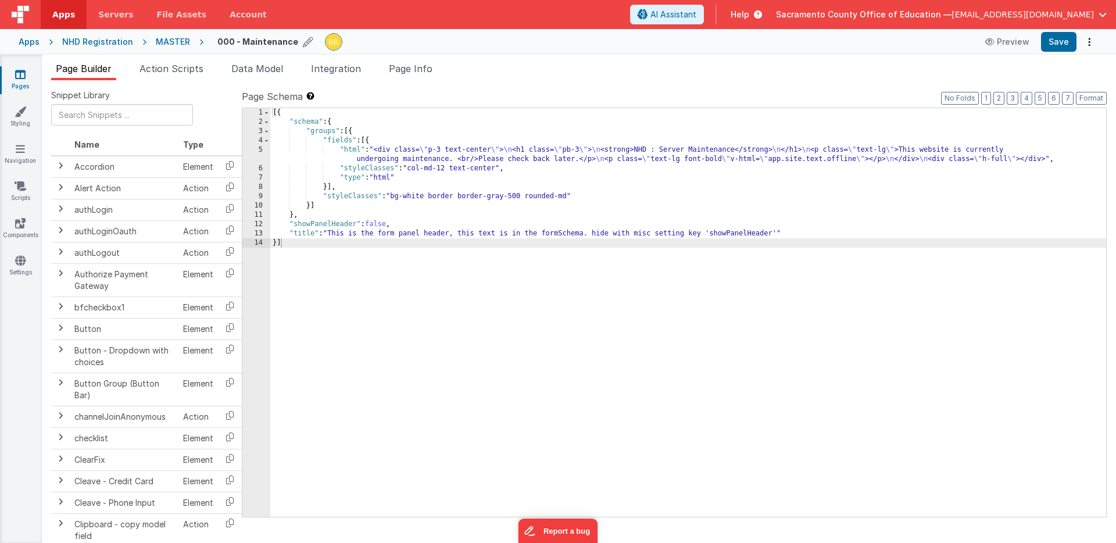
click at [226, 42] on h4 "000 - Maintenance" at bounding box center [257, 41] width 81 height 9
click at [229, 42] on input "000 - Maintenance" at bounding box center [289, 41] width 145 height 17
type input "010 - Maintenance"
click at [367, 40] on icon at bounding box center [371, 42] width 9 height 16
click at [19, 72] on icon at bounding box center [20, 75] width 10 height 12
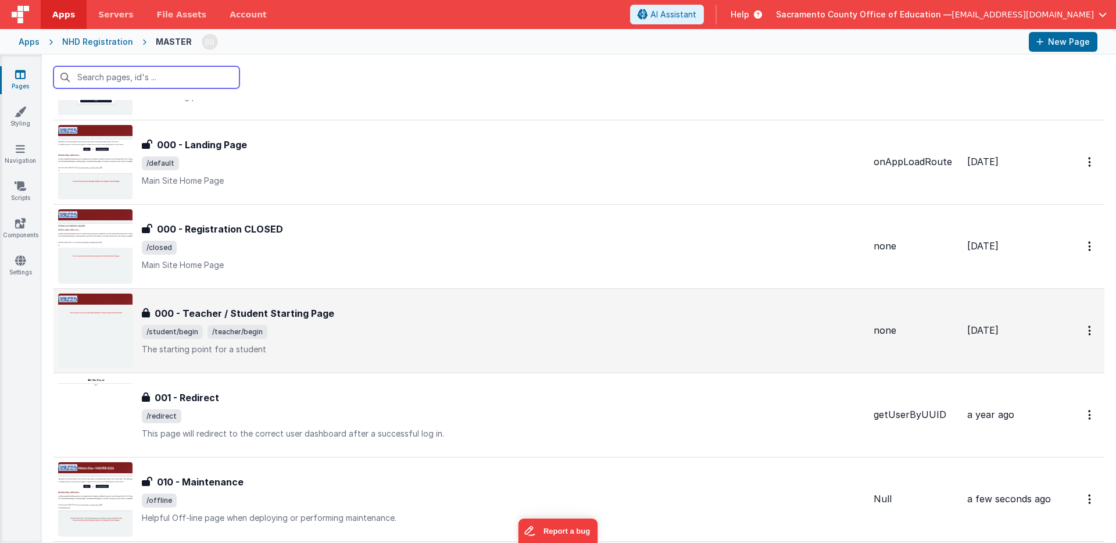
scroll to position [96, 0]
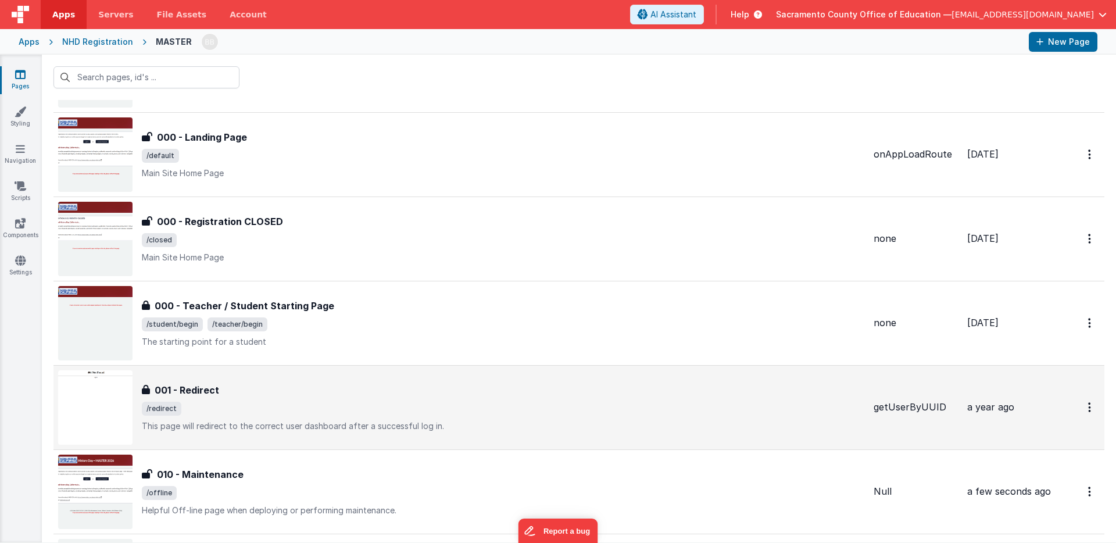
click at [169, 388] on h3 "001 - Redirect" at bounding box center [187, 390] width 65 height 14
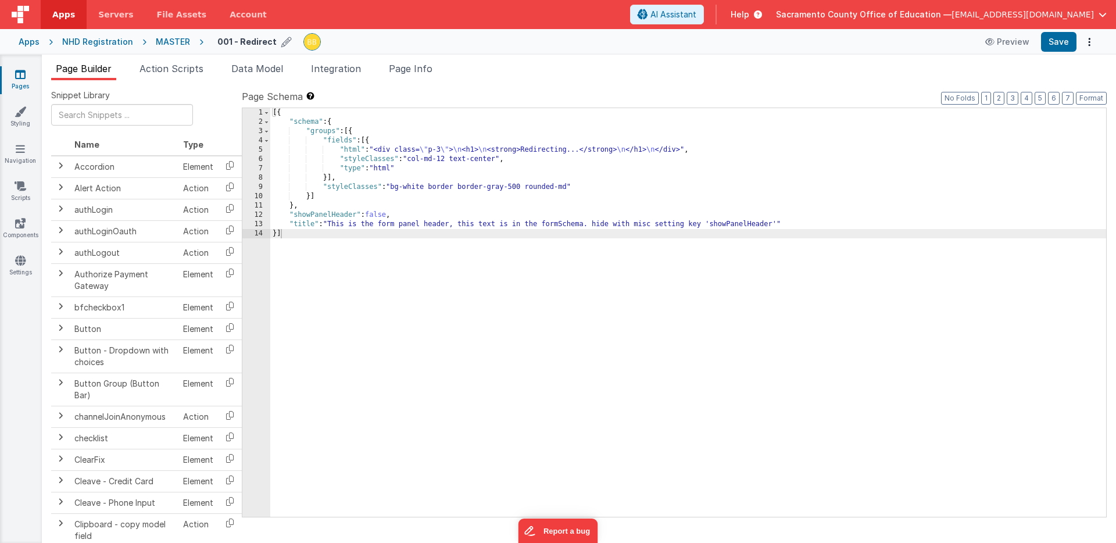
click at [219, 44] on h4 "001 - Redirect" at bounding box center [246, 41] width 59 height 9
click at [229, 42] on input "001 - Redirect" at bounding box center [289, 41] width 145 height 17
click at [234, 42] on input "021 - Redirect" at bounding box center [289, 41] width 145 height 17
type input "020- Redirect"
click at [367, 41] on icon at bounding box center [371, 42] width 9 height 16
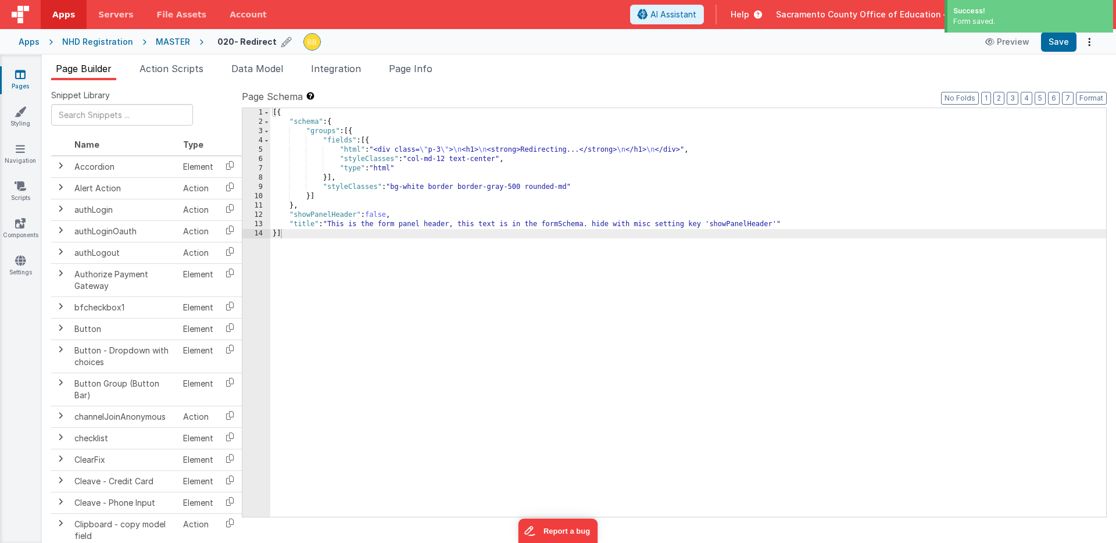
click at [20, 74] on icon at bounding box center [20, 75] width 10 height 12
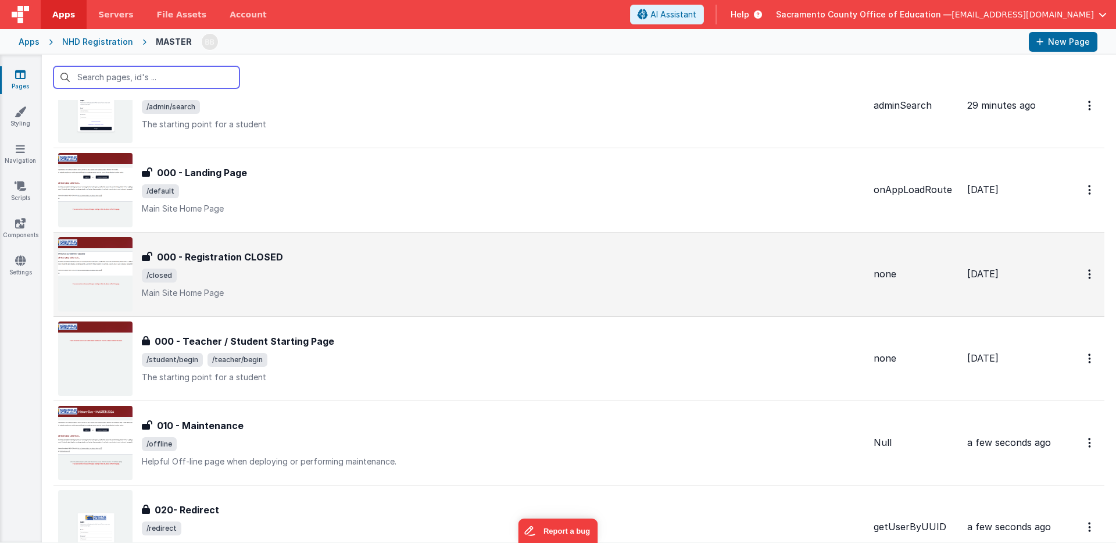
scroll to position [76, 0]
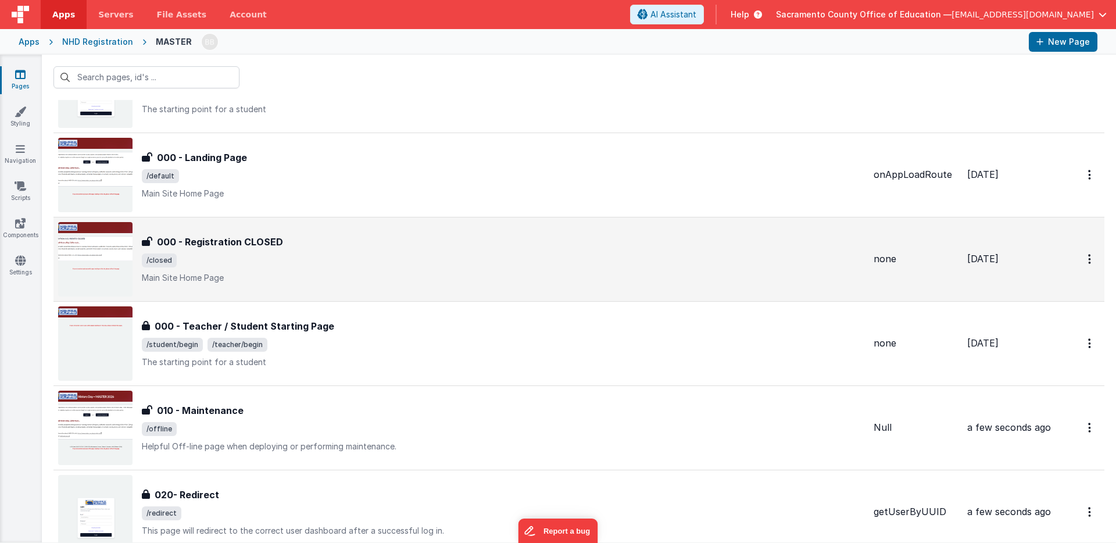
click at [176, 240] on h3 "000 - Registration CLOSED" at bounding box center [220, 242] width 126 height 14
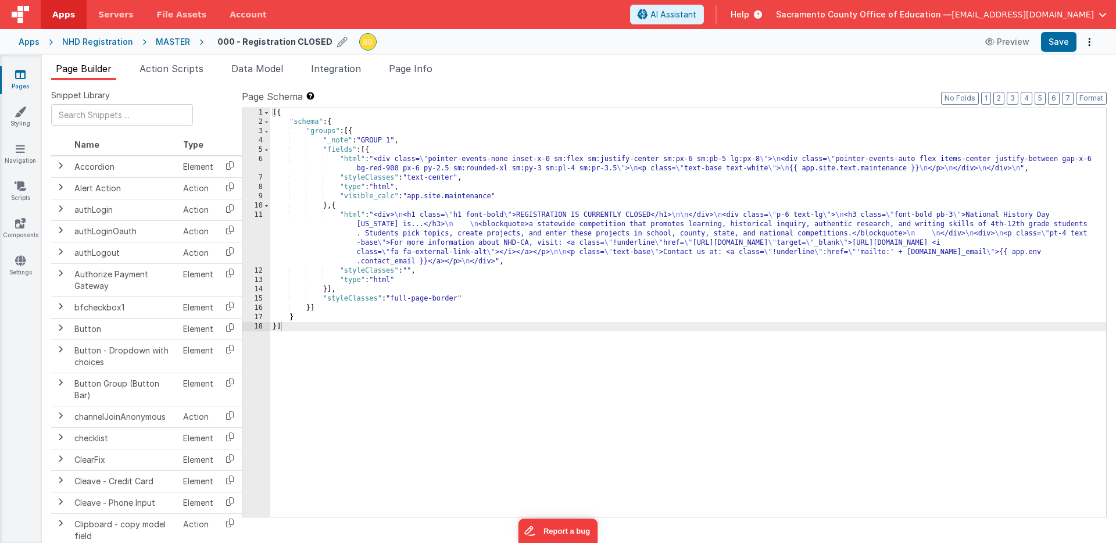
click at [218, 42] on h4 "000 - Registration CLOSED" at bounding box center [274, 41] width 115 height 9
click at [223, 43] on input "000 - Registration CLOSED" at bounding box center [289, 41] width 145 height 17
type input "030 - Registration CLOSED"
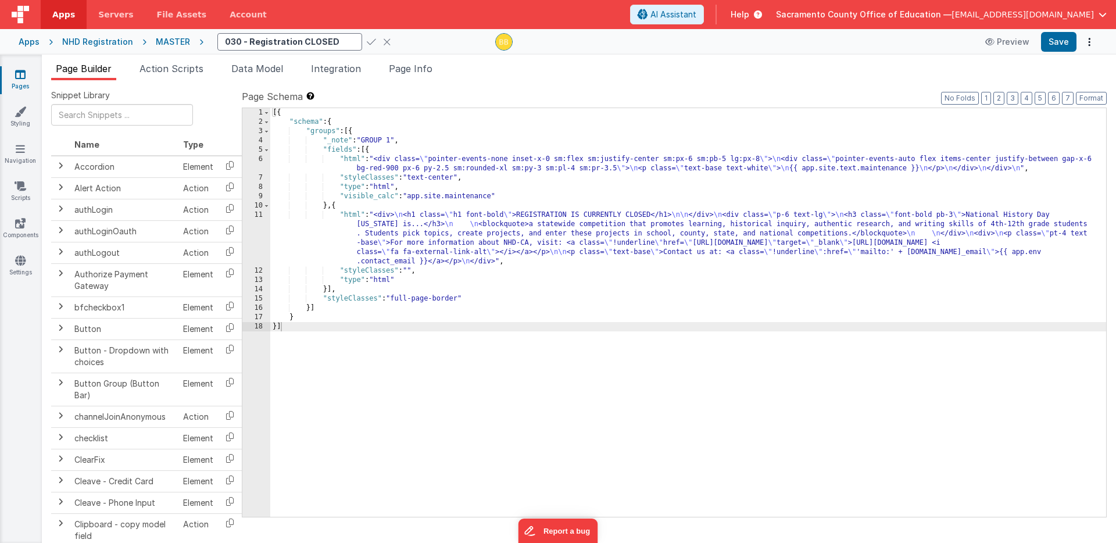
click at [367, 40] on icon at bounding box center [371, 42] width 9 height 16
click at [20, 74] on icon at bounding box center [20, 75] width 10 height 12
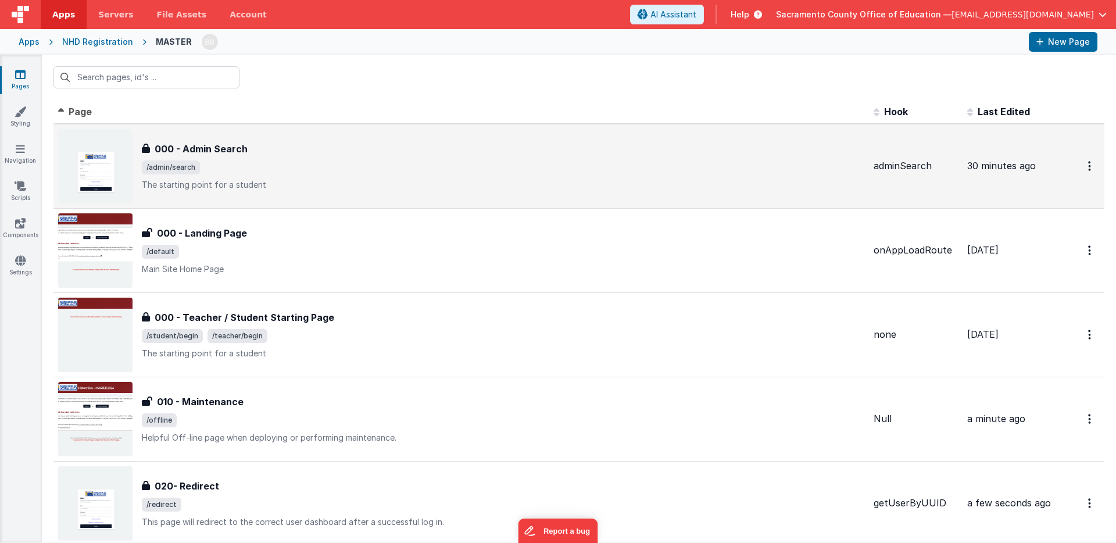
click at [169, 147] on h3 "000 - Admin Search" at bounding box center [201, 149] width 93 height 14
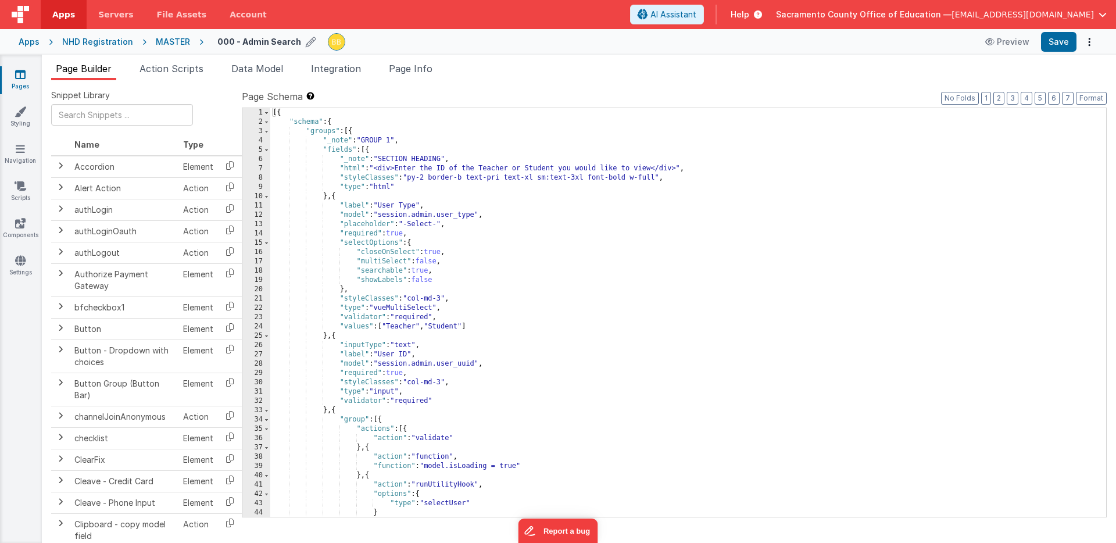
click at [223, 43] on h4 "000 - Admin Search" at bounding box center [259, 41] width 84 height 9
click at [230, 42] on input "000 - Admin Search" at bounding box center [289, 41] width 145 height 17
type input "060 - Admin Search"
click at [367, 41] on icon at bounding box center [371, 42] width 9 height 16
click at [21, 72] on icon at bounding box center [20, 75] width 10 height 12
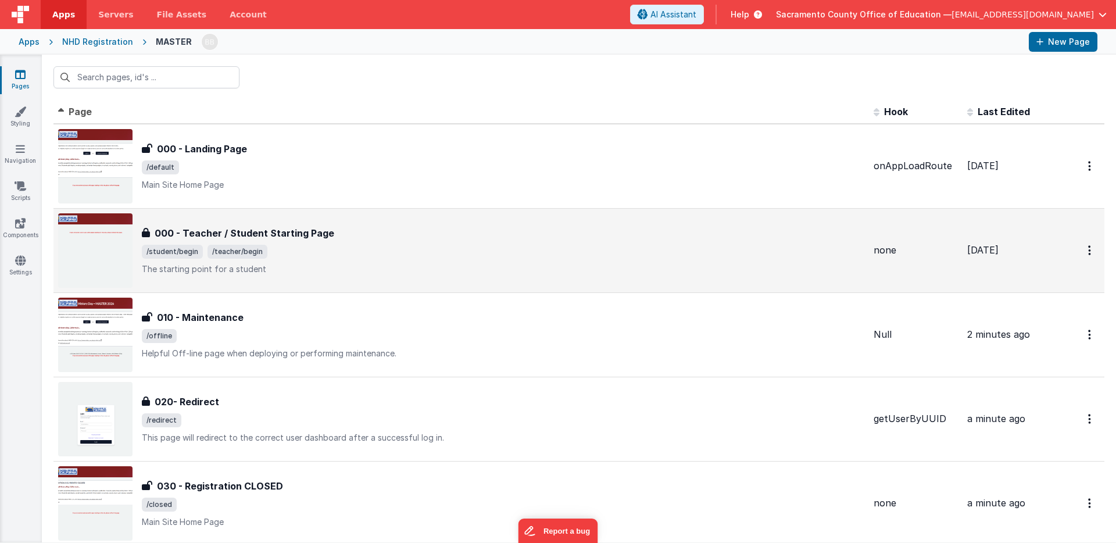
click at [169, 229] on h3 "000 - Teacher / Student Starting Page" at bounding box center [245, 233] width 180 height 14
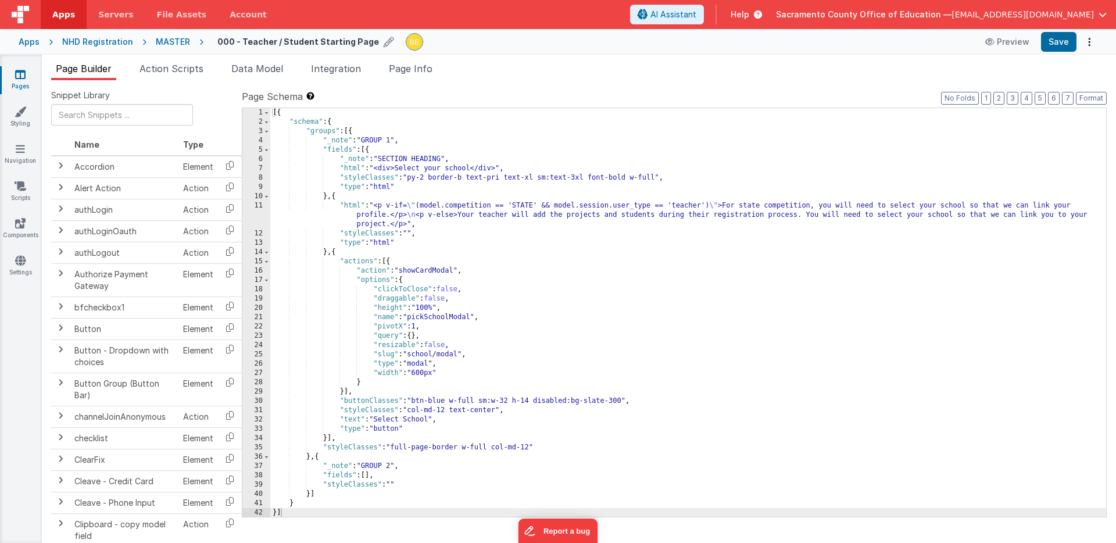
click at [219, 41] on h4 "000 - Teacher / Student Starting Page" at bounding box center [298, 41] width 162 height 9
drag, startPoint x: 225, startPoint y: 42, endPoint x: 207, endPoint y: 44, distance: 18.1
click at [207, 44] on div "000 - Teacher / Student Starting Page Preview Save" at bounding box center [651, 42] width 894 height 20
click at [224, 42] on input "000 - Teacher / Student Starting Page" at bounding box center [289, 41] width 145 height 17
drag, startPoint x: 235, startPoint y: 41, endPoint x: 226, endPoint y: 42, distance: 10.0
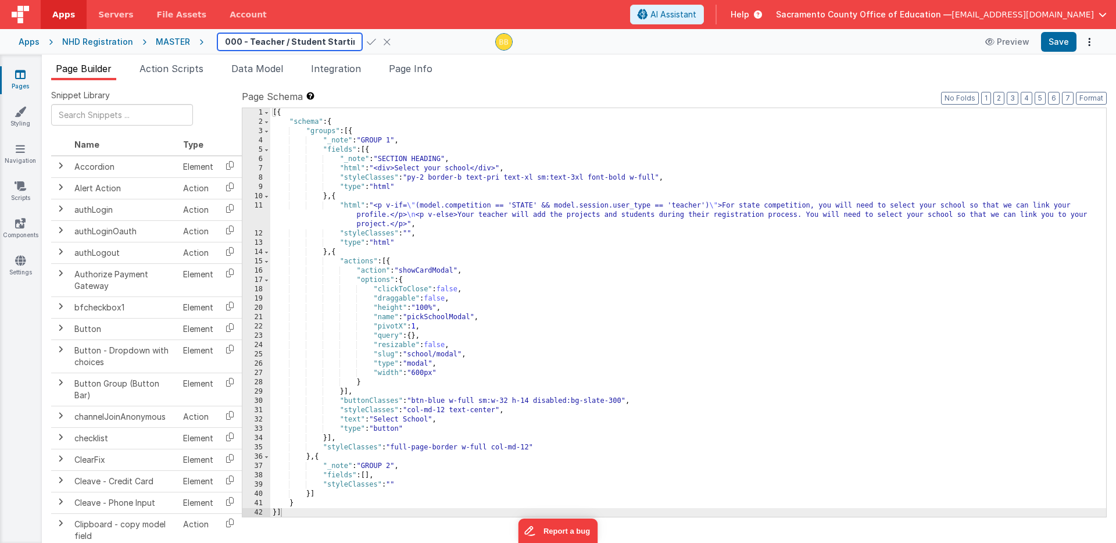
click at [226, 42] on input "000 - Teacher / Student Starting Page" at bounding box center [289, 41] width 145 height 17
type input "099 - Teacher / Student Starting Page"
click at [367, 41] on icon at bounding box center [371, 42] width 9 height 16
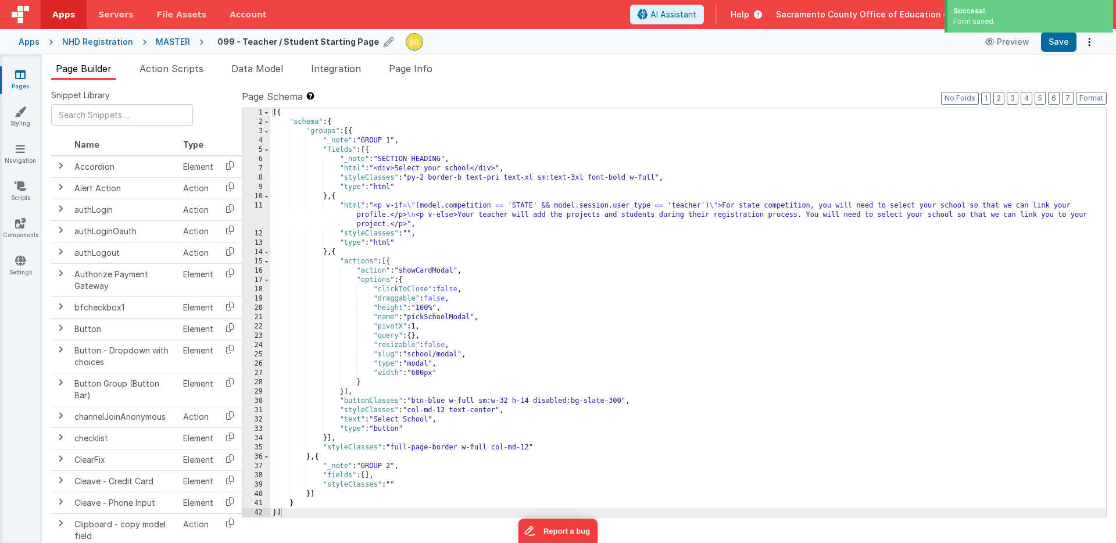
click at [22, 73] on icon at bounding box center [20, 75] width 10 height 12
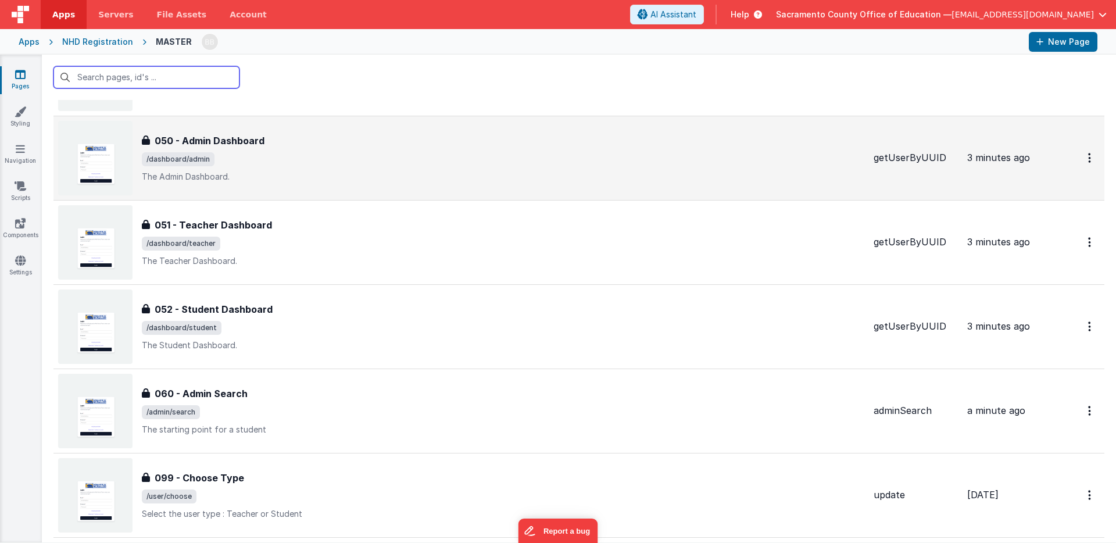
scroll to position [467, 0]
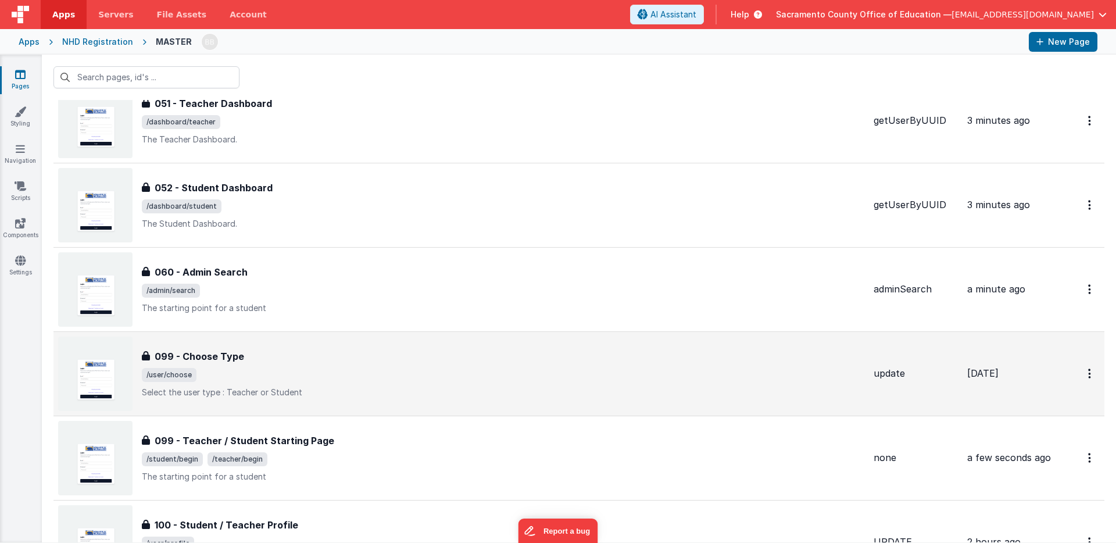
click at [169, 355] on h3 "099 - Choose Type" at bounding box center [200, 356] width 90 height 14
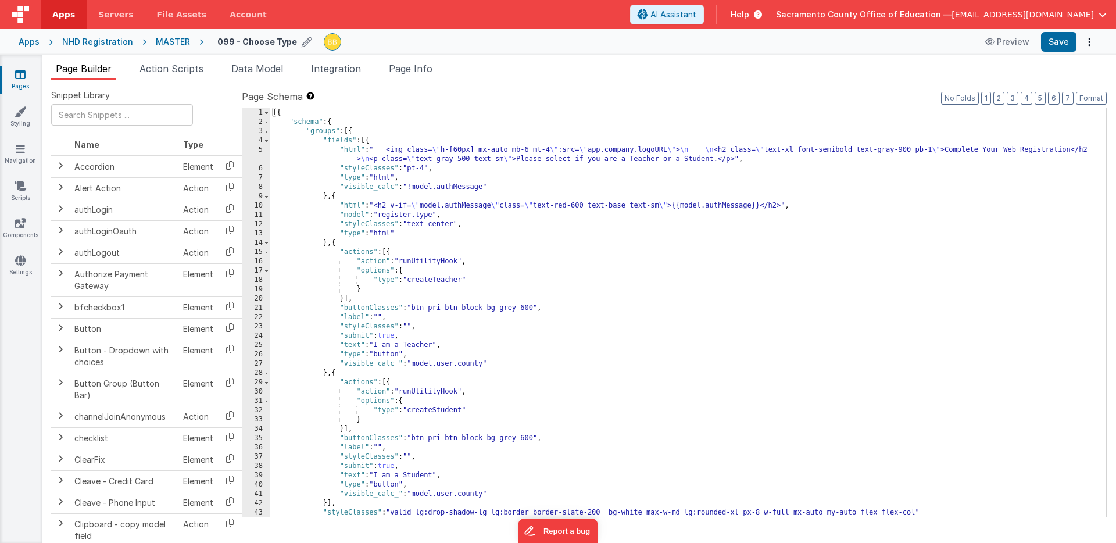
click at [226, 41] on h4 "099 - Choose Type" at bounding box center [257, 41] width 80 height 9
click at [234, 42] on input "099 - Choose Type" at bounding box center [289, 41] width 145 height 17
type input "098 - Choose Type"
click at [367, 40] on icon at bounding box center [371, 42] width 9 height 16
click at [23, 75] on icon at bounding box center [20, 75] width 10 height 12
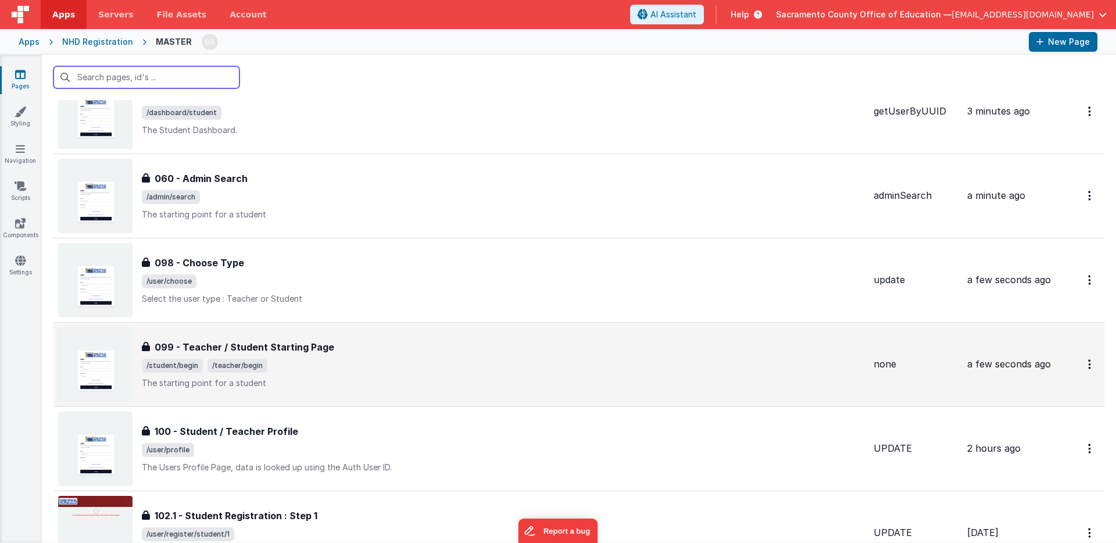
scroll to position [568, 0]
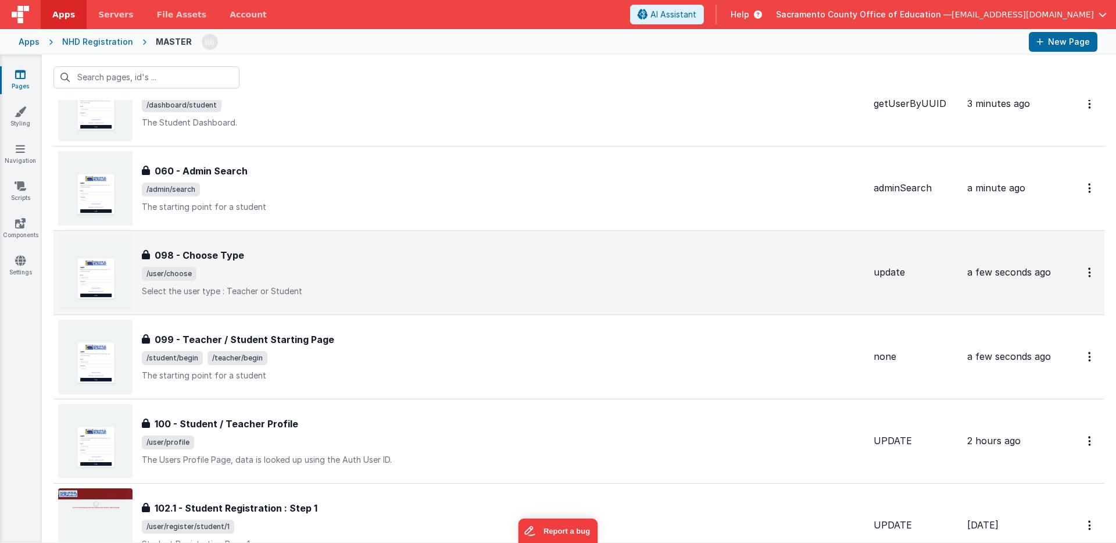
click at [168, 253] on h3 "098 - Choose Type" at bounding box center [200, 255] width 90 height 14
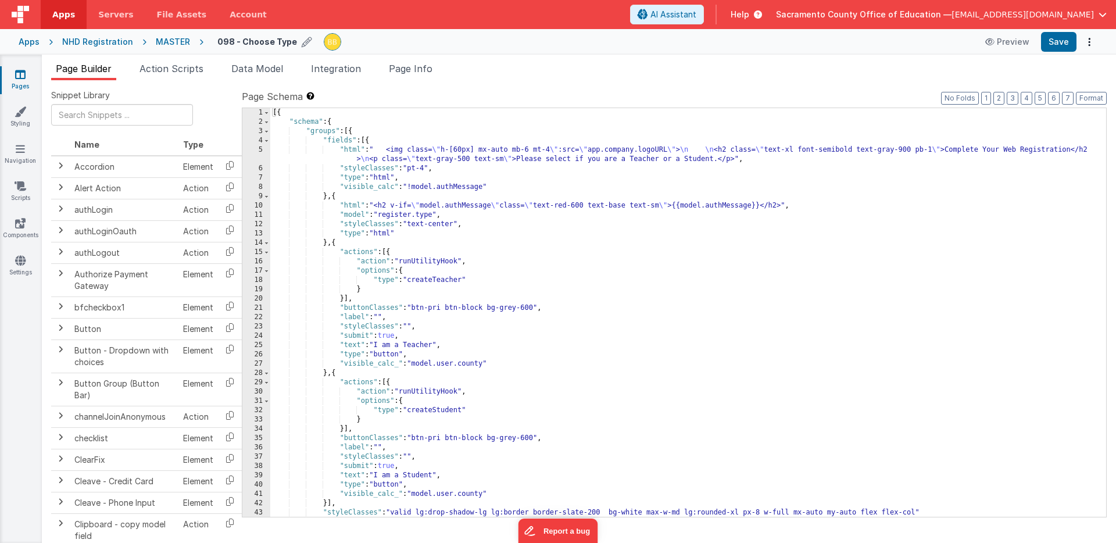
click at [228, 41] on h4 "098 - Choose Type" at bounding box center [257, 41] width 80 height 9
drag, startPoint x: 224, startPoint y: 44, endPoint x: 235, endPoint y: 43, distance: 11.6
click at [235, 43] on input "098 - Choose Type" at bounding box center [289, 41] width 145 height 17
type input "040 - Choose Type"
click at [367, 41] on icon at bounding box center [371, 42] width 9 height 16
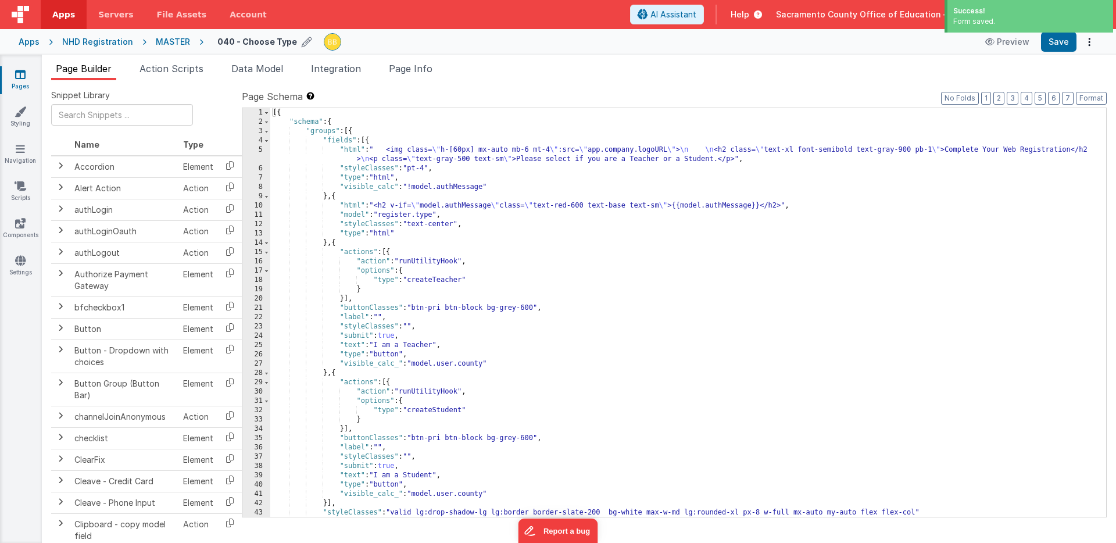
click at [20, 73] on icon at bounding box center [20, 75] width 10 height 12
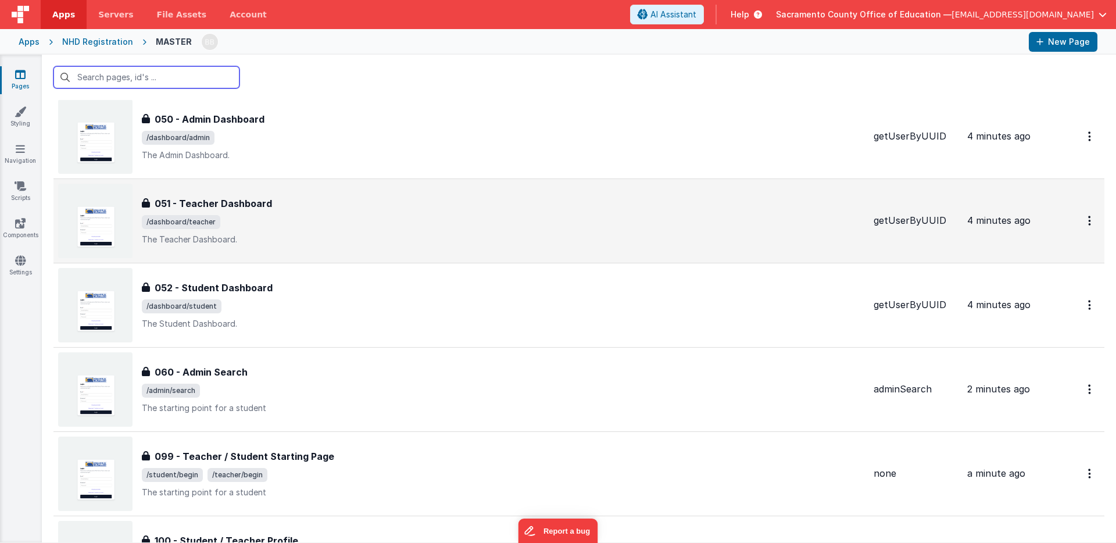
scroll to position [459, 0]
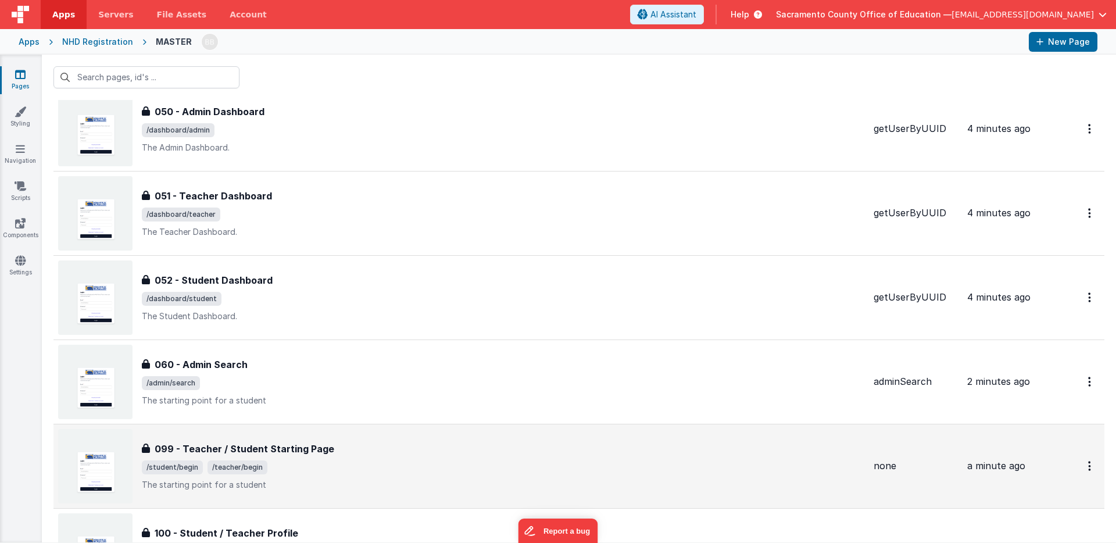
click at [166, 447] on h3 "099 - Teacher / Student Starting Page" at bounding box center [245, 449] width 180 height 14
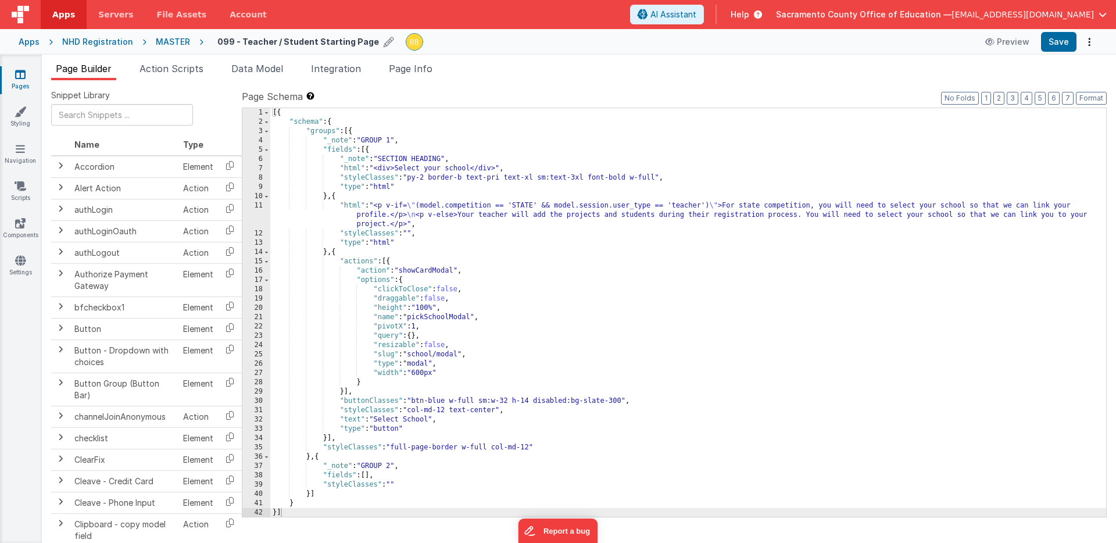
click at [235, 42] on h4 "099 - Teacher / Student Starting Page" at bounding box center [298, 41] width 162 height 9
drag, startPoint x: 225, startPoint y: 42, endPoint x: 207, endPoint y: 44, distance: 18.1
click at [207, 44] on div "099 - Teacher / Student Starting Page Preview Save" at bounding box center [651, 42] width 894 height 20
click at [227, 41] on input "099 - Teacher / Student Starting Page" at bounding box center [289, 41] width 145 height 17
drag, startPoint x: 225, startPoint y: 42, endPoint x: 234, endPoint y: 42, distance: 9.3
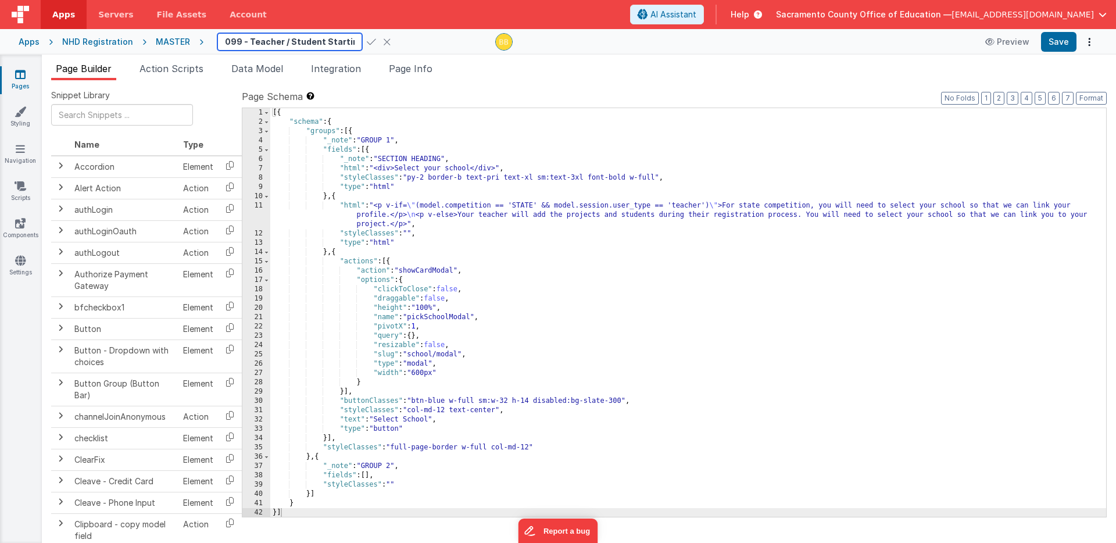
click at [234, 42] on input "099 - Teacher / Student Starting Page" at bounding box center [289, 41] width 145 height 17
type input "041 - Teacher / Student Starting Page"
click at [367, 42] on icon at bounding box center [371, 42] width 9 height 16
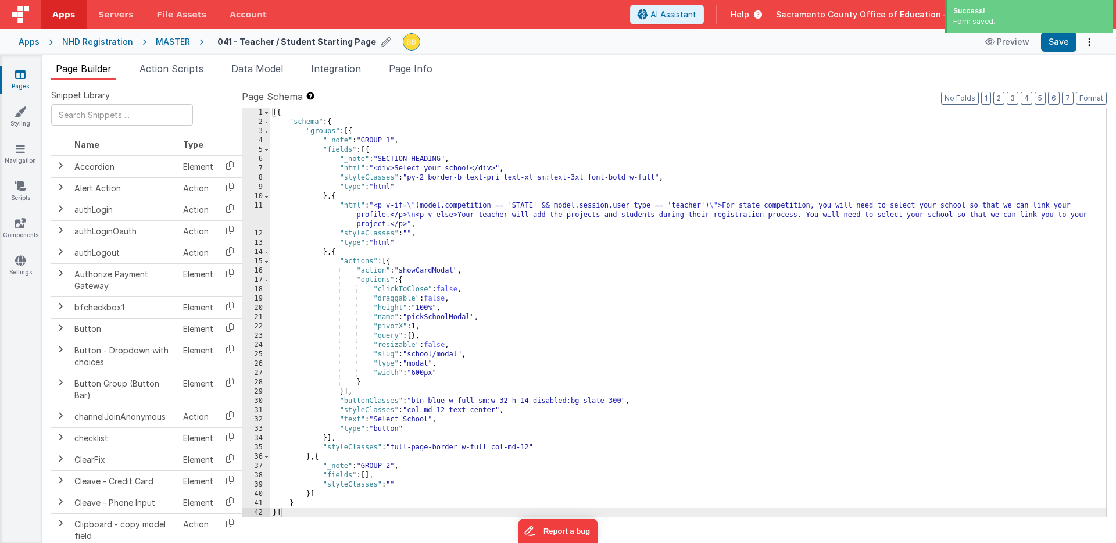
click at [19, 73] on icon at bounding box center [20, 75] width 10 height 12
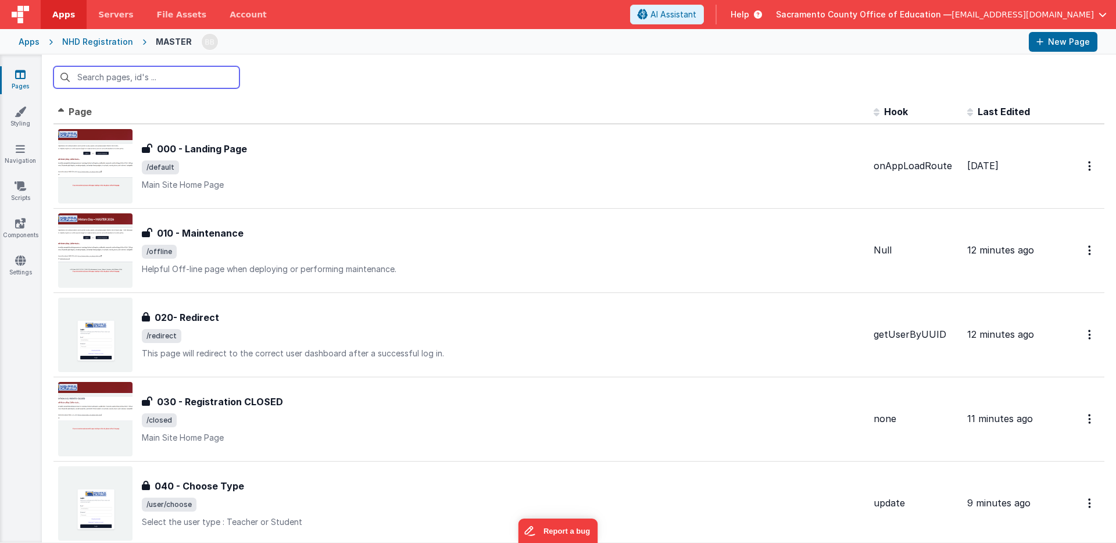
click at [165, 76] on input "text" at bounding box center [146, 77] width 186 height 22
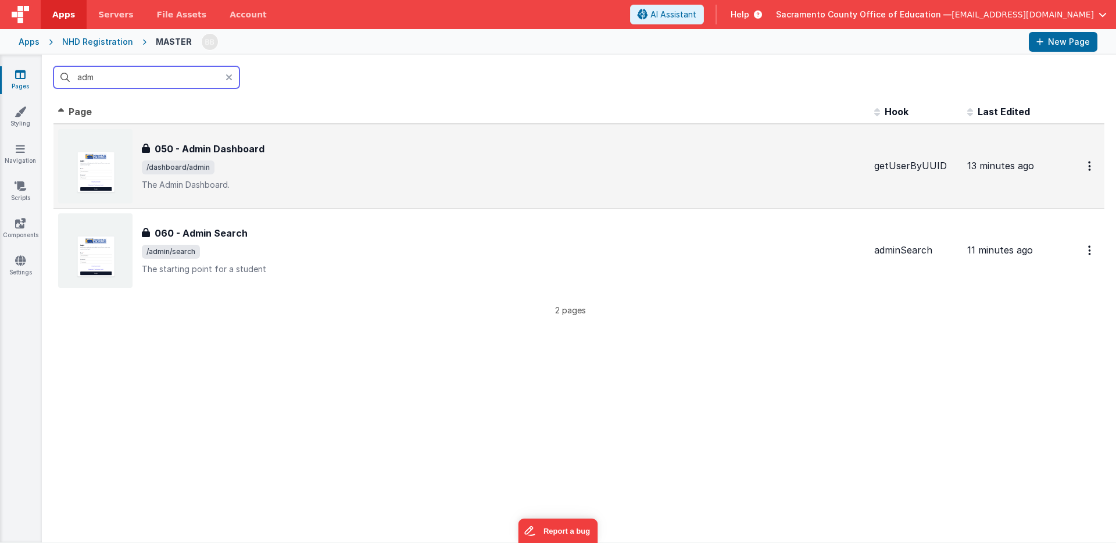
type input "adm"
click at [216, 148] on h3 "050 - Admin Dashboard" at bounding box center [210, 149] width 110 height 14
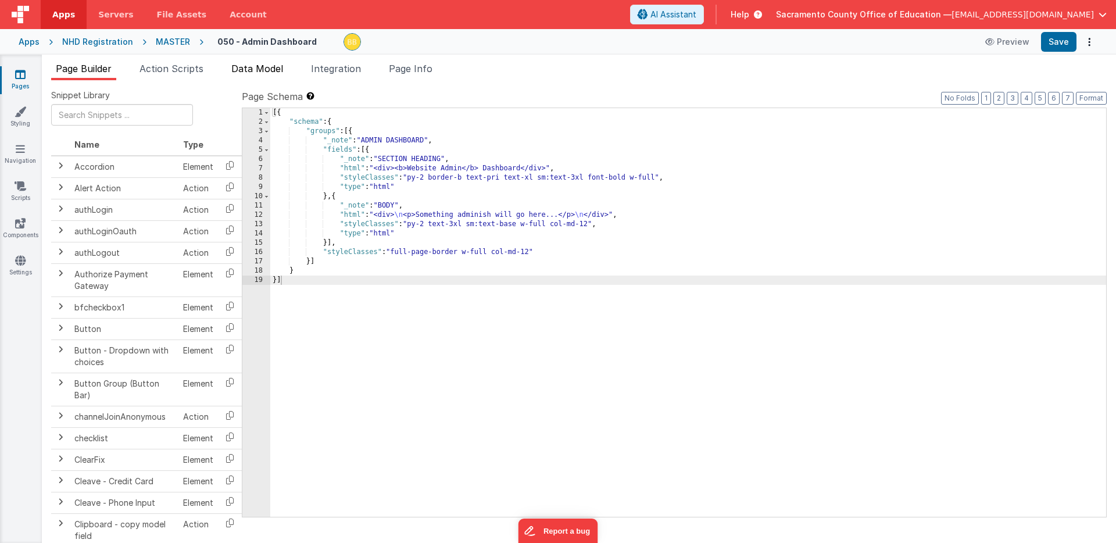
click at [270, 67] on span "Data Model" at bounding box center [257, 69] width 52 height 12
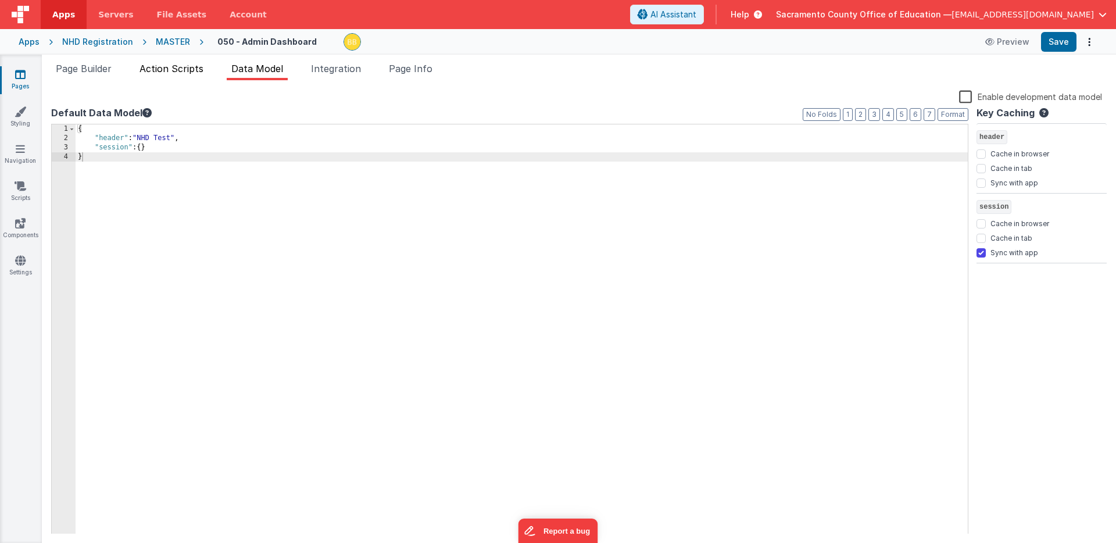
click at [186, 66] on span "Action Scripts" at bounding box center [172, 69] width 64 height 12
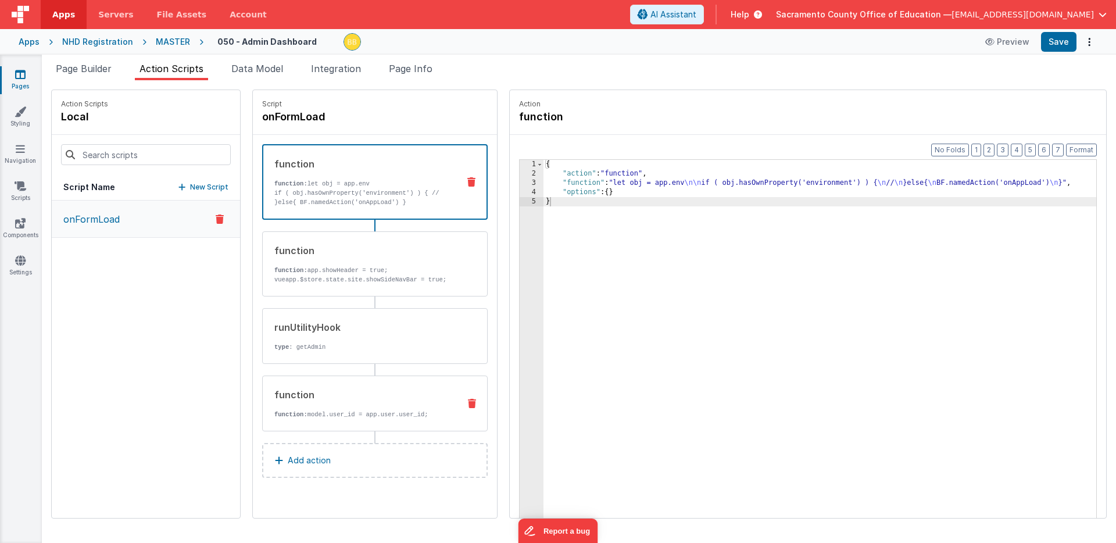
click at [362, 409] on div "function function: model.user_id = app.user.user_id;" at bounding box center [356, 403] width 187 height 31
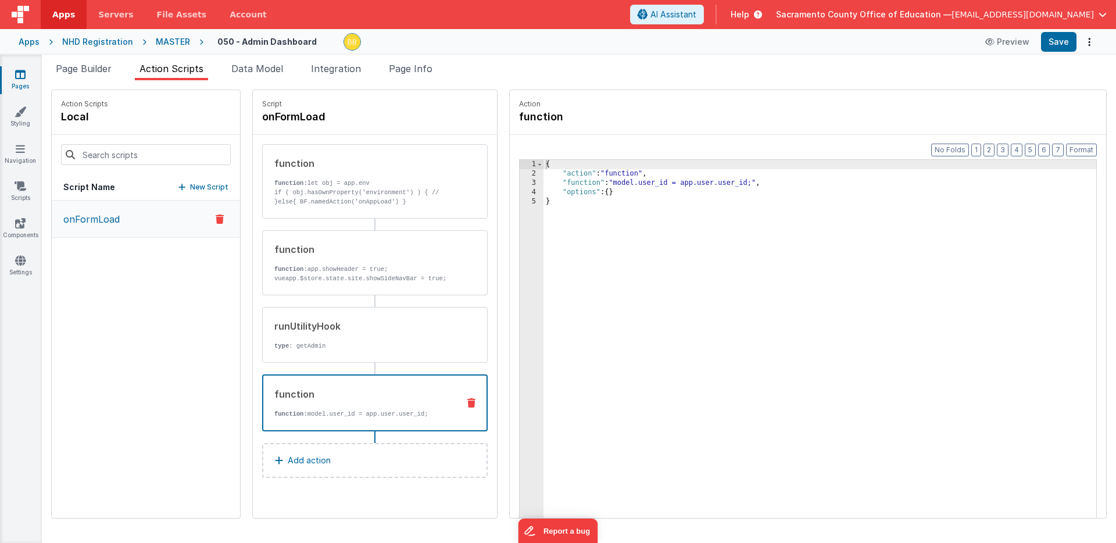
click at [114, 217] on p "onFormLoad" at bounding box center [87, 219] width 63 height 14
click at [122, 284] on div "onFormLoad" at bounding box center [146, 359] width 188 height 317
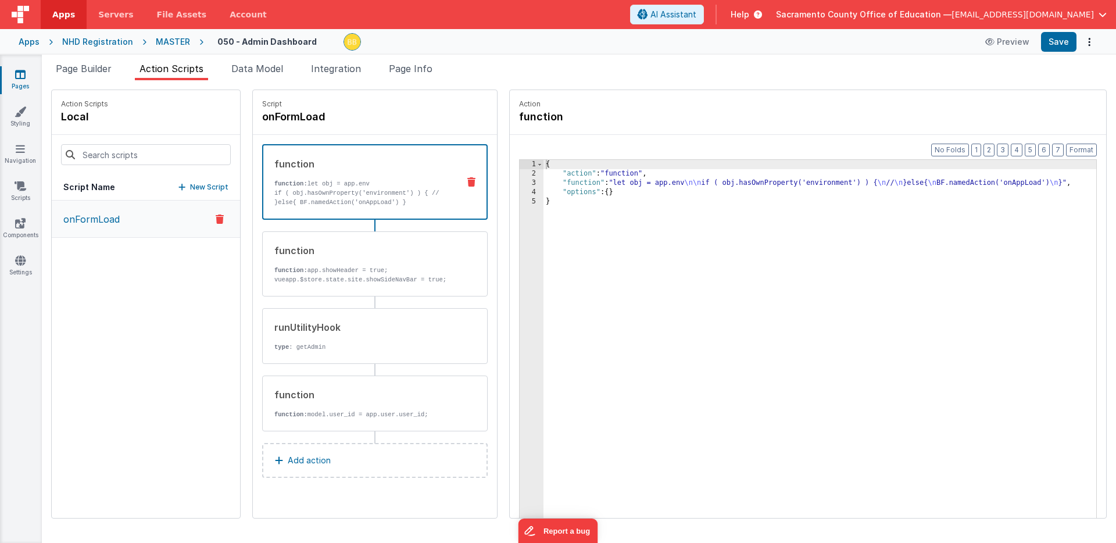
click at [330, 192] on p "if ( obj.hasOwnProperty('environment') ) { // }else{ BF.namedAction('onAppLoad'…" at bounding box center [361, 197] width 175 height 19
click at [25, 76] on icon at bounding box center [20, 75] width 10 height 12
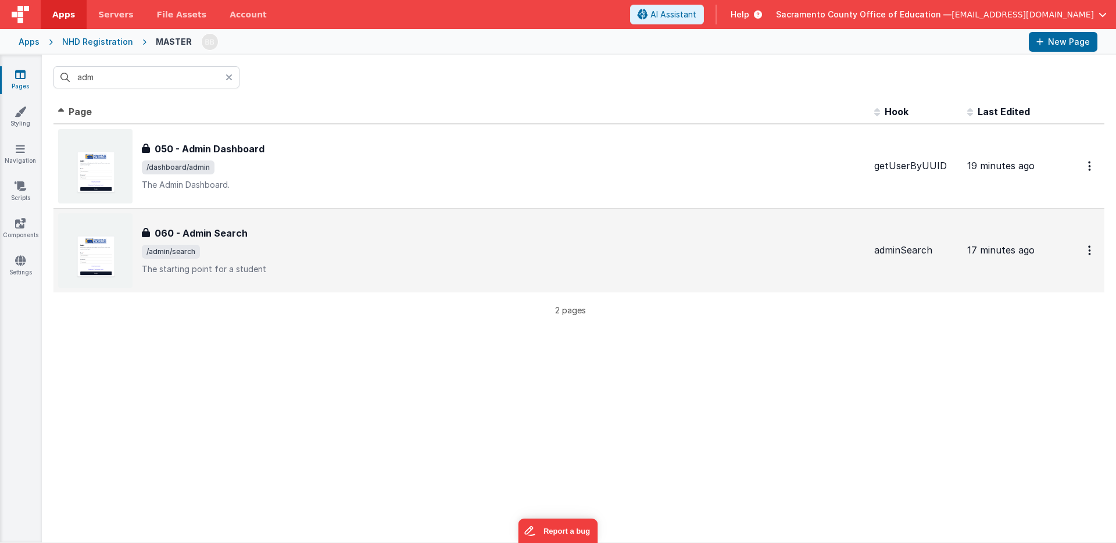
click at [215, 229] on h3 "060 - Admin Search" at bounding box center [201, 233] width 93 height 14
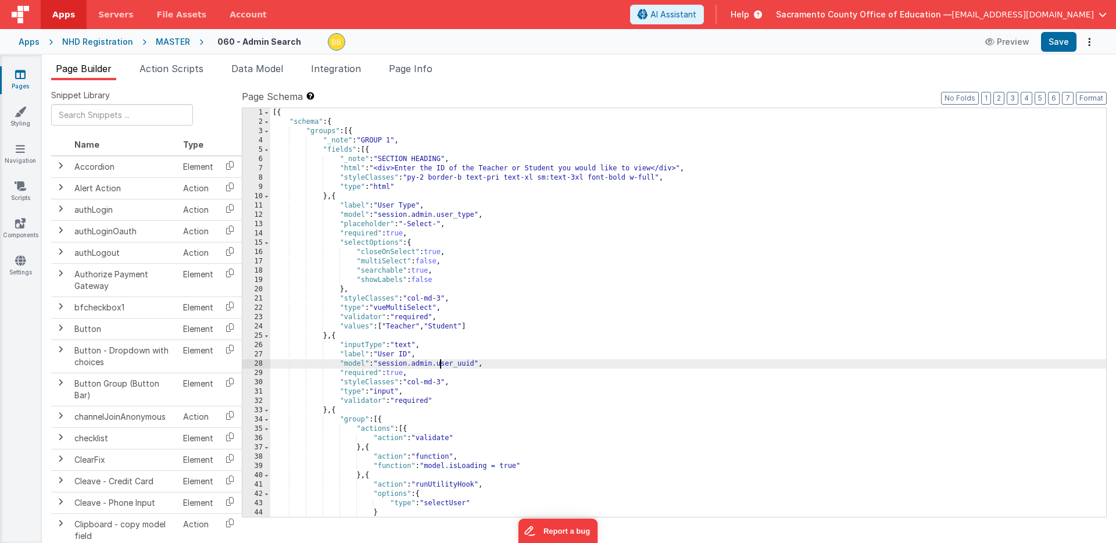
click at [440, 366] on div "[{ "schema" : { "groups" : [{ "_note" : "GROUP 1" , "fields" : [{ "_note" : "SE…" at bounding box center [688, 321] width 836 height 427
click at [444, 366] on div "[{ "schema" : { "groups" : [{ "_note" : "GROUP 1" , "fields" : [{ "_note" : "SE…" at bounding box center [688, 321] width 836 height 427
click at [440, 217] on div "[{ "schema" : { "groups" : [{ "_note" : "GROUP 1" , "fields" : [{ "_note" : "SE…" at bounding box center [688, 321] width 836 height 427
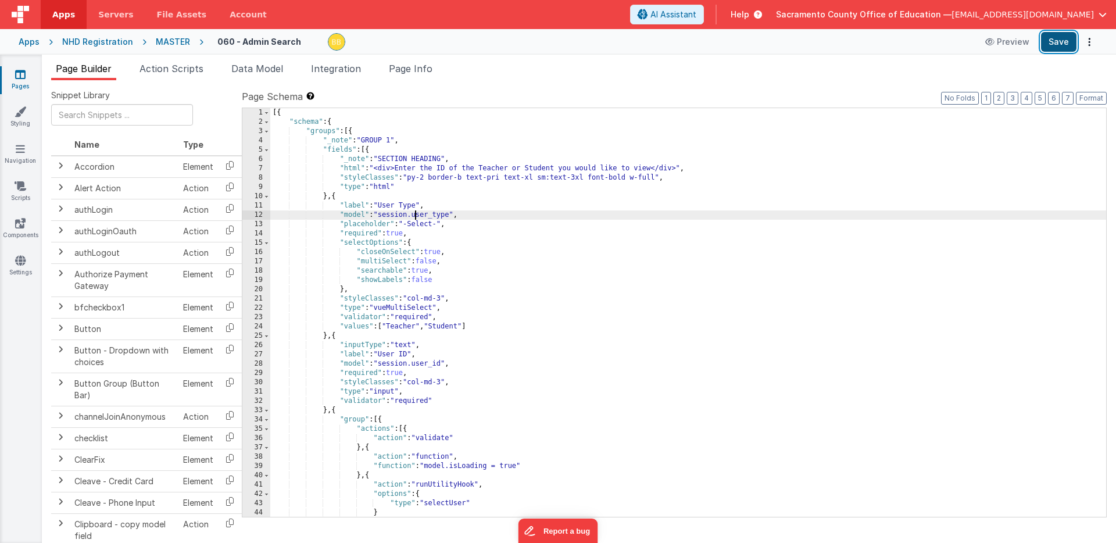
click at [1057, 39] on button "Save" at bounding box center [1058, 42] width 35 height 20
click at [19, 148] on icon at bounding box center [20, 149] width 9 height 12
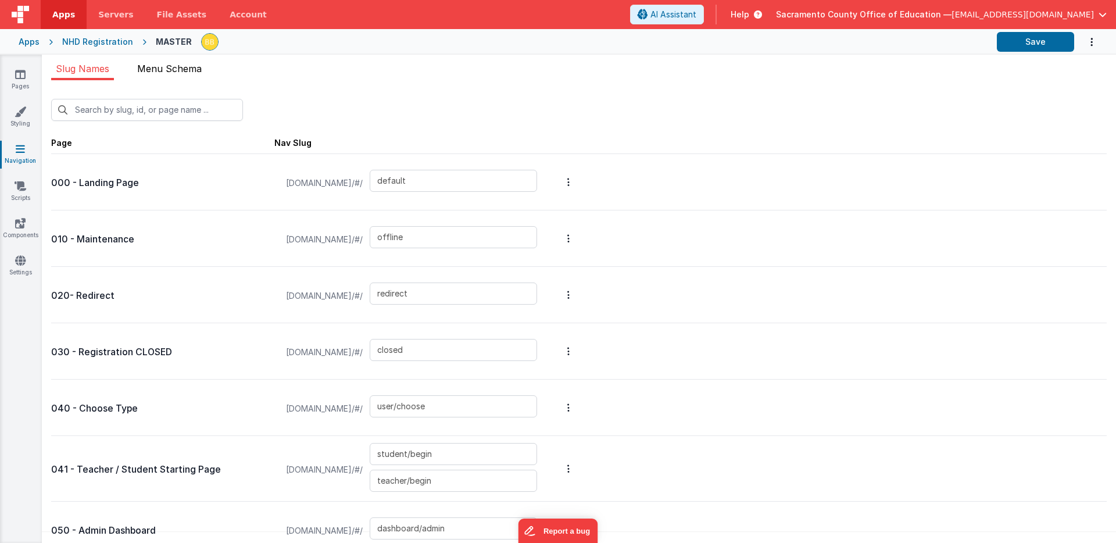
click at [174, 70] on span "Menu Schema" at bounding box center [169, 69] width 65 height 12
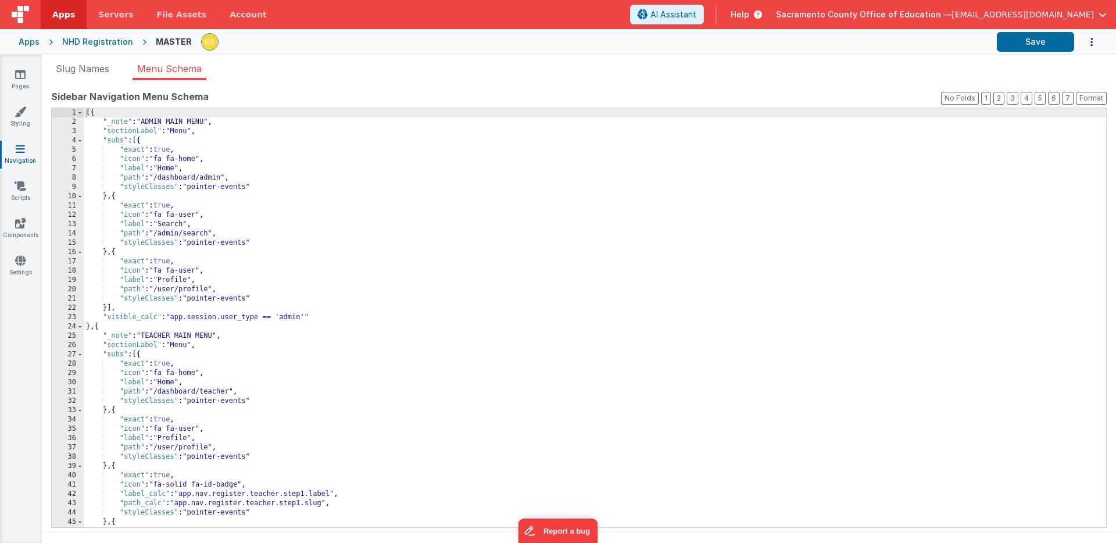
click at [225, 319] on div "[{ "_note" : "ADMIN MAIN MENU" , "sectionLabel" : "Menu" , "subs" : [{ "exact" …" at bounding box center [595, 327] width 1023 height 438
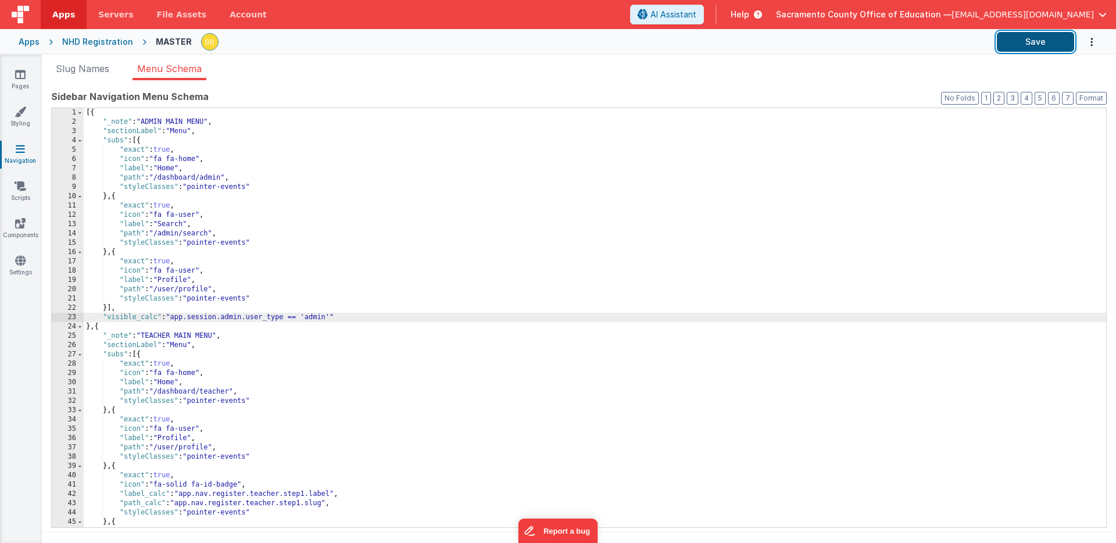
click at [1052, 38] on button "Save" at bounding box center [1035, 42] width 77 height 20
